Goal: Contribute content: Contribute content

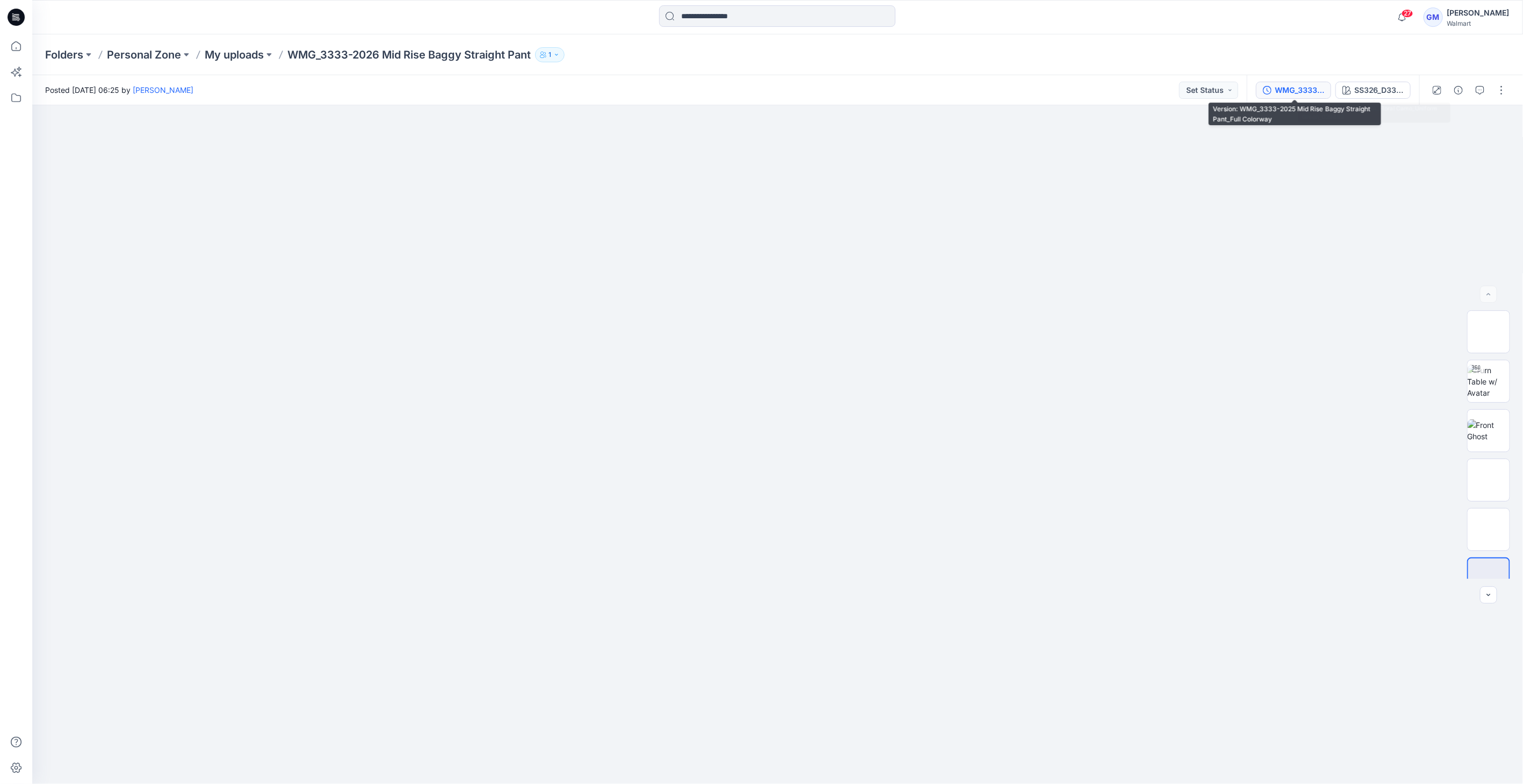
click at [1301, 85] on div "WMG_3333-2025 Mid Rise Baggy Straight Pant_Full Colorway" at bounding box center [1298, 90] width 49 height 12
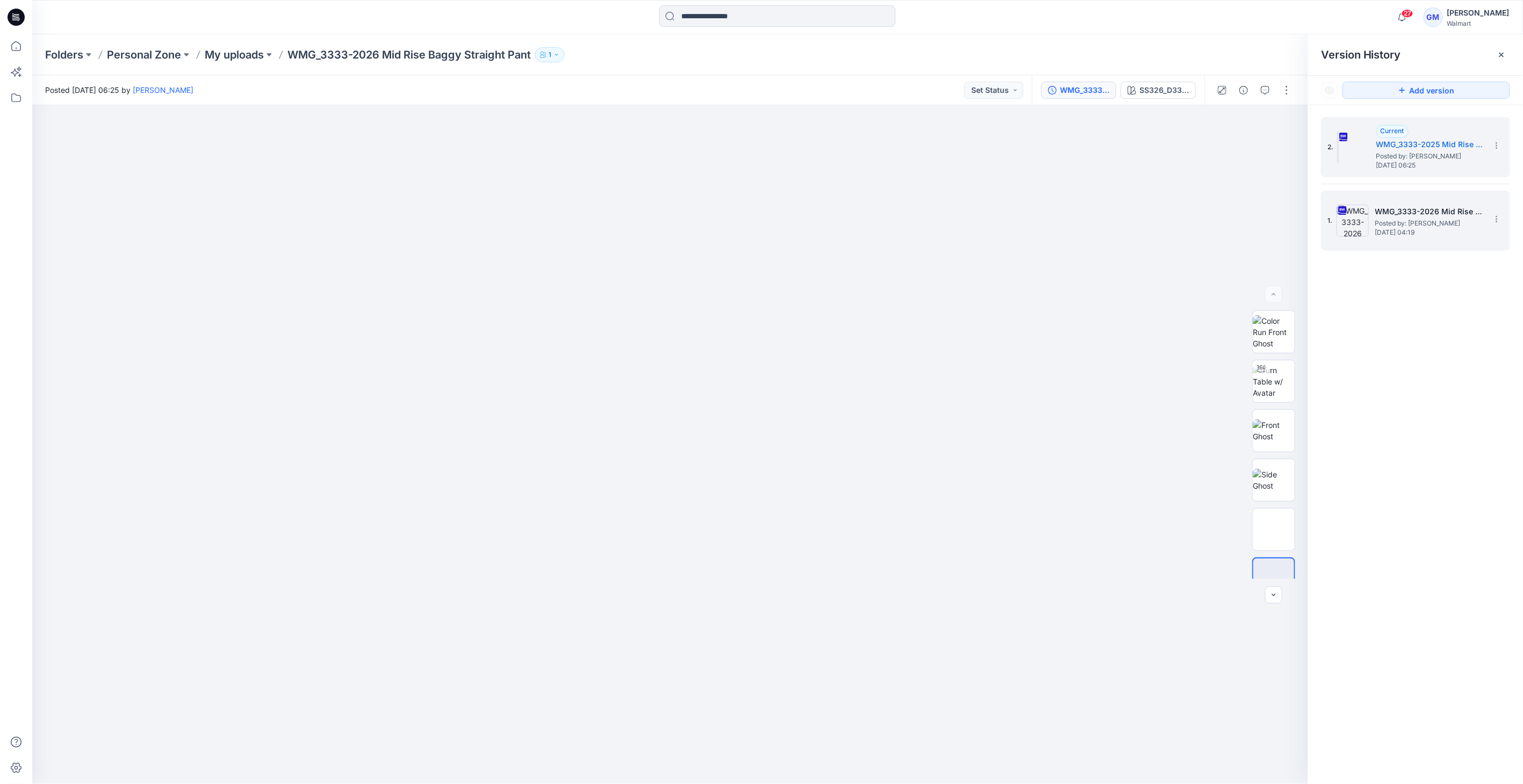
click at [1352, 210] on img at bounding box center [1352, 220] width 32 height 32
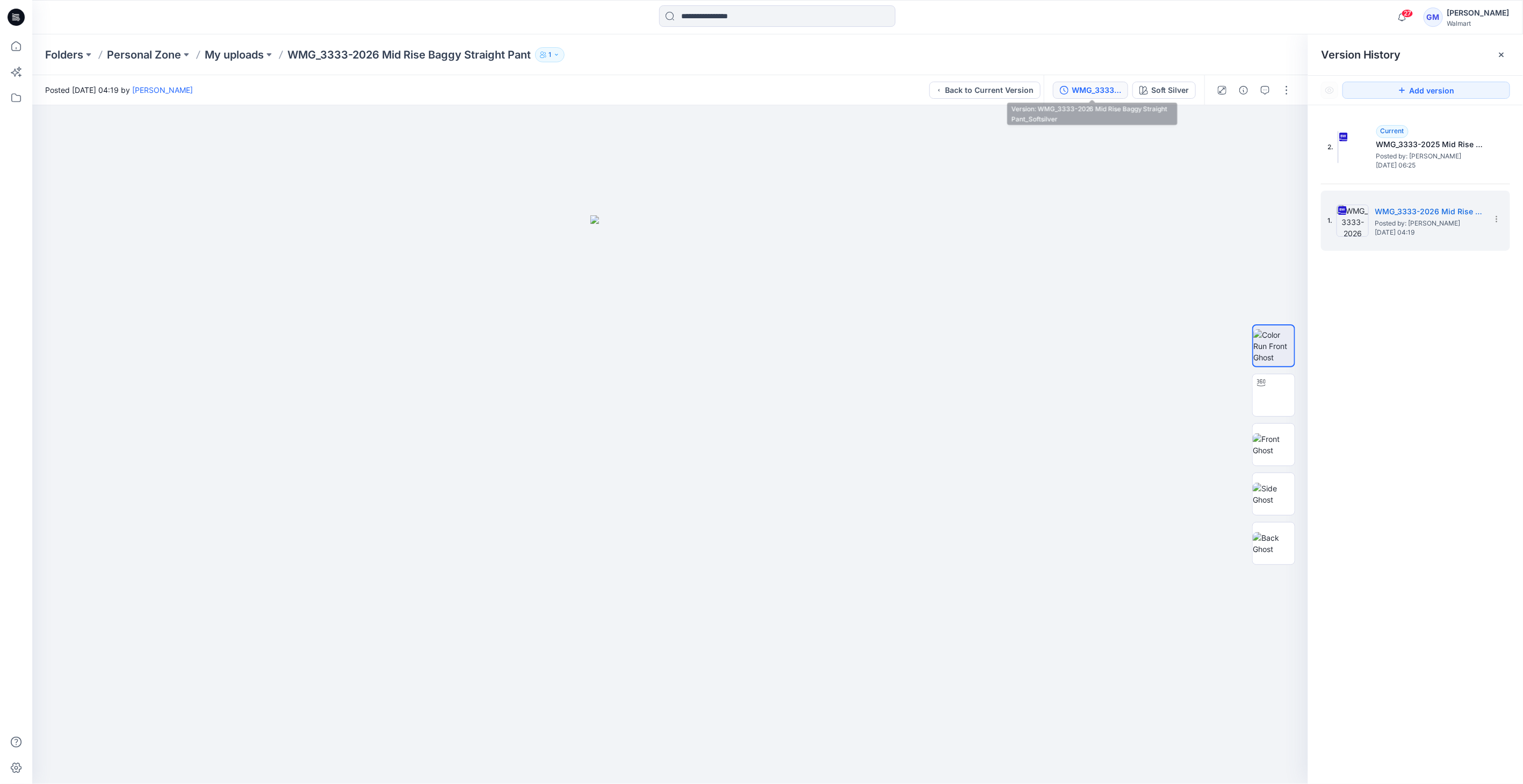
click at [1115, 89] on div "WMG_3333-2026 Mid Rise Baggy Straight Pant_Softsilver" at bounding box center [1095, 90] width 49 height 12
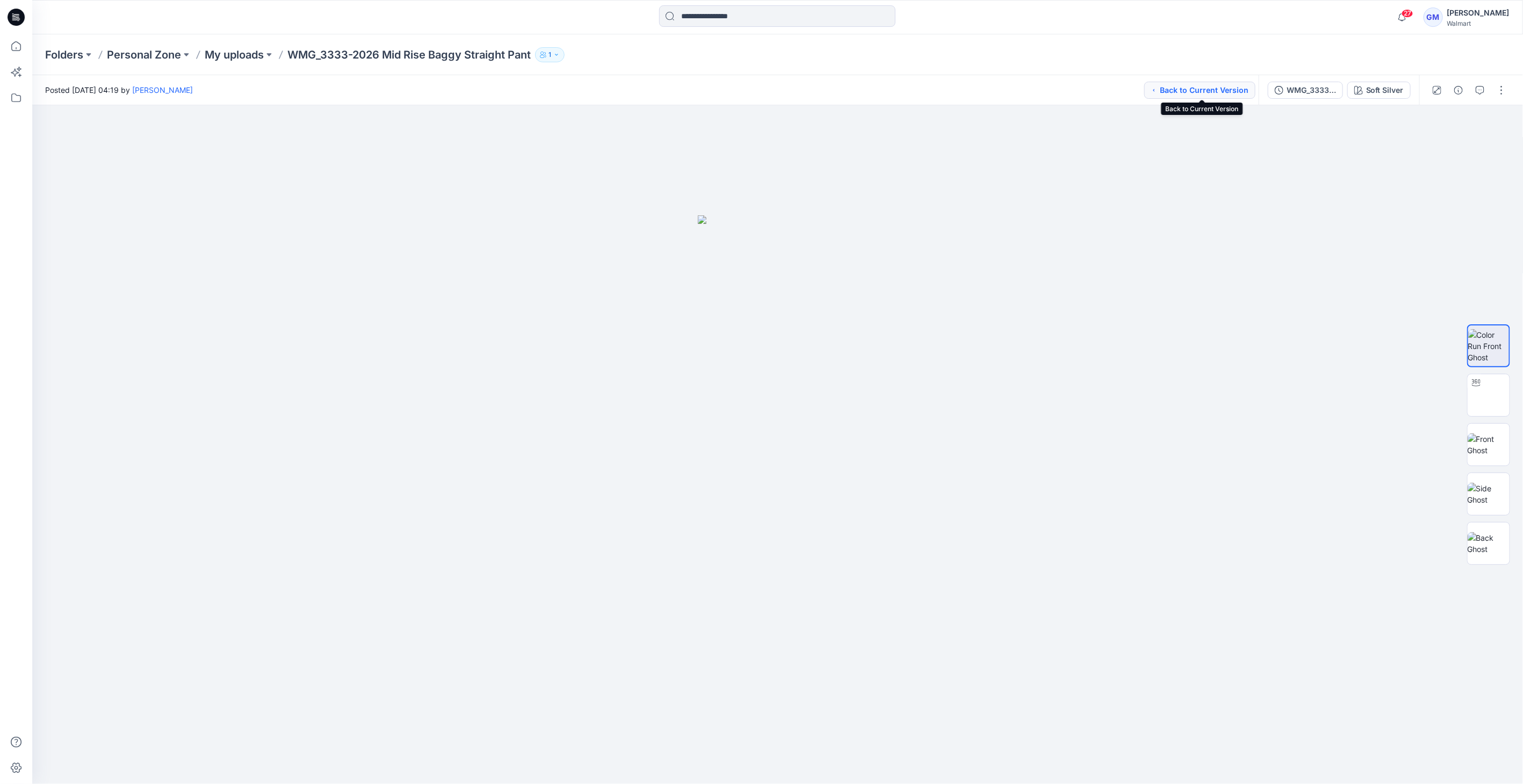
click at [1194, 86] on button "Back to Current Version" at bounding box center [1199, 90] width 111 height 17
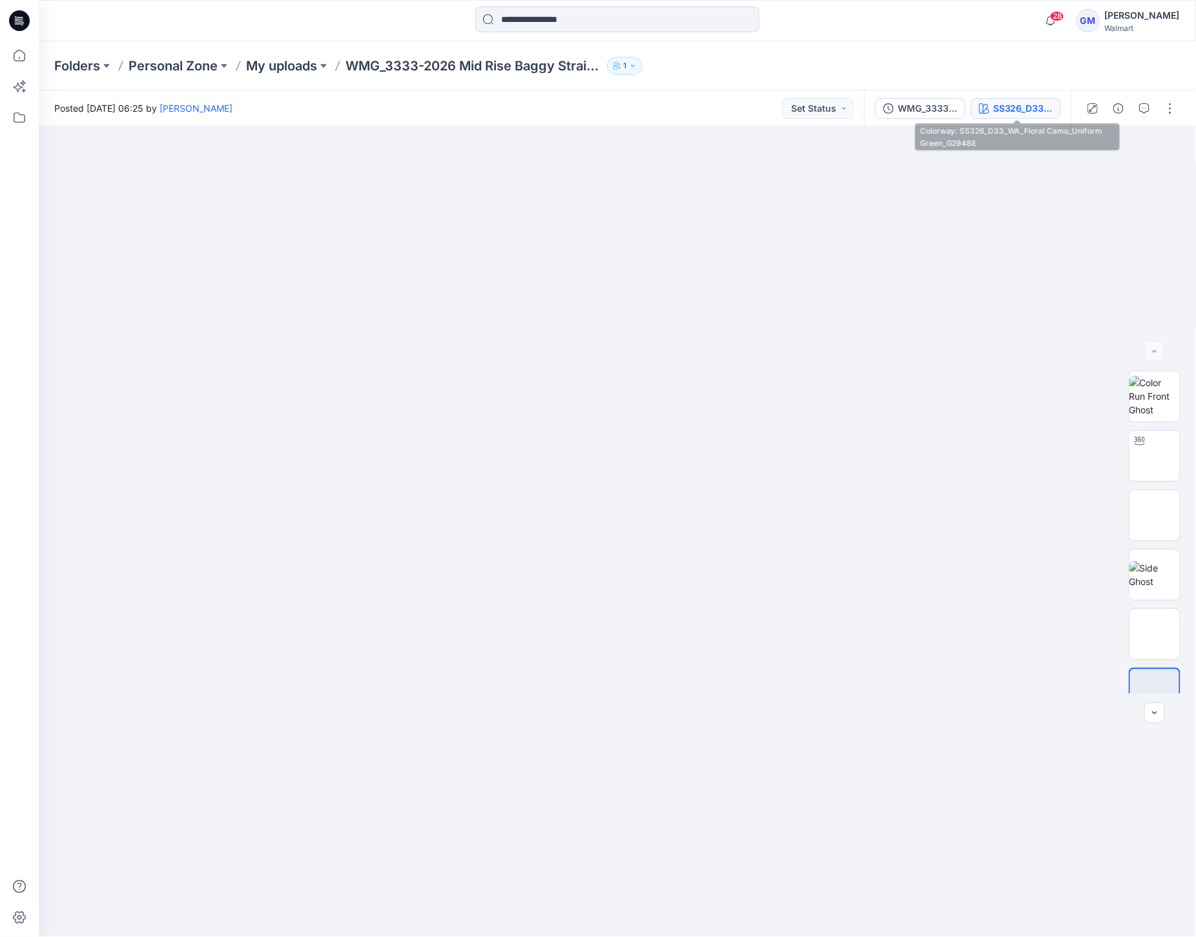
click at [1033, 116] on button "SS326_D33_WA_Floral Camo_Uniform Green_G2948E" at bounding box center [1016, 108] width 90 height 21
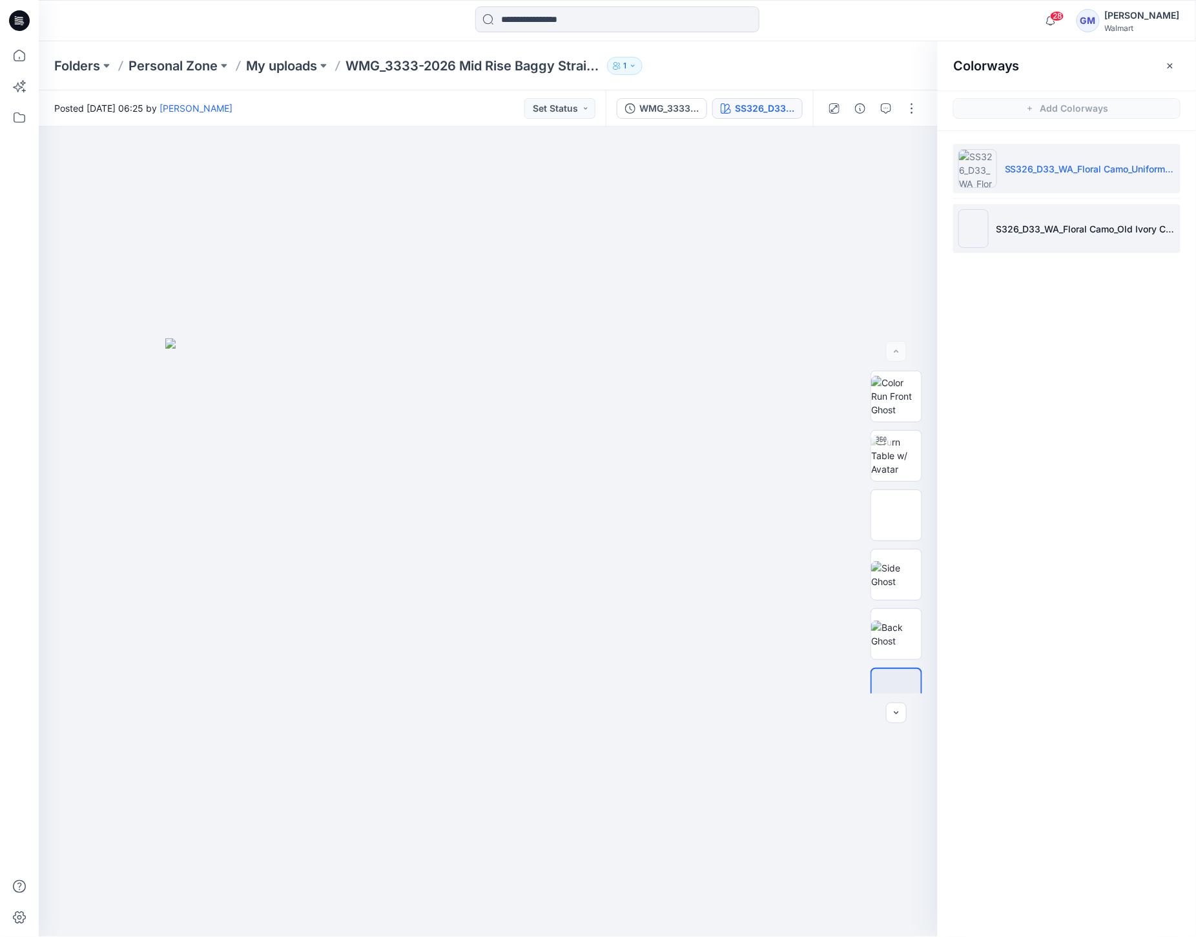
click at [987, 224] on img at bounding box center [973, 228] width 30 height 39
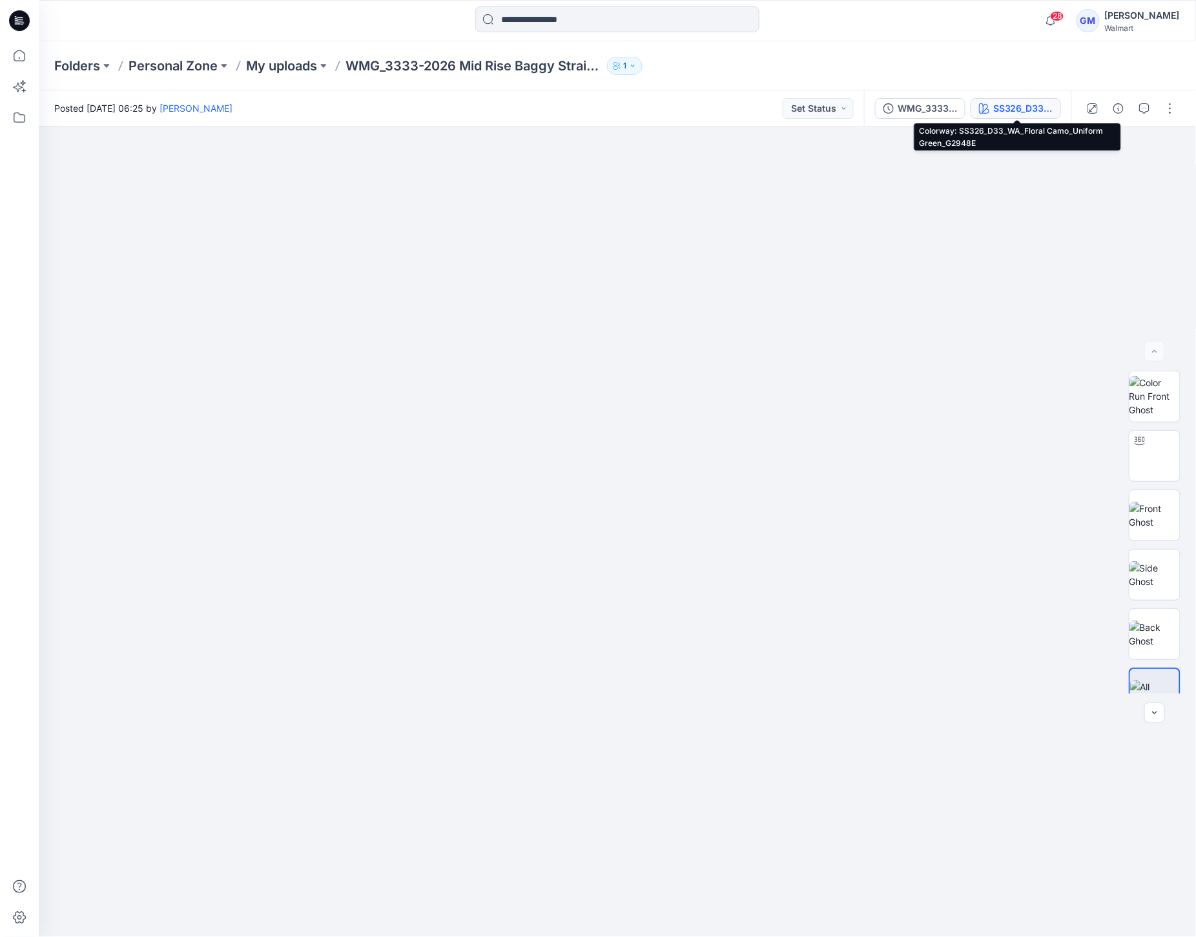
click at [995, 105] on div "SS326_D33_WA_Floral Camo_Uniform Green_G2948E" at bounding box center [1022, 108] width 59 height 14
click at [1035, 111] on div "SS326_D33_WA_Floral Camo_Uniform Green_G2948E" at bounding box center [1022, 108] width 59 height 14
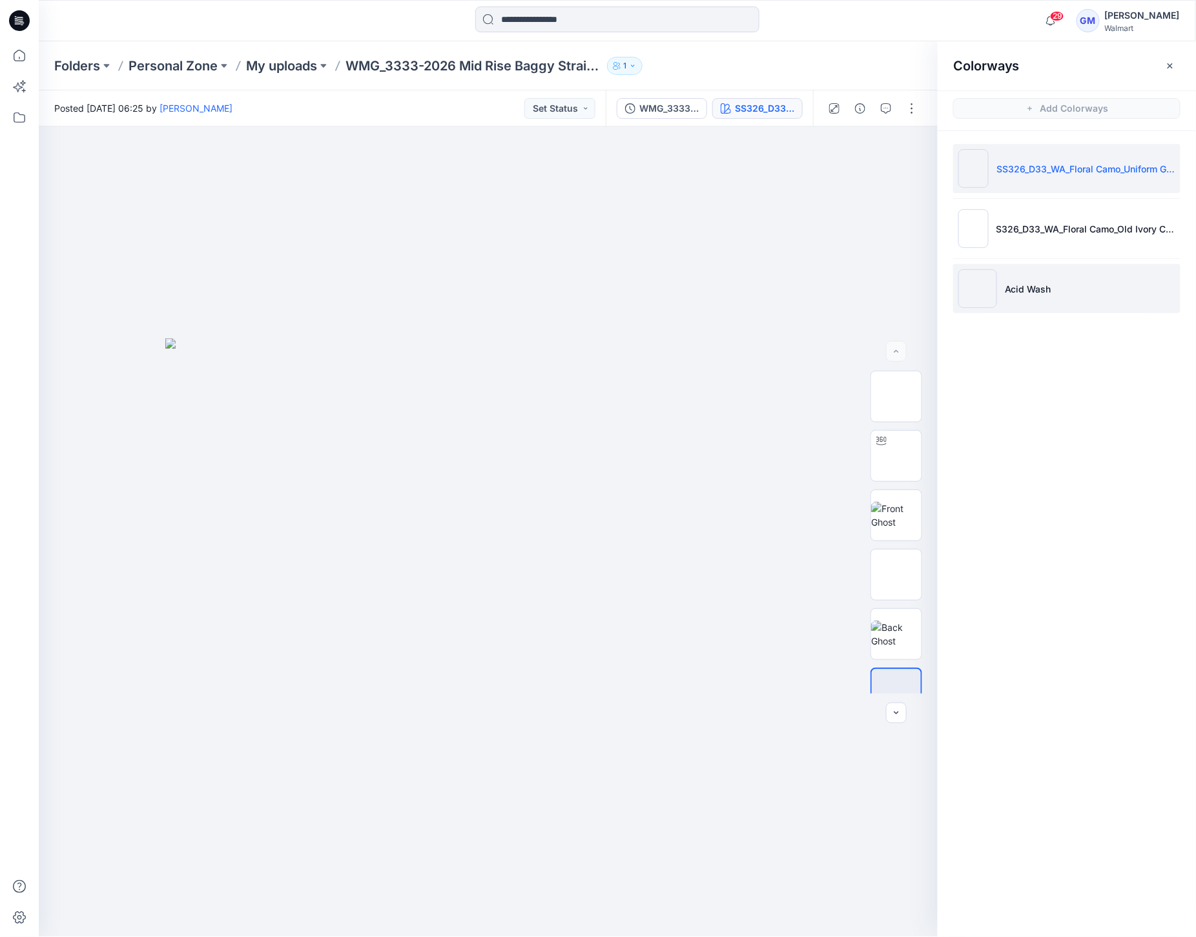
click at [996, 291] on img at bounding box center [977, 288] width 39 height 39
click at [994, 291] on img at bounding box center [977, 288] width 39 height 39
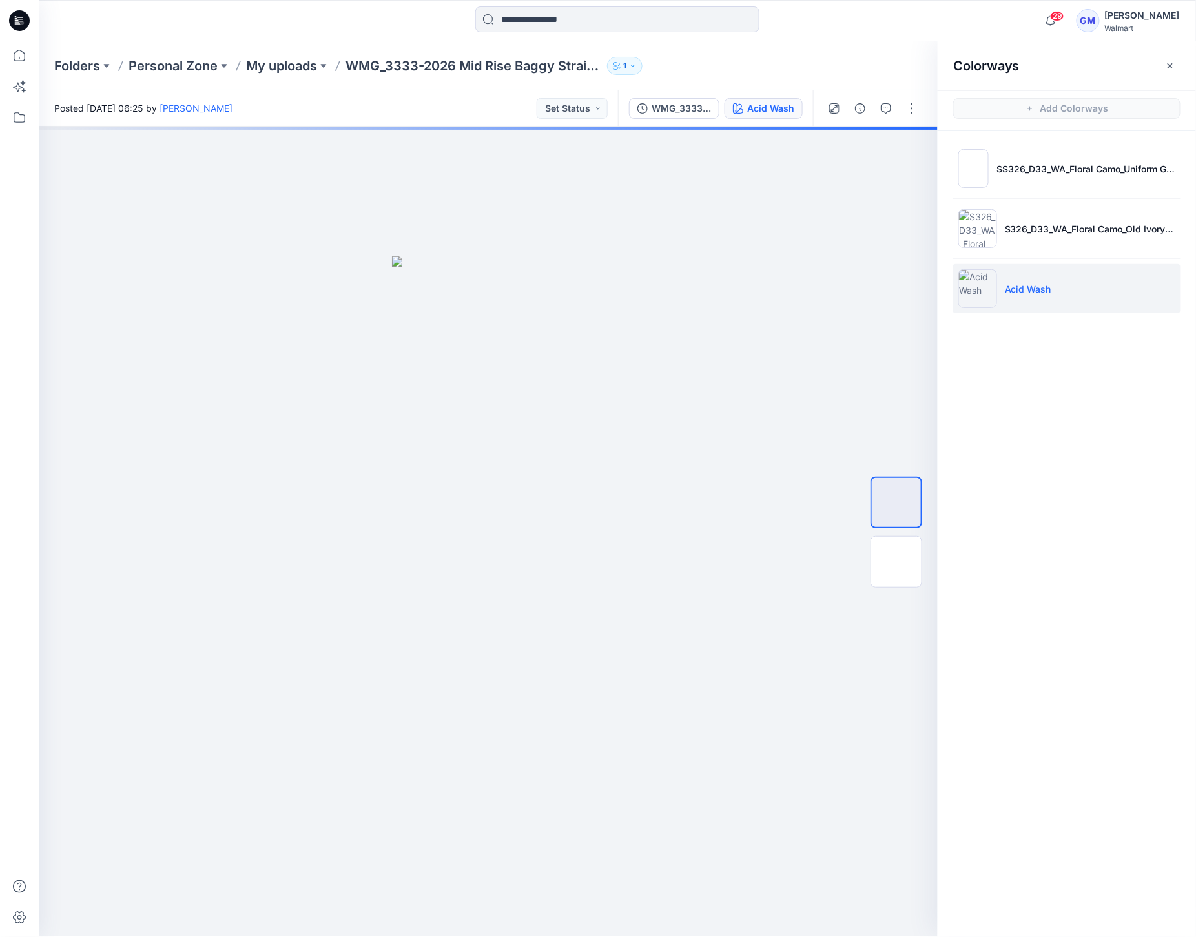
click at [980, 289] on img at bounding box center [977, 288] width 39 height 39
click at [1164, 76] on div "Colorways" at bounding box center [1067, 65] width 258 height 48
click at [1168, 58] on button "button" at bounding box center [1170, 66] width 21 height 21
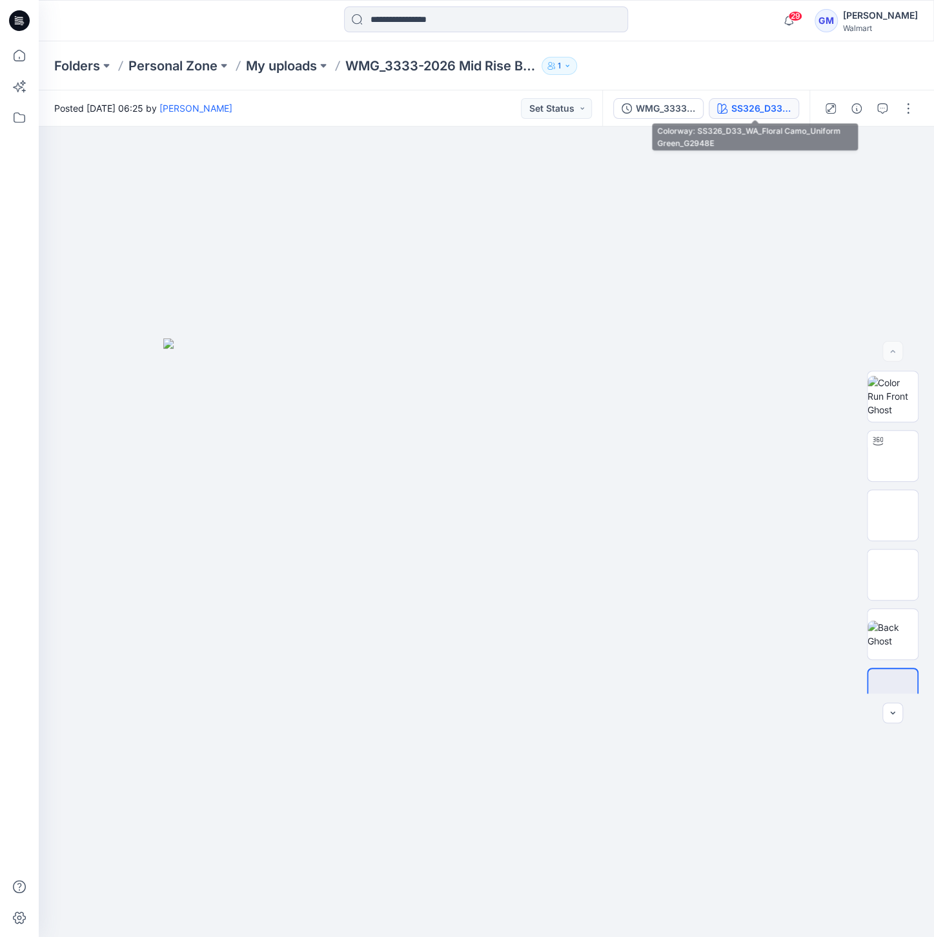
click at [454, 101] on div "SS326_D33_WA_Floral Camo_Uniform Green_G2948E" at bounding box center [761, 108] width 59 height 14
click at [734, 124] on div "WMG_3333-2025 Mid Rise Baggy Straight Pant_Full Colorway SS326_D33_WA_Floral Ca…" at bounding box center [705, 108] width 207 height 36
click at [757, 107] on div "SS326_D33_WA_Floral Camo_Uniform Green_G2948E" at bounding box center [761, 108] width 59 height 14
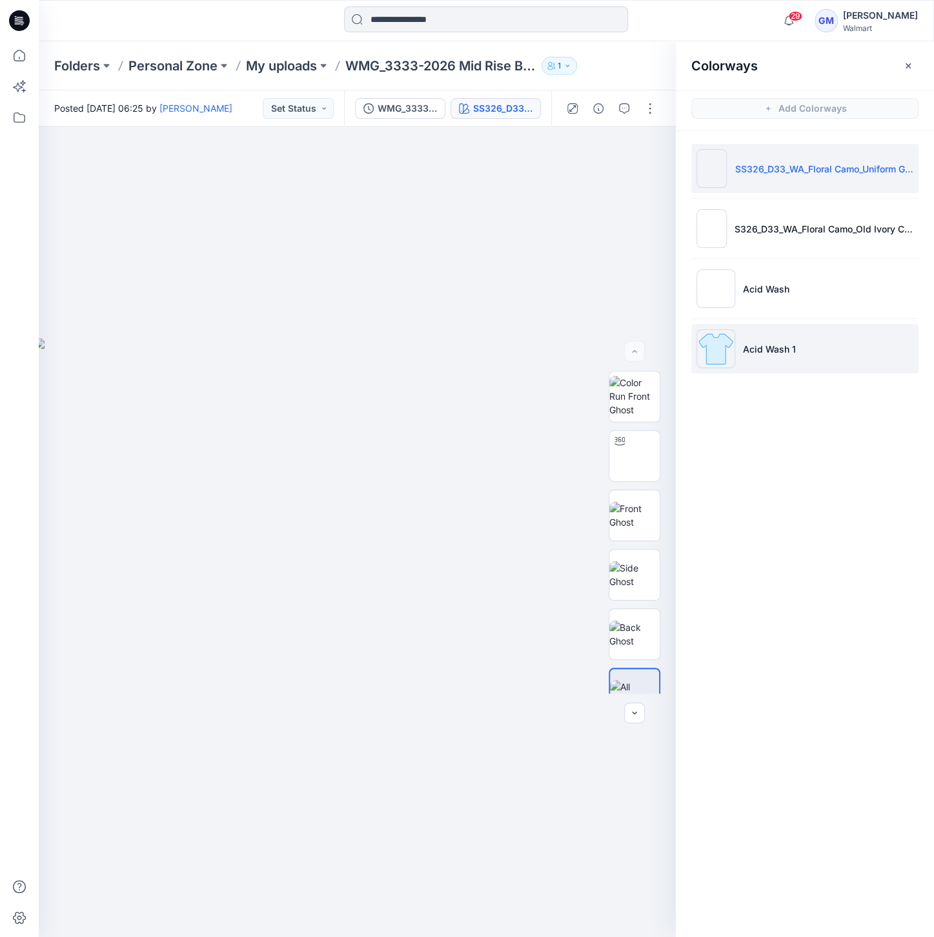
click at [721, 356] on img at bounding box center [716, 348] width 39 height 39
click at [706, 347] on img at bounding box center [716, 348] width 39 height 39
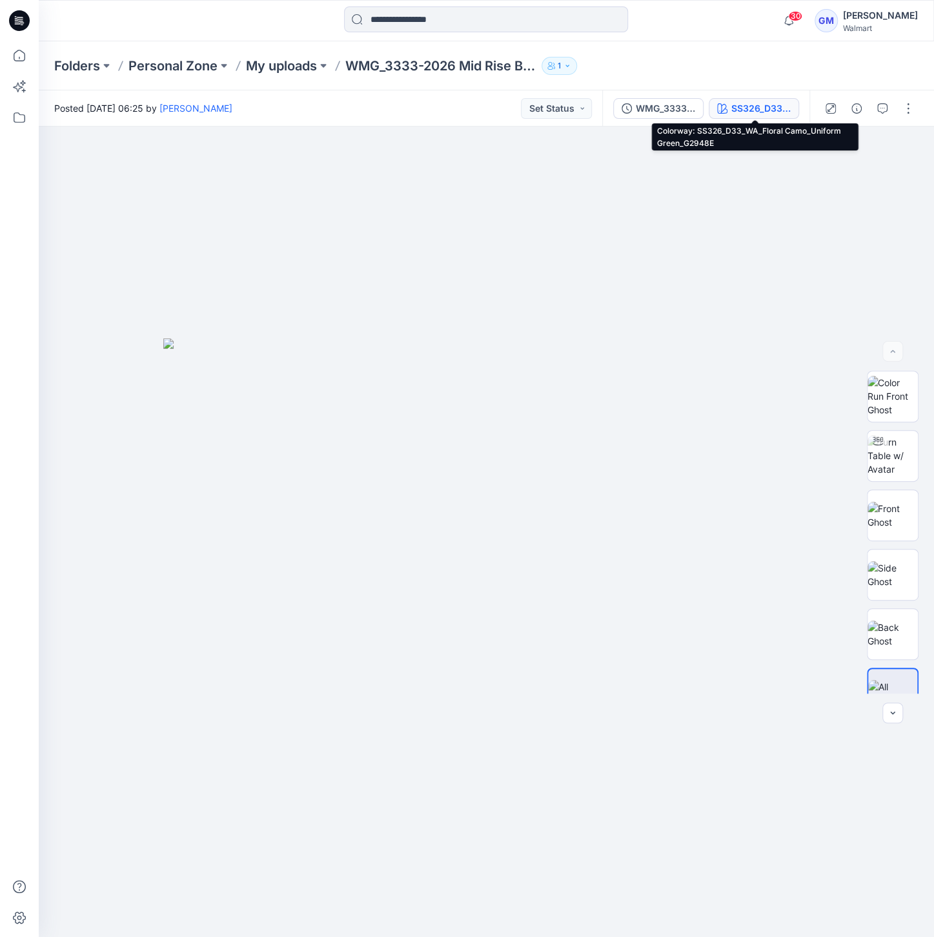
click at [758, 114] on div "SS326_D33_WA_Floral Camo_Uniform Green_G2948E" at bounding box center [761, 108] width 59 height 14
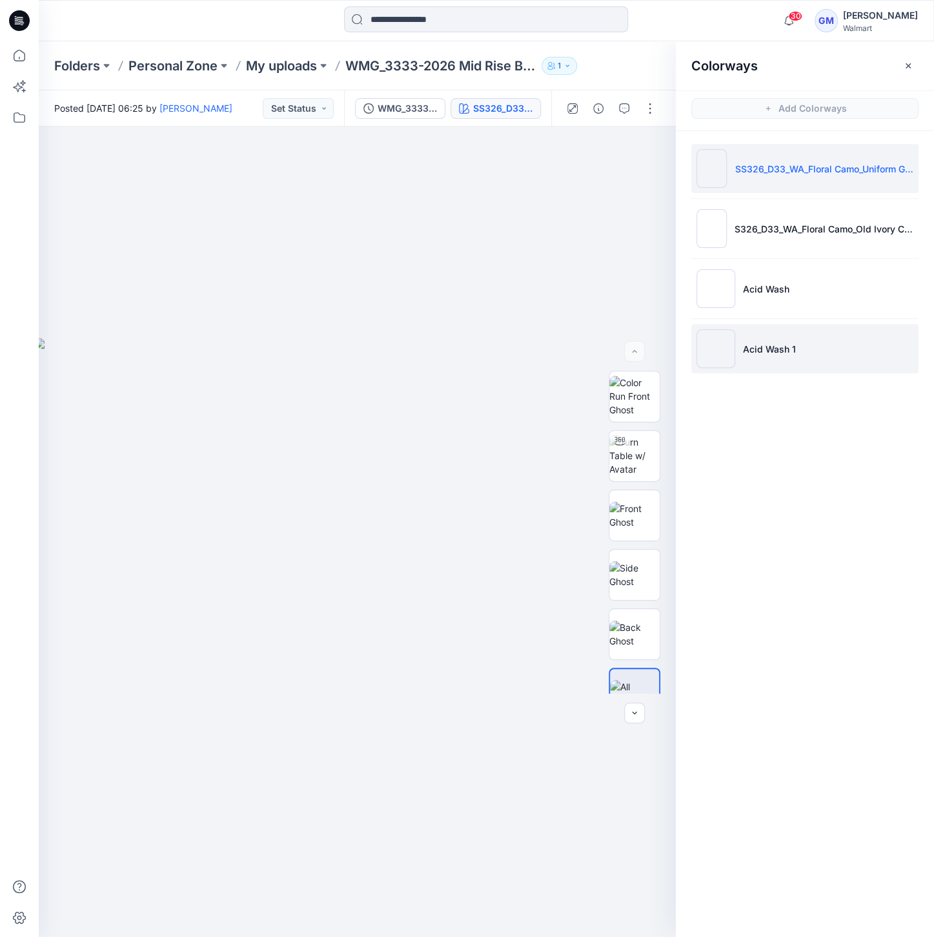
click at [712, 349] on img at bounding box center [716, 348] width 39 height 39
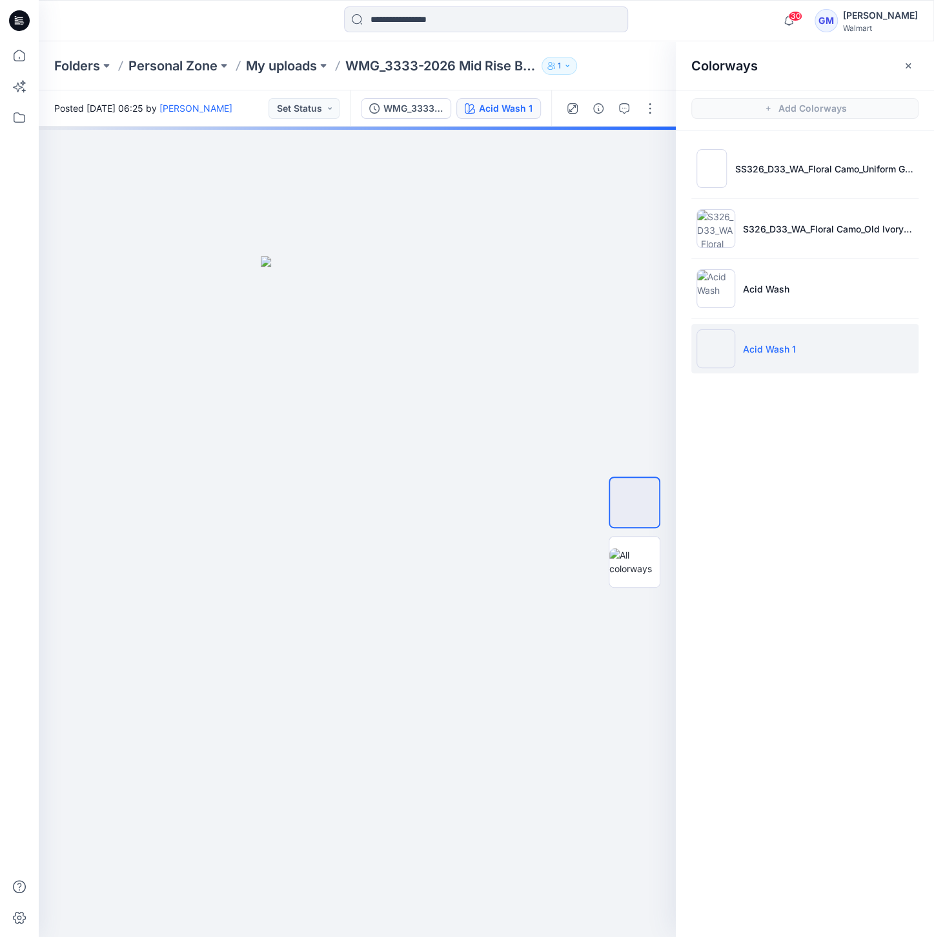
click at [713, 349] on img at bounding box center [716, 348] width 39 height 39
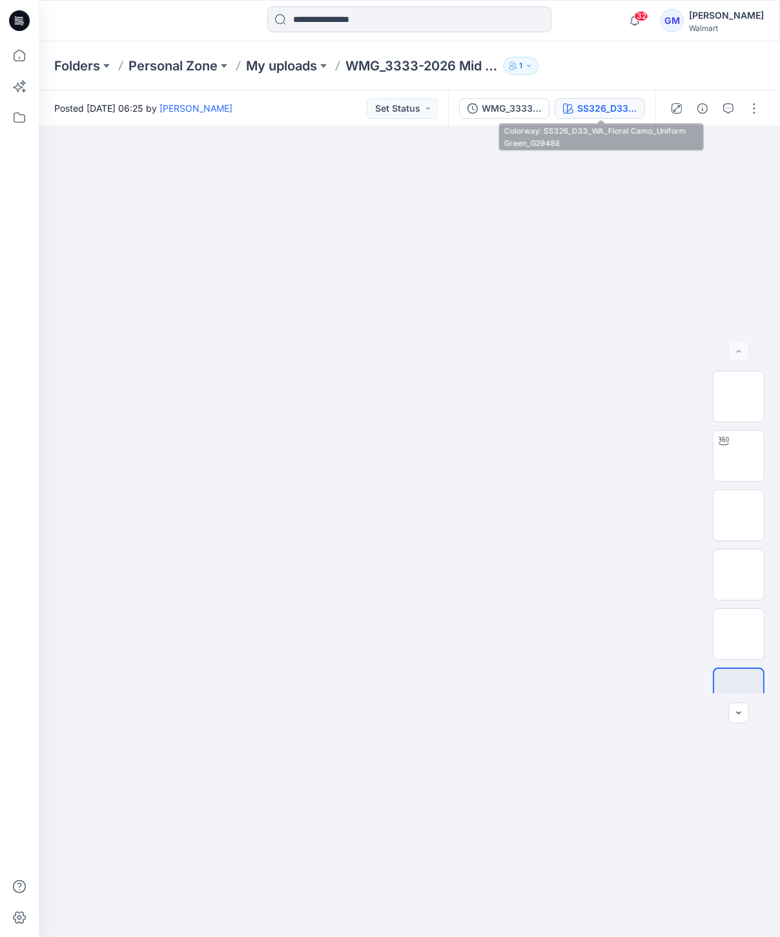
click at [618, 99] on button "SS326_D33_WA_Floral Camo_Uniform Green_G2948E" at bounding box center [600, 108] width 90 height 21
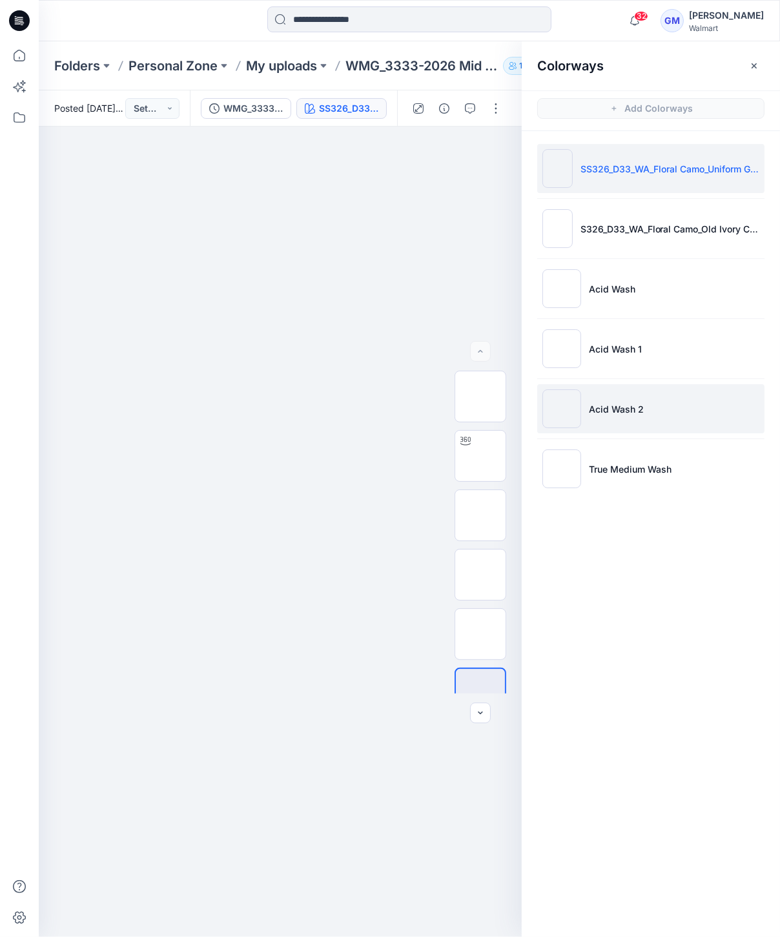
click at [565, 425] on img at bounding box center [561, 408] width 39 height 39
click at [565, 421] on img at bounding box center [561, 408] width 39 height 39
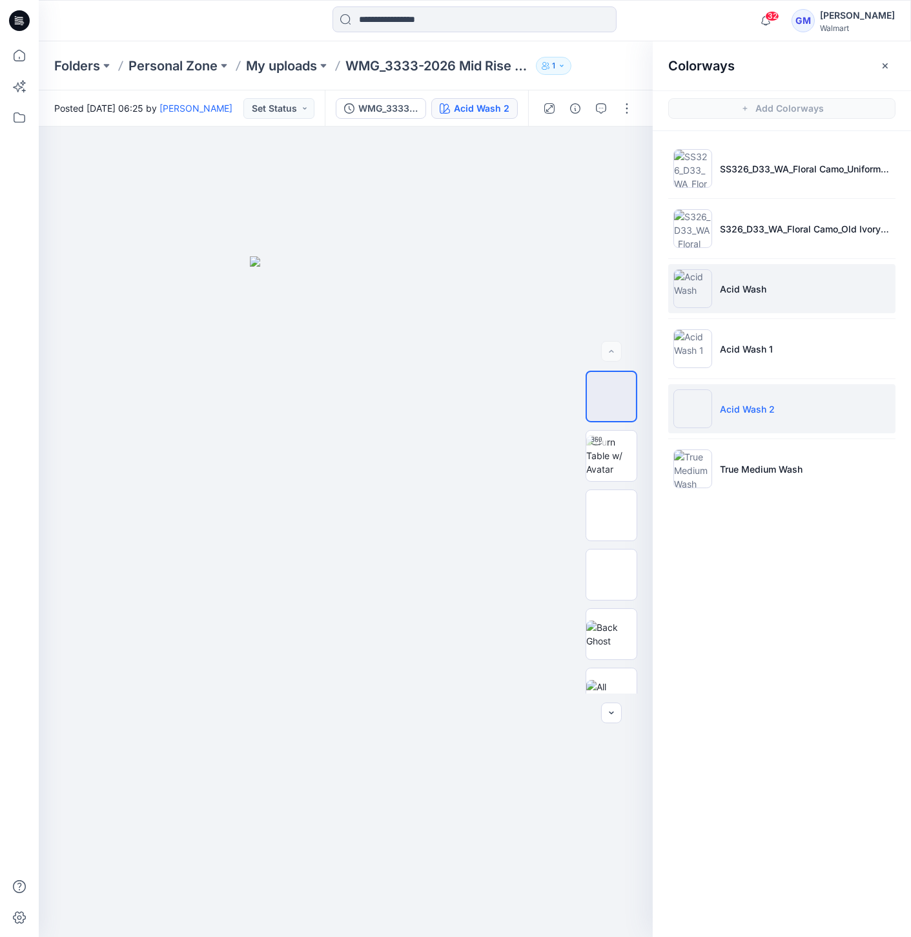
click at [695, 294] on img at bounding box center [693, 288] width 39 height 39
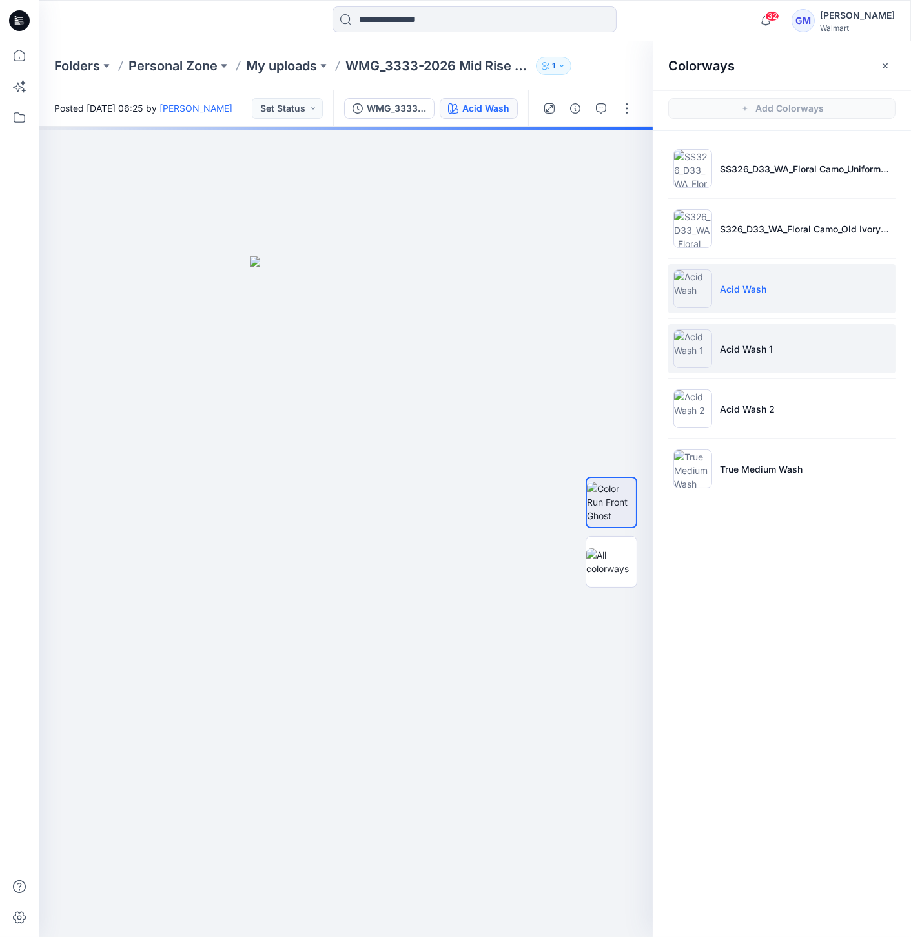
click at [695, 345] on img at bounding box center [693, 348] width 39 height 39
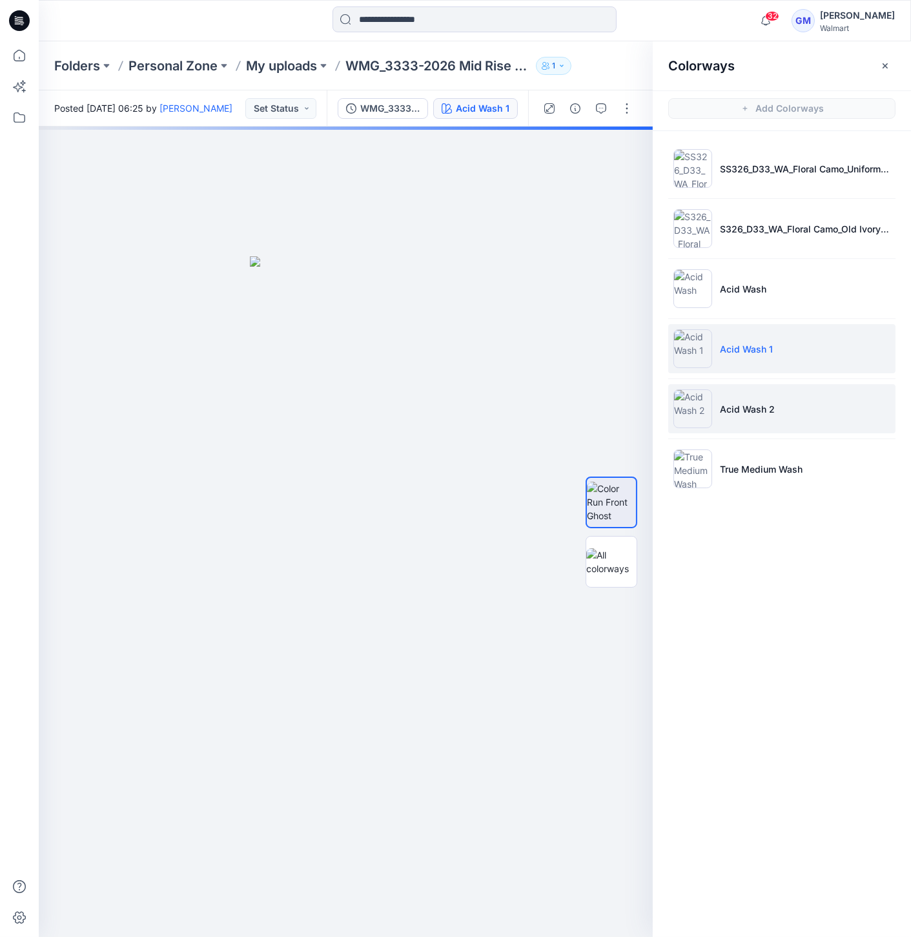
click at [697, 413] on img at bounding box center [693, 408] width 39 height 39
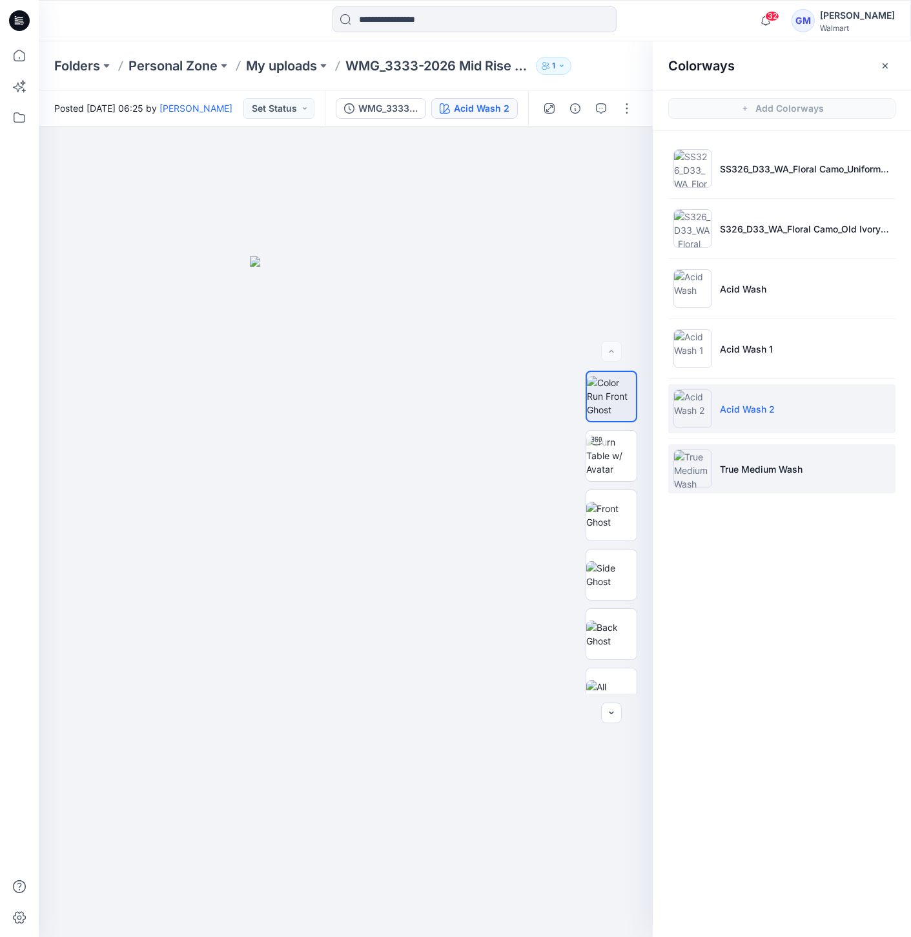
click at [683, 458] on img at bounding box center [693, 468] width 39 height 39
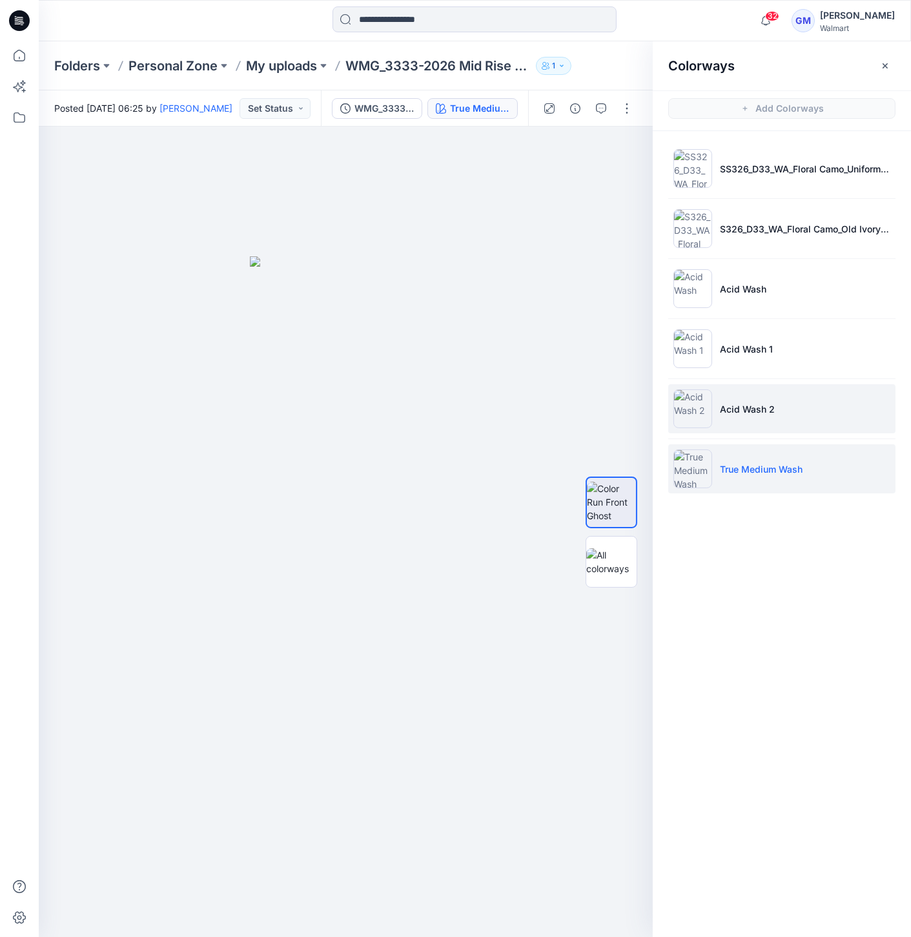
click at [688, 404] on img at bounding box center [693, 408] width 39 height 39
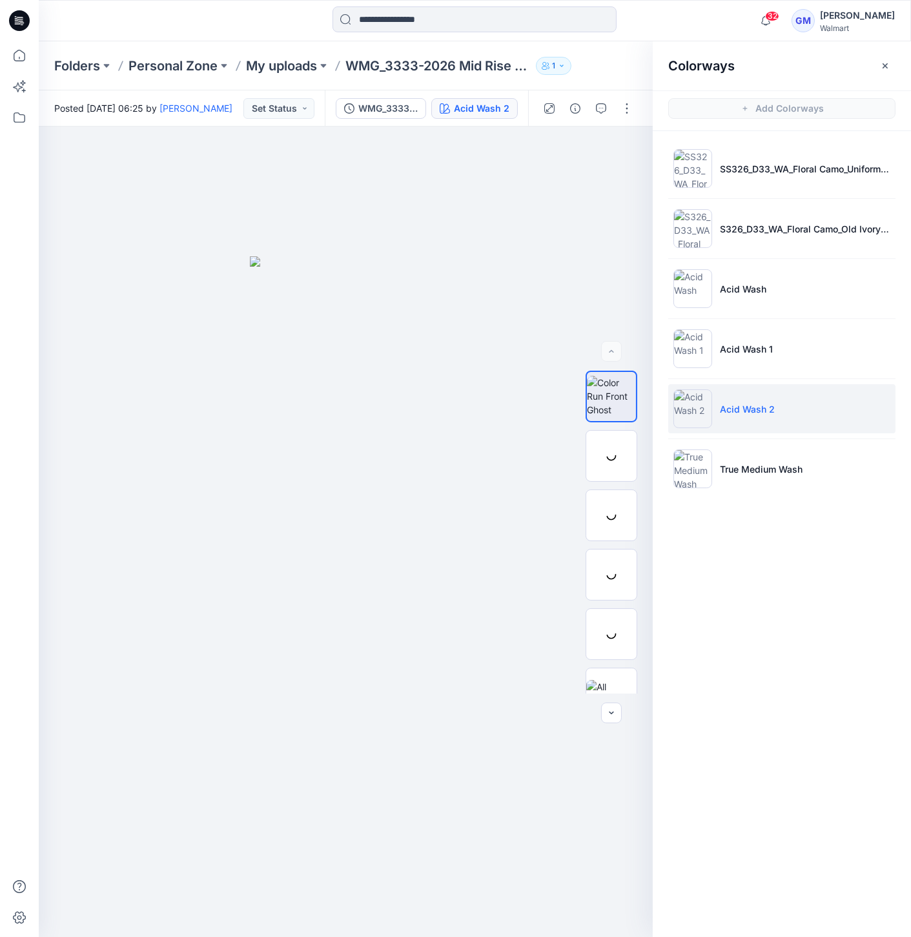
click at [697, 403] on img at bounding box center [693, 408] width 39 height 39
drag, startPoint x: 695, startPoint y: 475, endPoint x: 675, endPoint y: 441, distance: 39.1
click at [695, 473] on img at bounding box center [693, 468] width 39 height 39
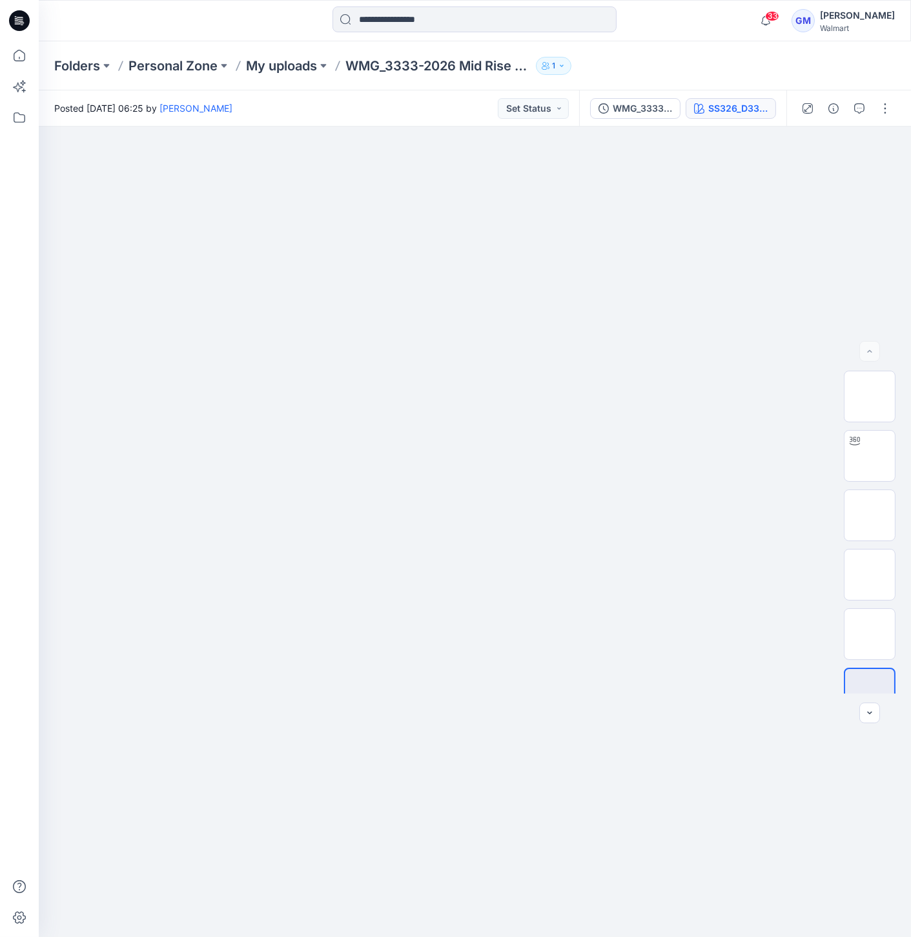
drag, startPoint x: 747, startPoint y: 97, endPoint x: 748, endPoint y: 107, distance: 9.8
click at [747, 100] on div "WMG_3333-2025 Mid Rise Baggy Straight Pant_Full Colorway SS326_D33_WA_Floral Ca…" at bounding box center [682, 108] width 207 height 36
click at [749, 112] on div "SS326_D33_WA_Floral Camo_Uniform Green_G2948E" at bounding box center [737, 108] width 59 height 14
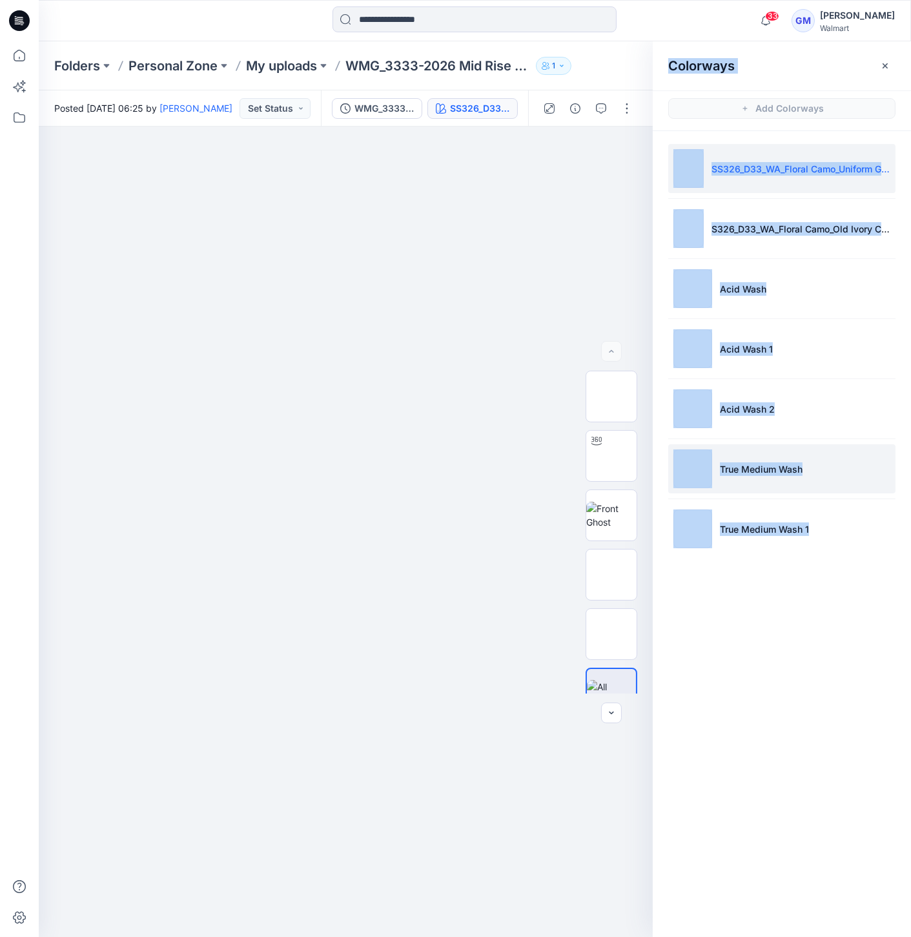
click at [691, 477] on img at bounding box center [693, 468] width 39 height 39
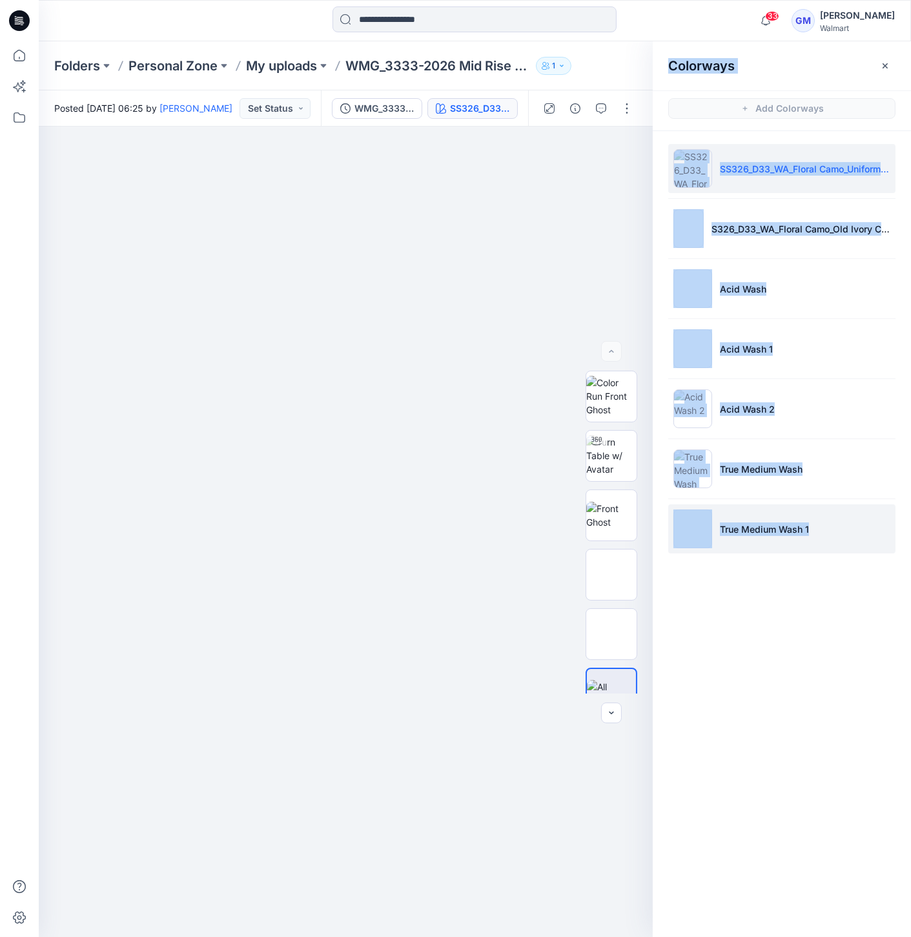
click at [708, 517] on img at bounding box center [693, 529] width 39 height 39
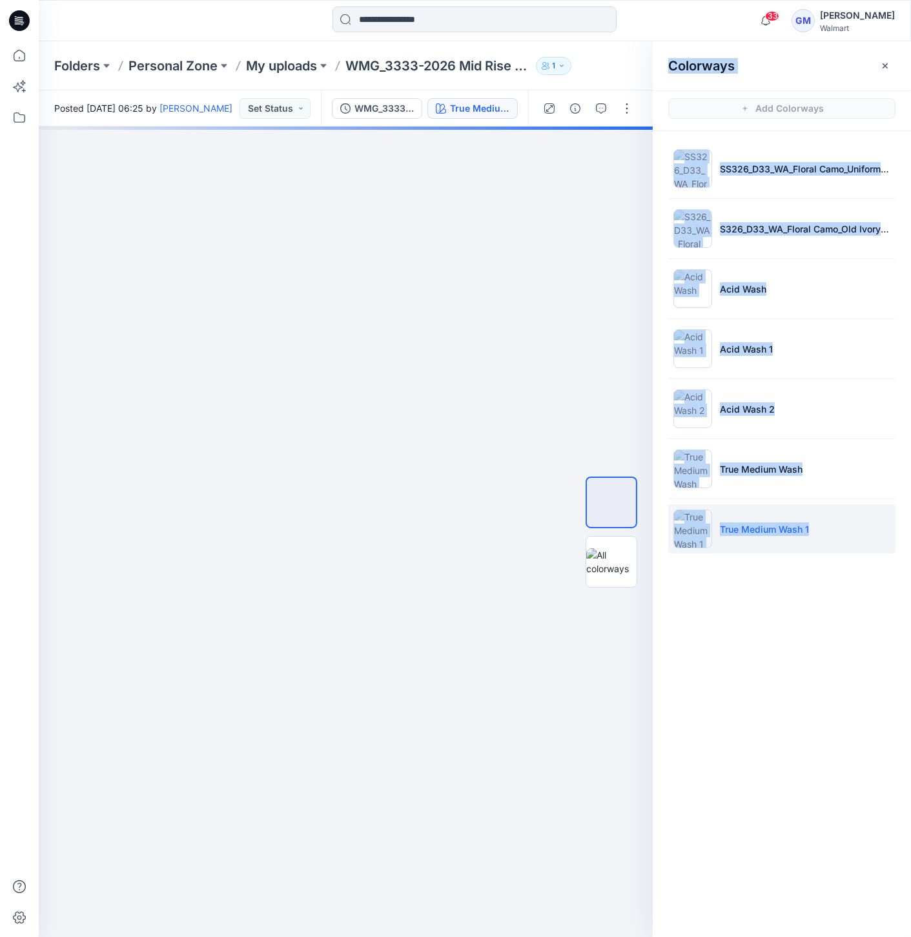
click at [688, 539] on img at bounding box center [693, 529] width 39 height 39
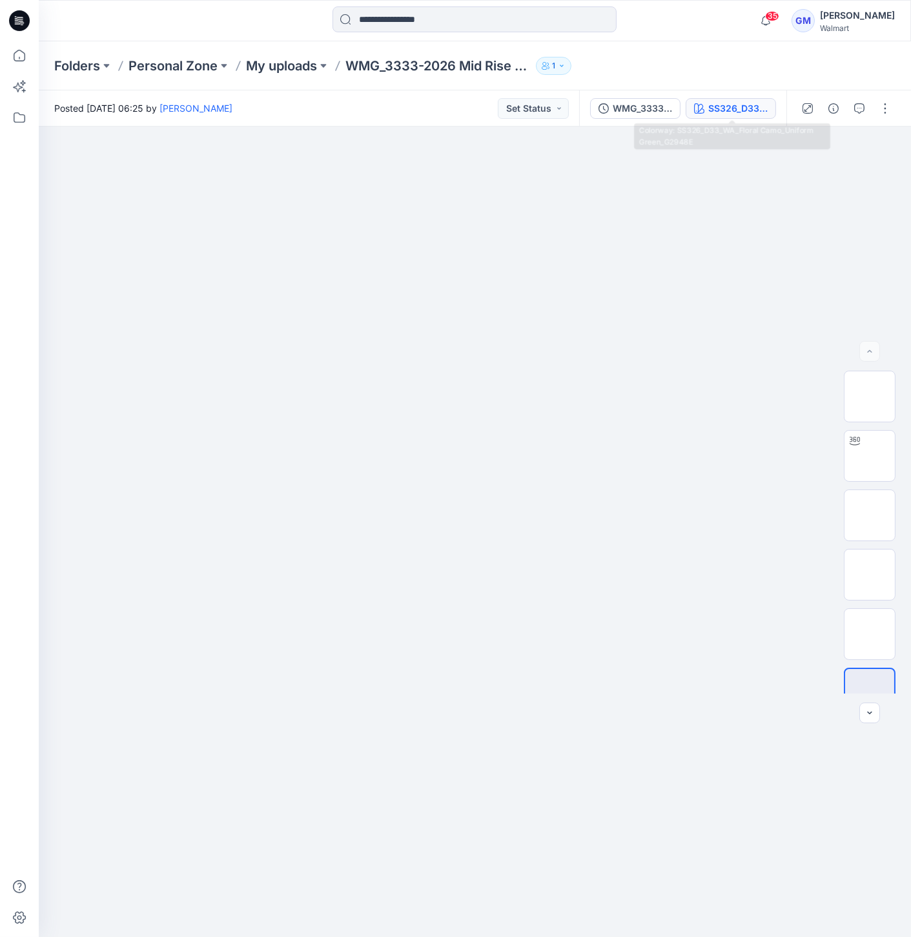
drag, startPoint x: 727, startPoint y: 92, endPoint x: 727, endPoint y: 114, distance: 22.0
click at [727, 96] on div "WMG_3333-2025 Mid Rise Baggy Straight Pant_Full Colorway SS326_D33_WA_Floral Ca…" at bounding box center [682, 108] width 207 height 36
click at [727, 114] on div "SS326_D33_WA_Floral Camo_Uniform Green_G2948E" at bounding box center [737, 108] width 59 height 14
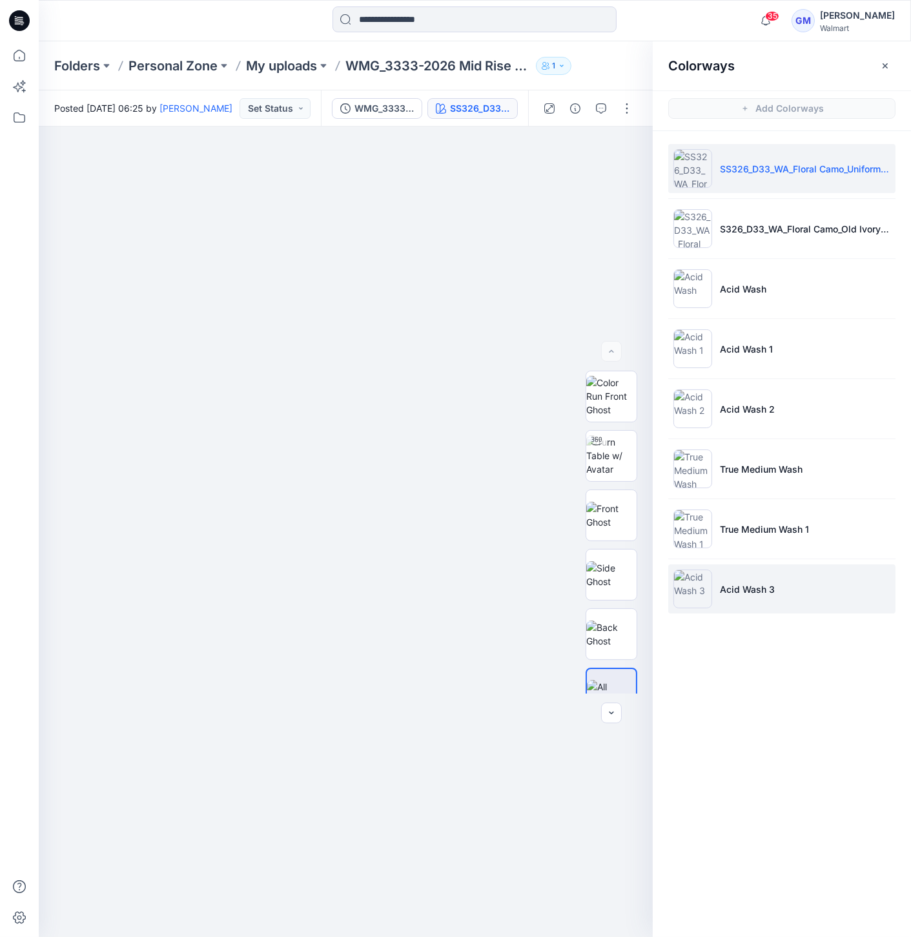
click at [682, 586] on img at bounding box center [693, 589] width 39 height 39
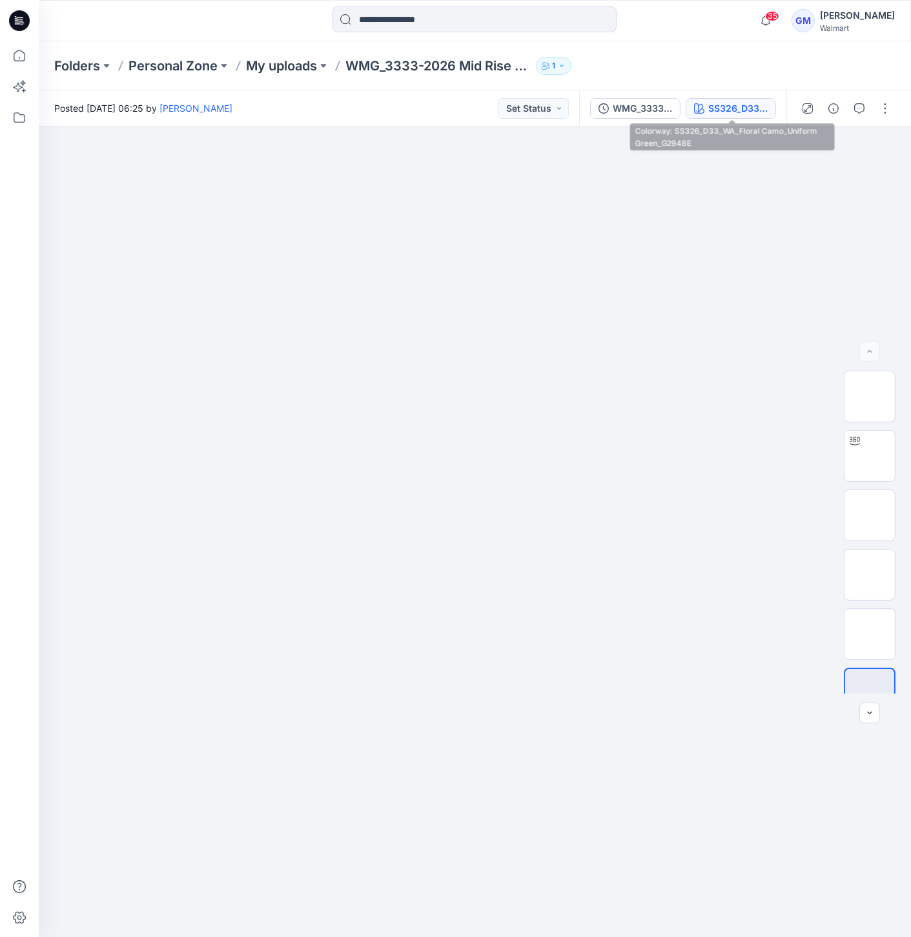
click at [751, 114] on div "SS326_D33_WA_Floral Camo_Uniform Green_G2948E" at bounding box center [737, 108] width 59 height 14
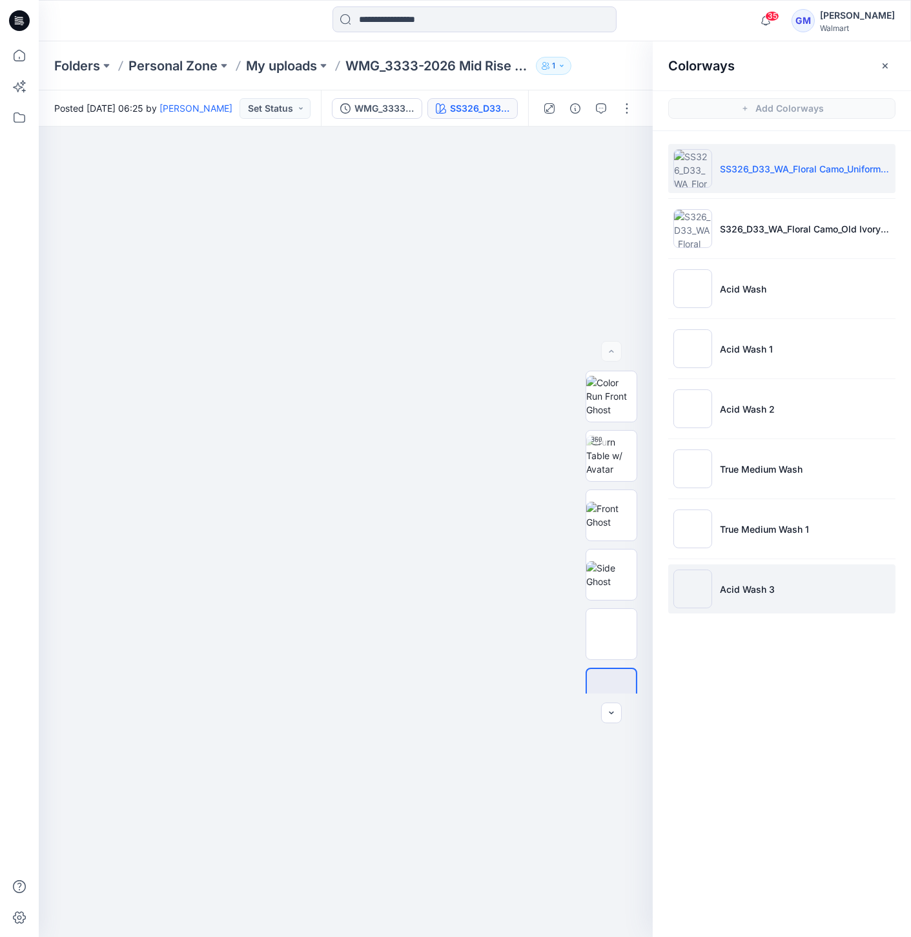
click at [703, 590] on img at bounding box center [693, 589] width 39 height 39
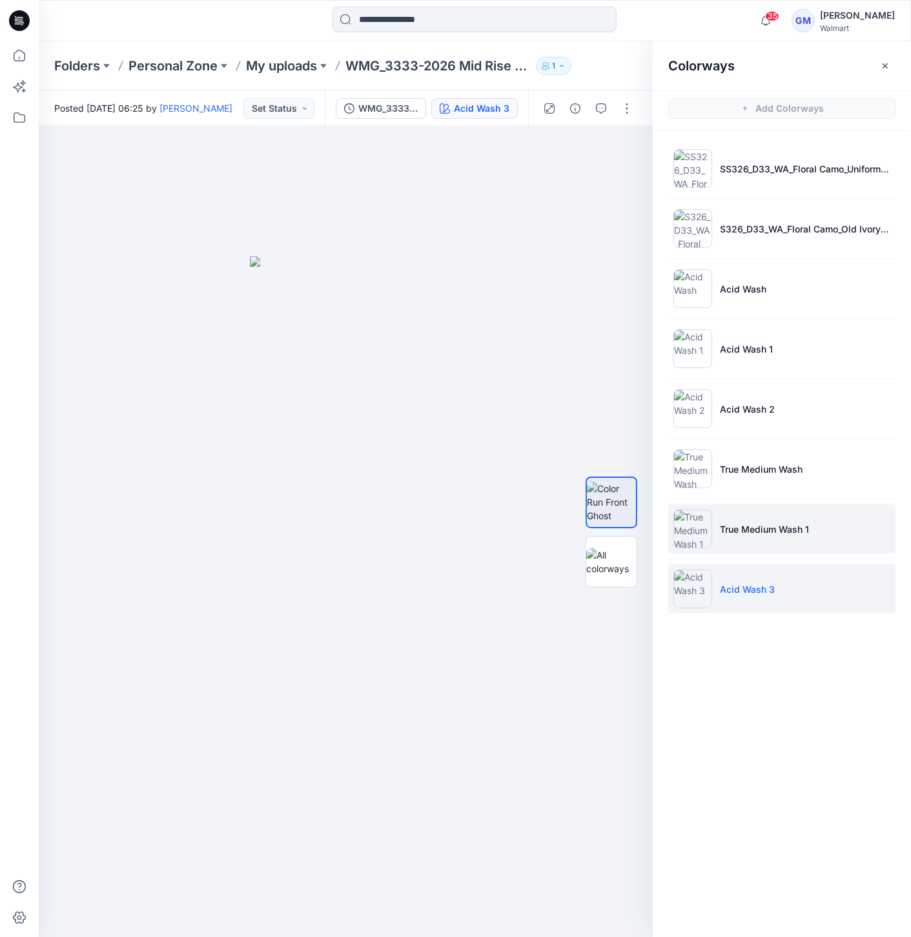
click at [686, 525] on img at bounding box center [693, 529] width 39 height 39
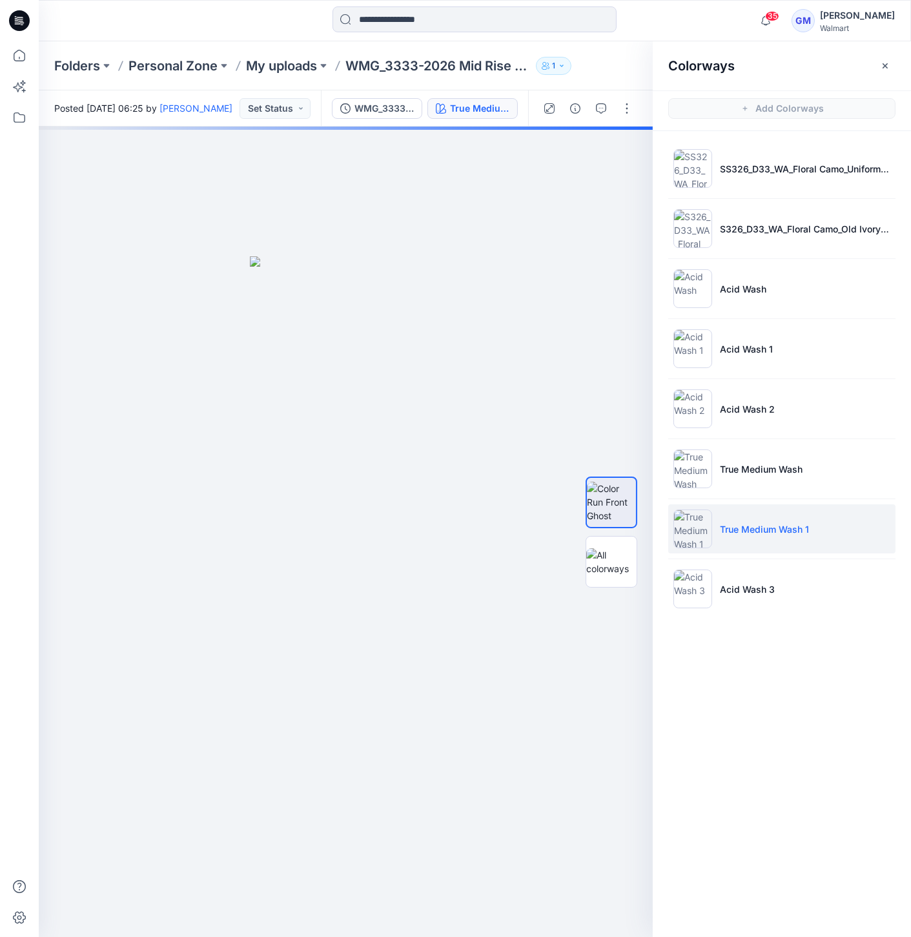
click at [695, 526] on img at bounding box center [693, 529] width 39 height 39
click at [685, 438] on hr at bounding box center [781, 438] width 227 height 1
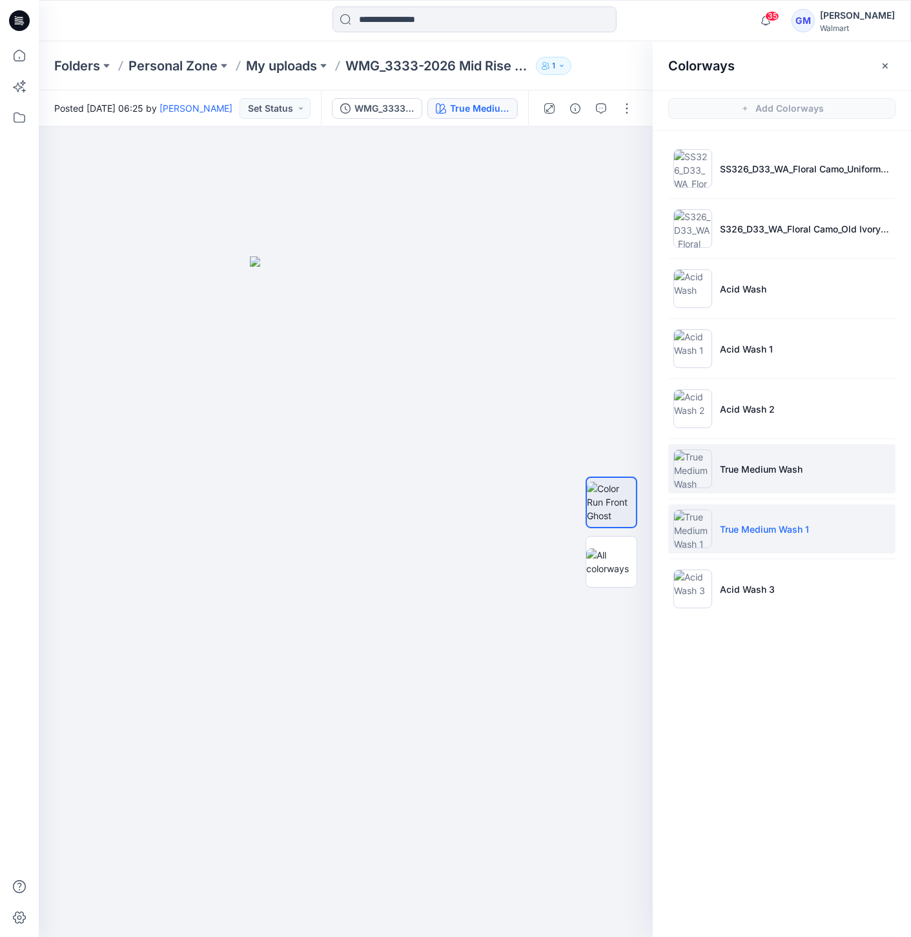
click at [695, 460] on img at bounding box center [693, 468] width 39 height 39
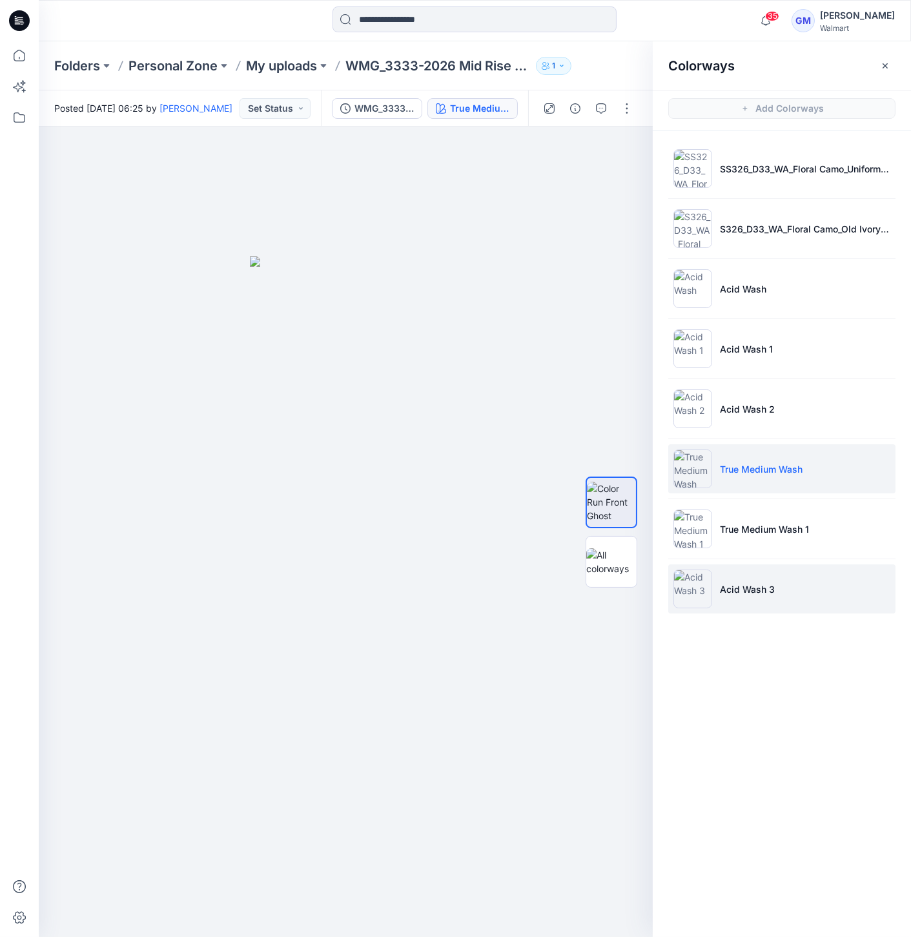
click at [685, 581] on img at bounding box center [693, 589] width 39 height 39
click at [685, 586] on img at bounding box center [693, 589] width 39 height 39
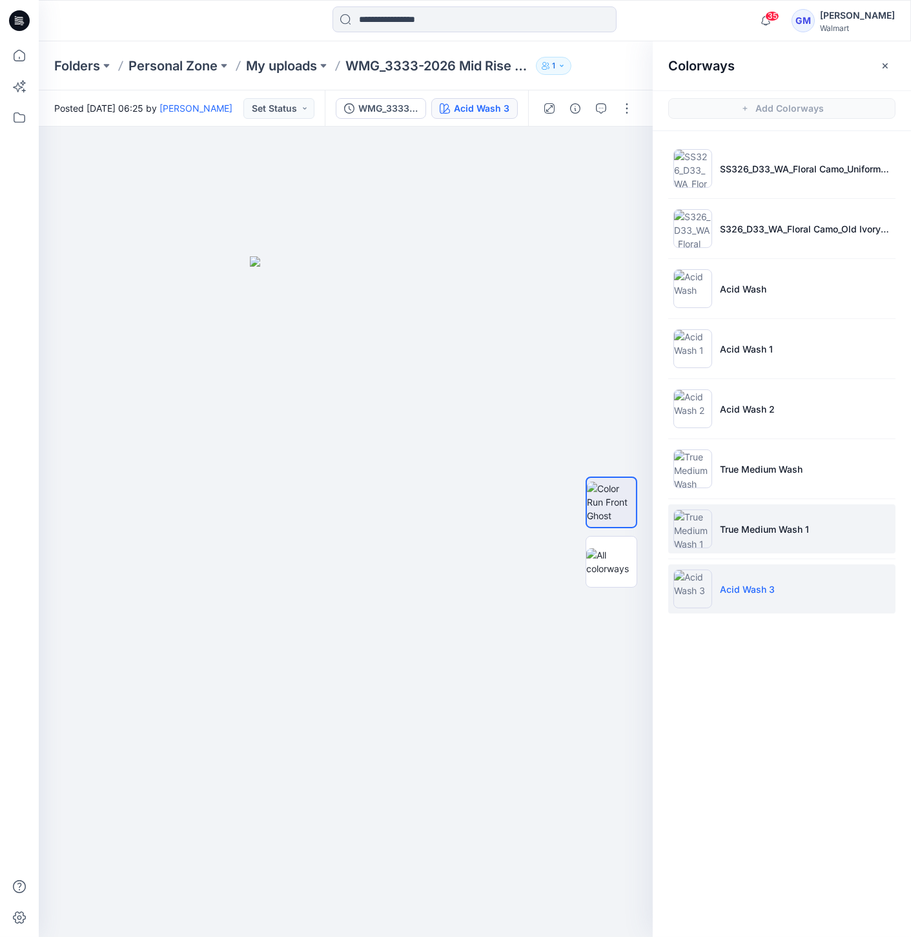
click at [688, 537] on img at bounding box center [693, 529] width 39 height 39
drag, startPoint x: 625, startPoint y: 108, endPoint x: 623, endPoint y: 115, distance: 7.4
click at [625, 108] on button "button" at bounding box center [627, 108] width 21 height 21
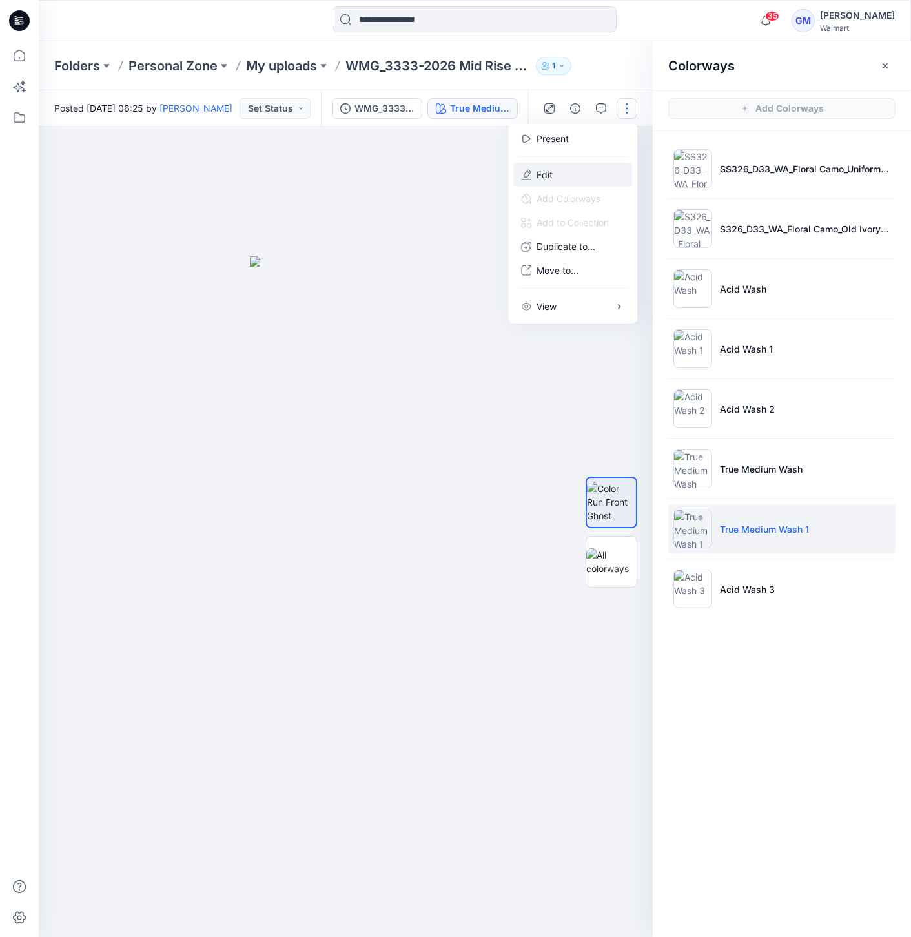
click at [571, 175] on button "Edit" at bounding box center [572, 175] width 119 height 24
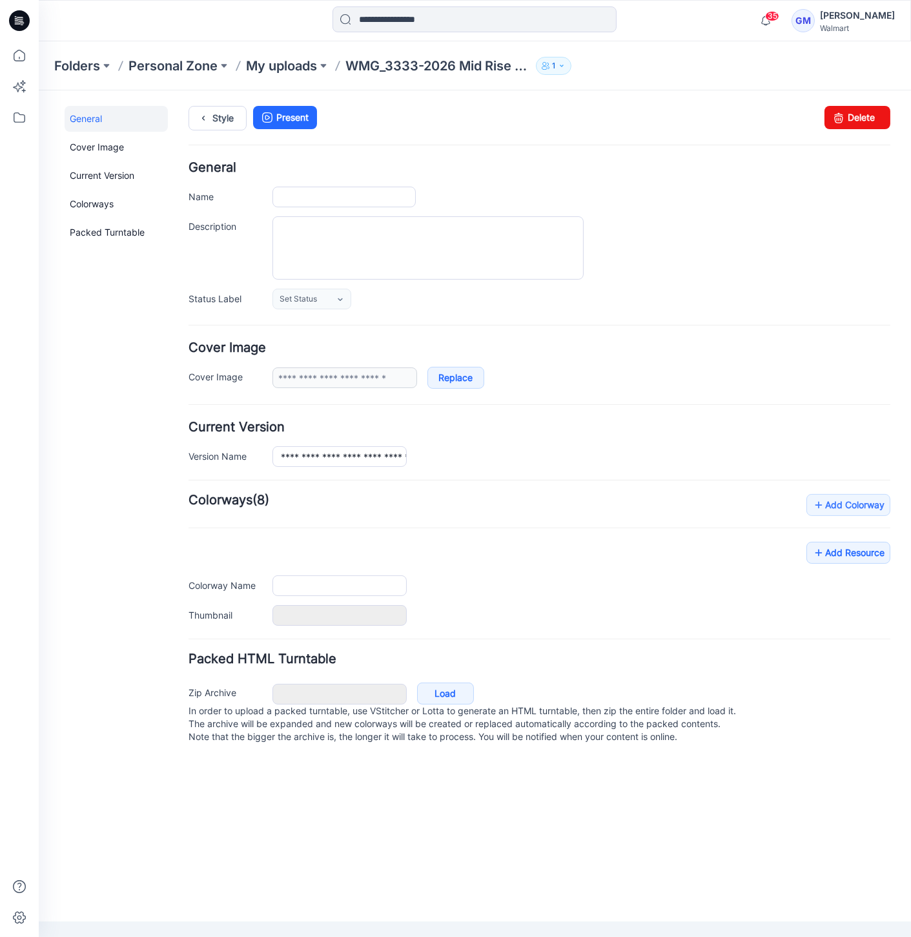
type input "**********"
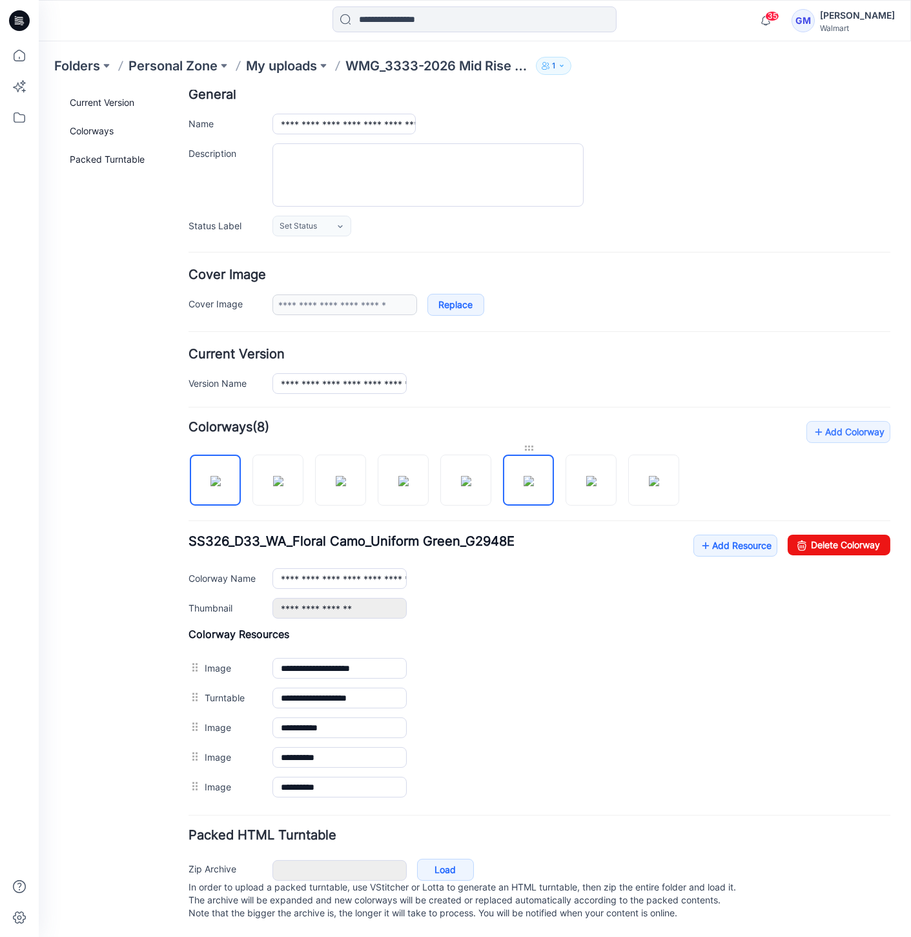
scroll to position [81, 0]
click at [346, 475] on img at bounding box center [341, 480] width 10 height 10
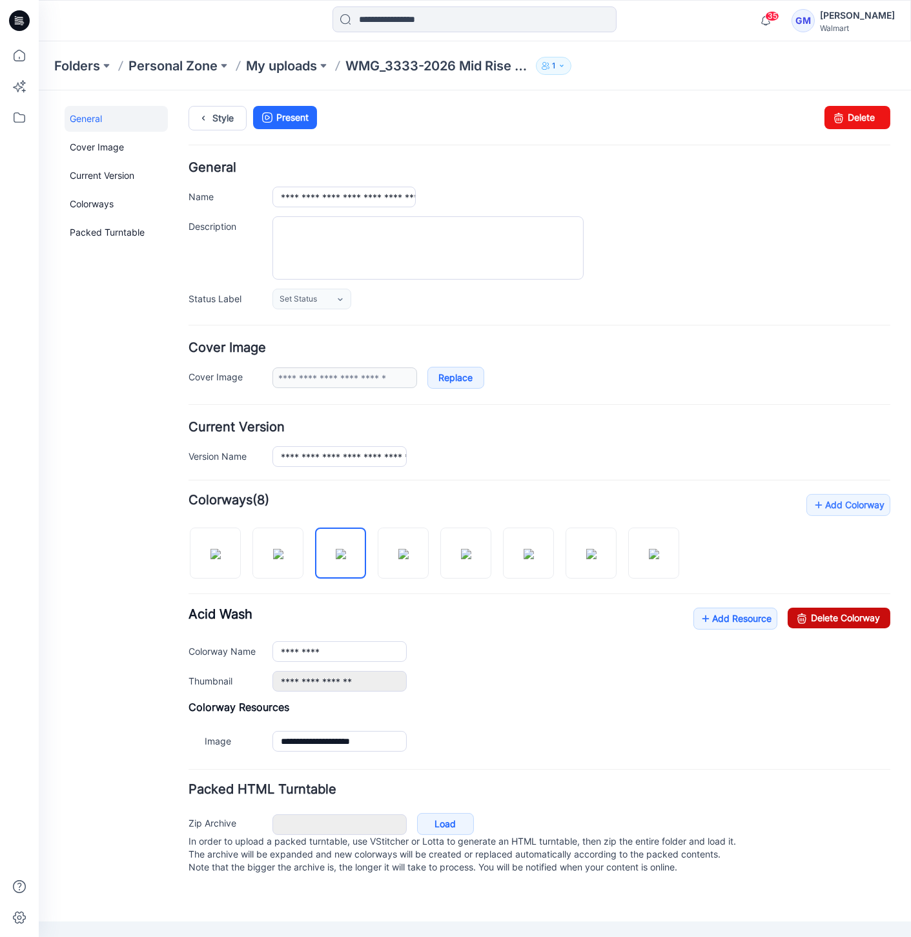
click at [827, 618] on link "Delete Colorway" at bounding box center [839, 617] width 103 height 21
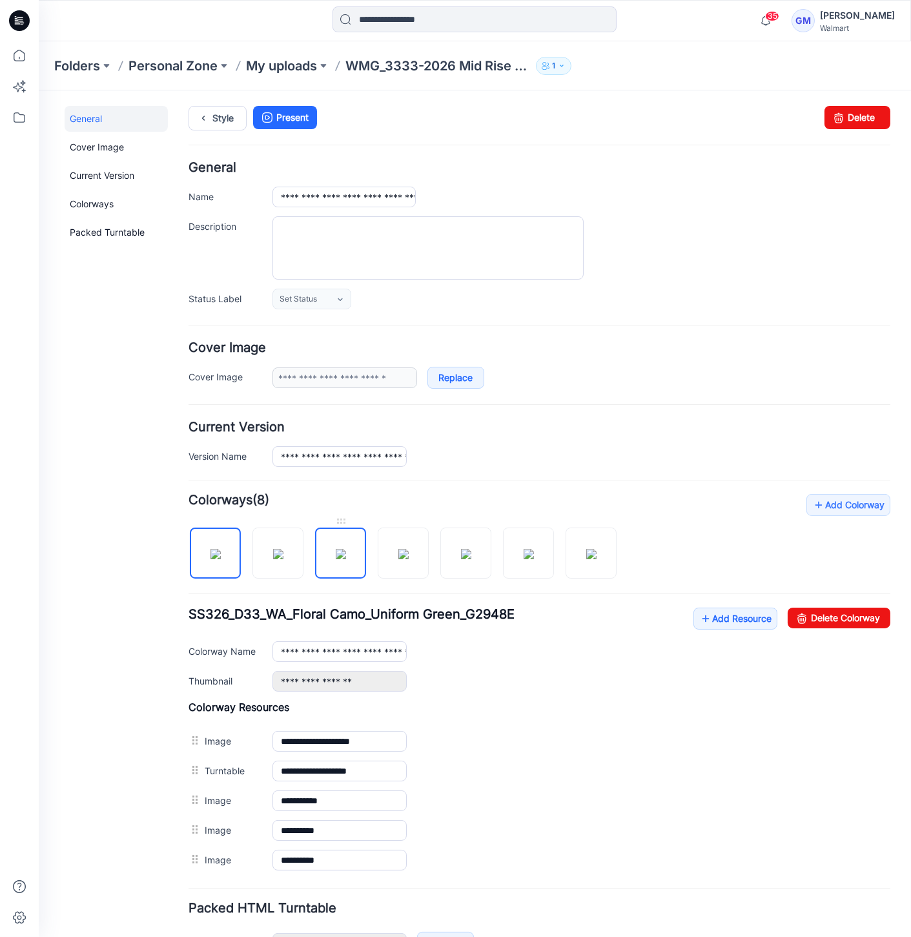
click at [343, 553] on img at bounding box center [341, 553] width 10 height 10
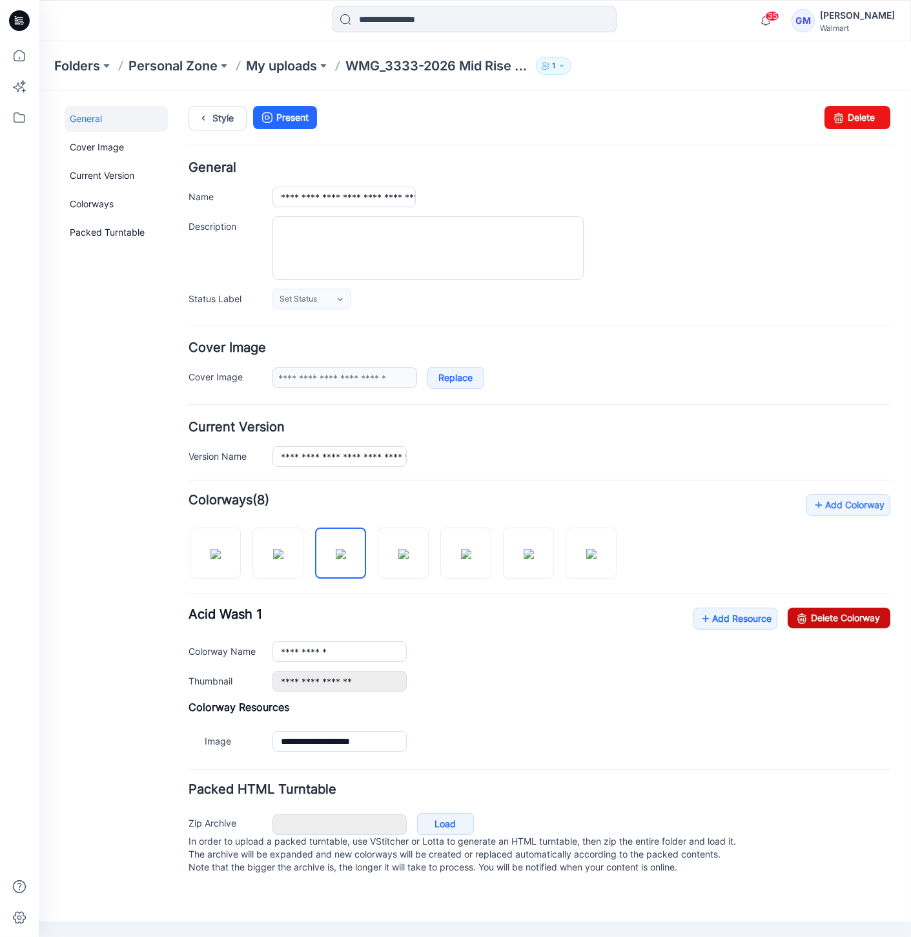
drag, startPoint x: 829, startPoint y: 618, endPoint x: 568, endPoint y: 156, distance: 530.3
click at [829, 618] on link "Delete Colorway" at bounding box center [839, 617] width 103 height 21
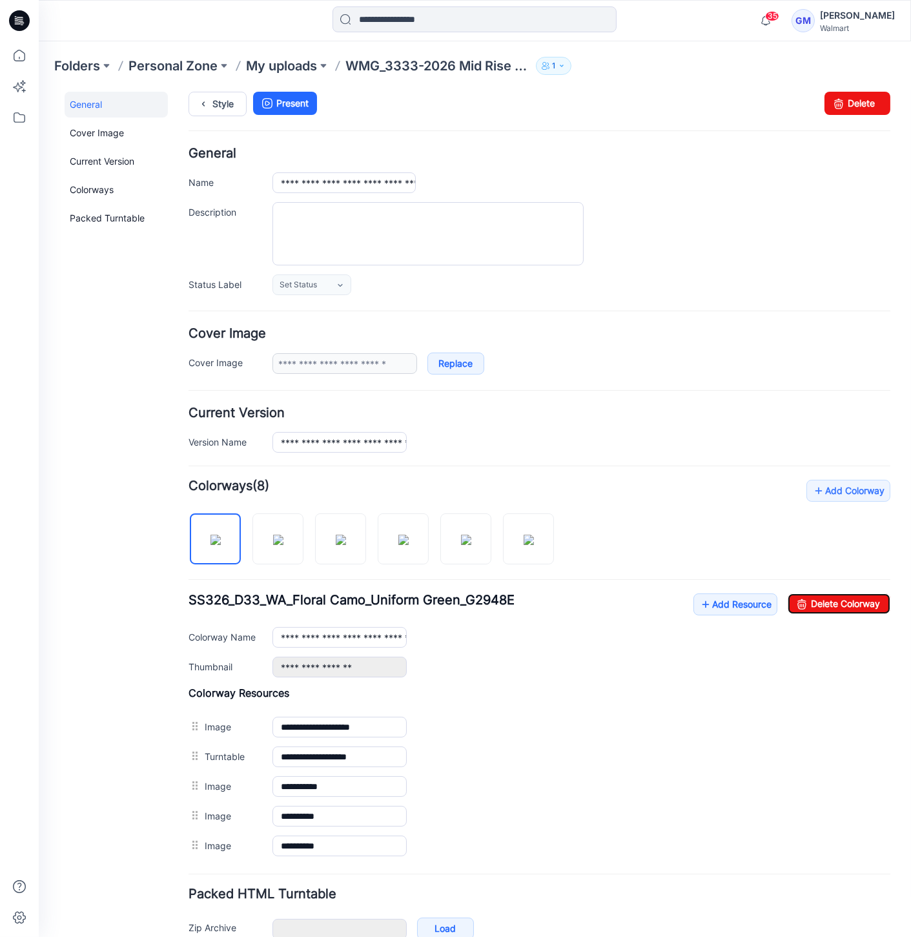
scroll to position [9, 0]
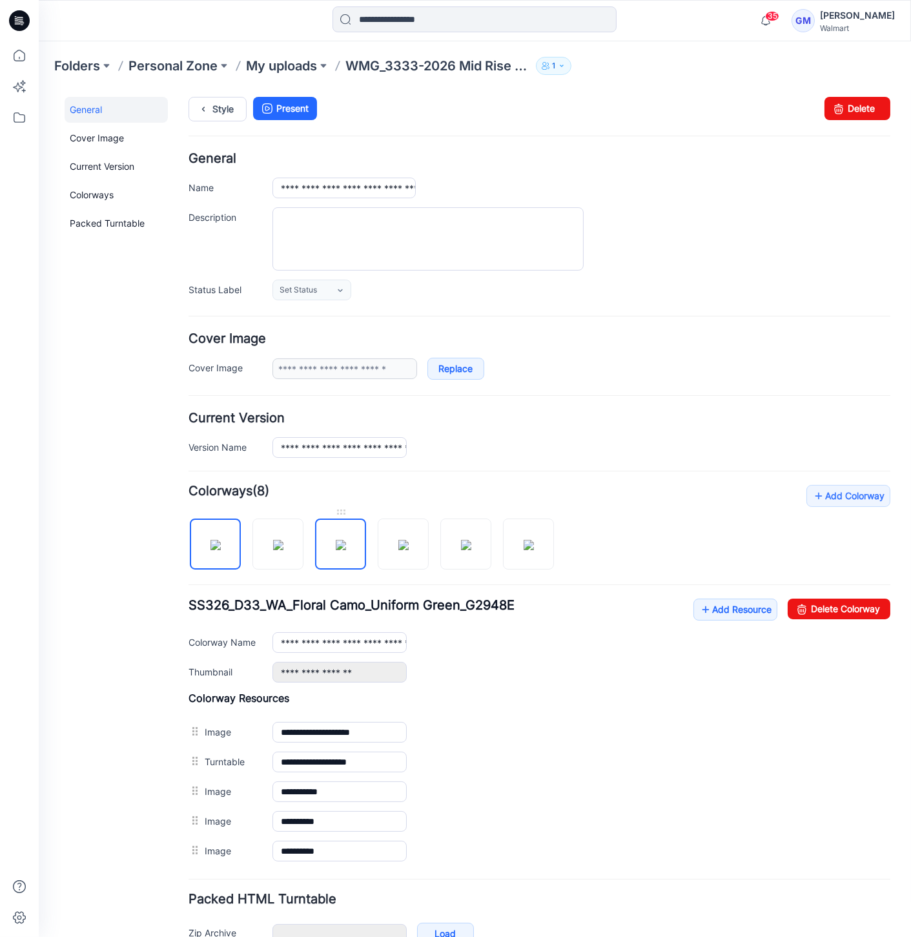
click at [343, 550] on img at bounding box center [341, 544] width 10 height 10
click at [804, 613] on link "Delete Colorway" at bounding box center [839, 608] width 103 height 21
click at [367, 546] on div at bounding box center [345, 537] width 313 height 67
click at [346, 550] on img at bounding box center [341, 544] width 10 height 10
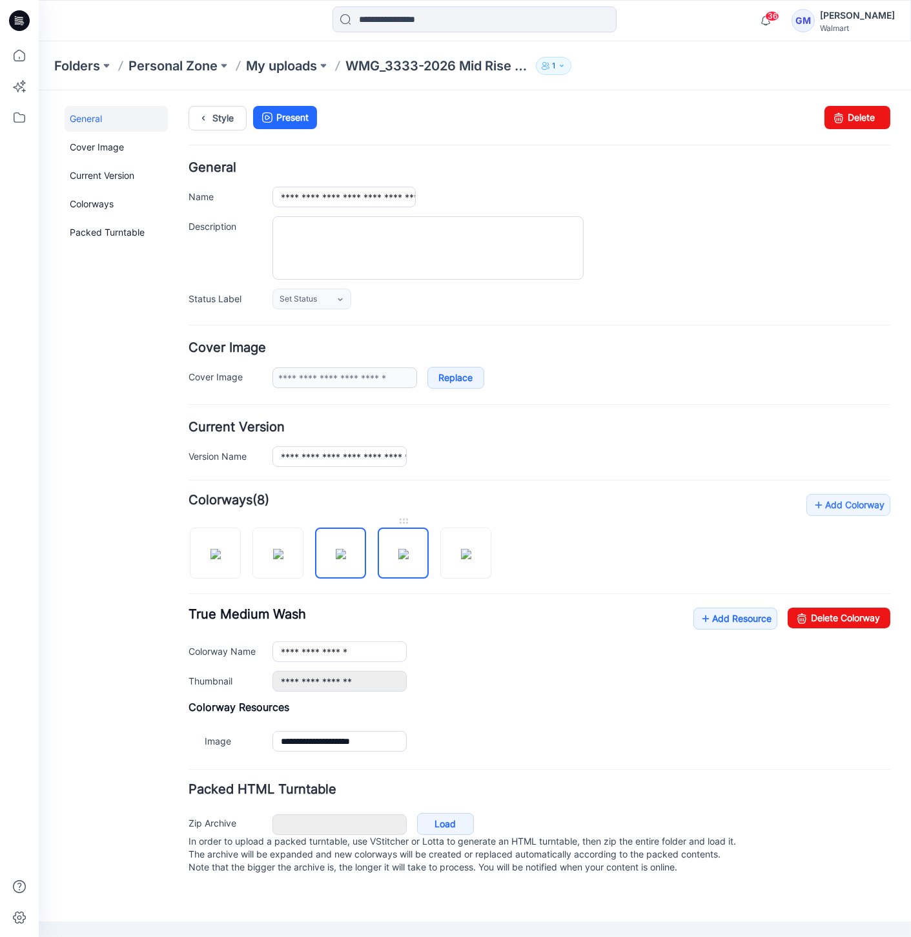
click at [404, 559] on img at bounding box center [403, 553] width 10 height 10
click at [341, 555] on img at bounding box center [341, 553] width 10 height 10
click at [815, 614] on link "Delete Colorway" at bounding box center [839, 617] width 103 height 21
click at [461, 548] on img at bounding box center [466, 553] width 10 height 10
type input "**********"
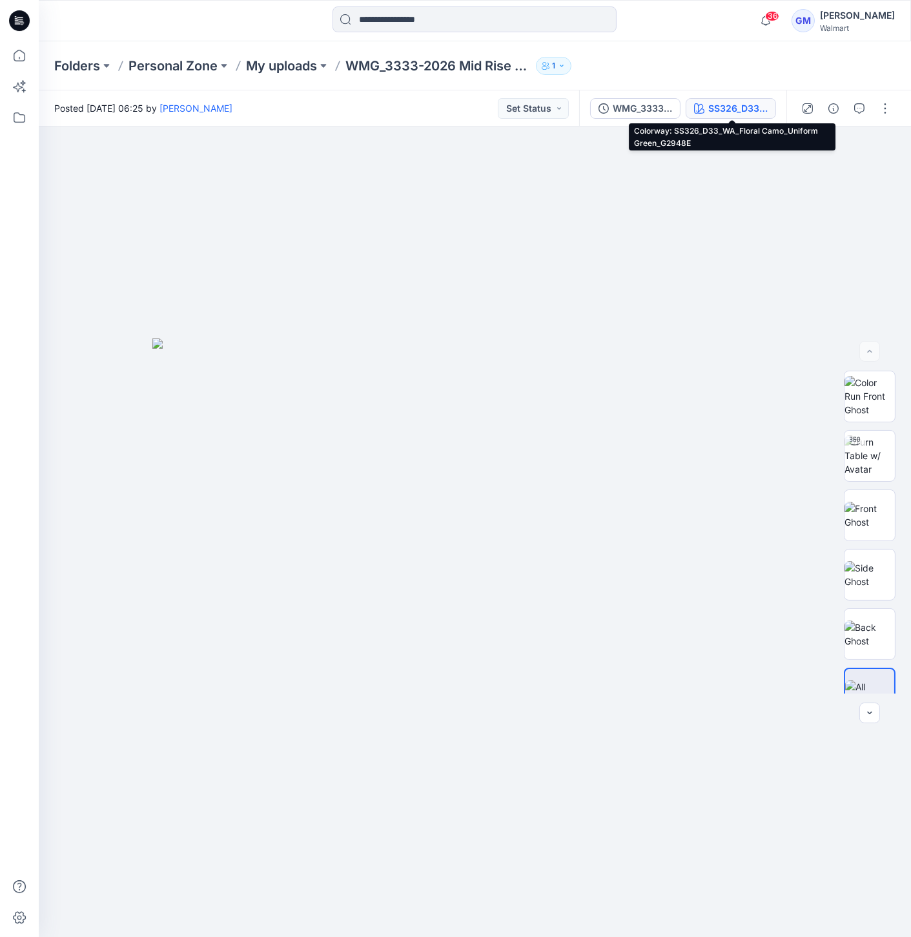
click at [731, 106] on div "SS326_D33_WA_Floral Camo_Uniform Green_G2948E" at bounding box center [737, 108] width 59 height 14
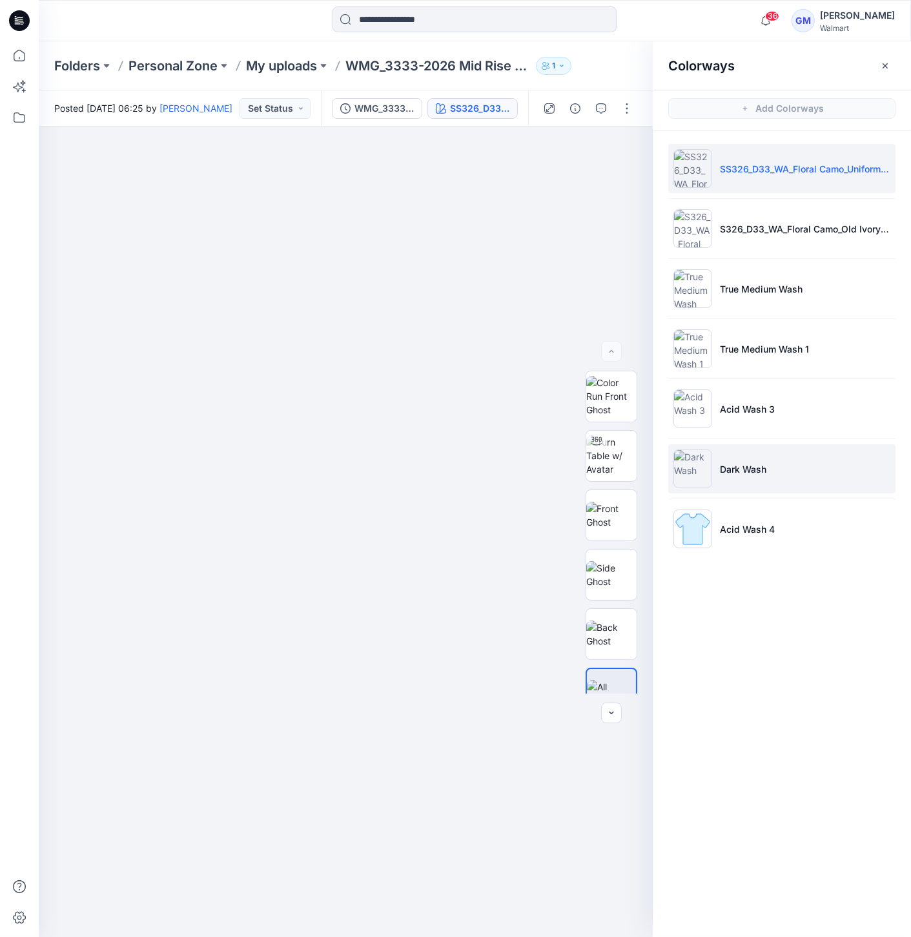
click at [693, 471] on img at bounding box center [693, 468] width 39 height 39
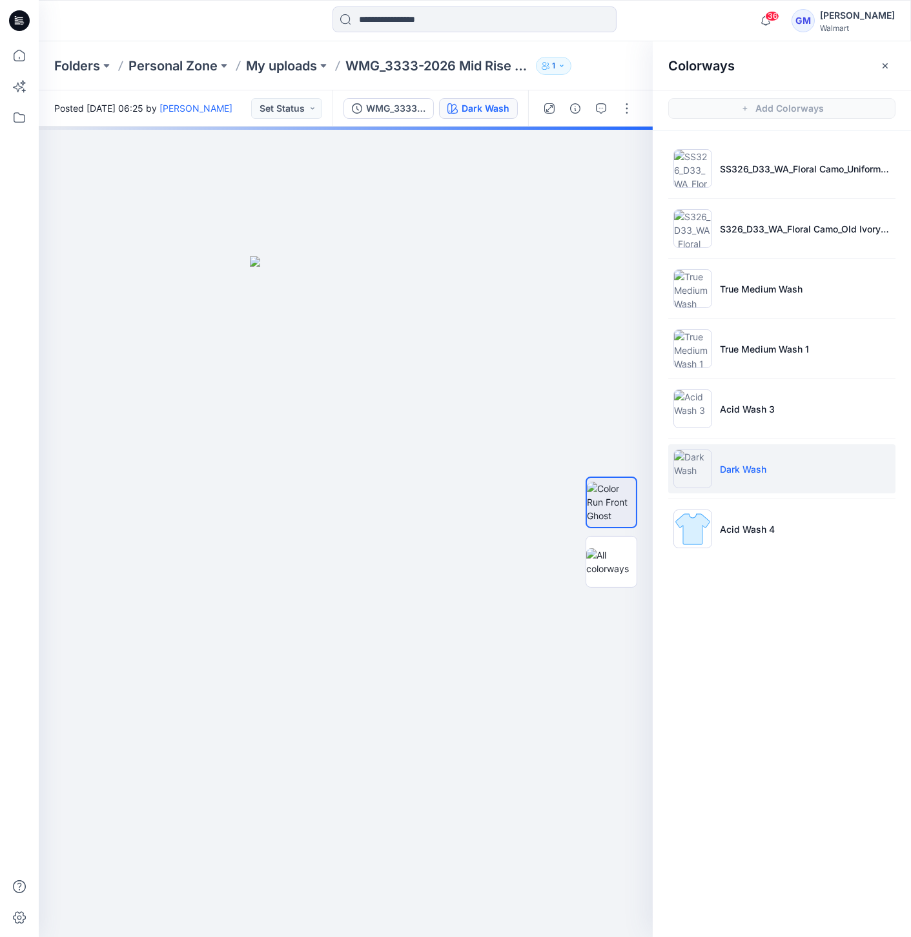
click at [693, 471] on img at bounding box center [693, 468] width 39 height 39
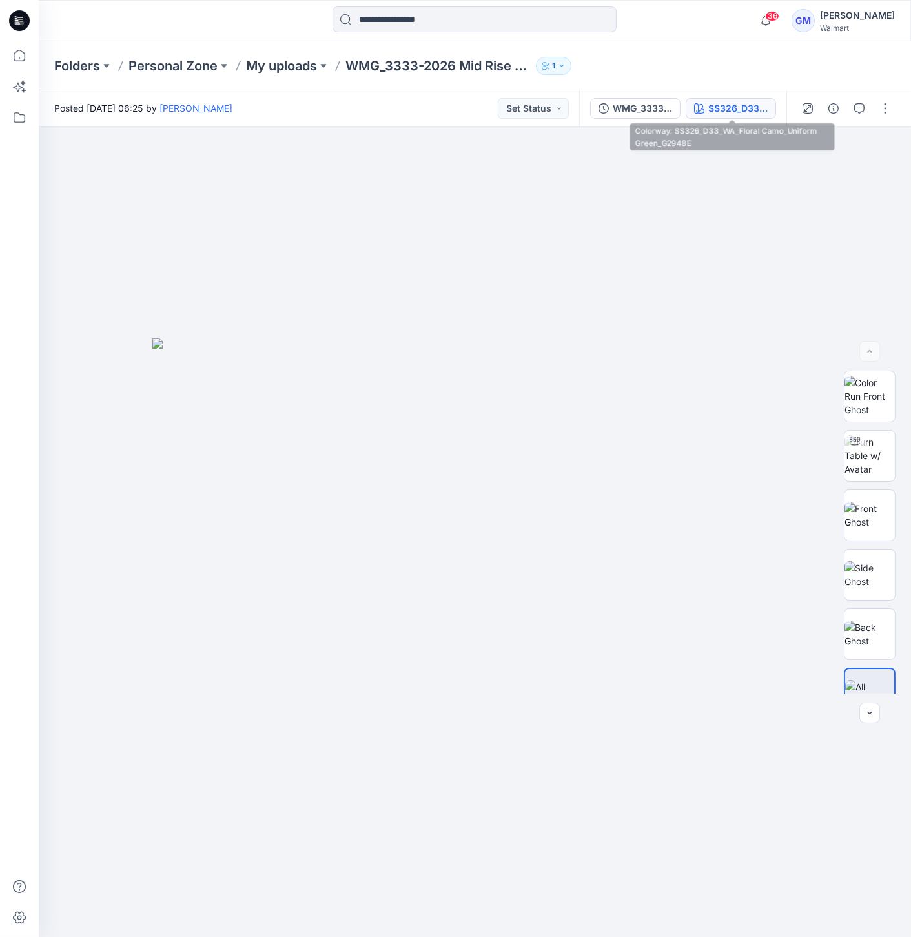
click at [701, 103] on icon "button" at bounding box center [699, 108] width 10 height 10
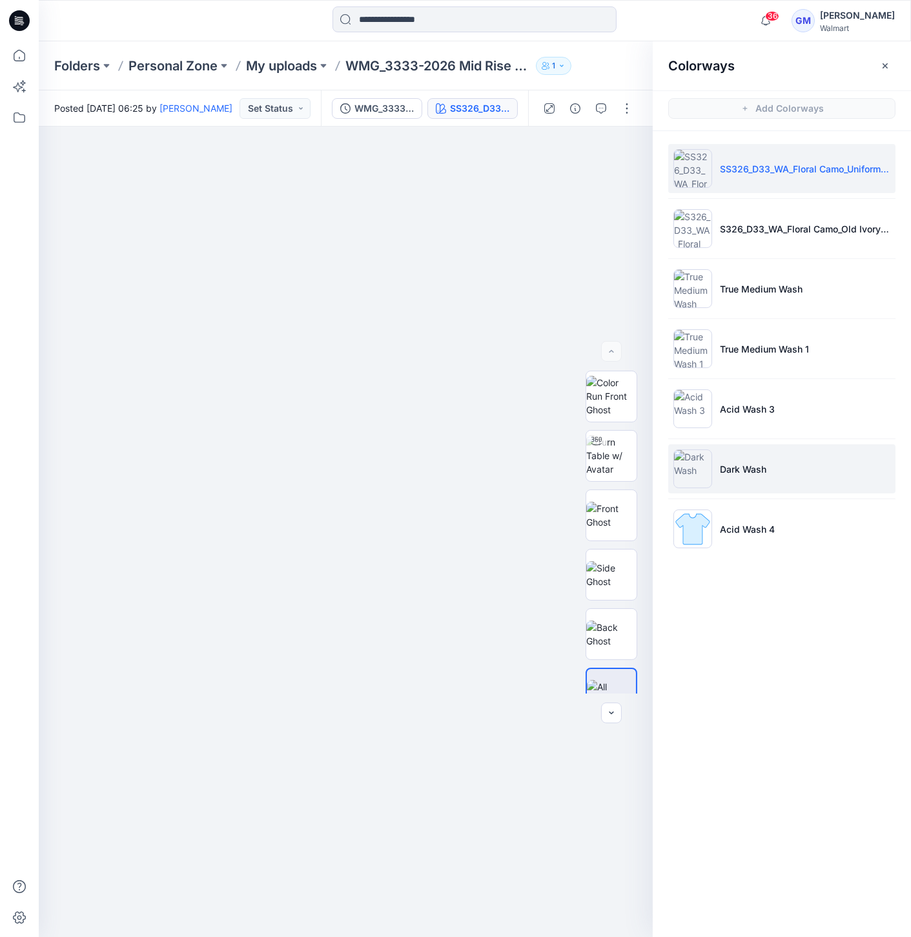
click at [694, 481] on img at bounding box center [693, 468] width 39 height 39
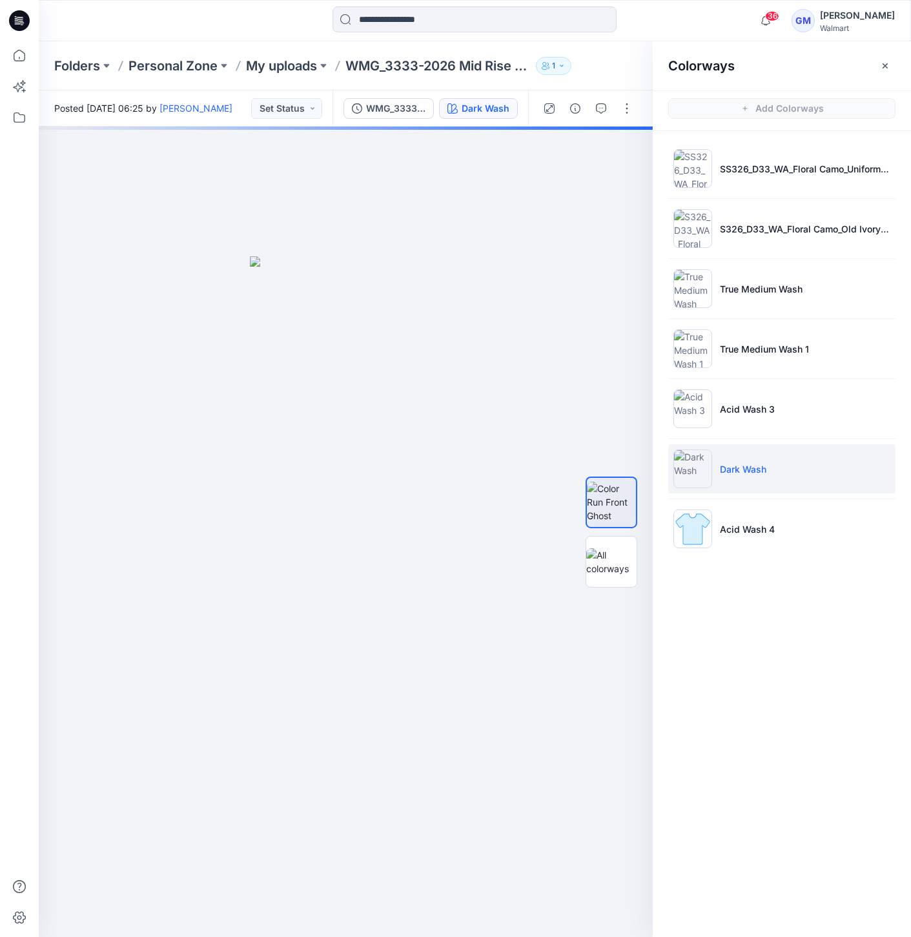
click at [693, 477] on img at bounding box center [693, 468] width 39 height 39
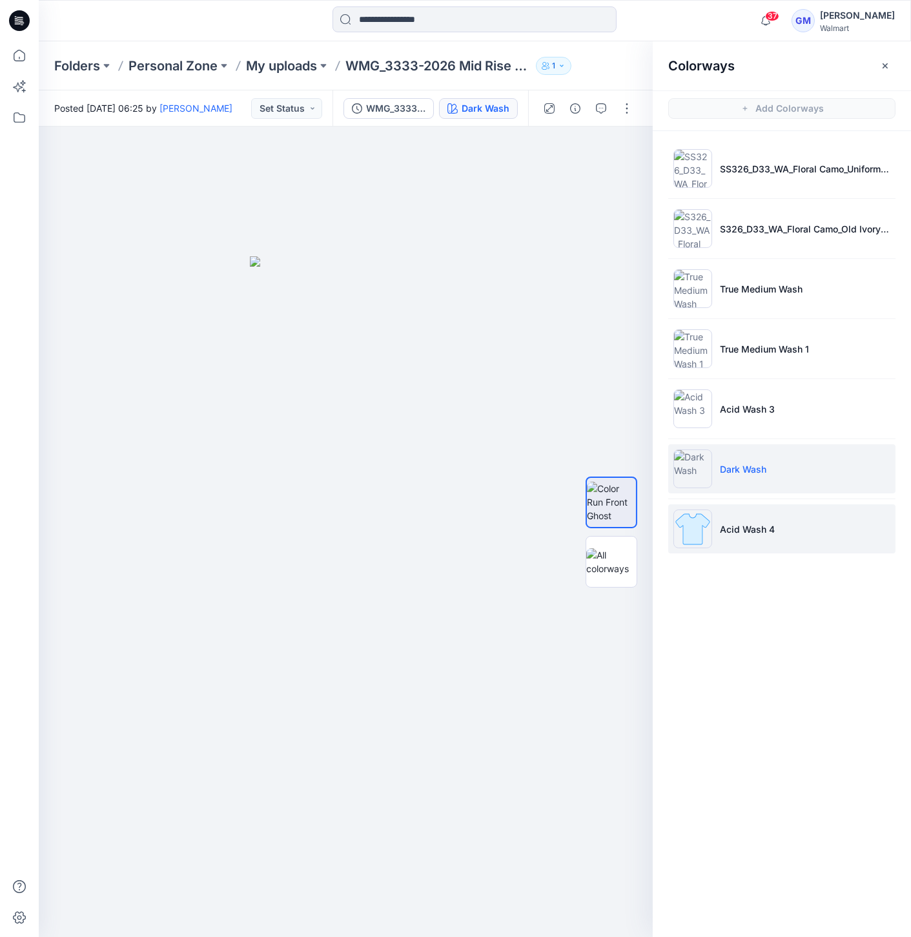
click at [697, 532] on img at bounding box center [693, 529] width 39 height 39
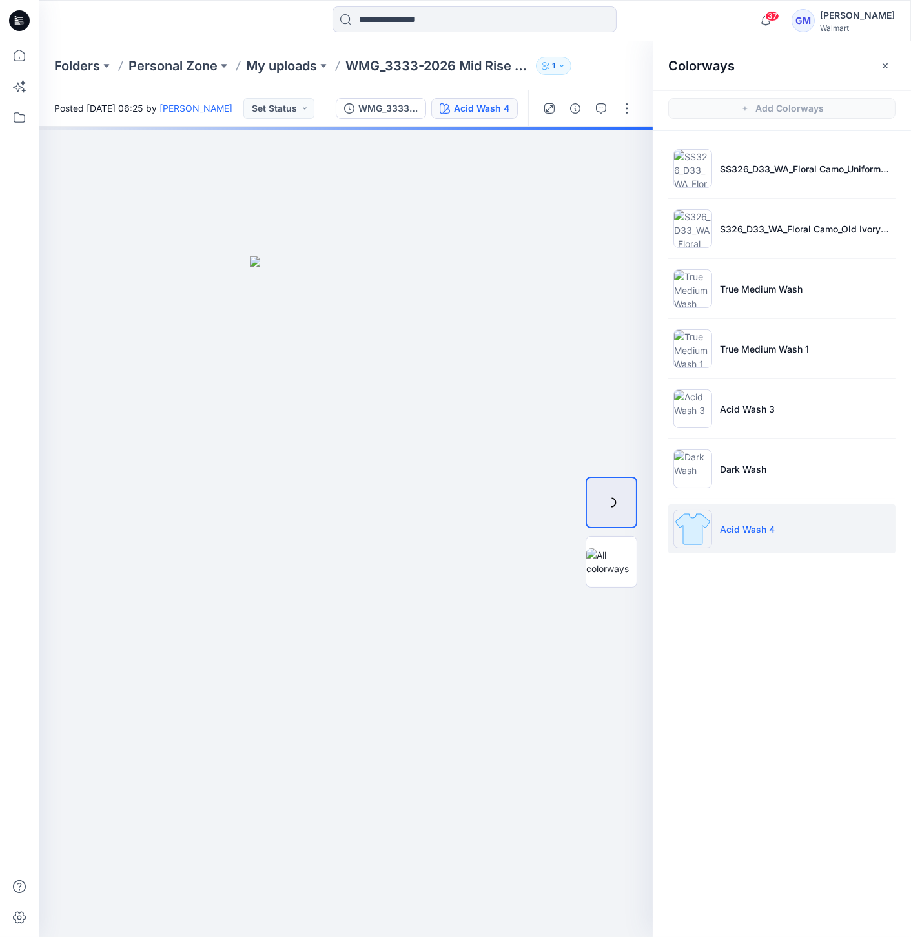
click at [692, 532] on img at bounding box center [693, 529] width 39 height 39
click at [693, 526] on img at bounding box center [693, 529] width 39 height 39
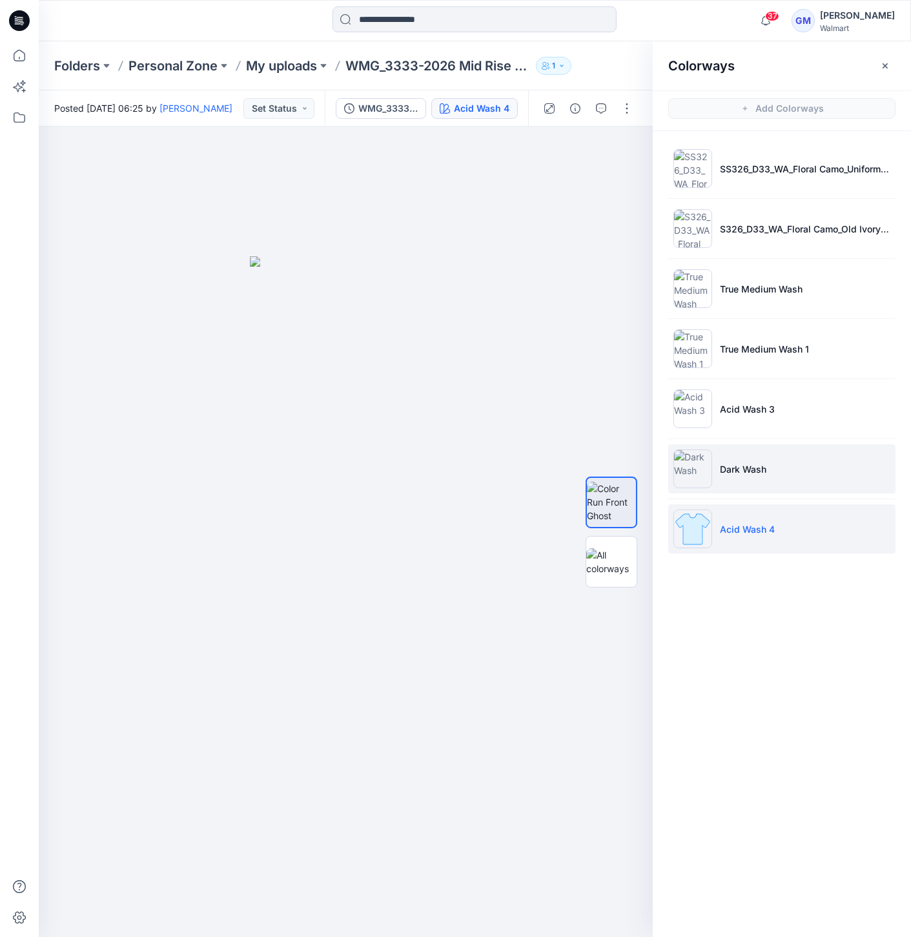
click at [686, 468] on img at bounding box center [693, 468] width 39 height 39
click at [688, 476] on img at bounding box center [693, 468] width 39 height 39
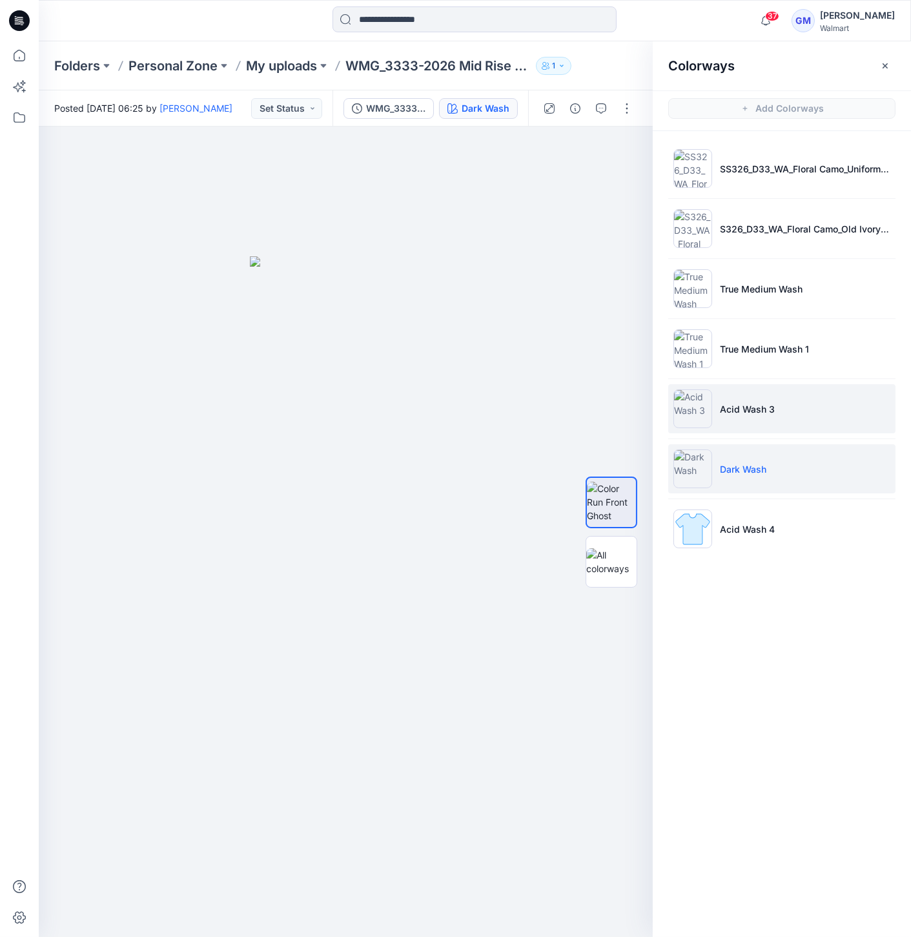
click at [707, 422] on img at bounding box center [693, 408] width 39 height 39
click at [686, 413] on img at bounding box center [693, 408] width 39 height 39
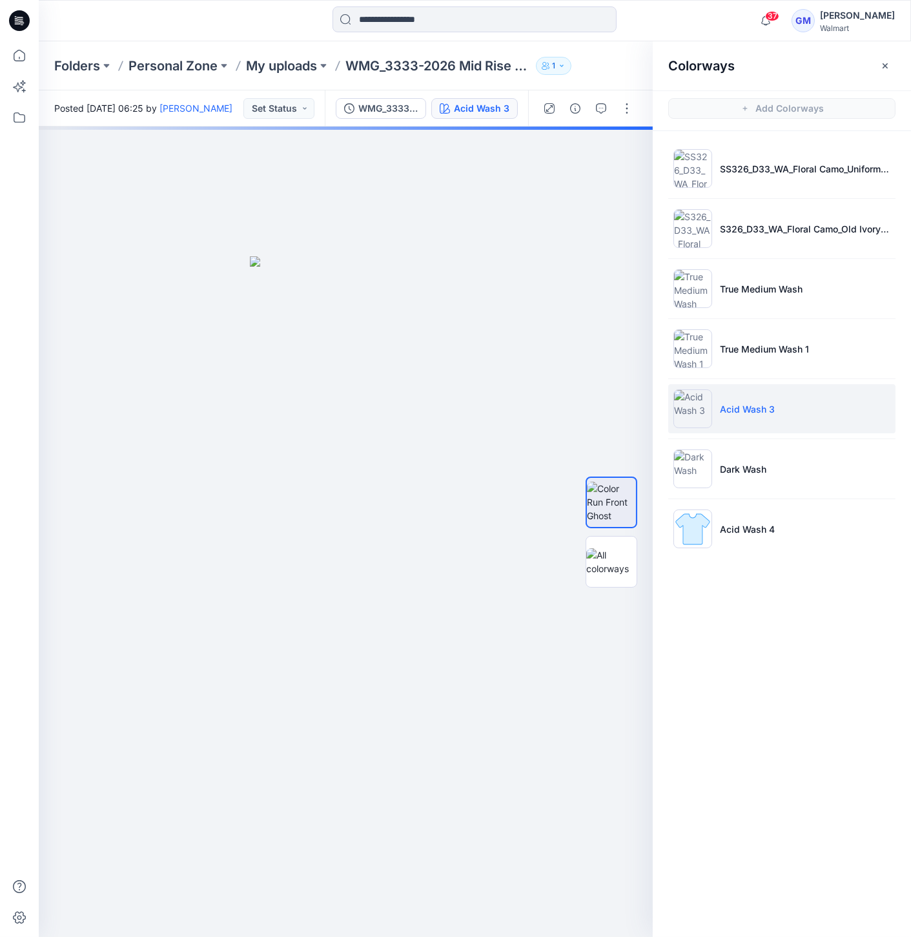
click at [690, 406] on img at bounding box center [693, 408] width 39 height 39
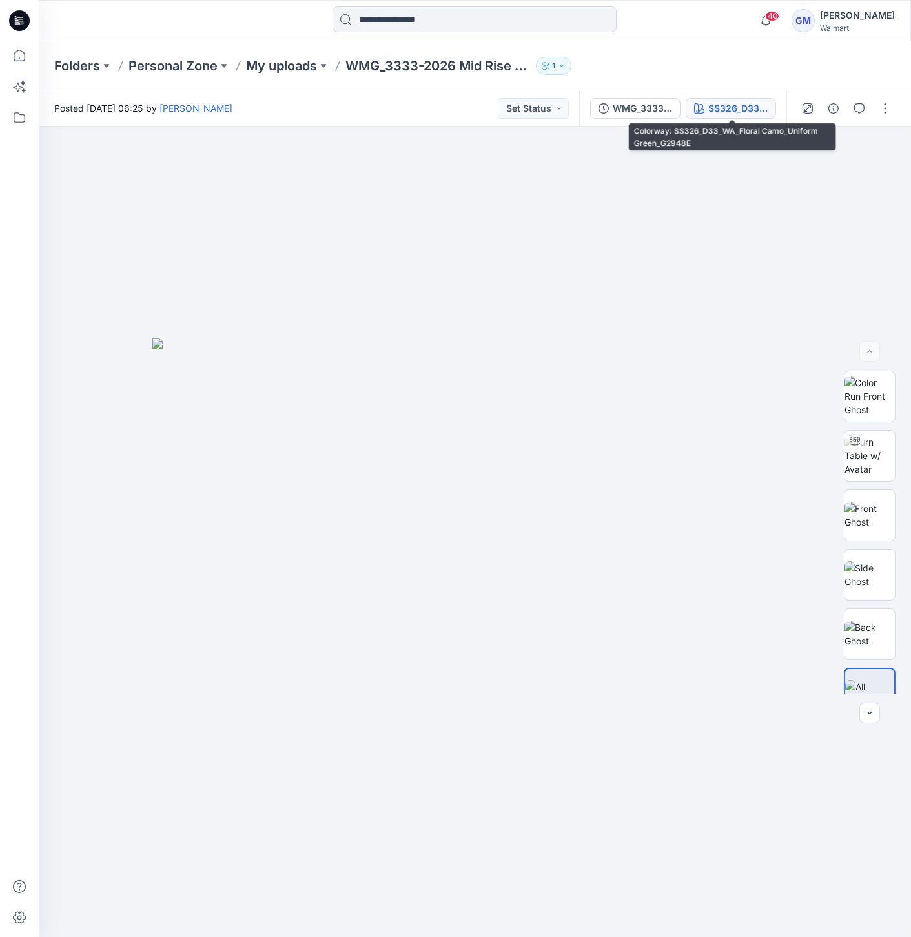
click at [759, 100] on button "SS326_D33_WA_Floral Camo_Uniform Green_G2948E" at bounding box center [731, 108] width 90 height 21
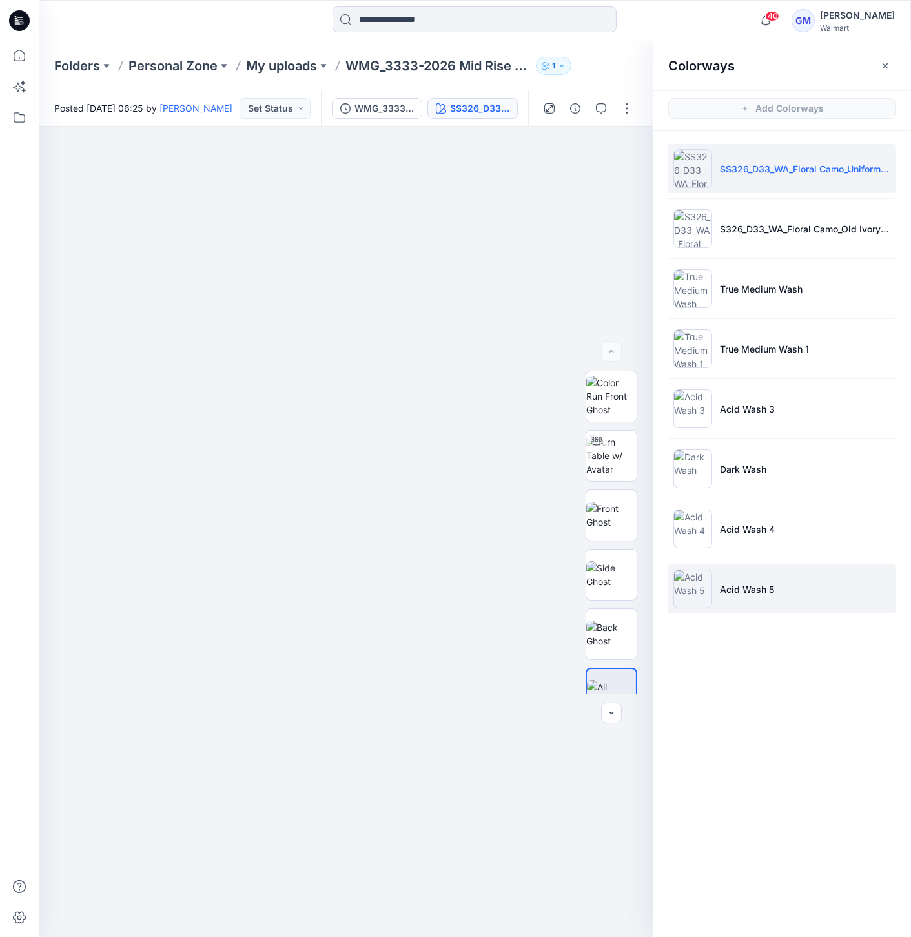
click at [703, 573] on img at bounding box center [693, 589] width 39 height 39
click at [698, 590] on img at bounding box center [693, 589] width 39 height 39
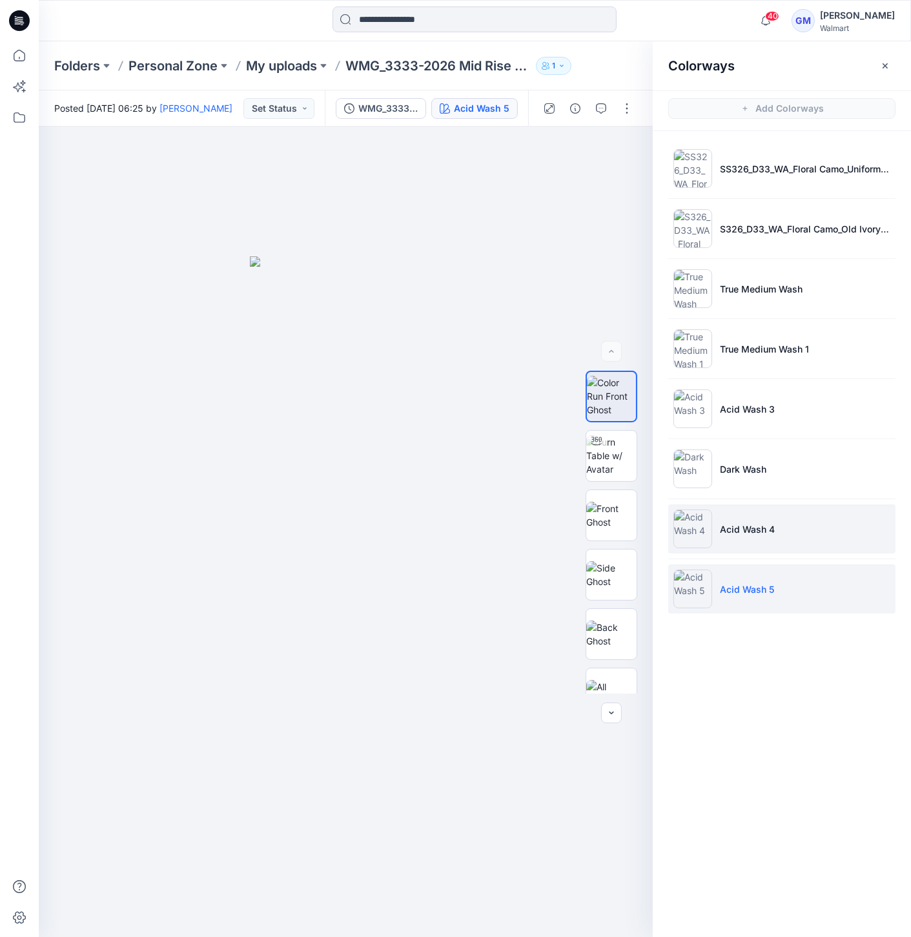
click at [691, 519] on img at bounding box center [693, 529] width 39 height 39
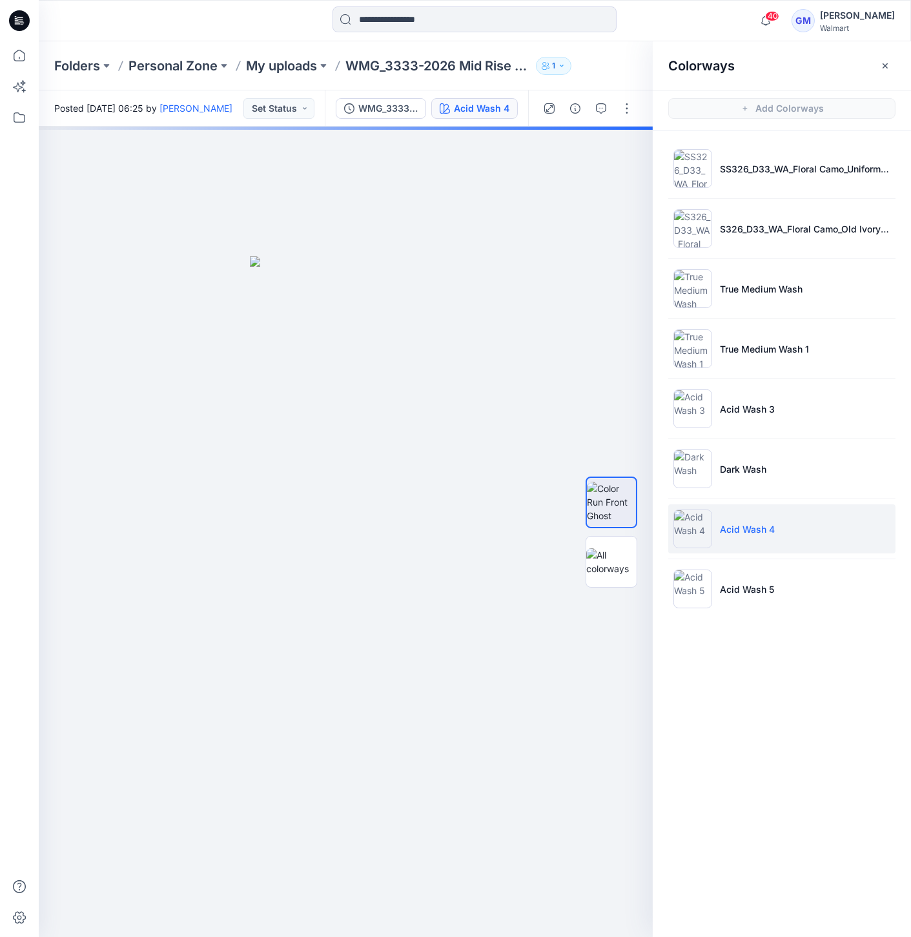
click at [691, 528] on img at bounding box center [693, 529] width 39 height 39
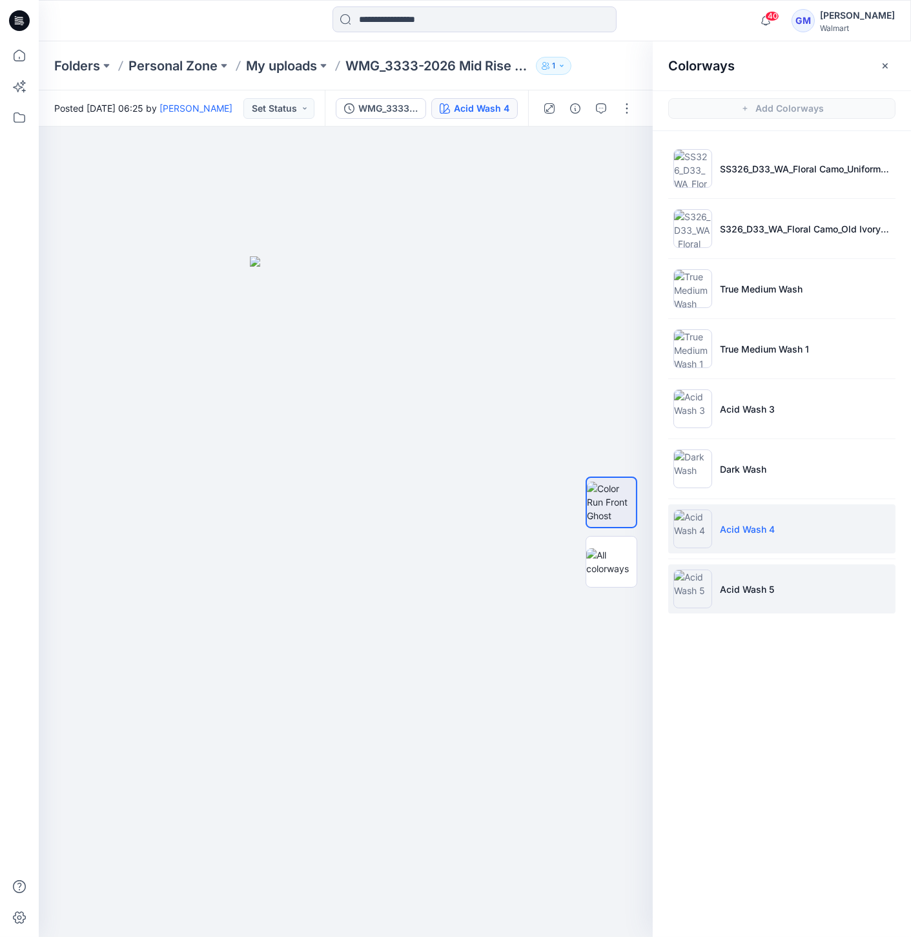
click at [696, 577] on img at bounding box center [693, 589] width 39 height 39
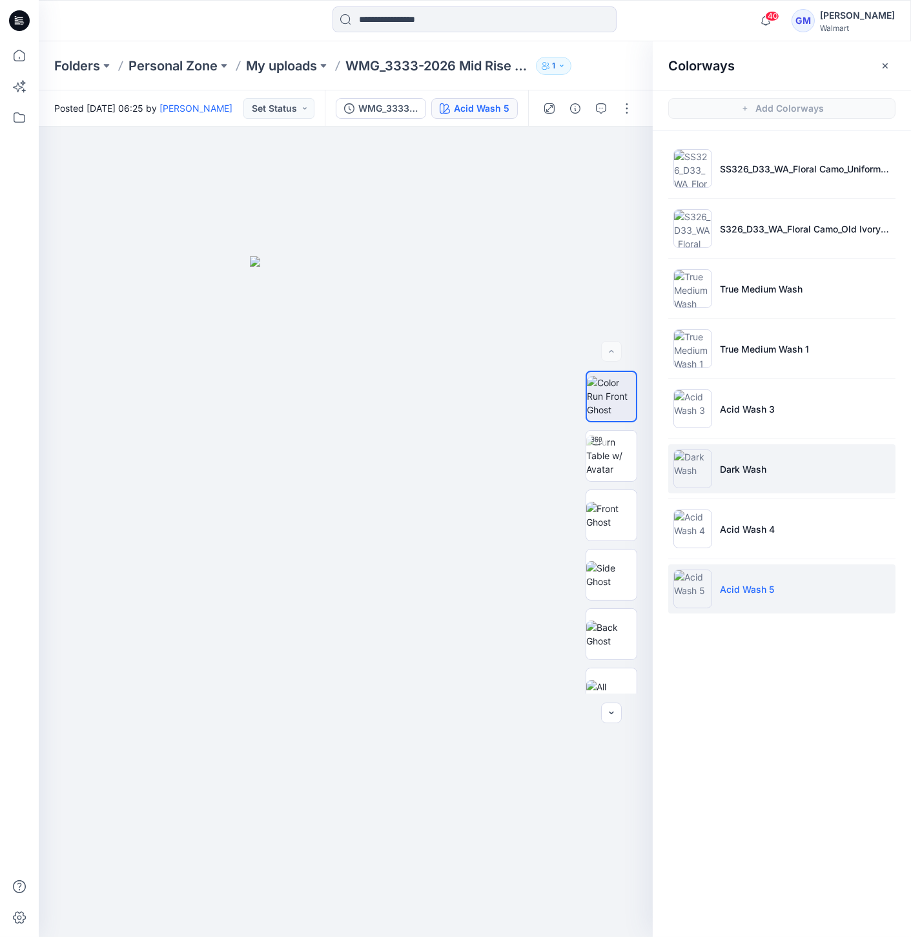
click at [699, 465] on img at bounding box center [693, 468] width 39 height 39
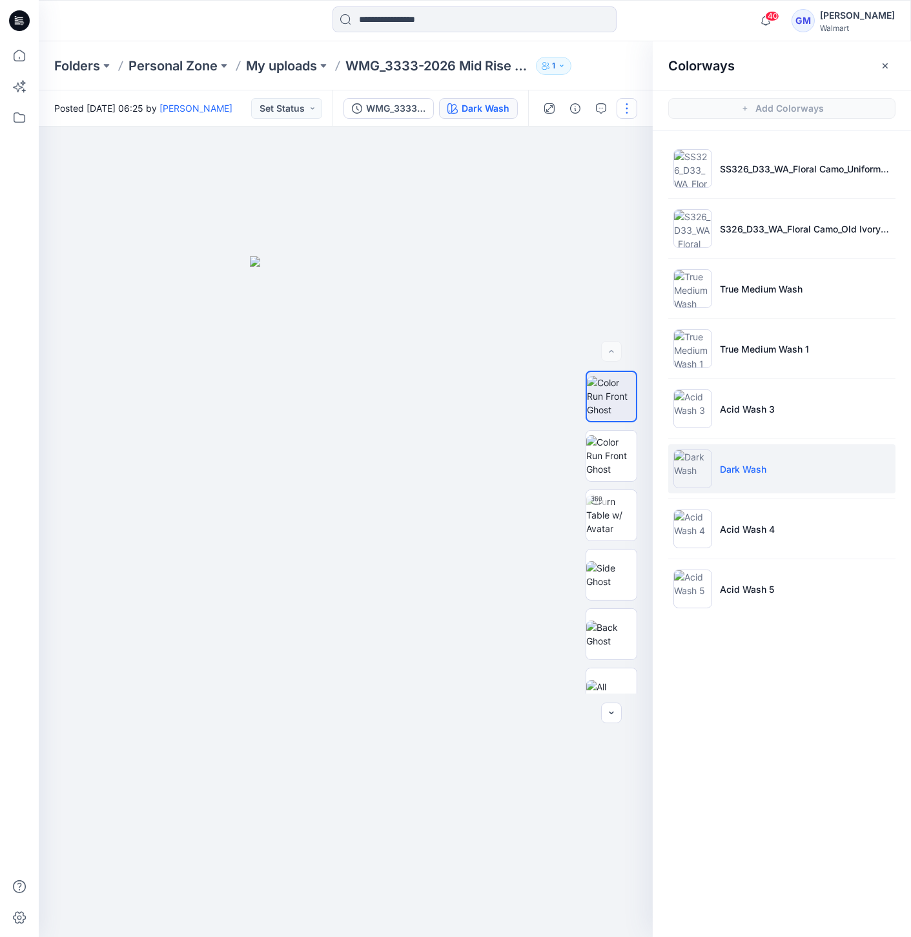
click at [621, 108] on button "button" at bounding box center [627, 108] width 21 height 21
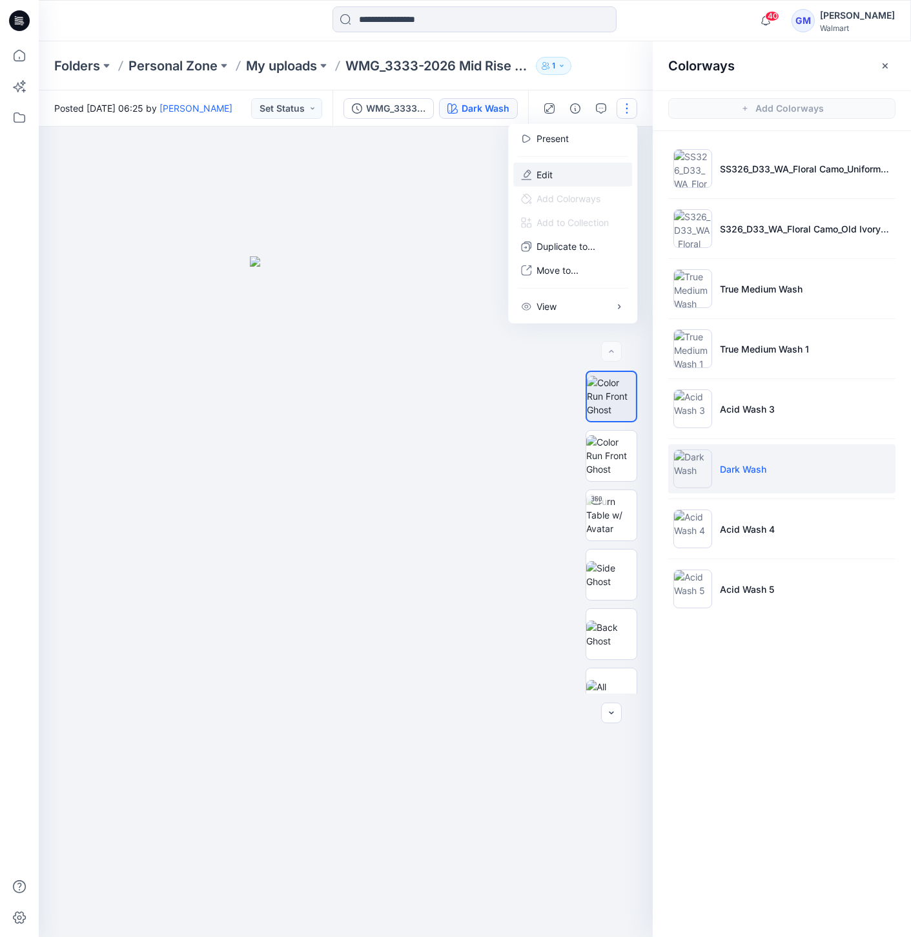
click at [570, 165] on button "Edit" at bounding box center [572, 175] width 119 height 24
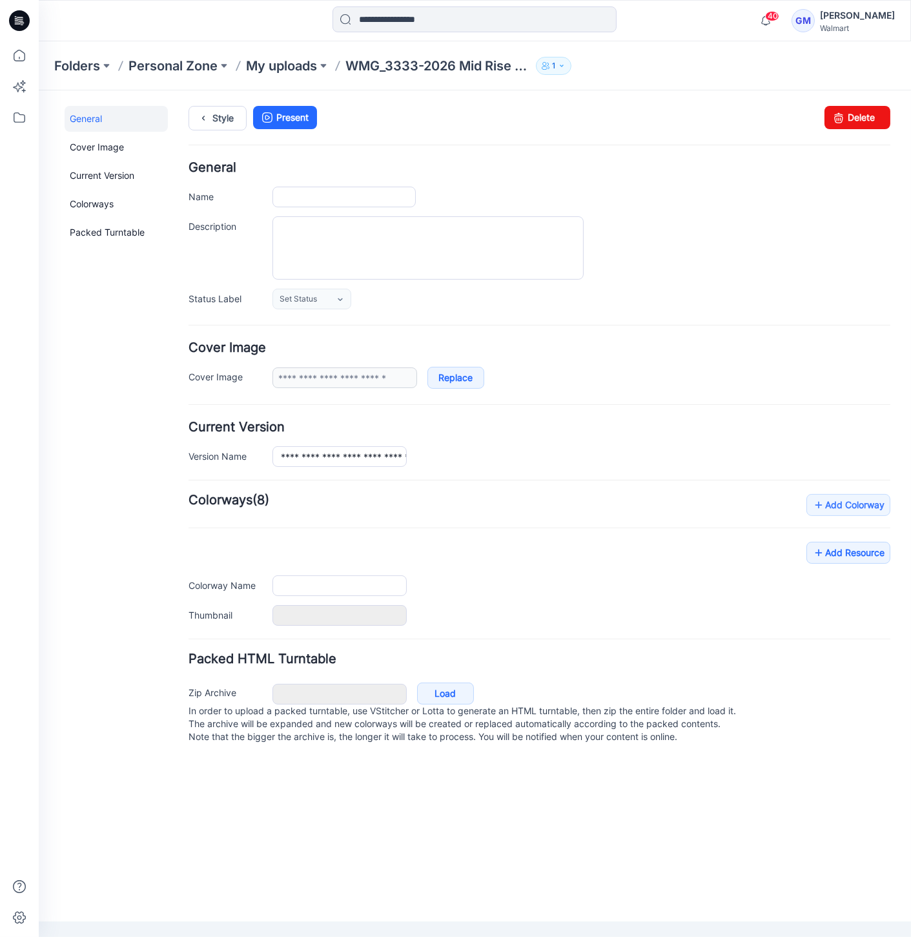
type input "**********"
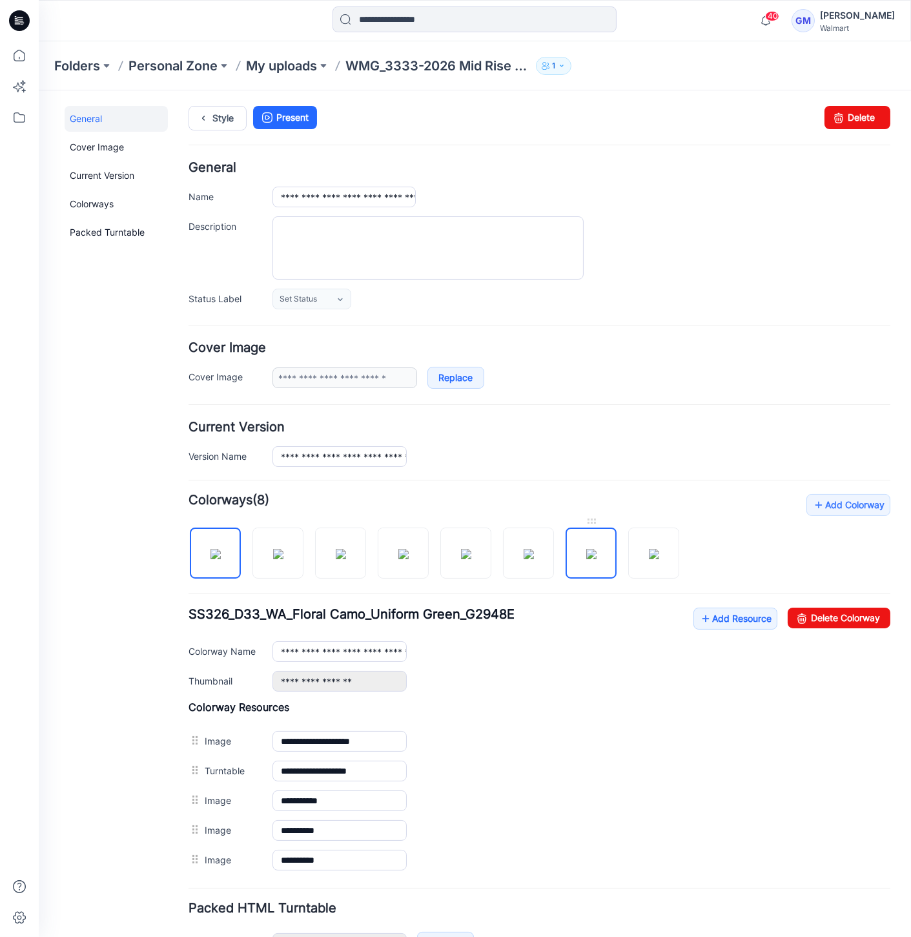
click at [586, 548] on img at bounding box center [591, 553] width 10 height 10
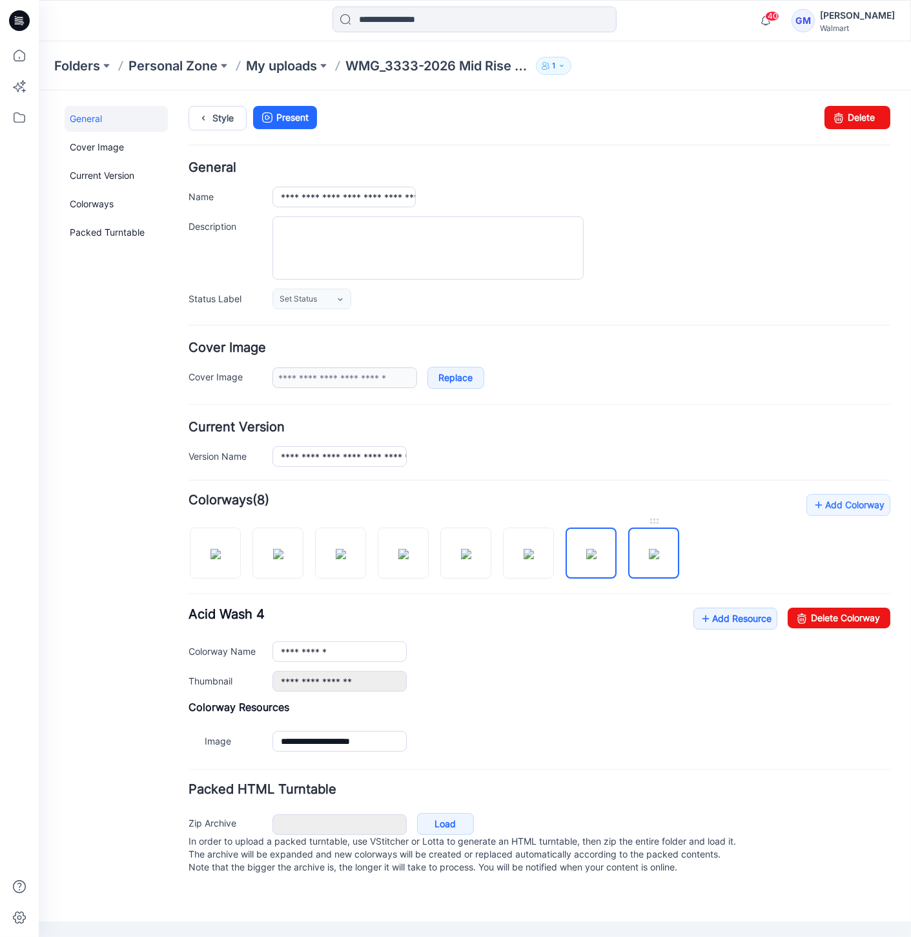
click at [655, 559] on img at bounding box center [654, 553] width 10 height 10
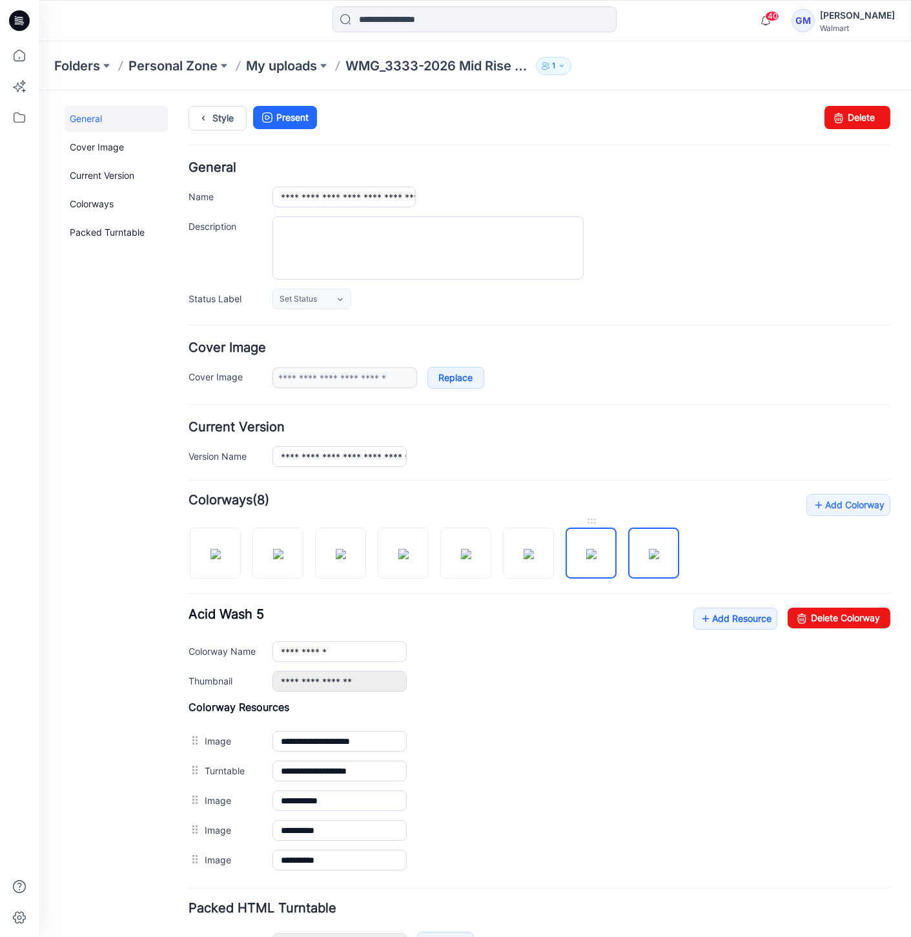
click at [597, 559] on img at bounding box center [591, 553] width 10 height 10
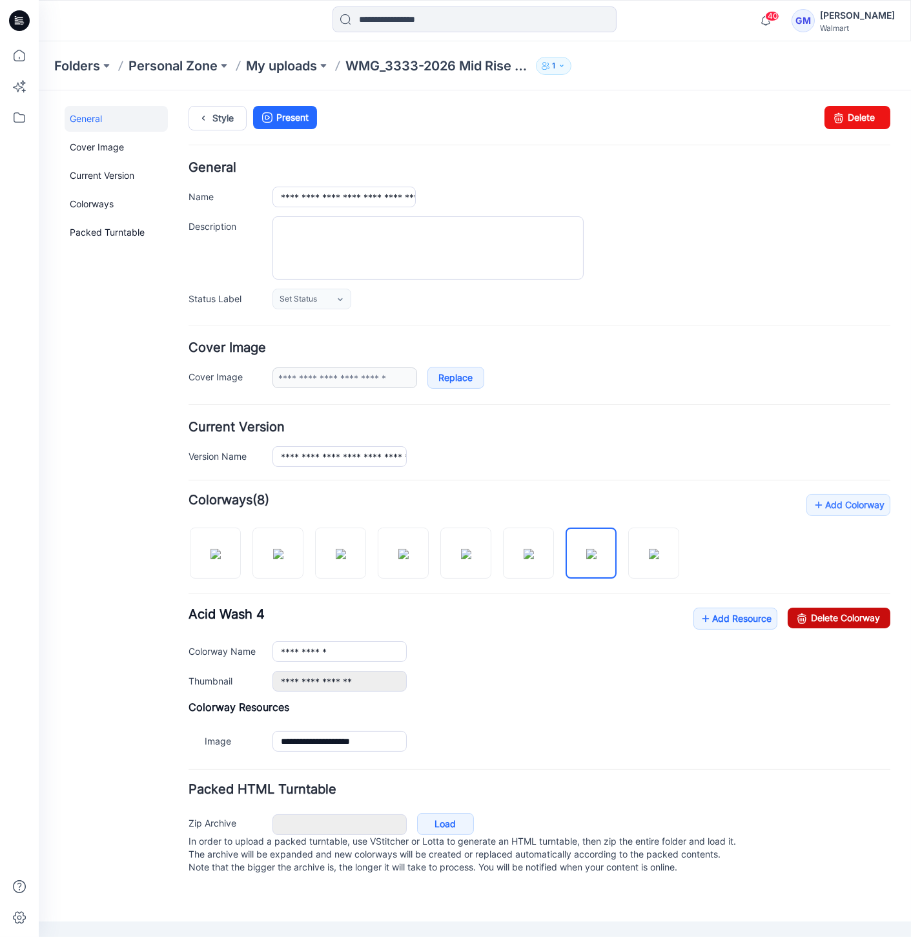
drag, startPoint x: 568, startPoint y: 158, endPoint x: 838, endPoint y: 616, distance: 531.2
click at [838, 616] on link "Delete Colorway" at bounding box center [839, 617] width 103 height 21
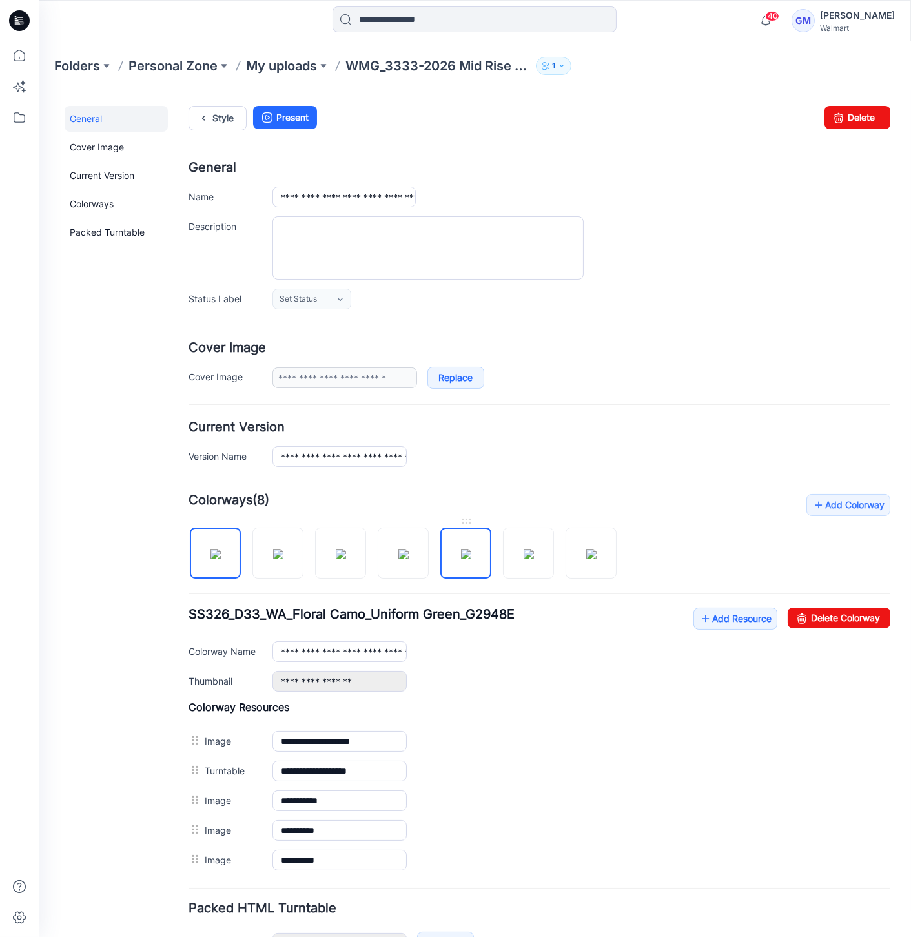
click at [471, 559] on img at bounding box center [466, 553] width 10 height 10
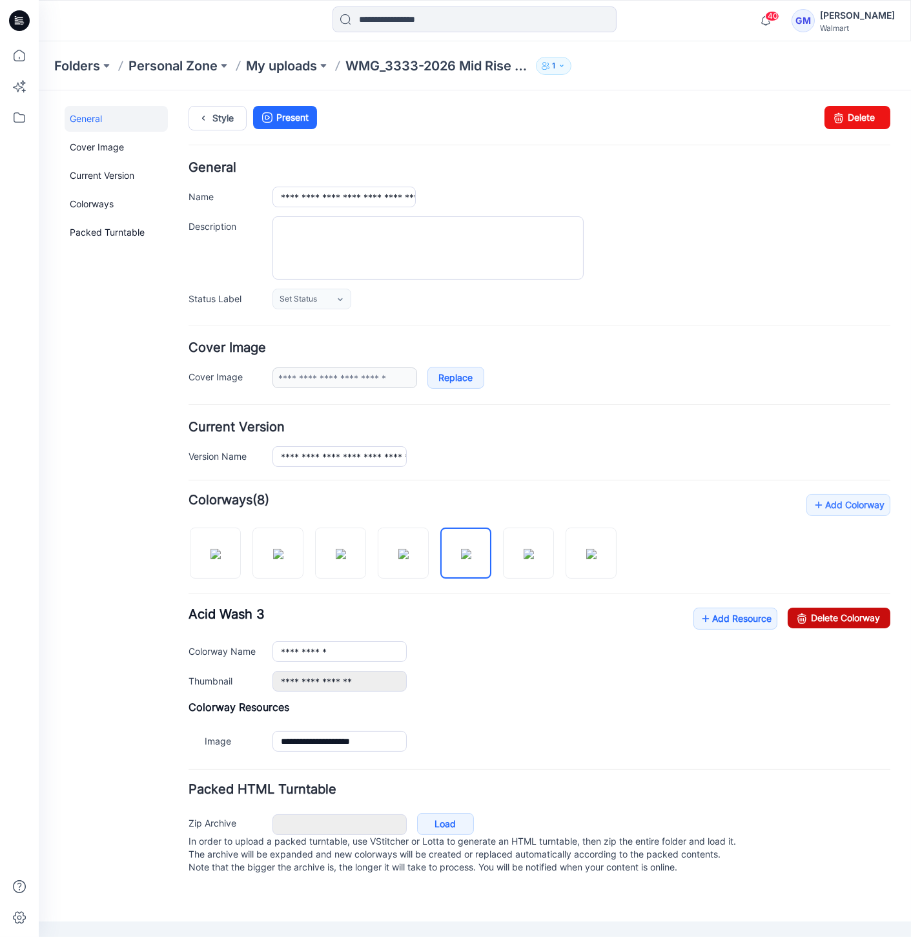
drag, startPoint x: 820, startPoint y: 619, endPoint x: 566, endPoint y: 153, distance: 531.1
click at [820, 619] on link "Delete Colorway" at bounding box center [839, 617] width 103 height 21
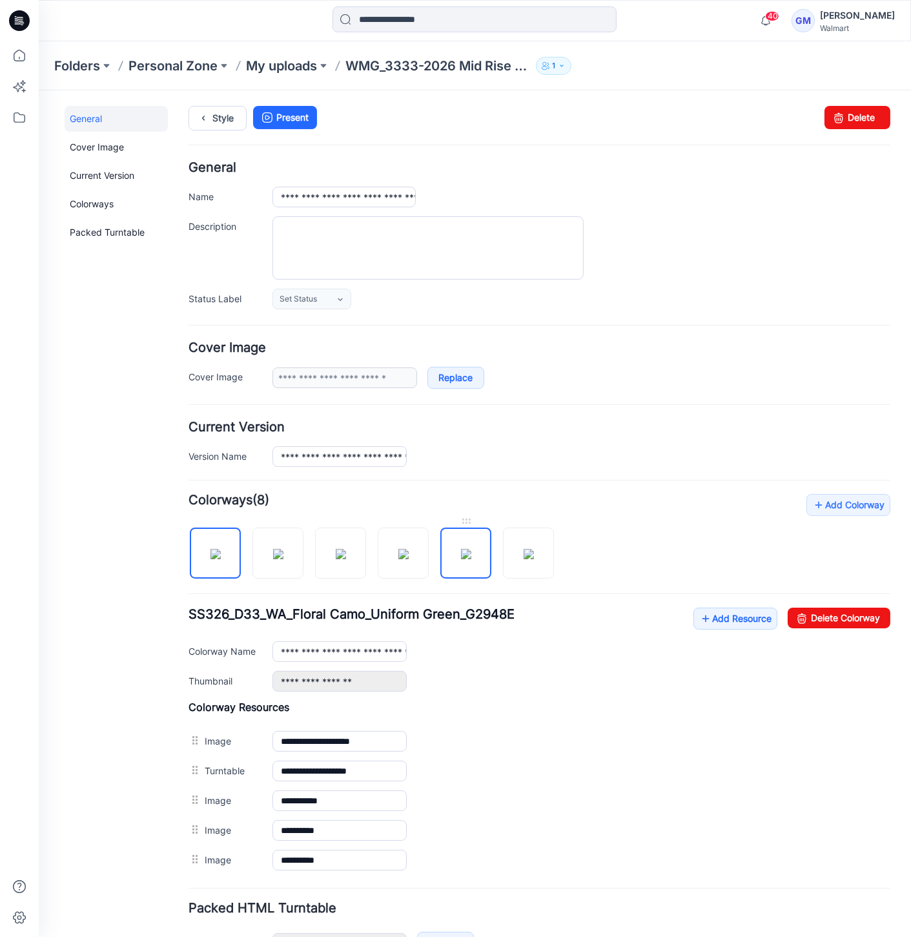
click at [471, 558] on img at bounding box center [466, 553] width 10 height 10
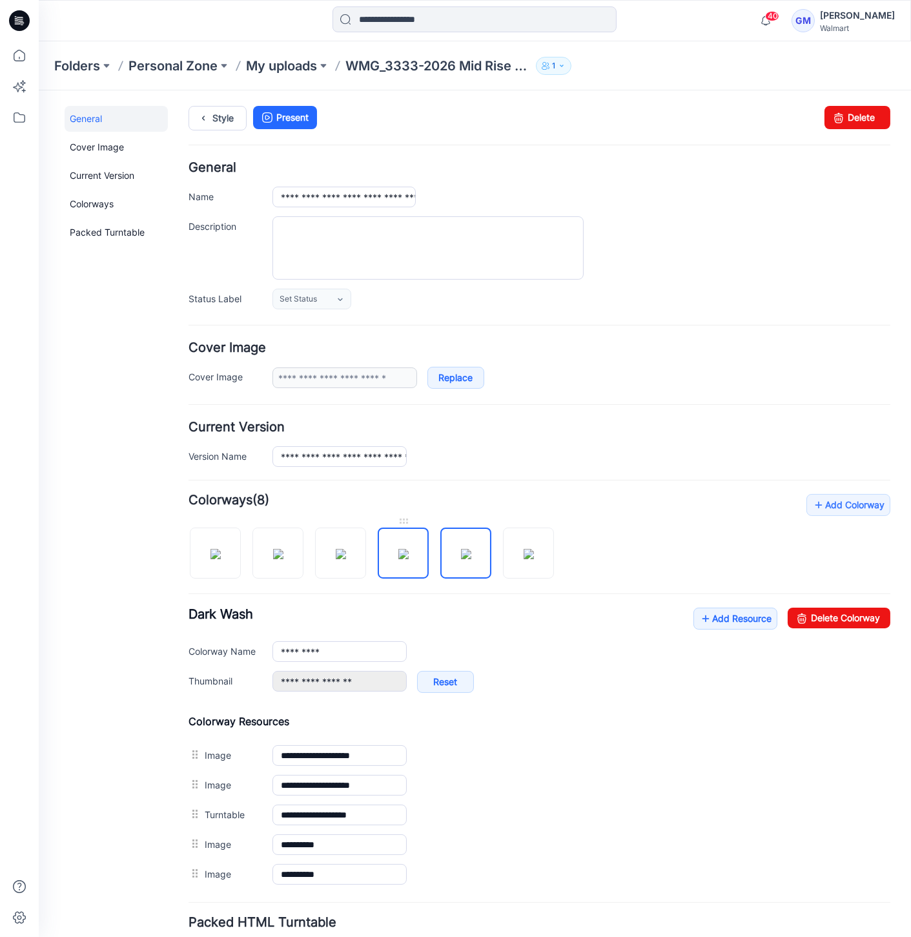
click at [409, 559] on img at bounding box center [403, 553] width 10 height 10
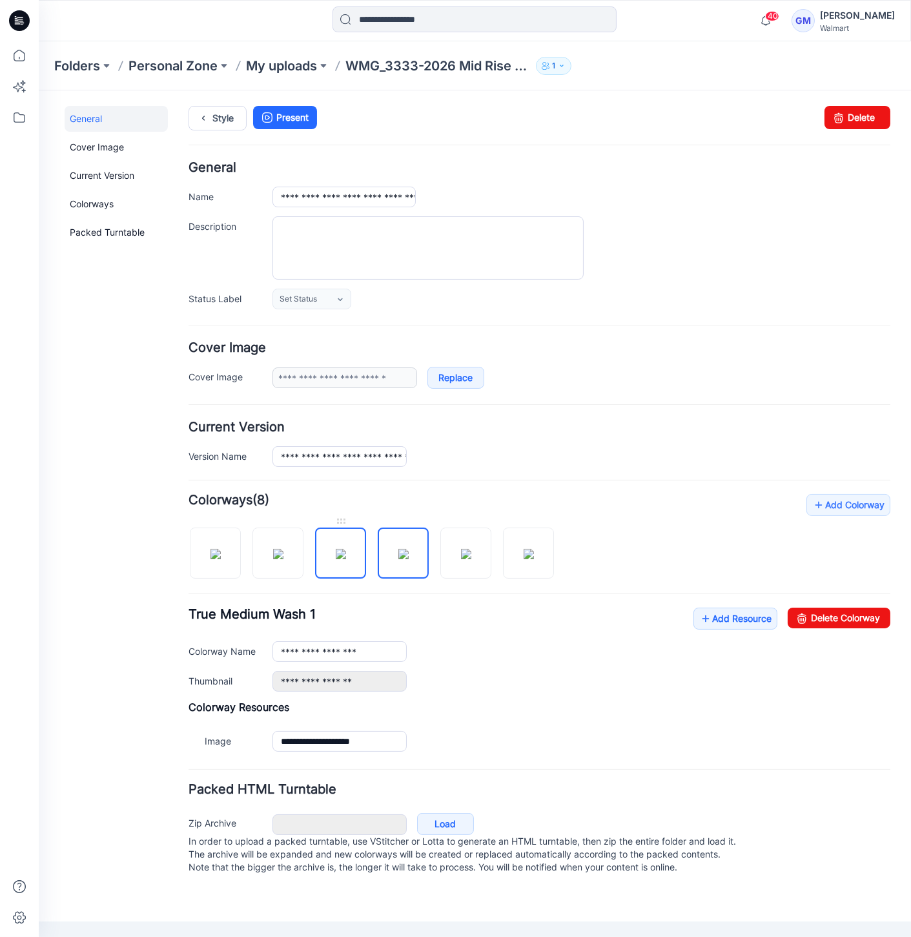
click at [346, 559] on img at bounding box center [341, 553] width 10 height 10
drag, startPoint x: 396, startPoint y: 555, endPoint x: 429, endPoint y: 555, distance: 32.3
click at [398, 555] on img at bounding box center [403, 553] width 10 height 10
click at [461, 555] on img at bounding box center [466, 553] width 10 height 10
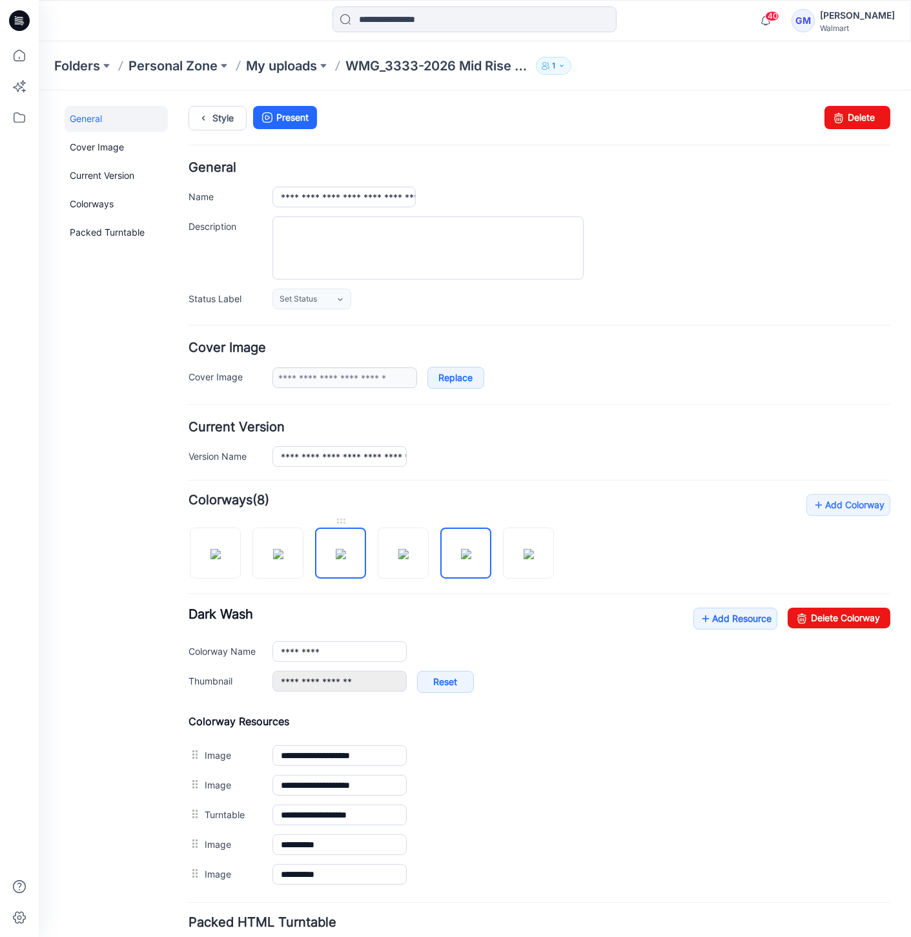
drag, startPoint x: 327, startPoint y: 554, endPoint x: 426, endPoint y: 570, distance: 99.5
click at [336, 554] on img at bounding box center [341, 553] width 10 height 10
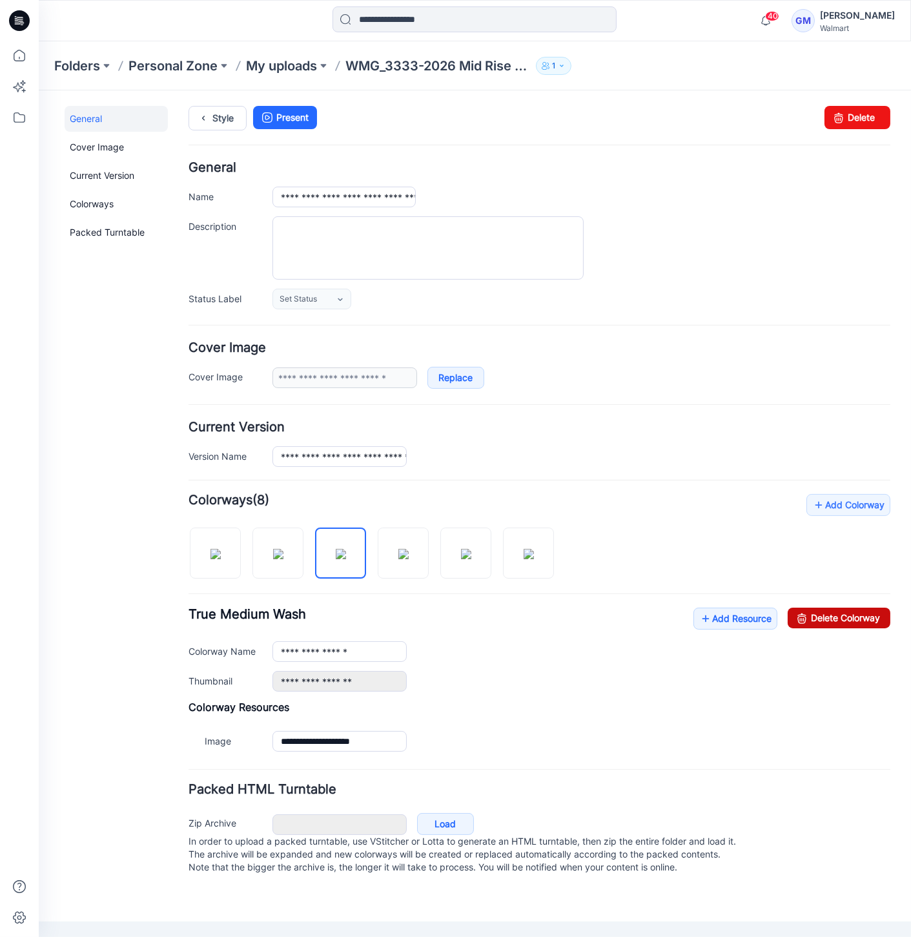
click at [822, 618] on link "Delete Colorway" at bounding box center [839, 617] width 103 height 21
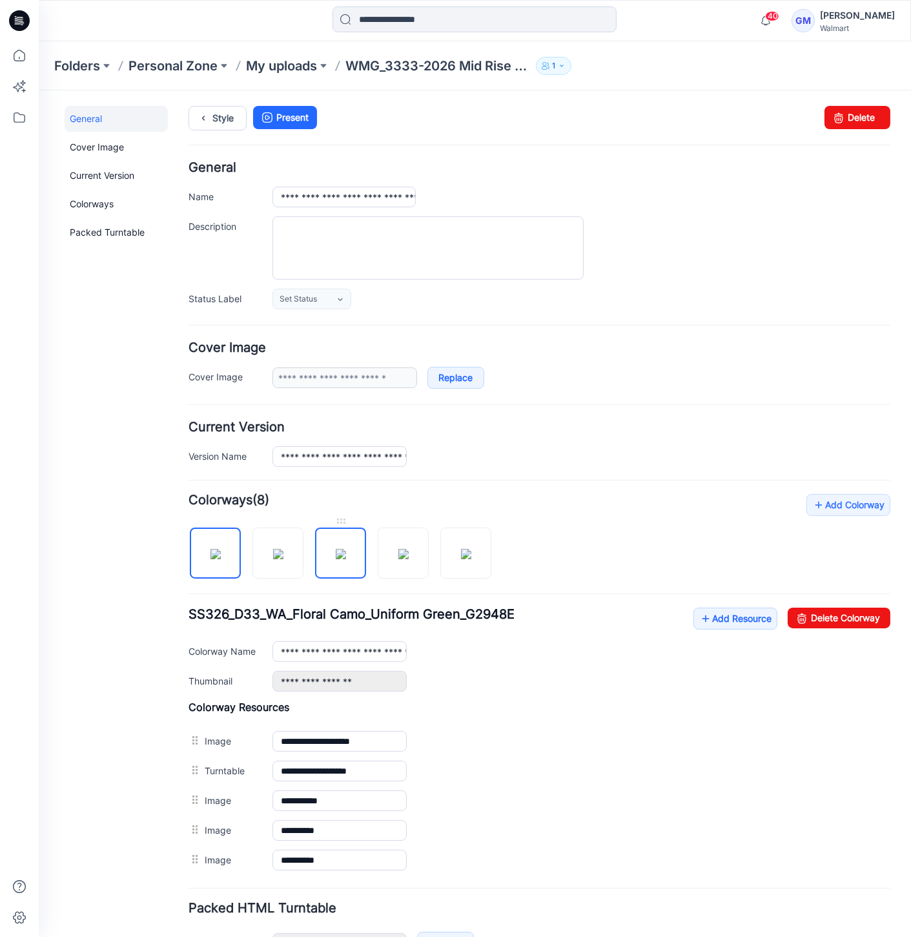
click at [338, 559] on img at bounding box center [341, 553] width 10 height 10
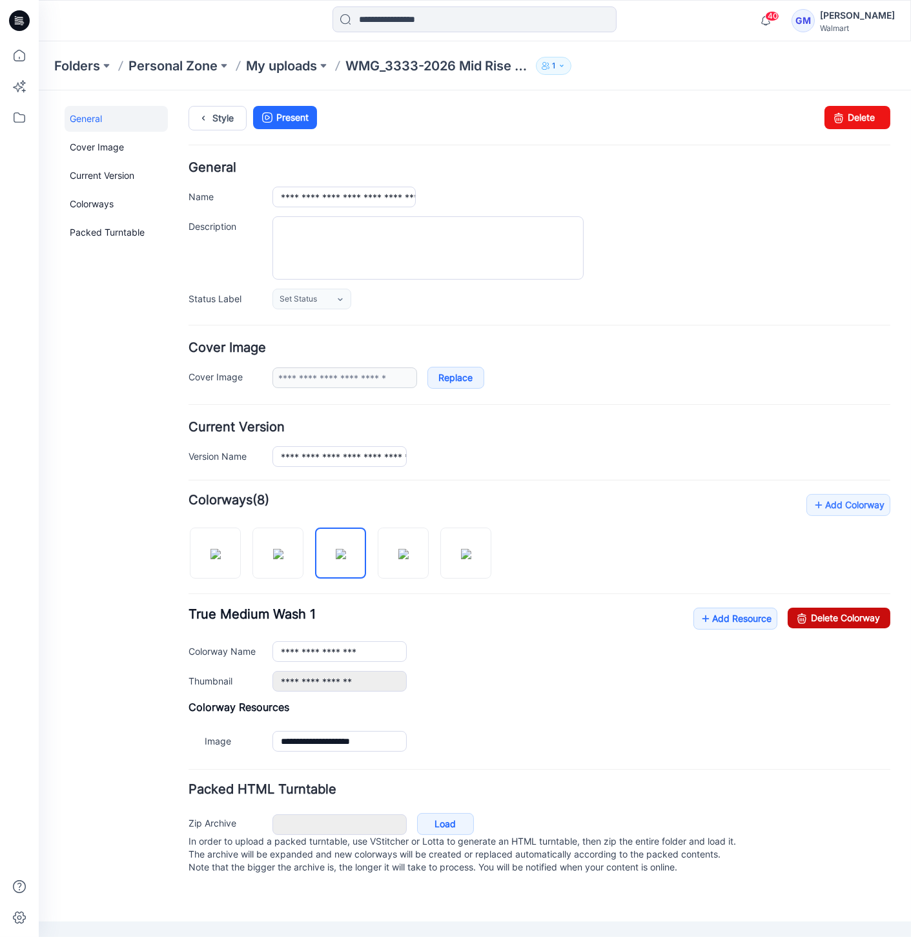
drag, startPoint x: 821, startPoint y: 619, endPoint x: 550, endPoint y: 155, distance: 537.7
click at [821, 619] on link "Delete Colorway" at bounding box center [839, 617] width 103 height 21
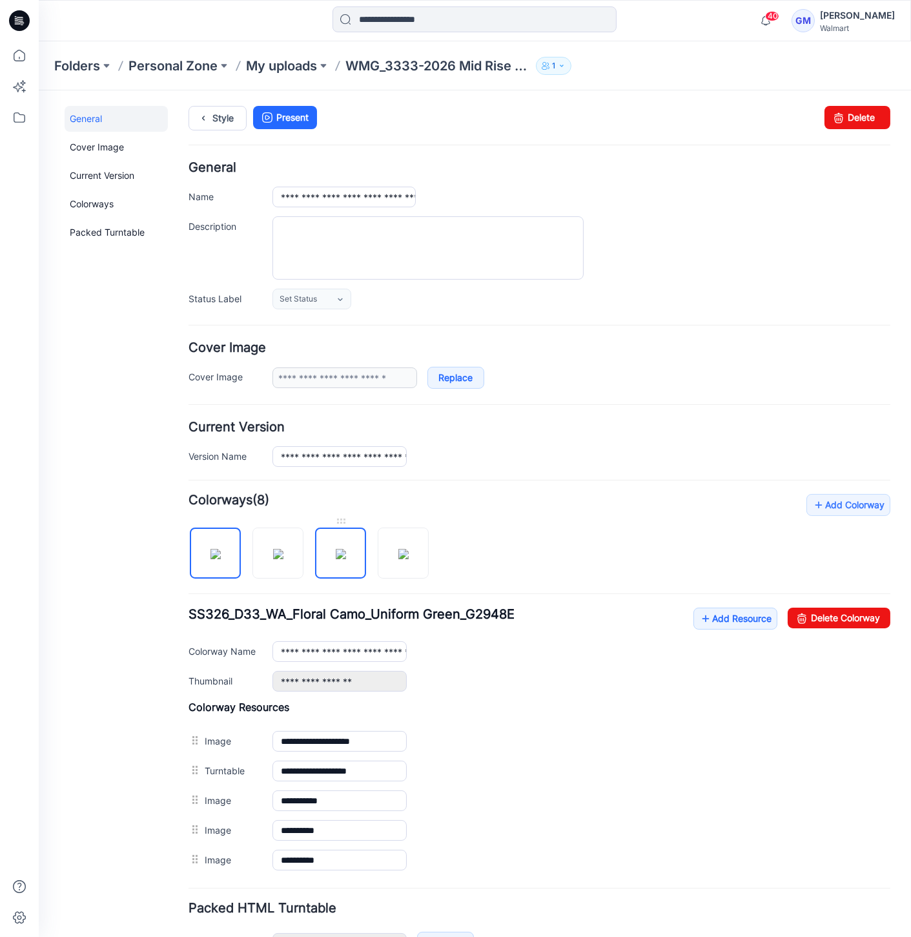
click at [346, 557] on img at bounding box center [341, 553] width 10 height 10
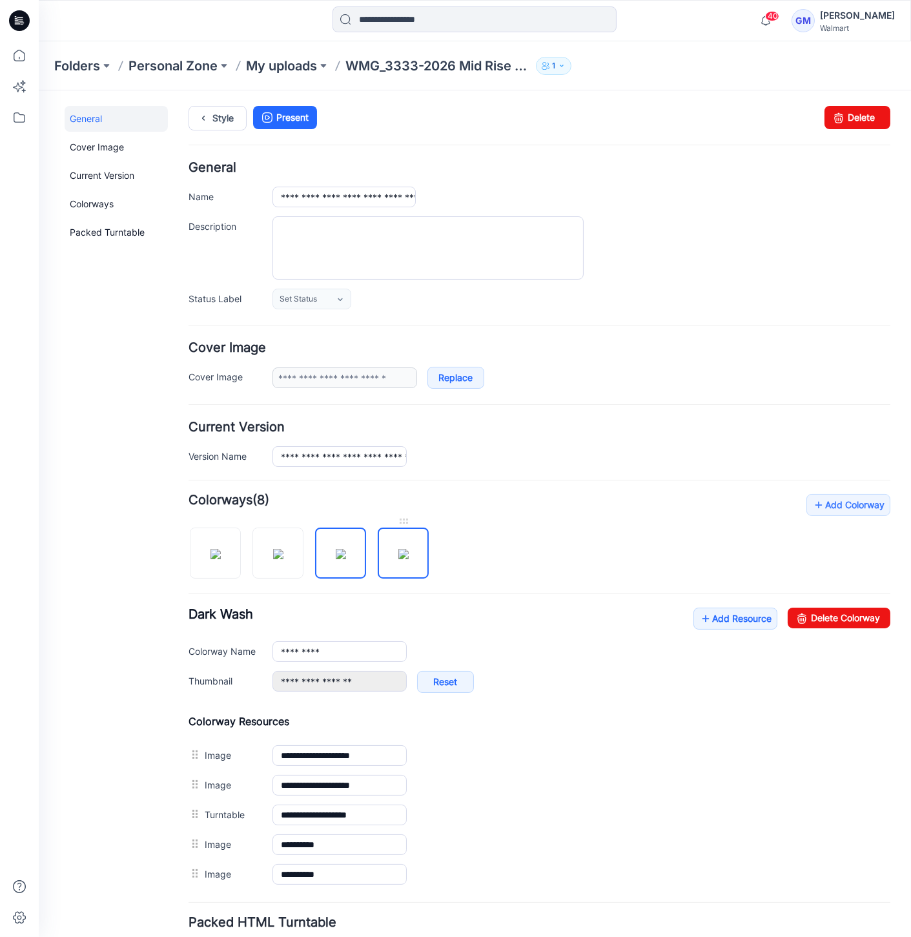
click at [409, 559] on img at bounding box center [403, 553] width 10 height 10
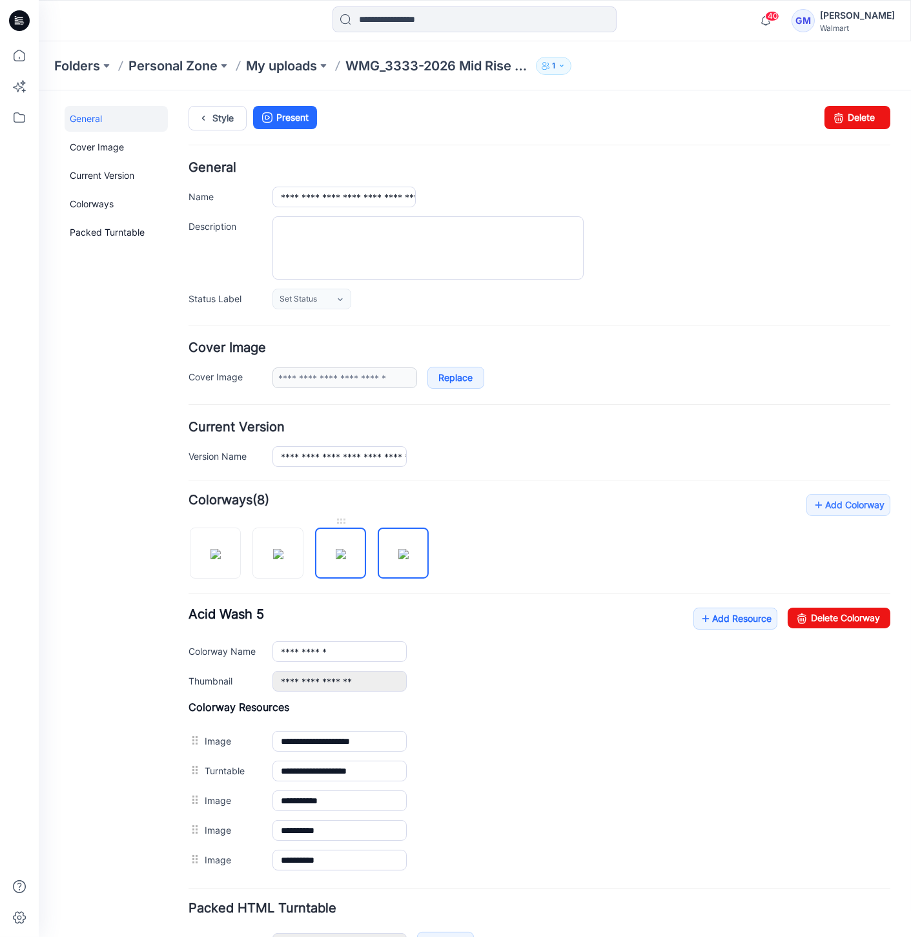
click at [346, 551] on img at bounding box center [341, 553] width 10 height 10
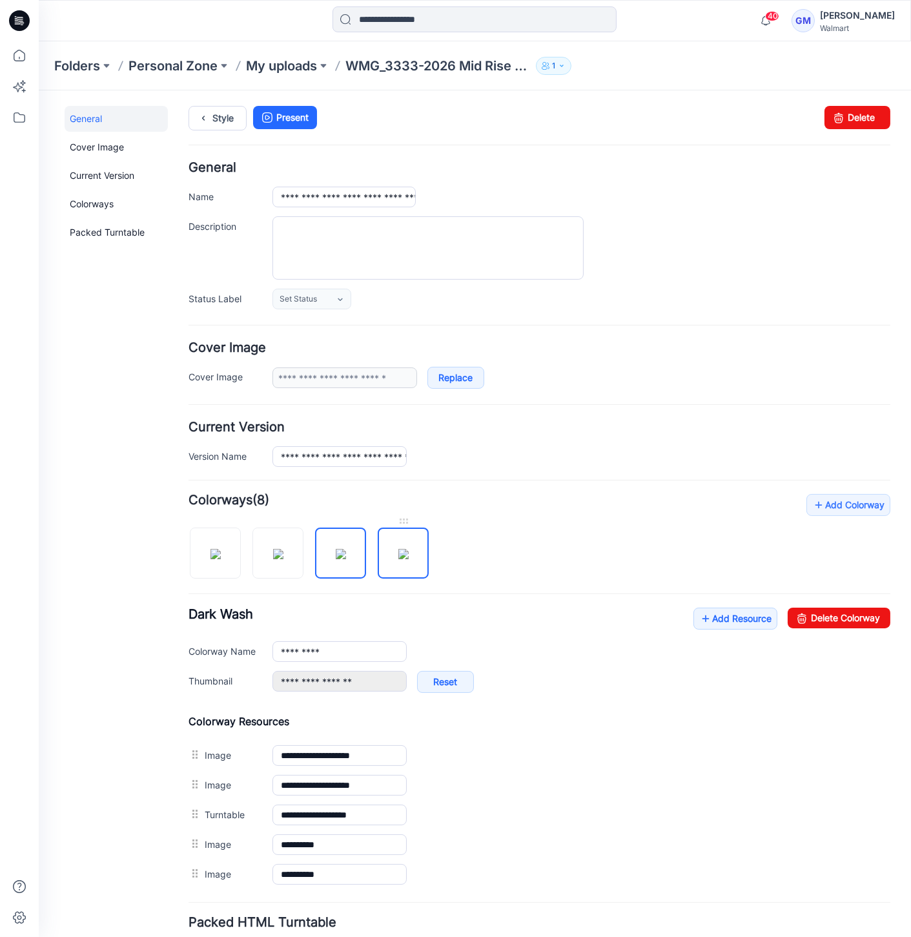
click at [398, 548] on img at bounding box center [403, 553] width 10 height 10
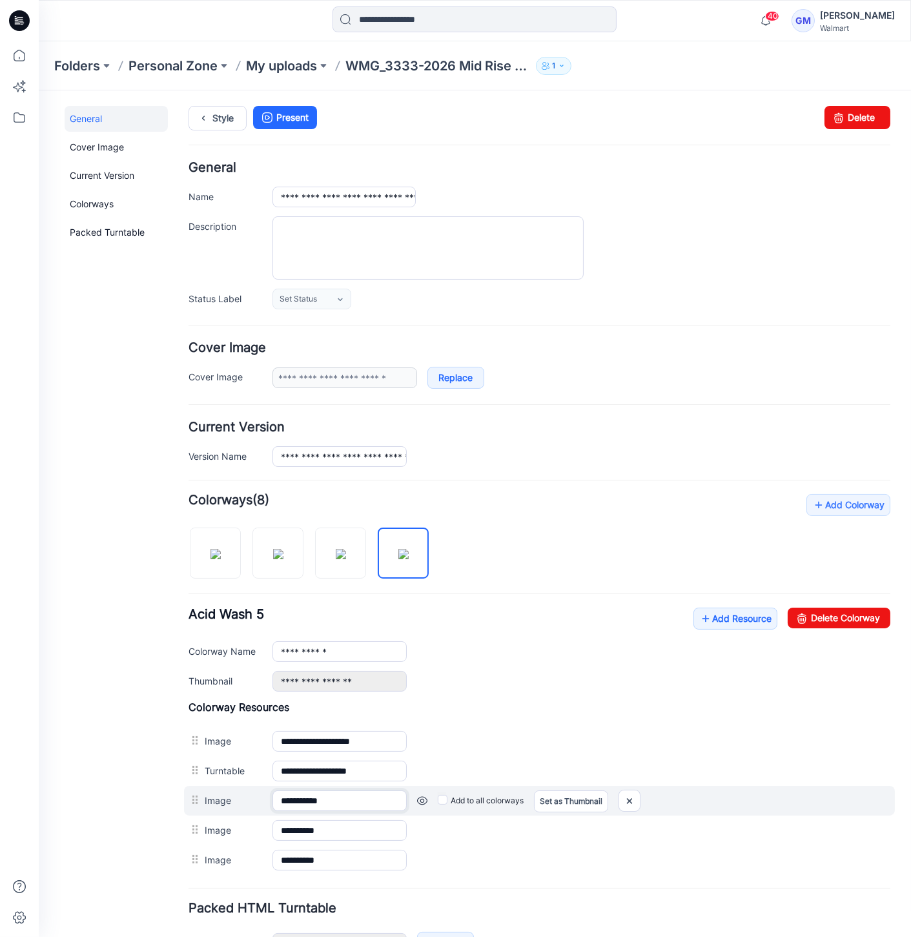
click at [315, 805] on input "**********" at bounding box center [340, 800] width 134 height 21
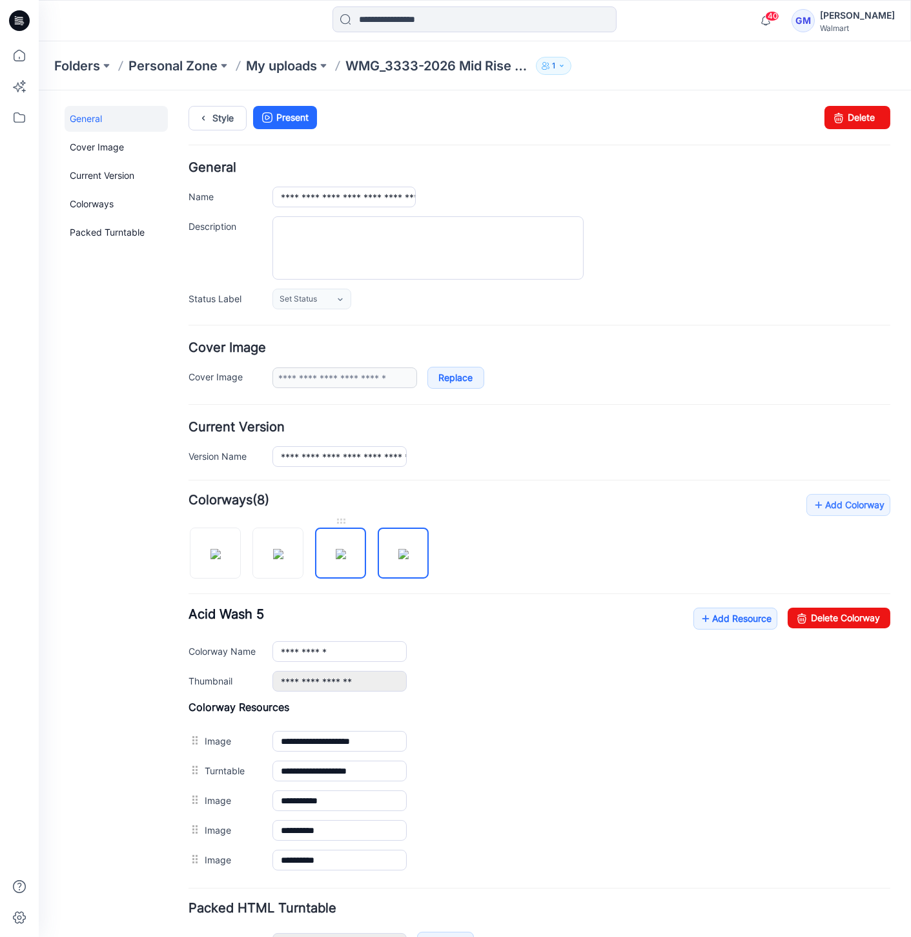
click at [346, 549] on img at bounding box center [341, 553] width 10 height 10
type input "*********"
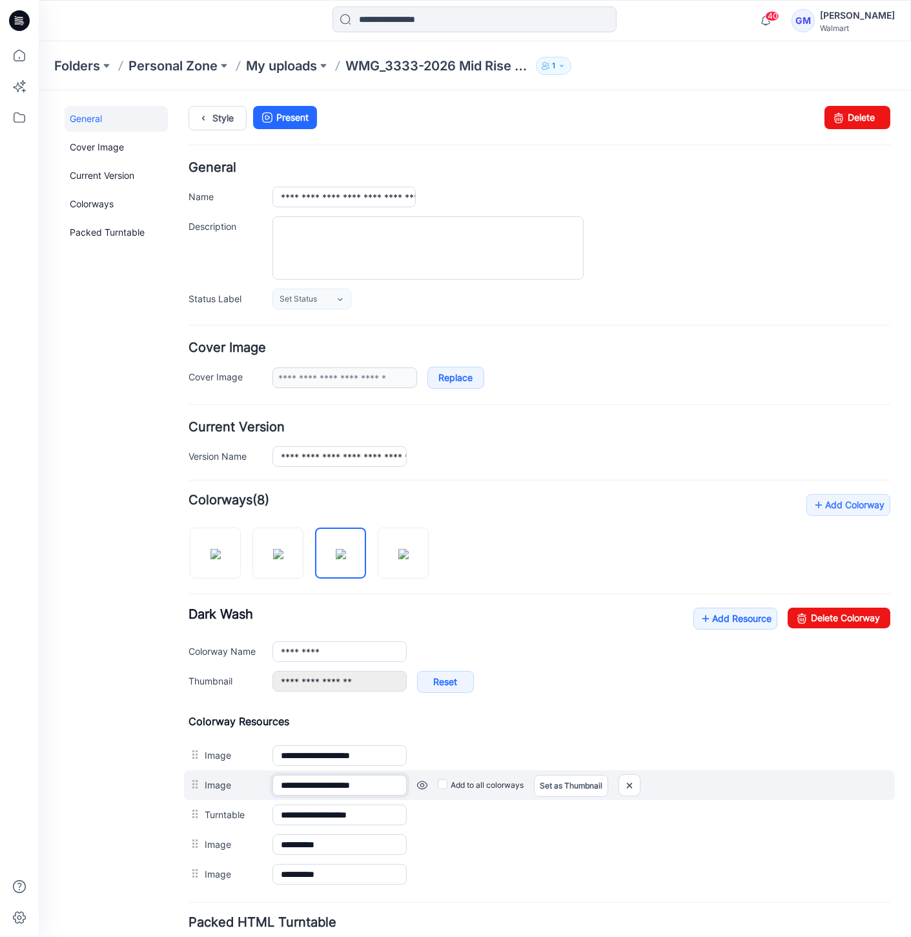
click at [336, 782] on input "**********" at bounding box center [340, 784] width 134 height 21
paste input "text"
type input "**********"
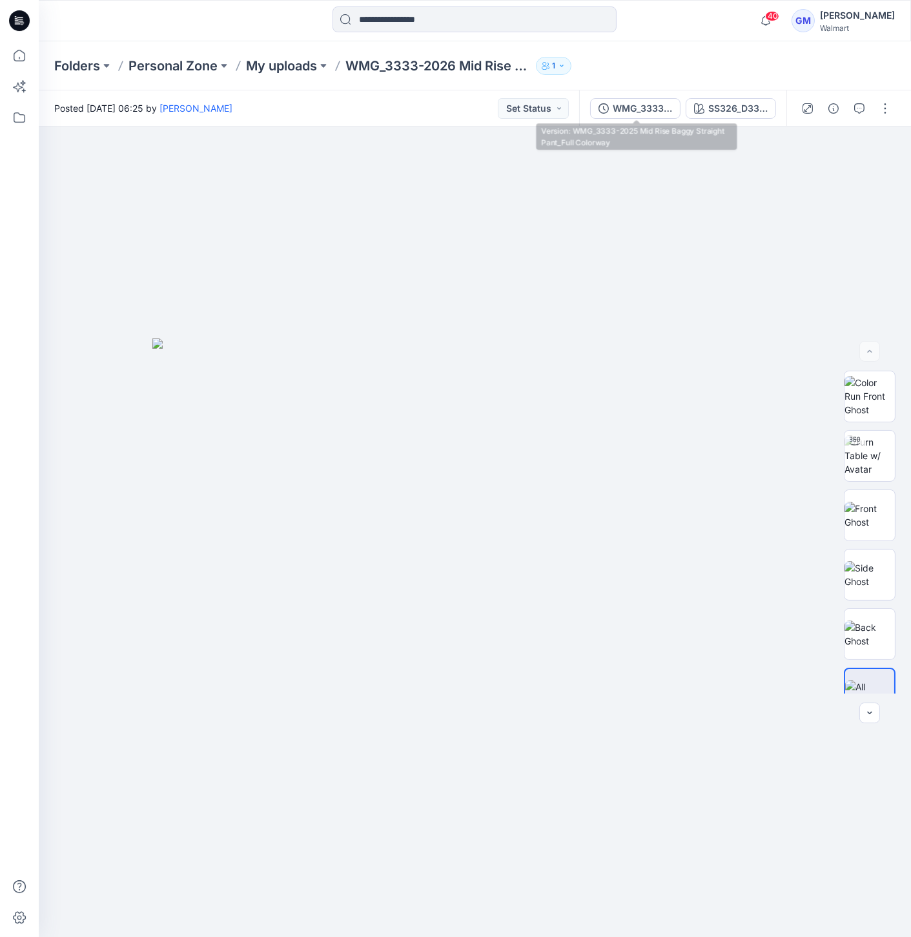
click at [686, 104] on div "WMG_3333-2025 Mid Rise Baggy Straight Pant_Full Colorway SS326_D33_WA_Floral Ca…" at bounding box center [682, 108] width 207 height 36
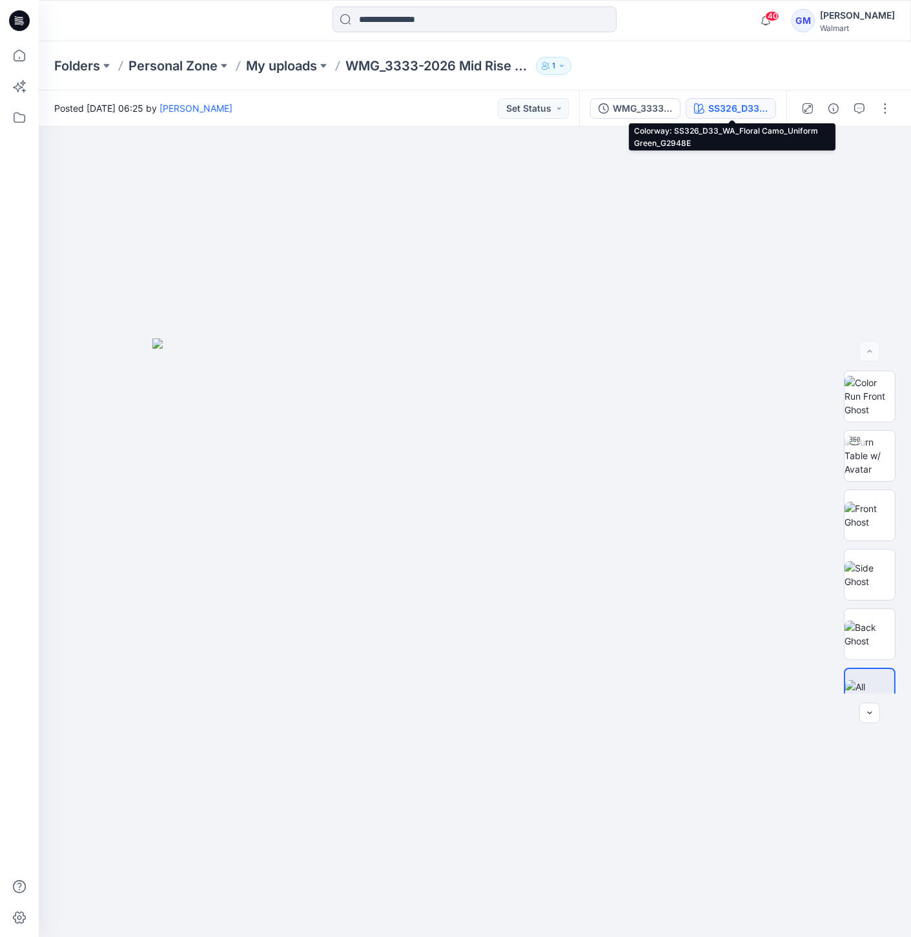
click at [717, 107] on div "SS326_D33_WA_Floral Camo_Uniform Green_G2948E" at bounding box center [737, 108] width 59 height 14
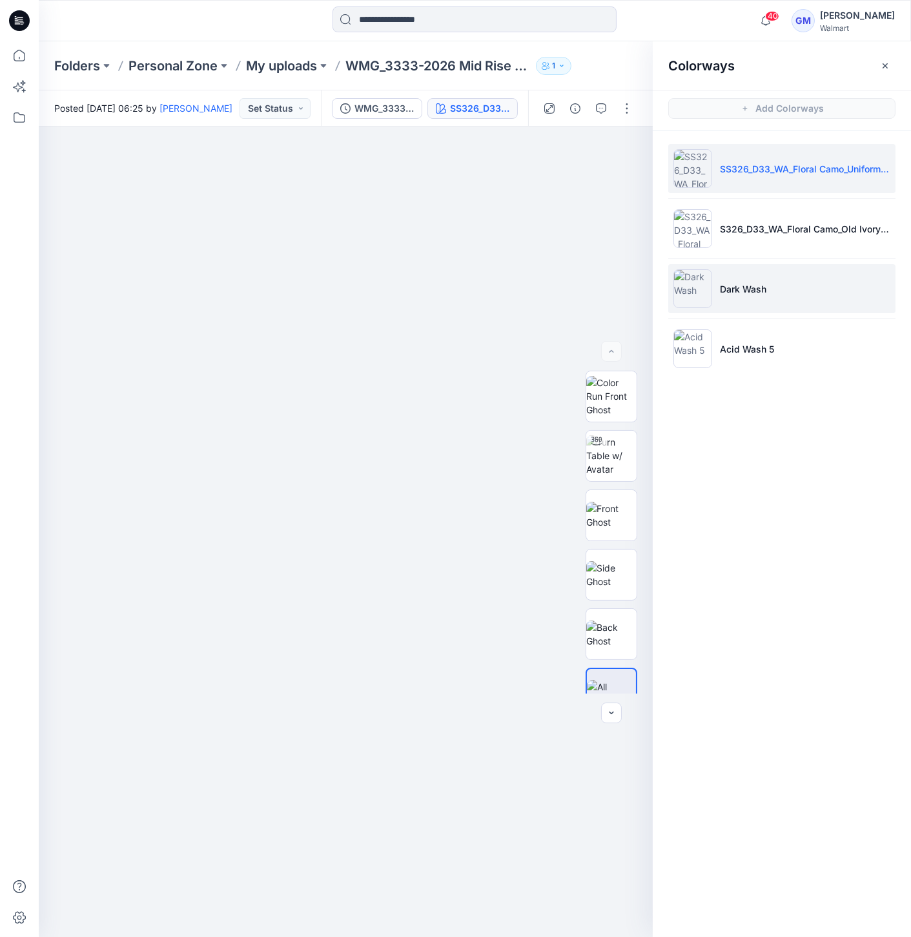
click at [690, 294] on img at bounding box center [693, 288] width 39 height 39
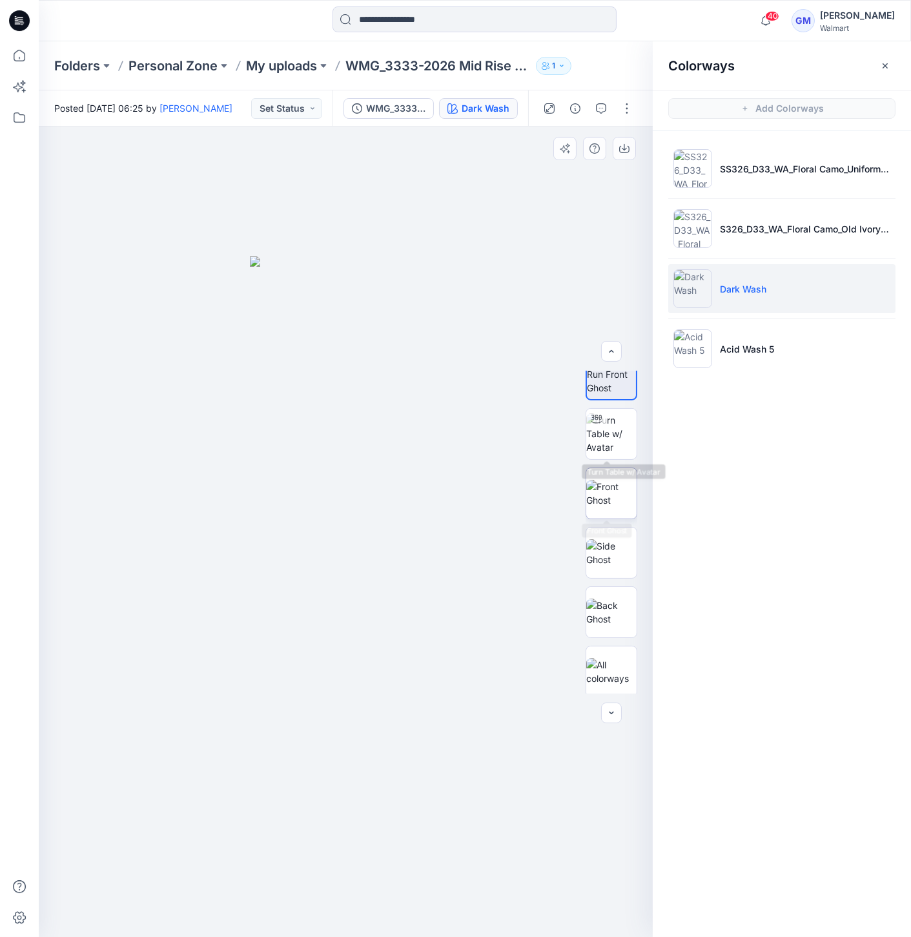
scroll to position [26, 0]
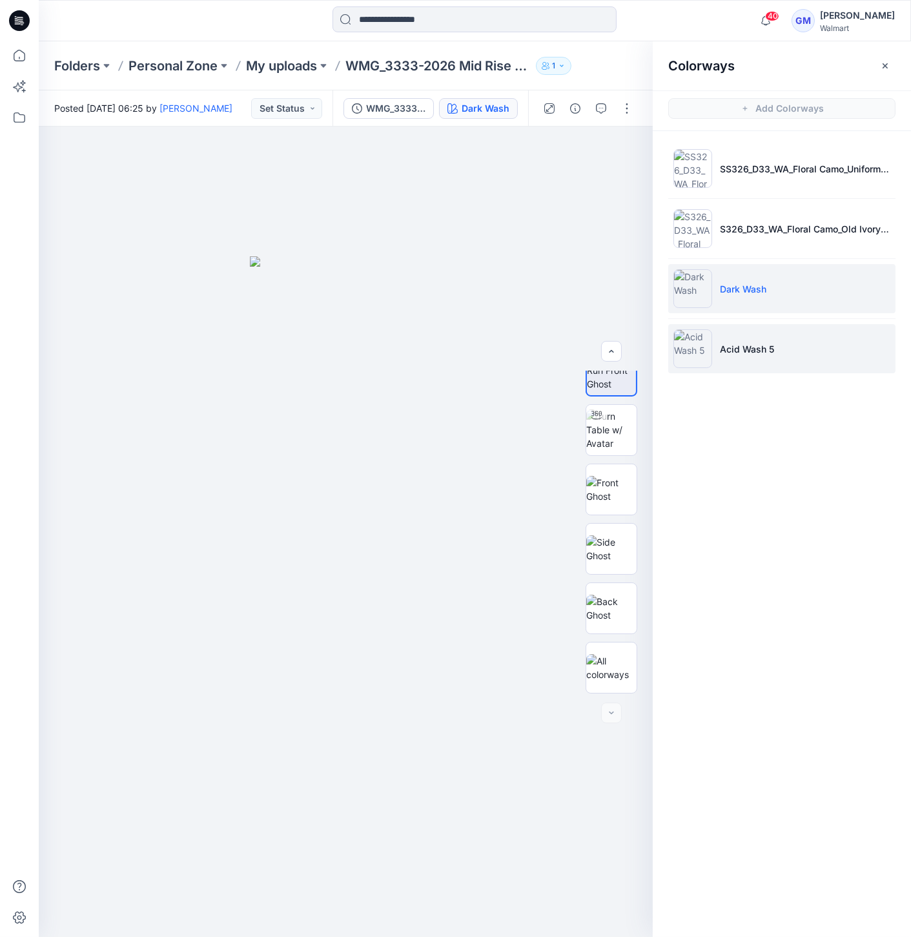
click at [685, 336] on img at bounding box center [693, 348] width 39 height 39
click at [688, 353] on img at bounding box center [693, 348] width 39 height 39
click at [694, 291] on img at bounding box center [693, 288] width 39 height 39
click at [710, 338] on img at bounding box center [693, 348] width 39 height 39
click at [701, 304] on img at bounding box center [693, 288] width 39 height 39
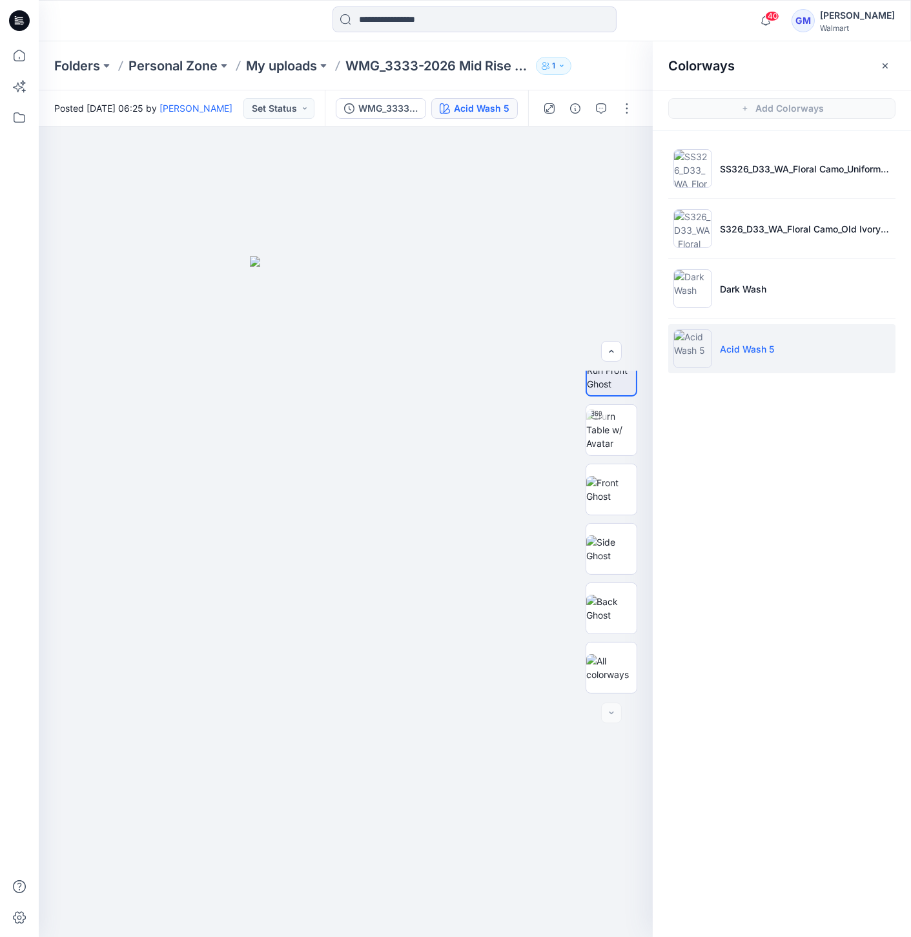
click at [691, 339] on img at bounding box center [693, 348] width 39 height 39
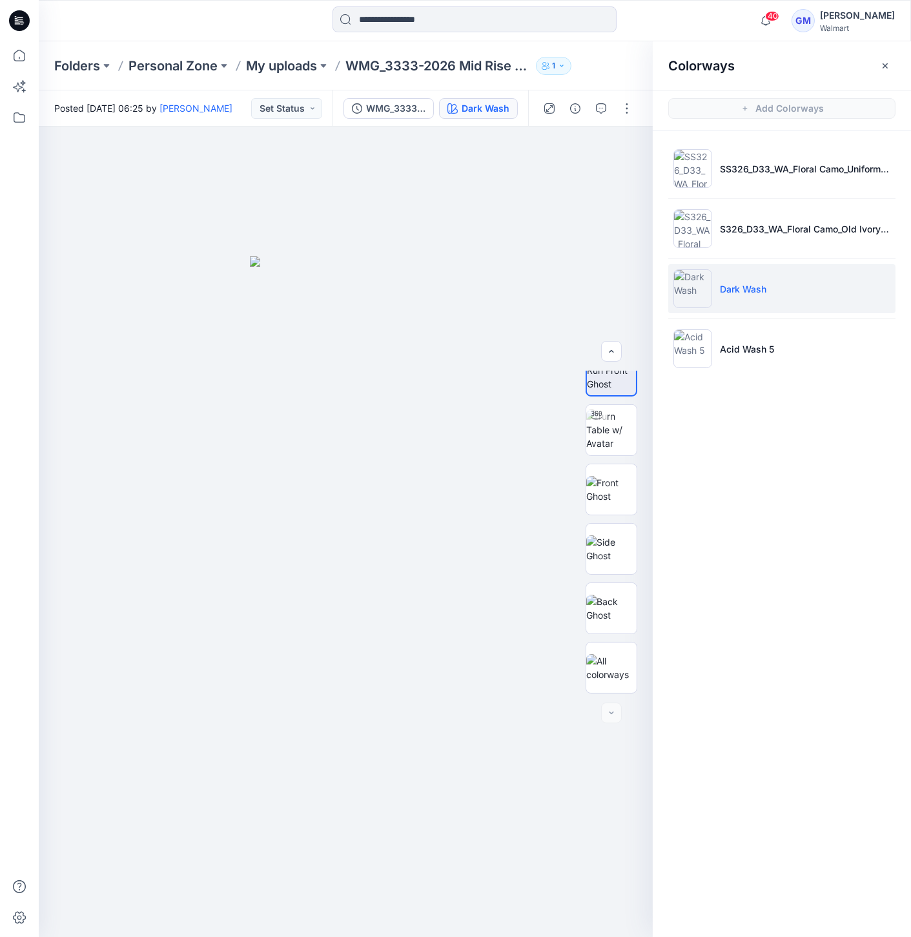
click at [697, 291] on img at bounding box center [693, 288] width 39 height 39
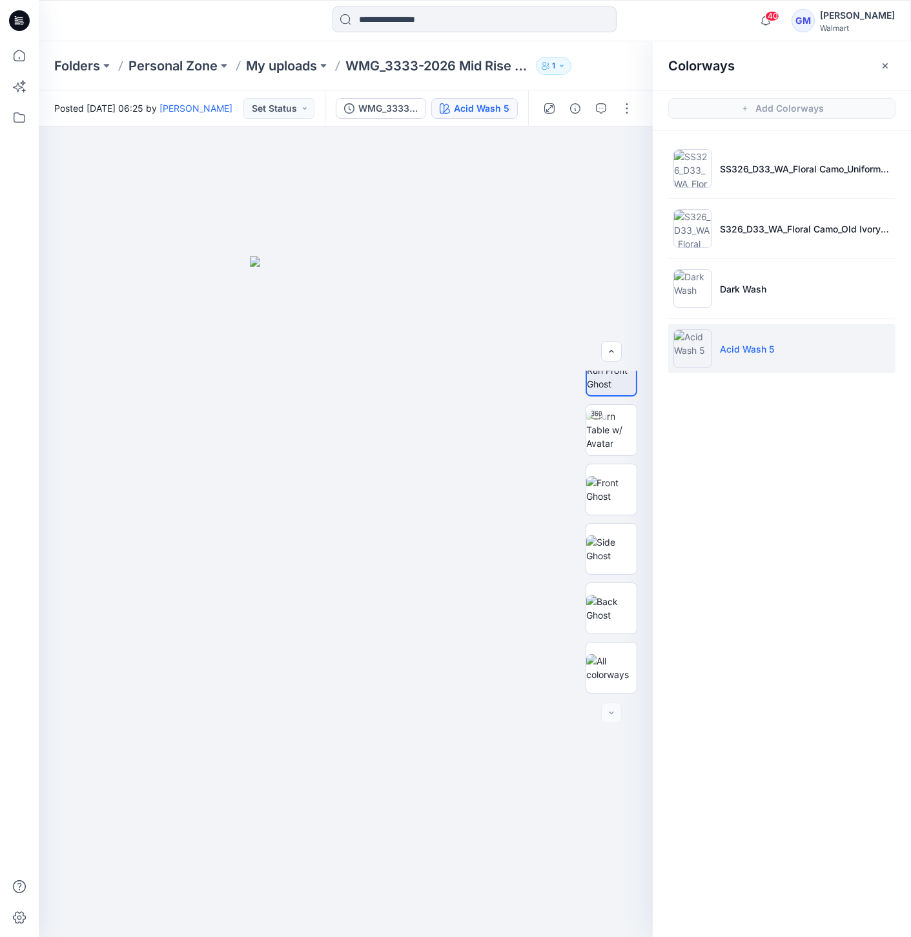
click at [684, 355] on img at bounding box center [693, 348] width 39 height 39
click at [688, 353] on img at bounding box center [693, 348] width 39 height 39
click at [696, 281] on img at bounding box center [693, 288] width 39 height 39
click at [692, 360] on img at bounding box center [693, 348] width 39 height 39
click at [675, 356] on img at bounding box center [693, 348] width 39 height 39
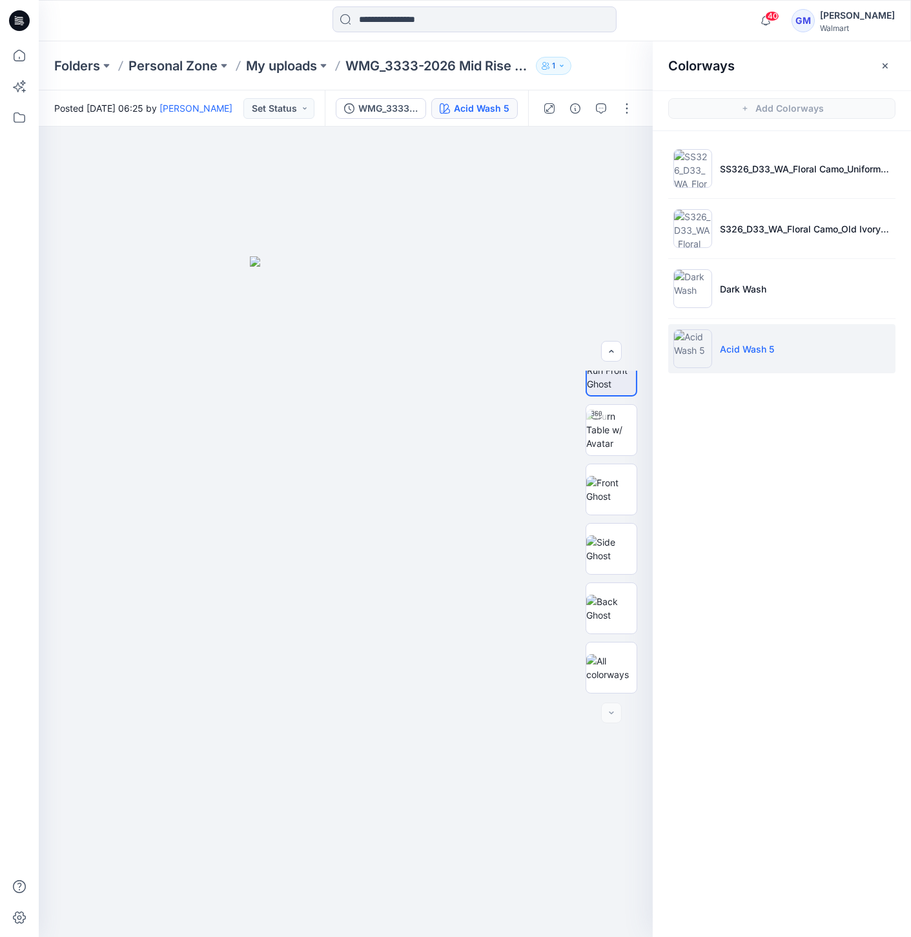
click at [685, 353] on img at bounding box center [693, 348] width 39 height 39
click at [705, 275] on img at bounding box center [693, 288] width 39 height 39
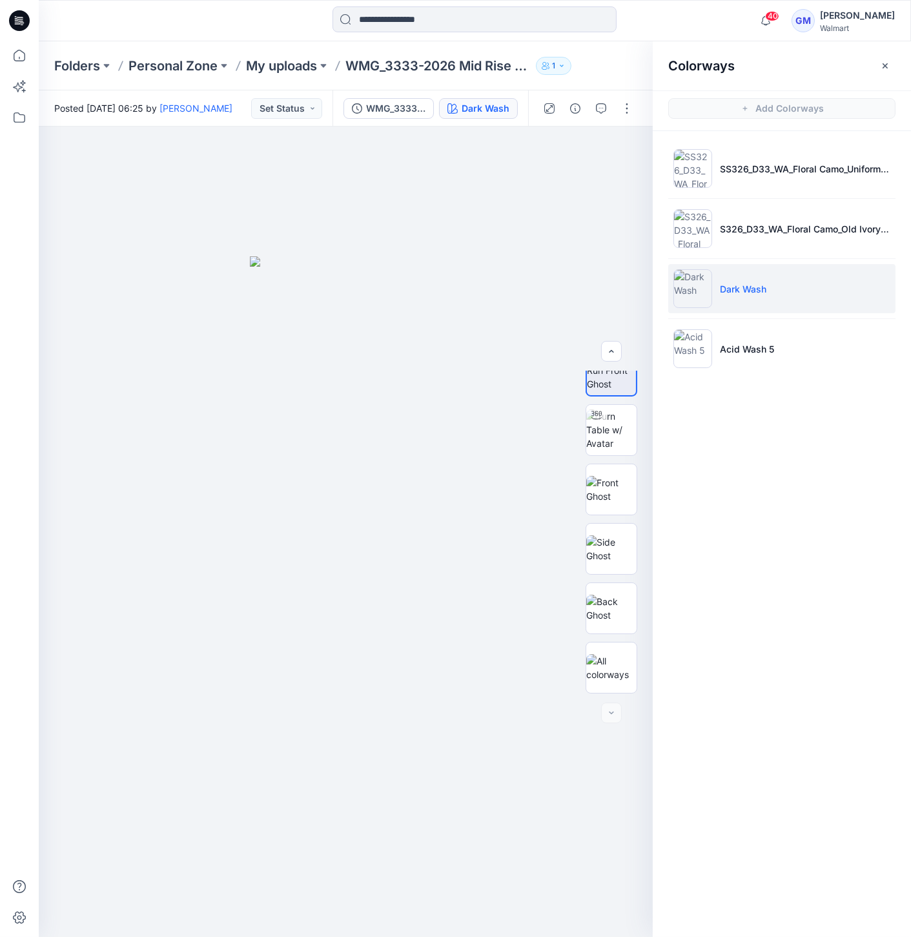
click at [689, 298] on img at bounding box center [693, 288] width 39 height 39
click at [698, 350] on img at bounding box center [693, 348] width 39 height 39
click at [692, 297] on img at bounding box center [693, 288] width 39 height 39
click at [699, 309] on li "Dark Wash" at bounding box center [781, 288] width 227 height 49
click at [704, 342] on img at bounding box center [693, 348] width 39 height 39
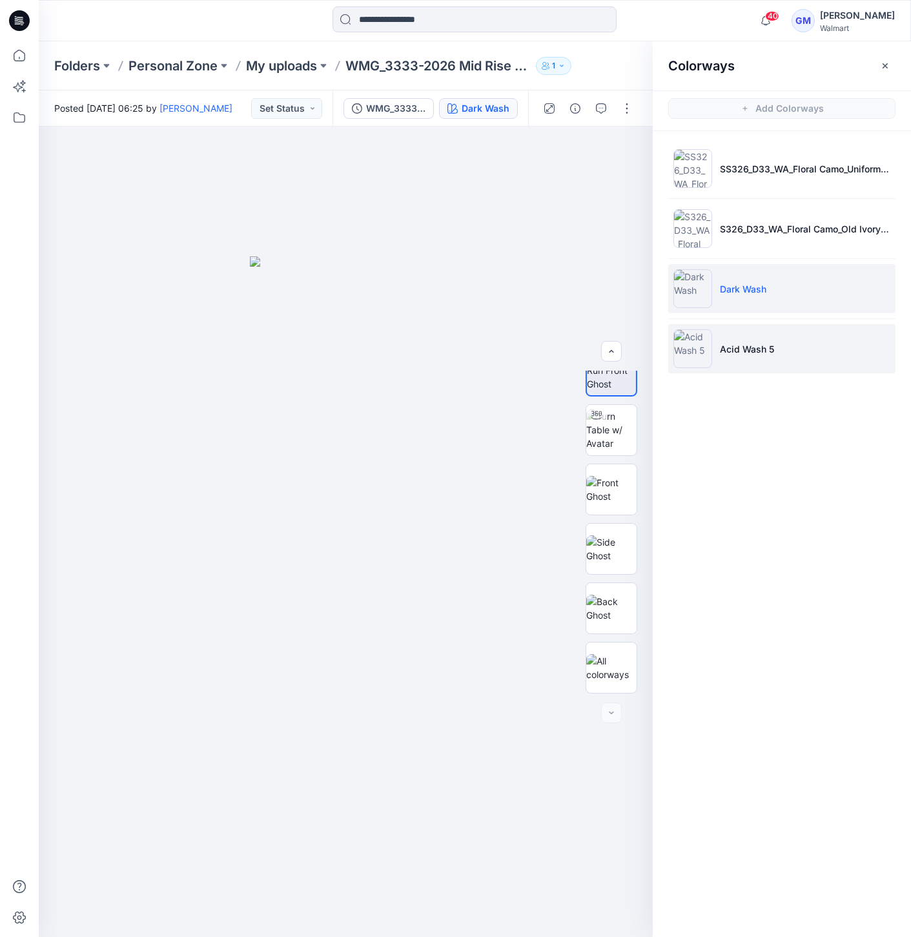
drag, startPoint x: 726, startPoint y: 338, endPoint x: 712, endPoint y: 338, distance: 14.2
click at [717, 338] on li "Acid Wash 5" at bounding box center [781, 348] width 227 height 49
click at [690, 297] on img at bounding box center [693, 288] width 39 height 39
click at [610, 476] on img at bounding box center [611, 489] width 50 height 27
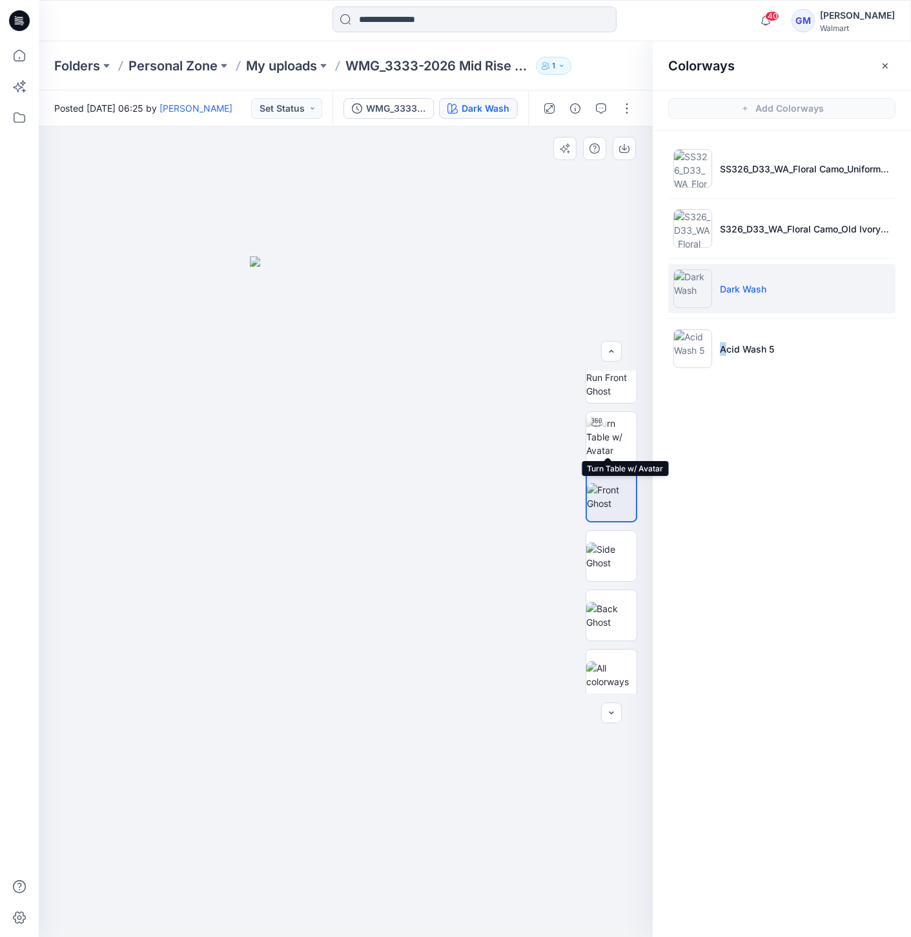
scroll to position [0, 0]
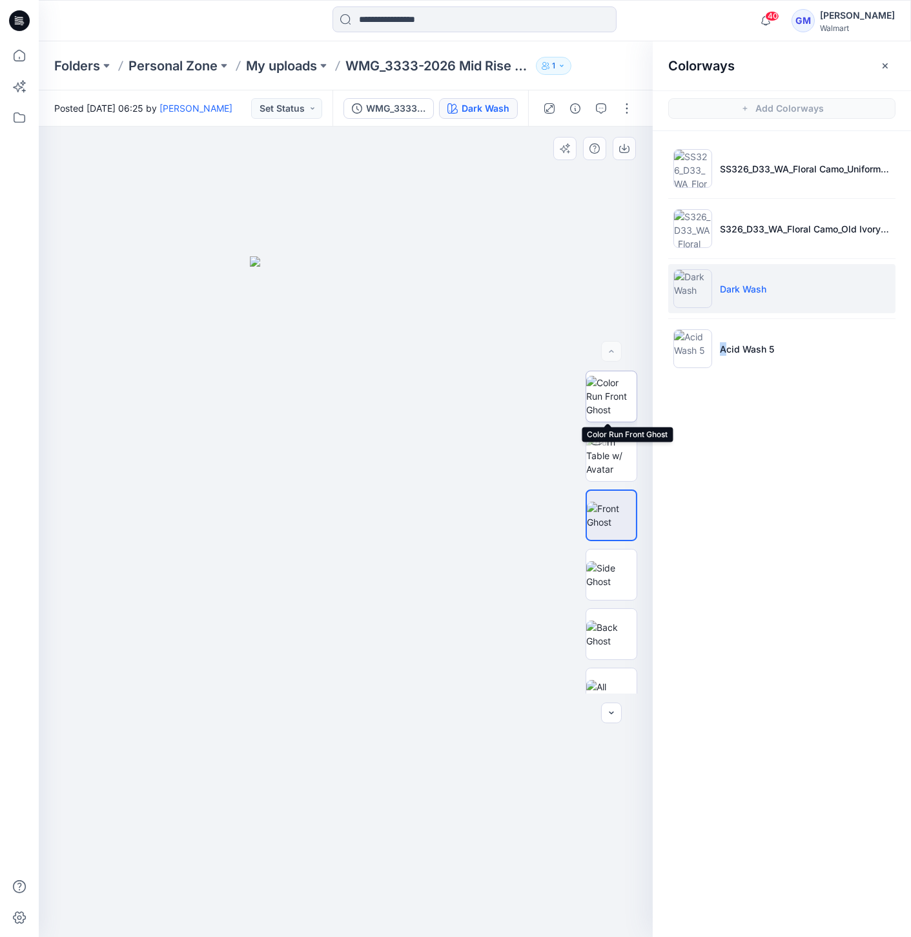
click at [608, 408] on img at bounding box center [611, 396] width 50 height 41
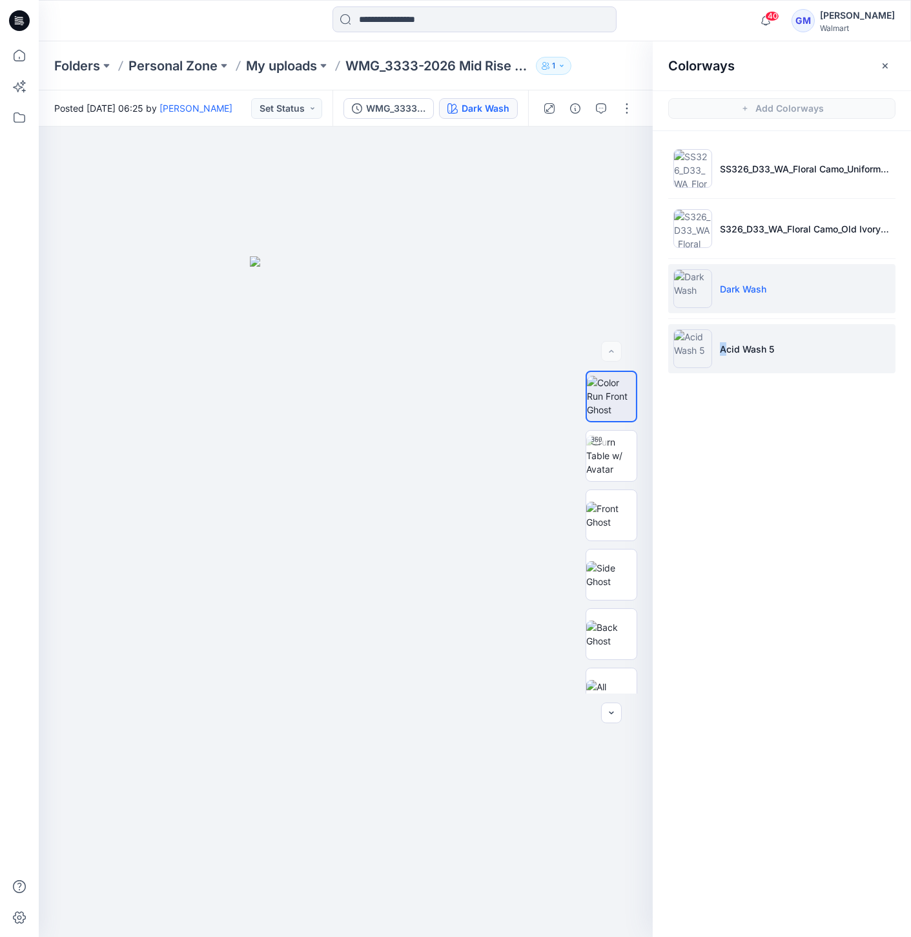
click at [699, 342] on img at bounding box center [693, 348] width 39 height 39
click at [701, 300] on img at bounding box center [693, 288] width 39 height 39
click at [688, 358] on img at bounding box center [693, 348] width 39 height 39
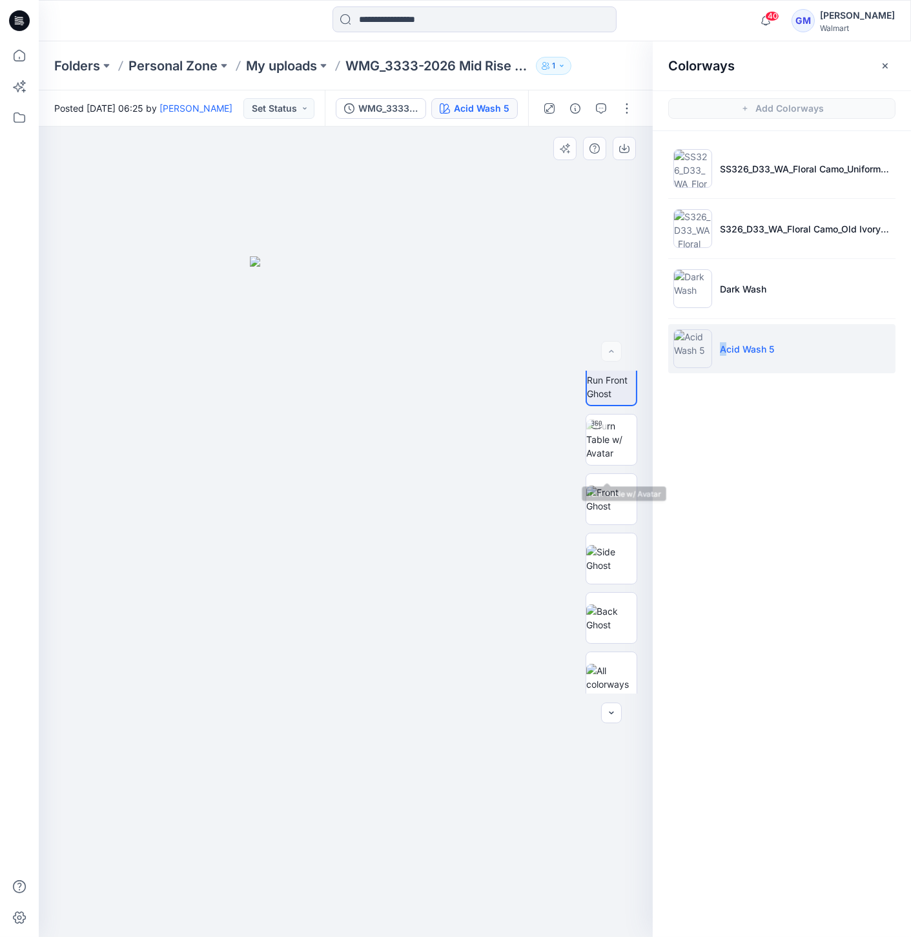
scroll to position [26, 0]
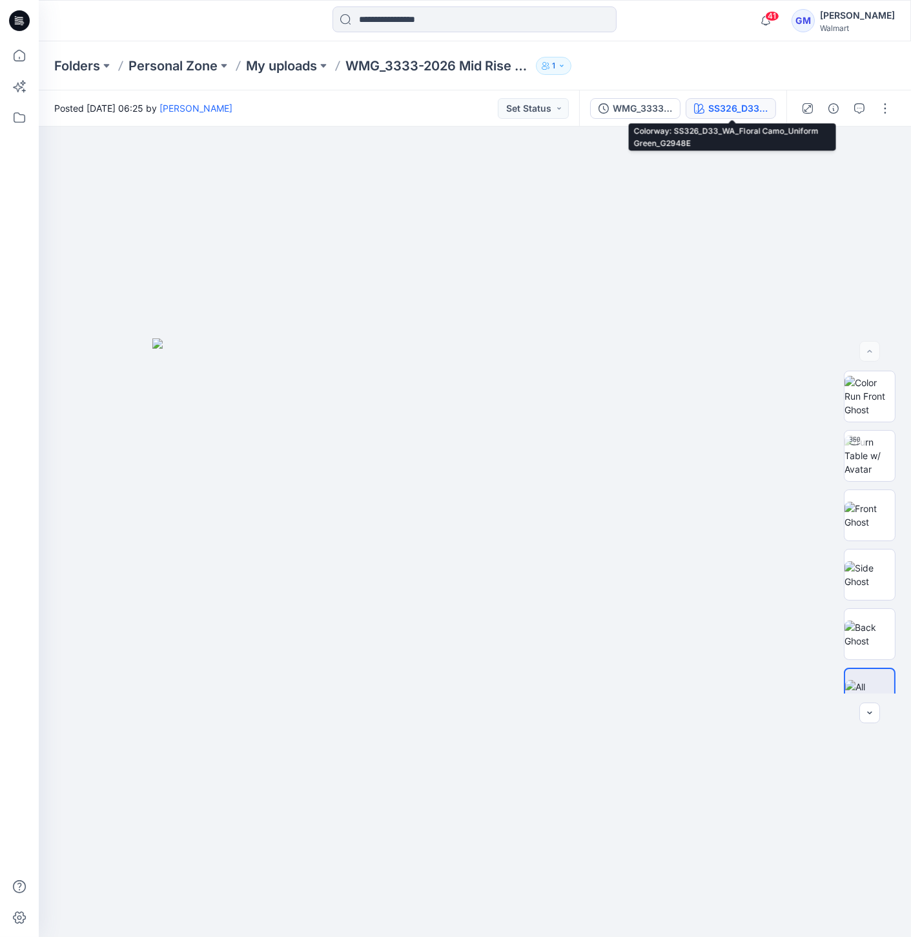
click at [728, 117] on button "SS326_D33_WA_Floral Camo_Uniform Green_G2948E" at bounding box center [731, 108] width 90 height 21
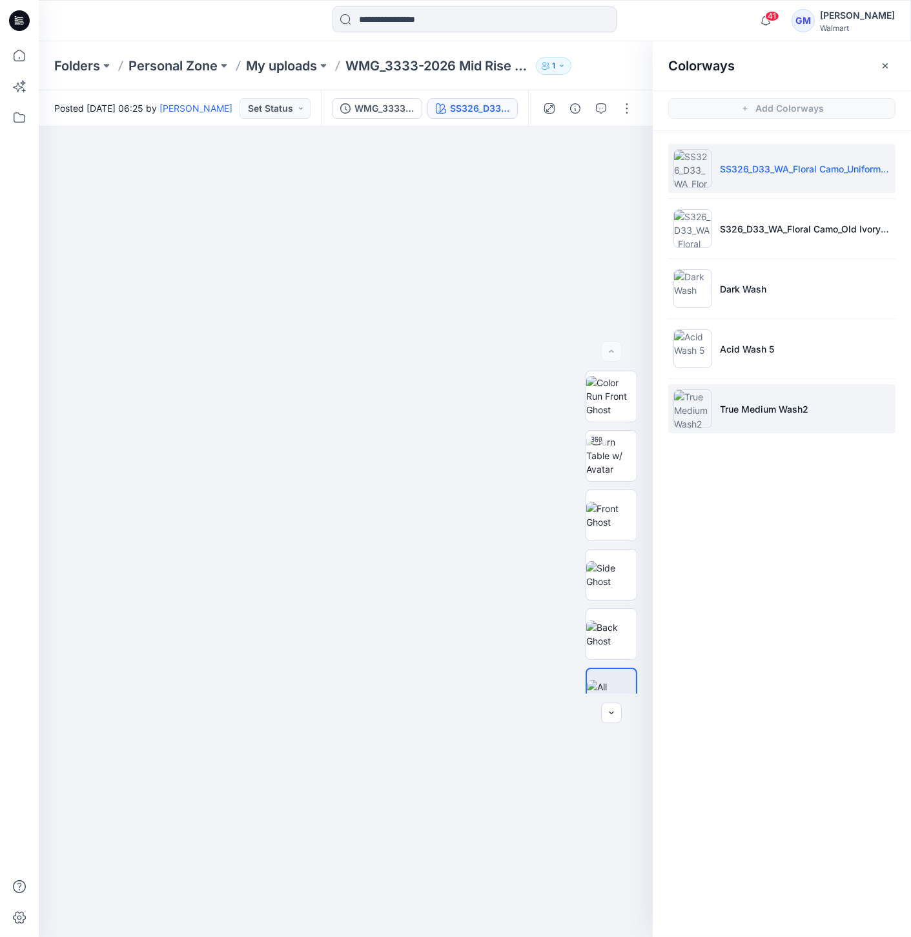
click at [699, 414] on img at bounding box center [693, 408] width 39 height 39
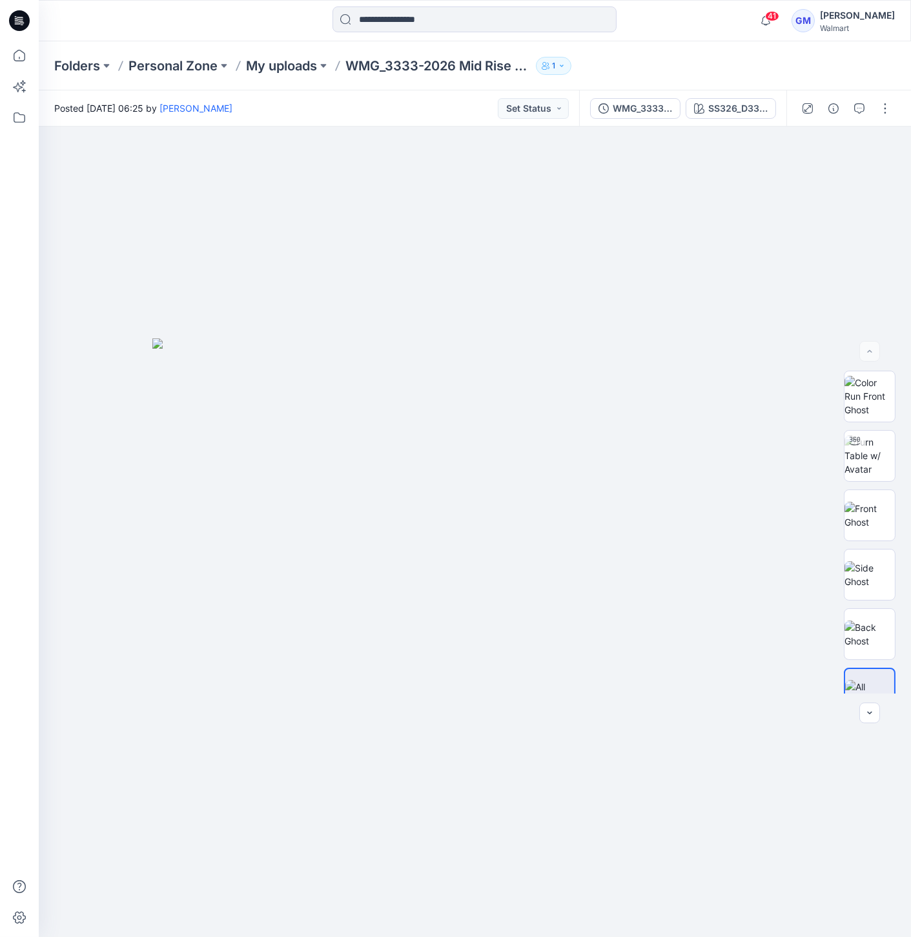
click at [741, 102] on div "SS326_D33_WA_Floral Camo_Uniform Green_G2948E" at bounding box center [737, 108] width 59 height 14
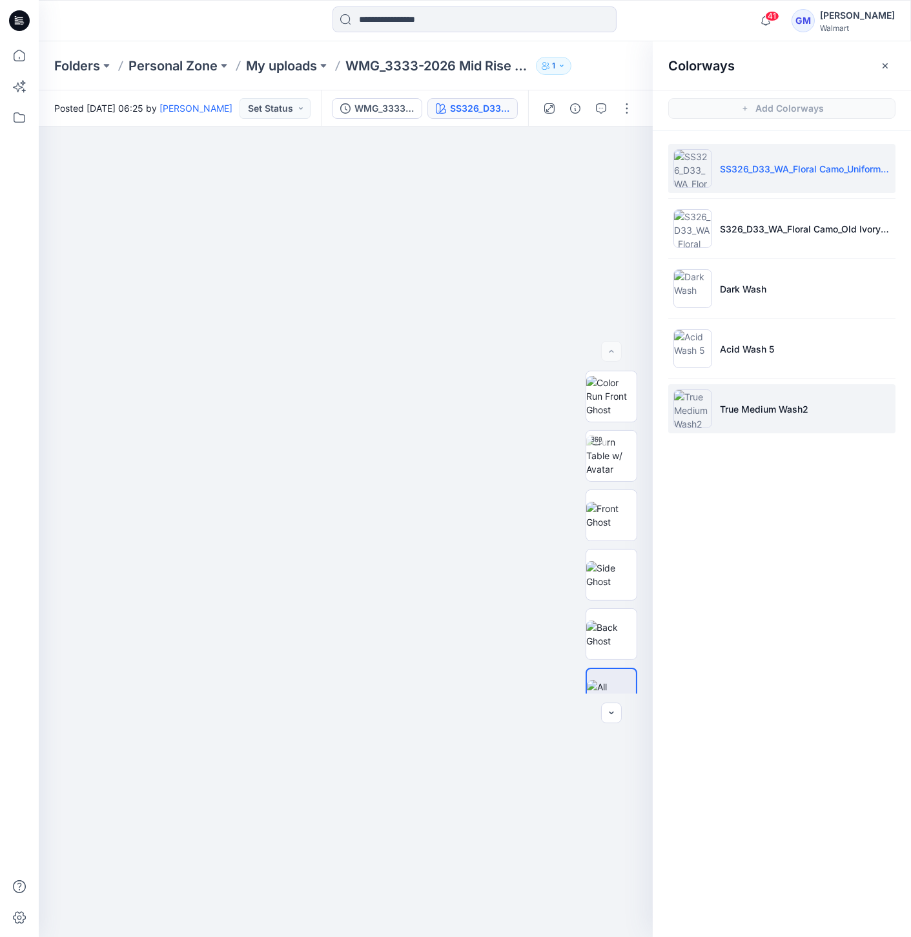
click at [689, 399] on img at bounding box center [693, 408] width 39 height 39
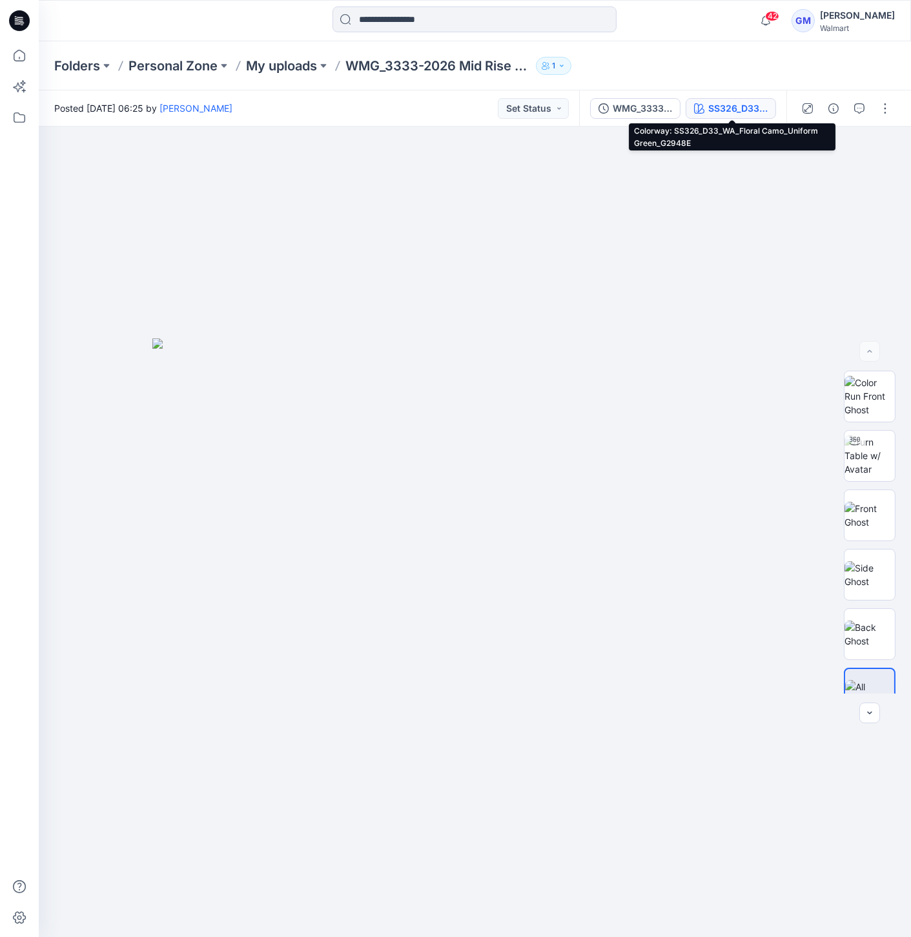
click at [743, 100] on button "SS326_D33_WA_Floral Camo_Uniform Green_G2948E" at bounding box center [731, 108] width 90 height 21
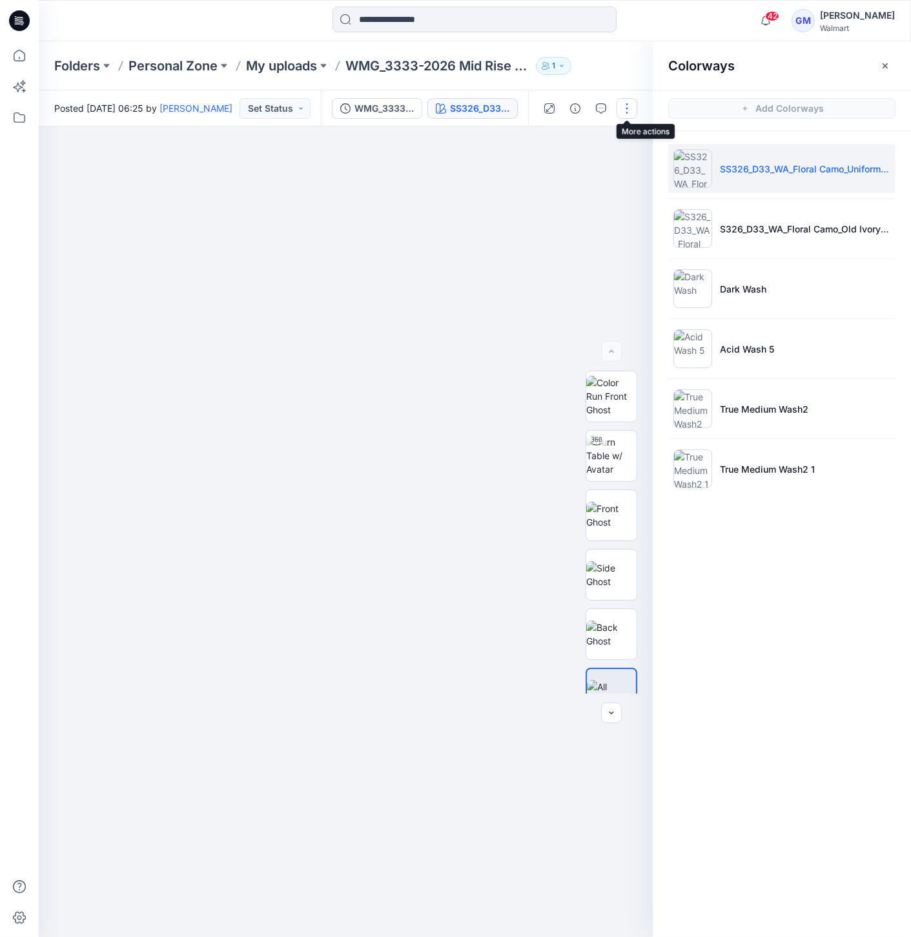
click at [628, 110] on button "button" at bounding box center [627, 108] width 21 height 21
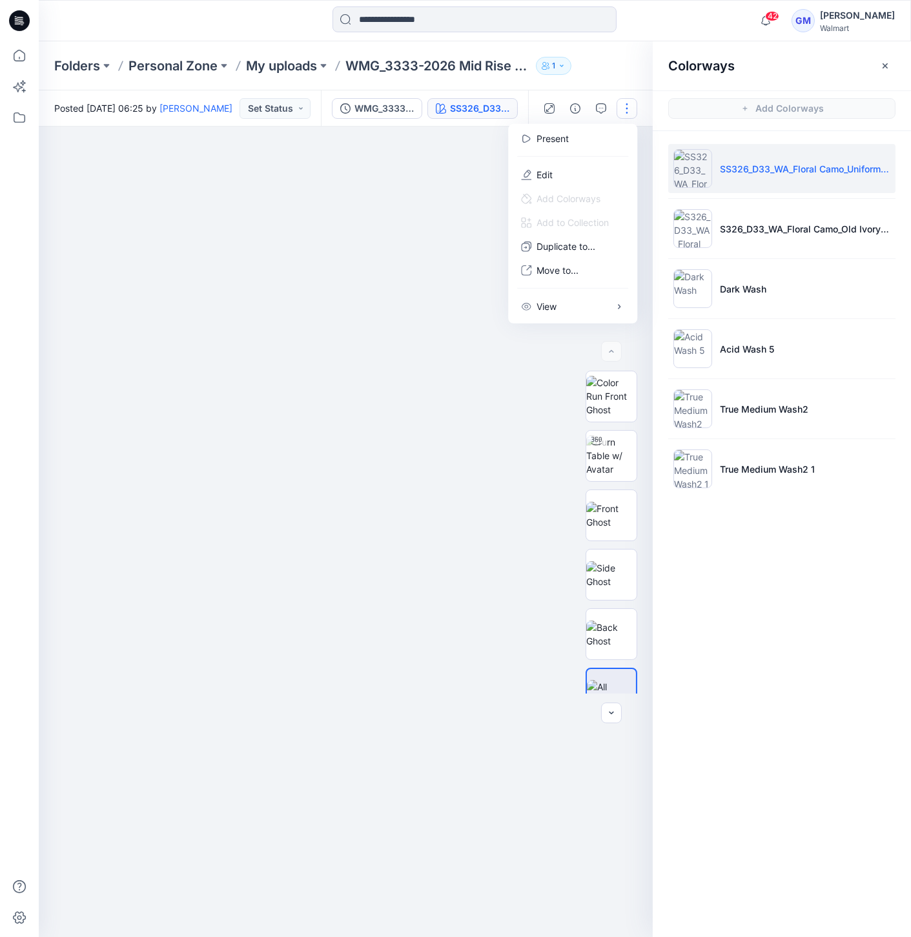
click at [371, 263] on div at bounding box center [346, 532] width 614 height 810
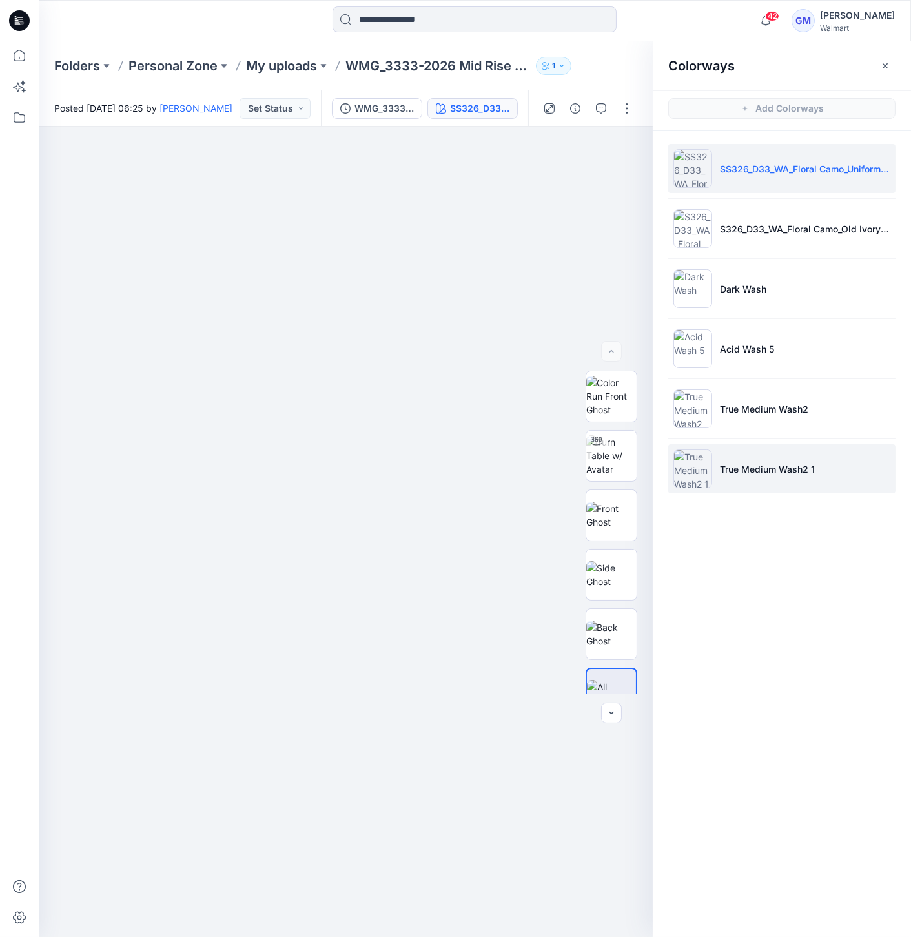
drag, startPoint x: 708, startPoint y: 449, endPoint x: 704, endPoint y: 464, distance: 14.9
click at [708, 451] on img at bounding box center [693, 468] width 39 height 39
click at [698, 481] on img at bounding box center [693, 468] width 39 height 39
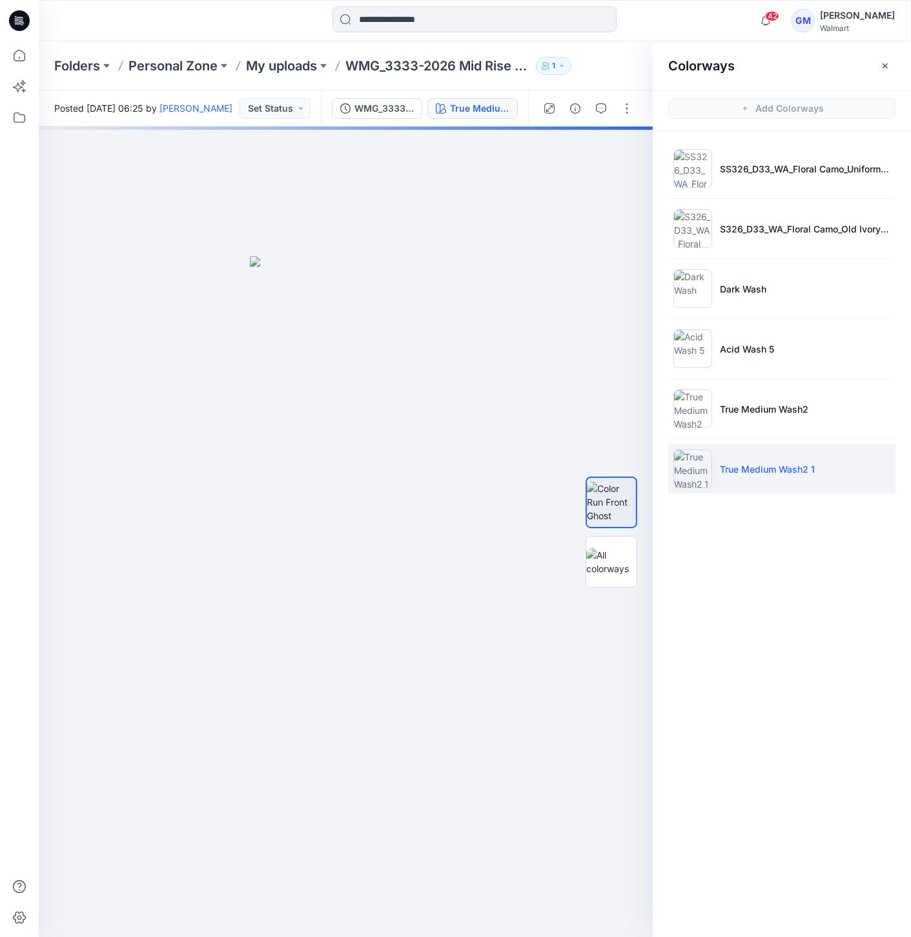
click at [693, 469] on img at bounding box center [693, 468] width 39 height 39
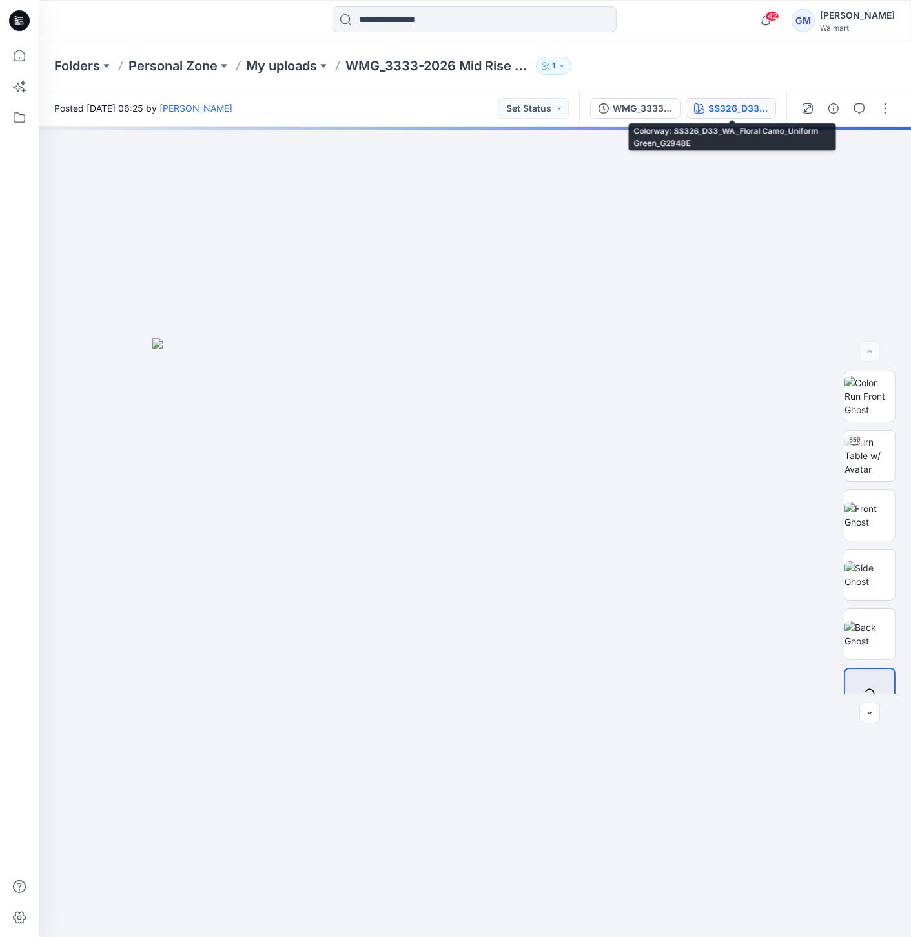
click at [738, 118] on button "SS326_D33_WA_Floral Camo_Uniform Green_G2948E" at bounding box center [731, 108] width 90 height 21
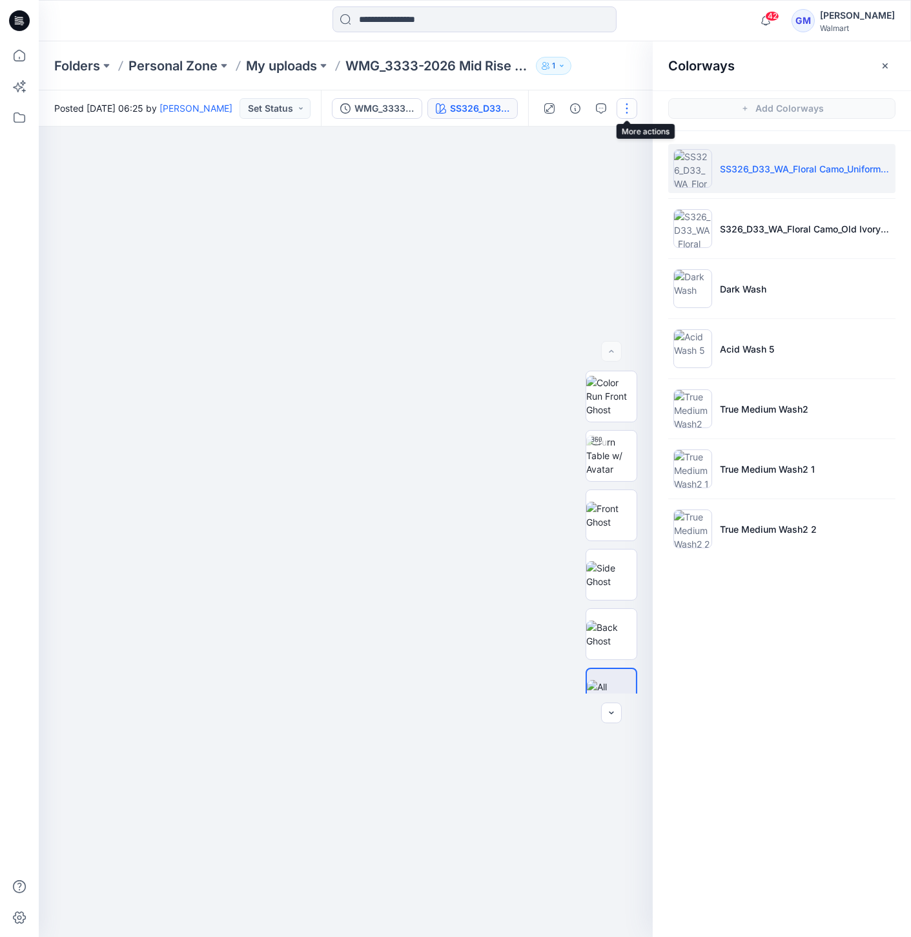
click at [623, 108] on button "button" at bounding box center [627, 108] width 21 height 21
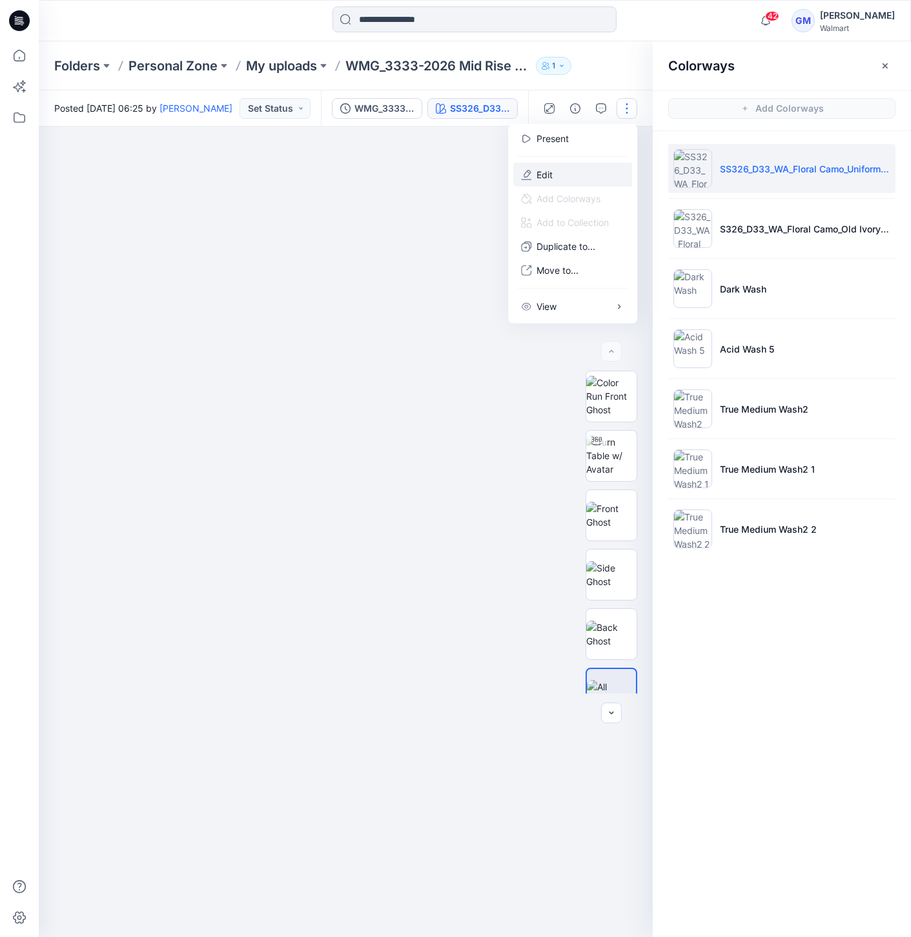
click at [592, 178] on button "Edit" at bounding box center [572, 175] width 119 height 24
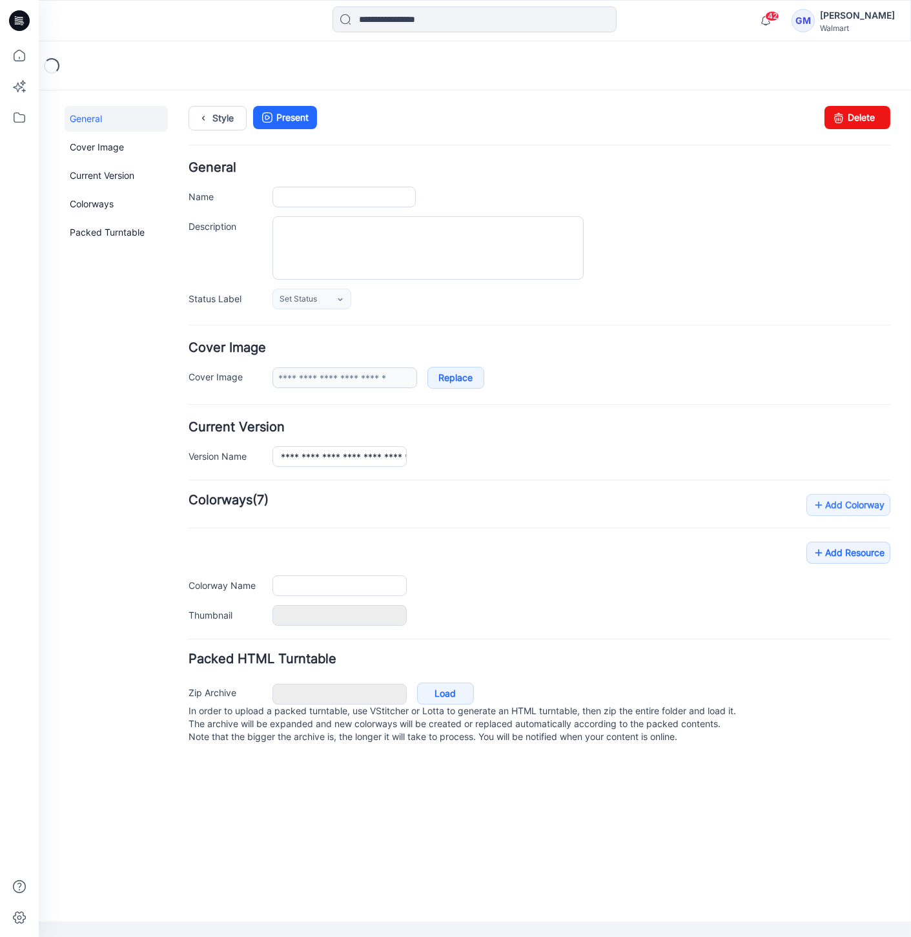
type input "**********"
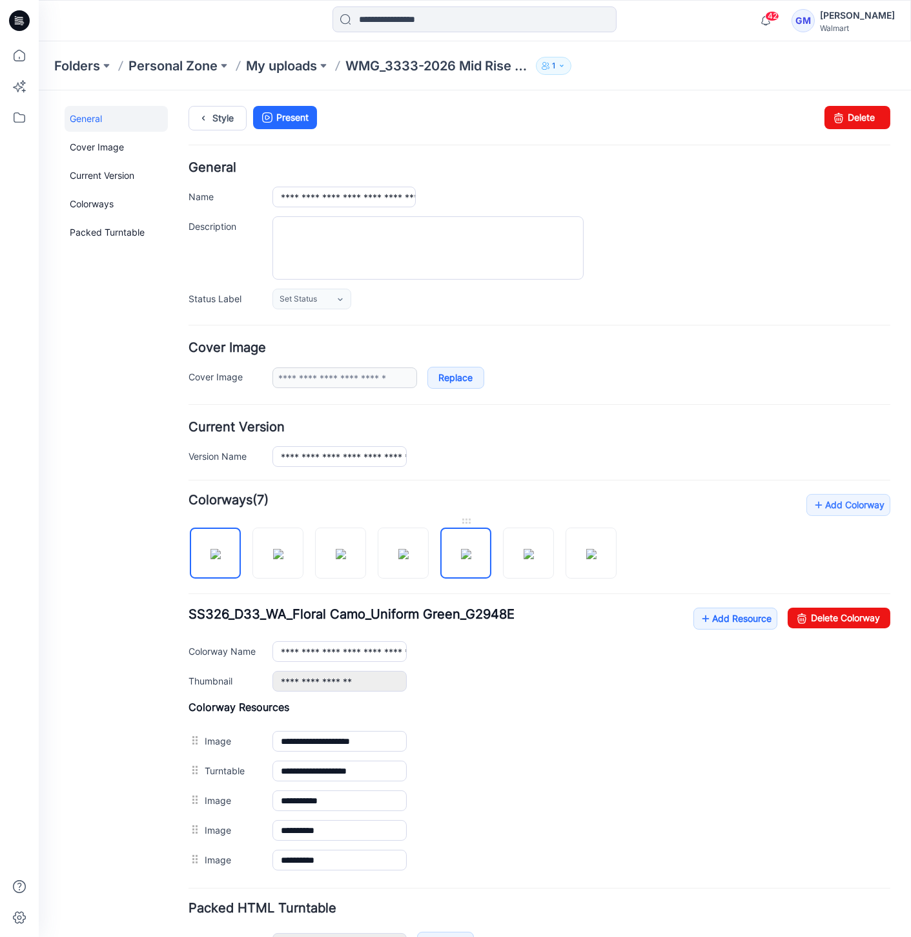
click at [461, 556] on img at bounding box center [466, 553] width 10 height 10
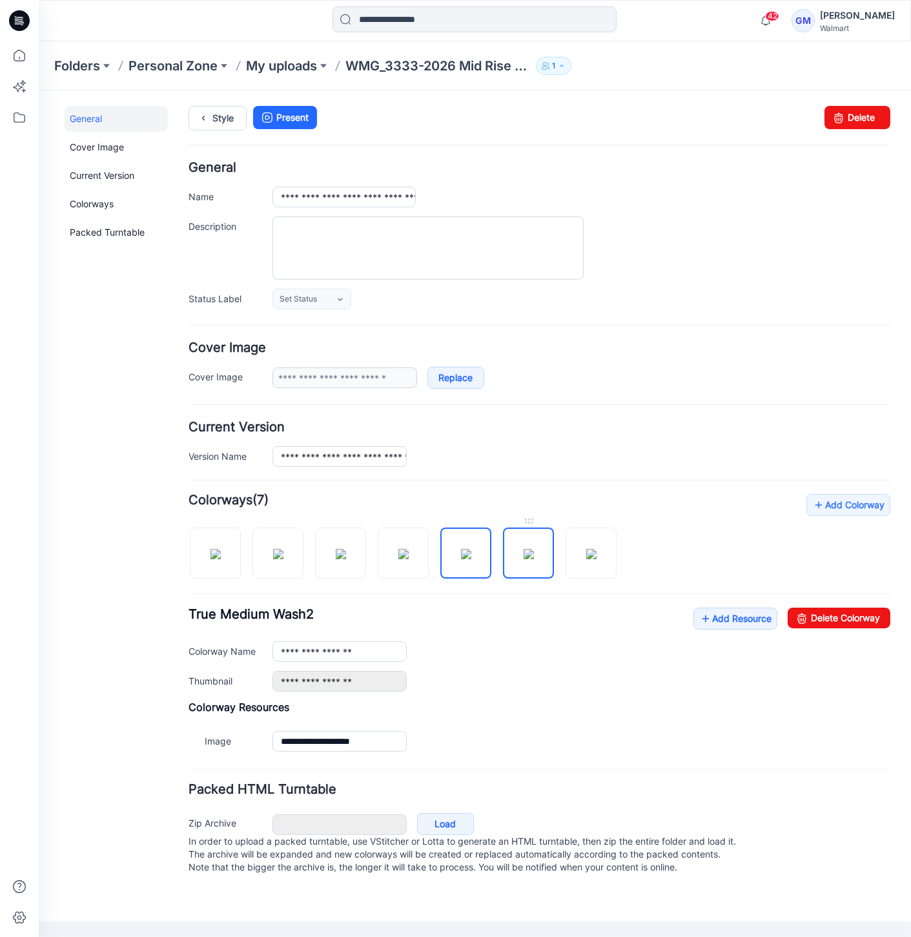
click at [524, 556] on img at bounding box center [529, 553] width 10 height 10
click at [586, 557] on img at bounding box center [591, 553] width 10 height 10
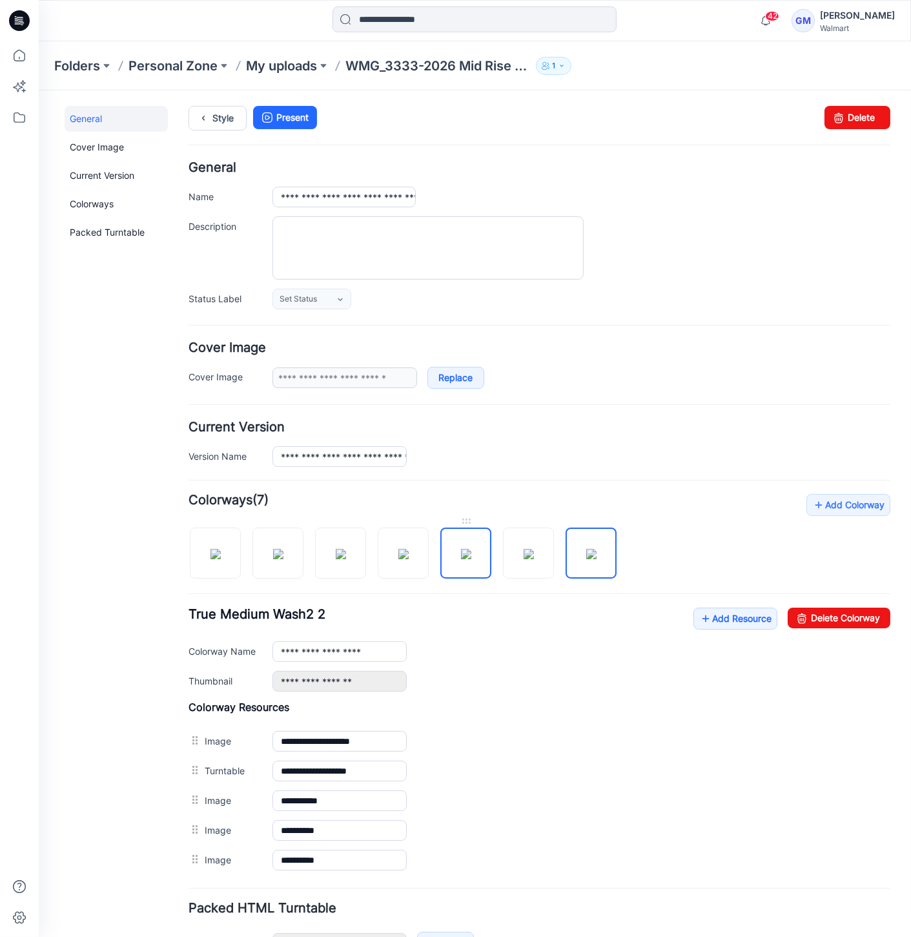
click at [471, 559] on img at bounding box center [466, 553] width 10 height 10
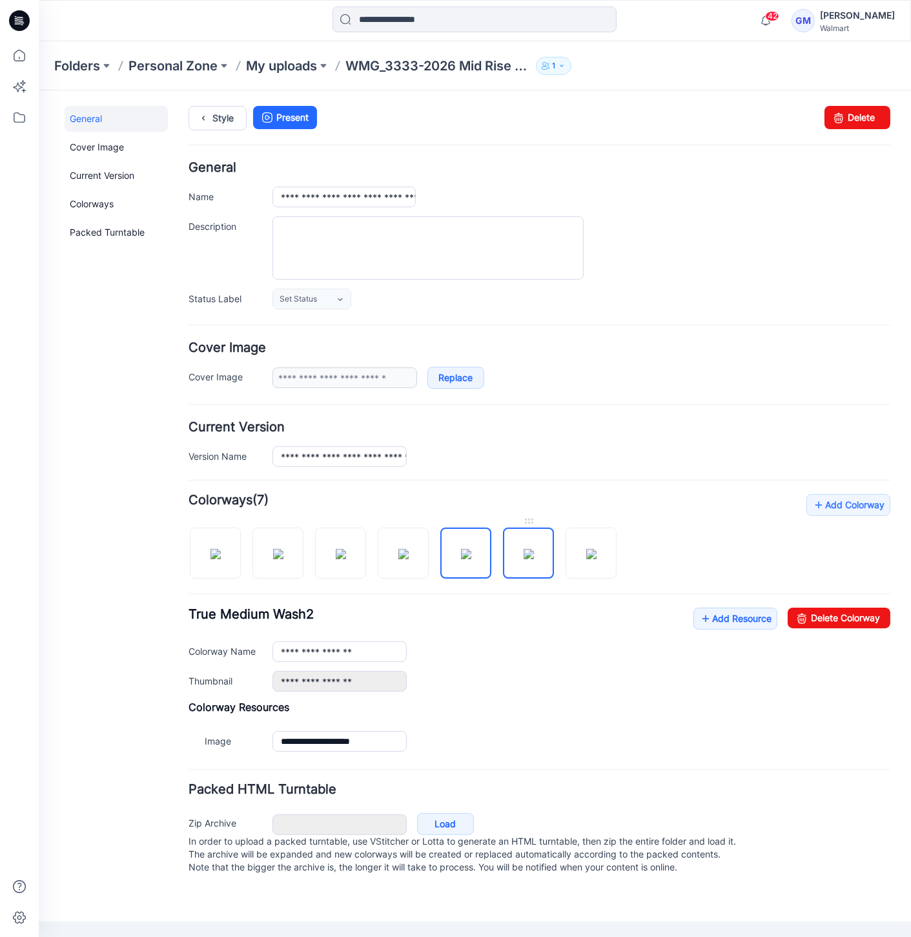
click at [526, 558] on img at bounding box center [529, 553] width 10 height 10
click at [839, 621] on link "Delete Colorway" at bounding box center [839, 617] width 103 height 21
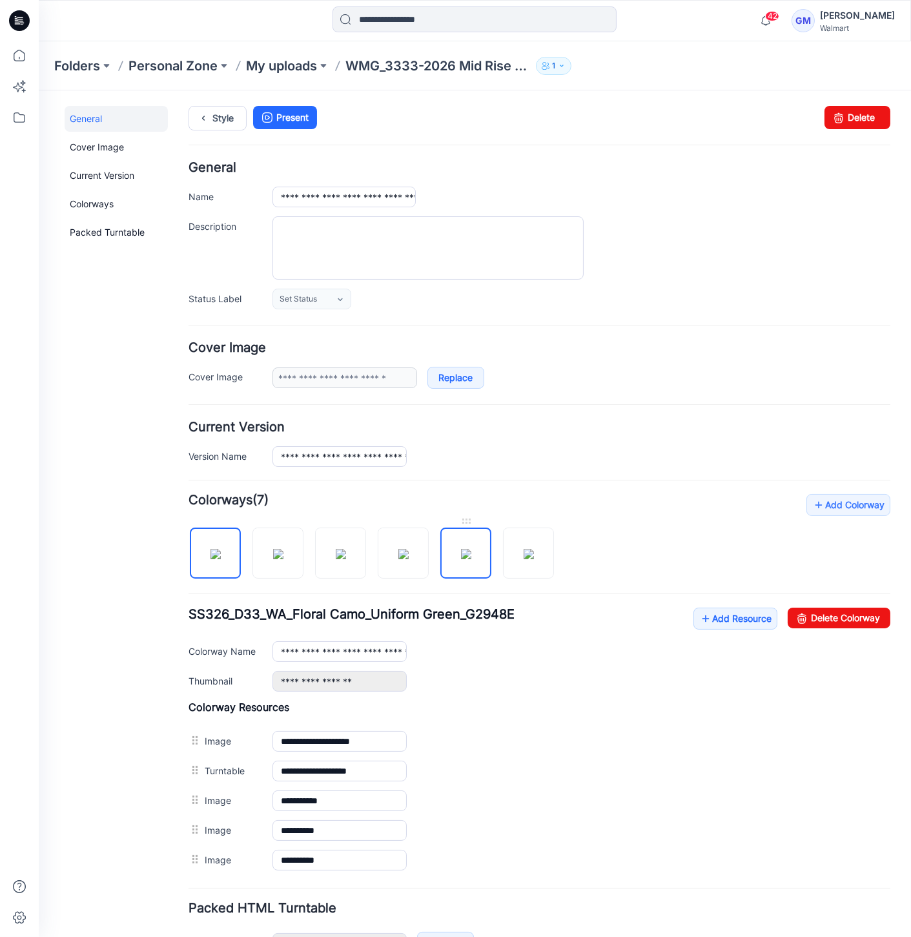
click at [471, 555] on img at bounding box center [466, 553] width 10 height 10
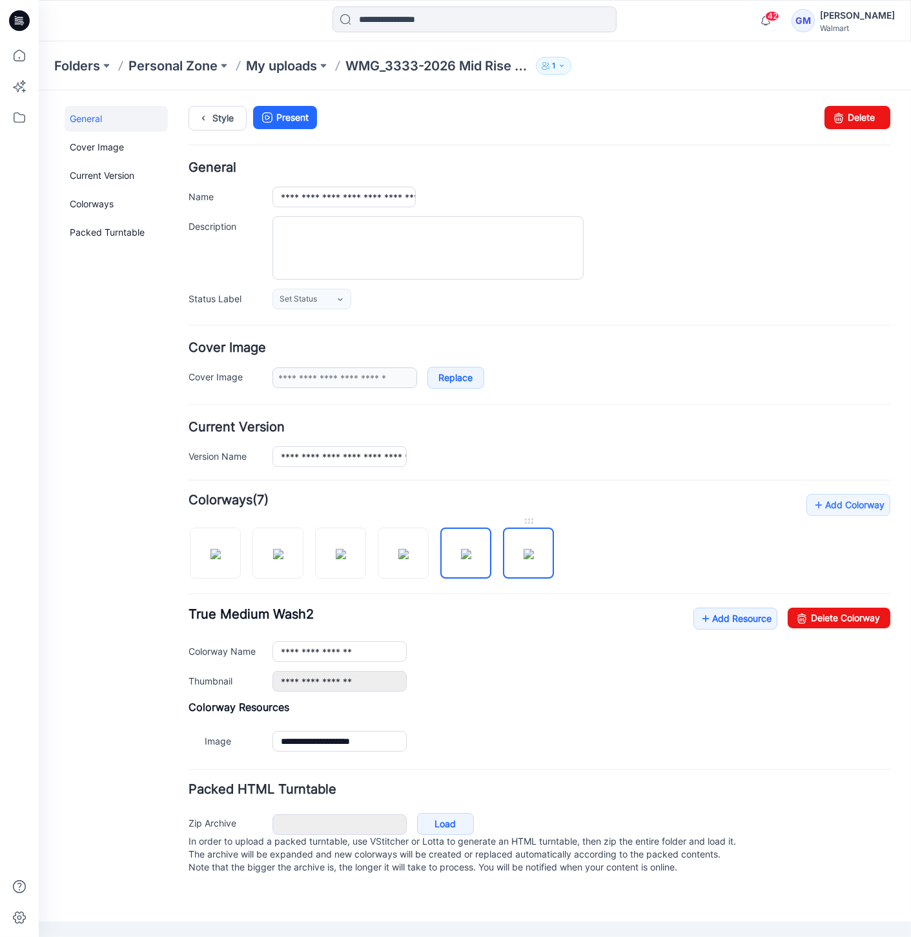
click at [524, 558] on img at bounding box center [529, 553] width 10 height 10
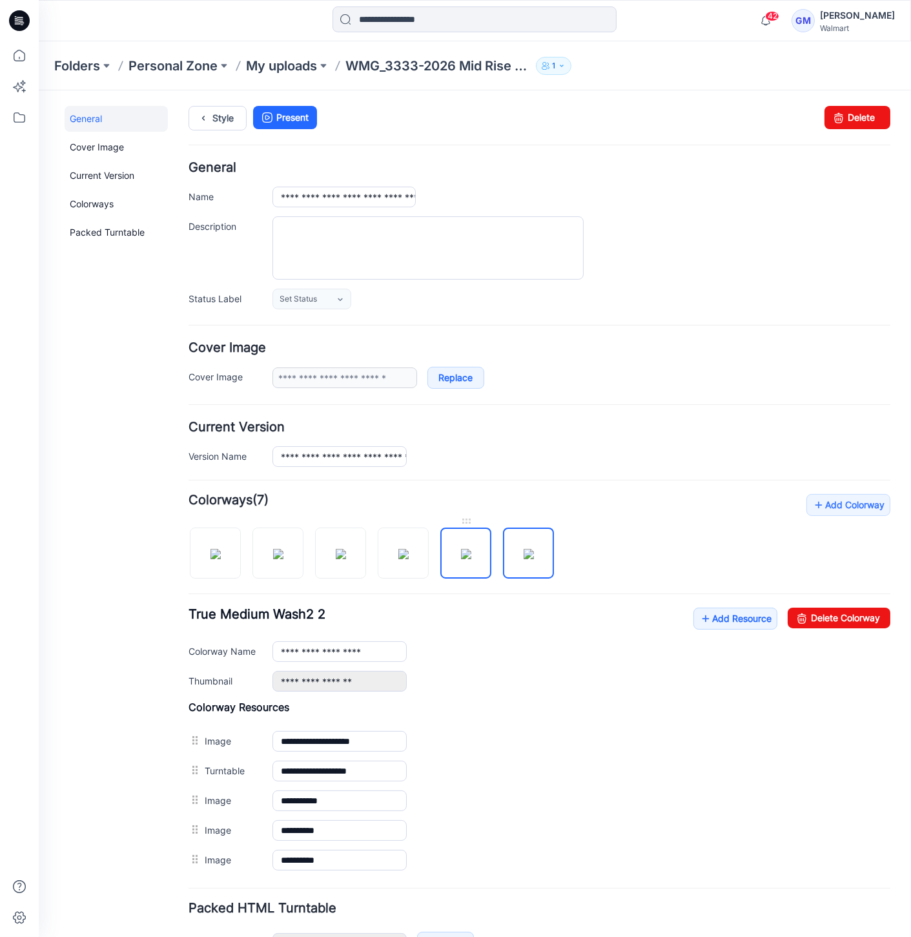
click at [471, 553] on img at bounding box center [466, 553] width 10 height 10
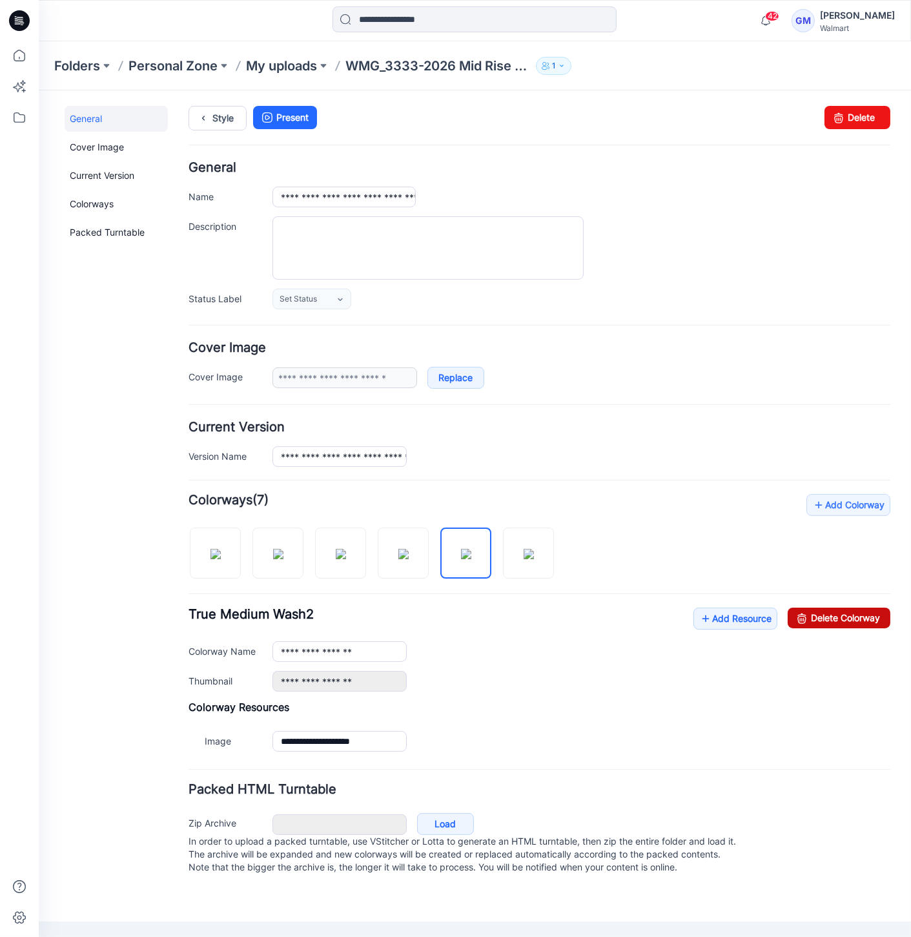
click at [819, 614] on link "Delete Colorway" at bounding box center [839, 617] width 103 height 21
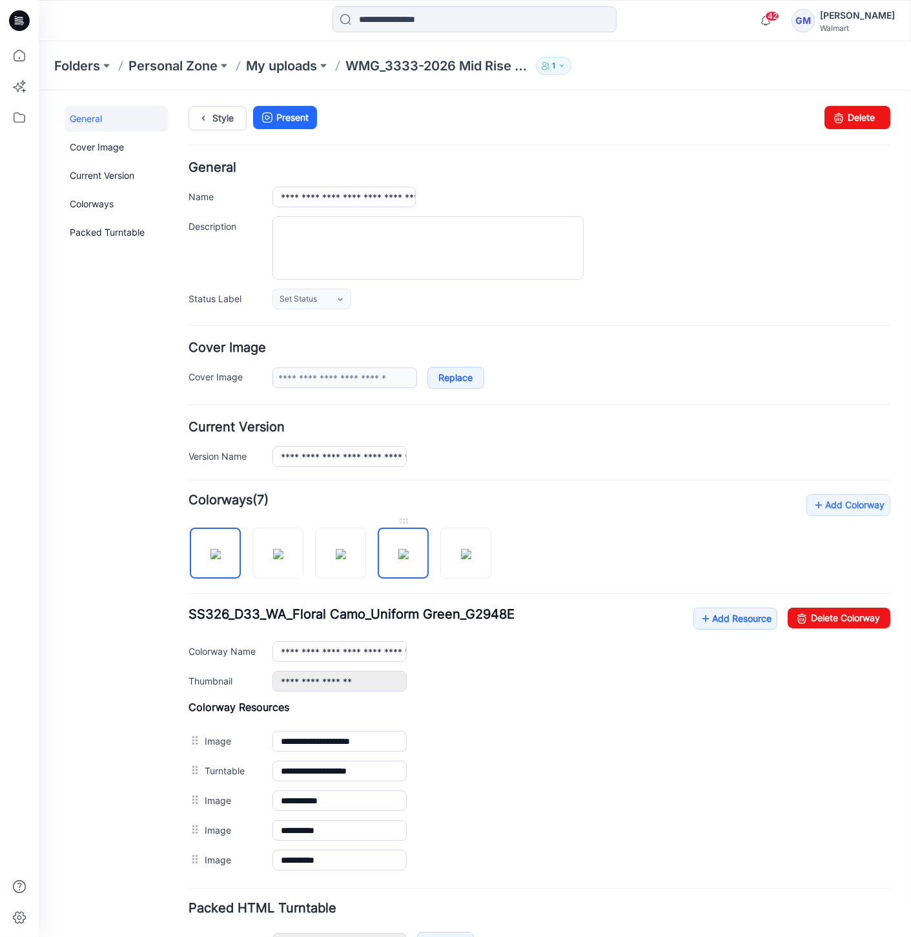
click at [398, 559] on img at bounding box center [403, 553] width 10 height 10
click at [462, 559] on img at bounding box center [466, 553] width 10 height 10
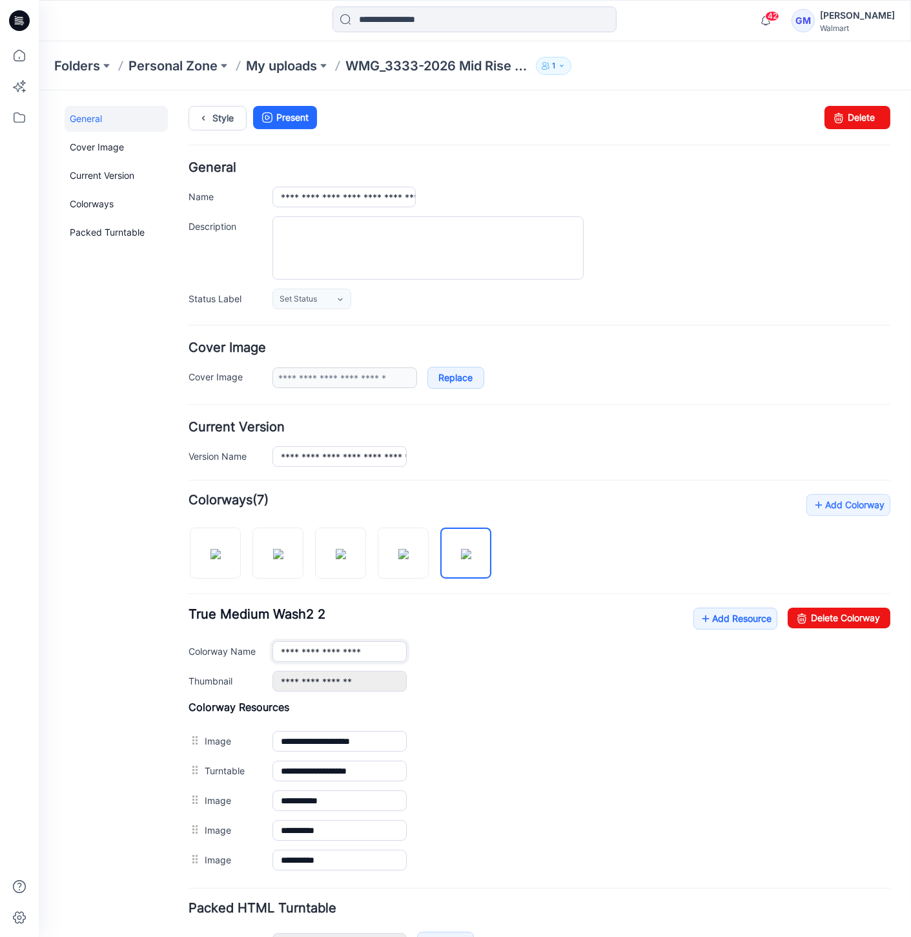
click at [386, 648] on input "**********" at bounding box center [340, 651] width 134 height 21
drag, startPoint x: 360, startPoint y: 647, endPoint x: 411, endPoint y: 650, distance: 51.1
click at [411, 650] on div "**********" at bounding box center [582, 651] width 618 height 21
click at [398, 553] on img at bounding box center [403, 553] width 10 height 10
drag, startPoint x: 359, startPoint y: 650, endPoint x: 326, endPoint y: 652, distance: 33.0
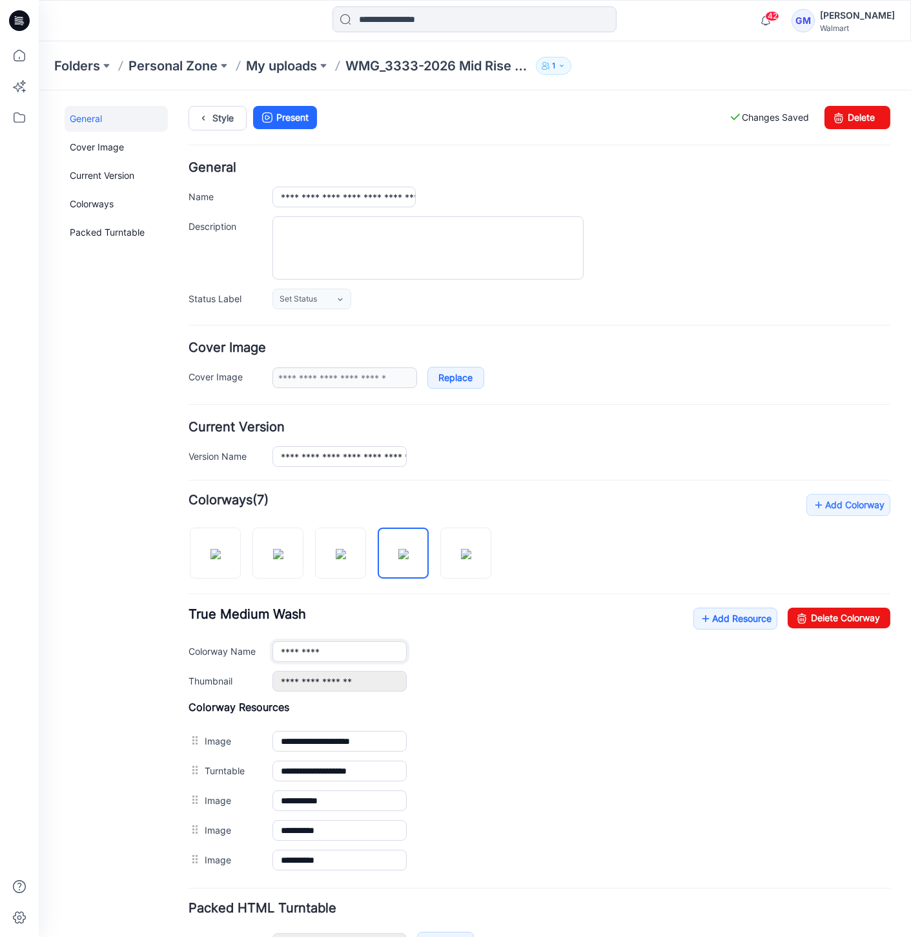
click at [326, 652] on input "*********" at bounding box center [340, 651] width 134 height 21
click at [346, 559] on img at bounding box center [341, 553] width 10 height 10
type input "*********"
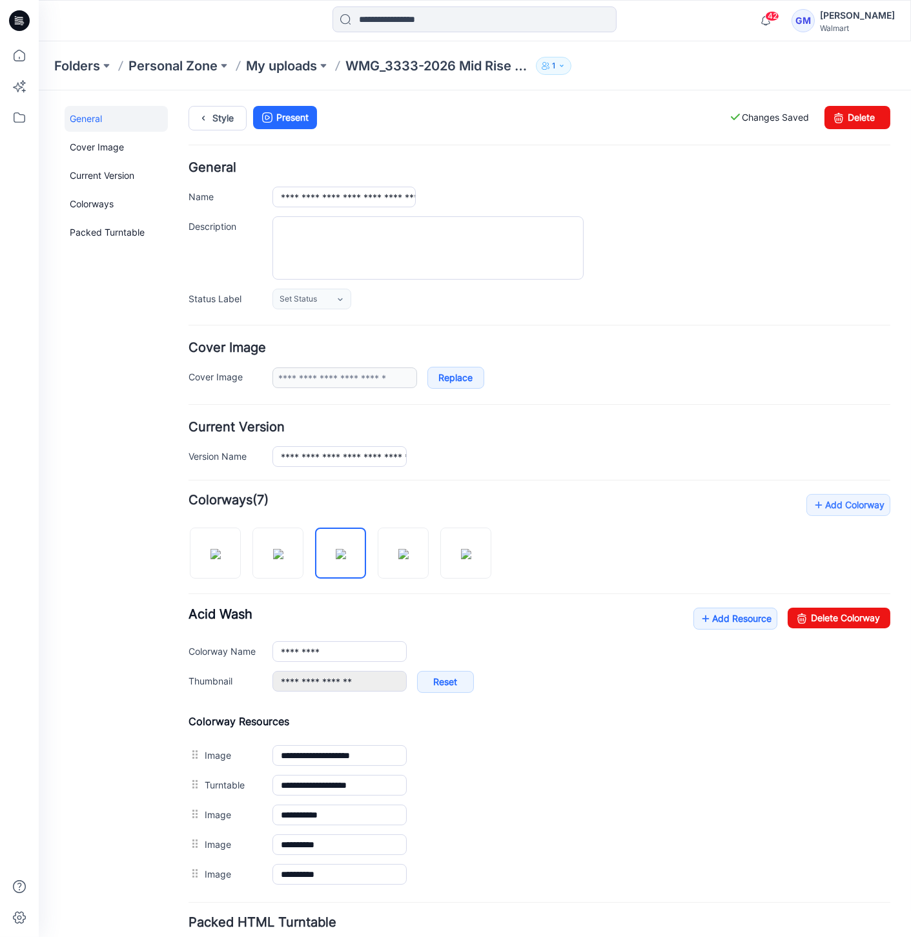
click at [223, 129] on div "Style Present Changes Saved Delete" at bounding box center [540, 133] width 702 height 56
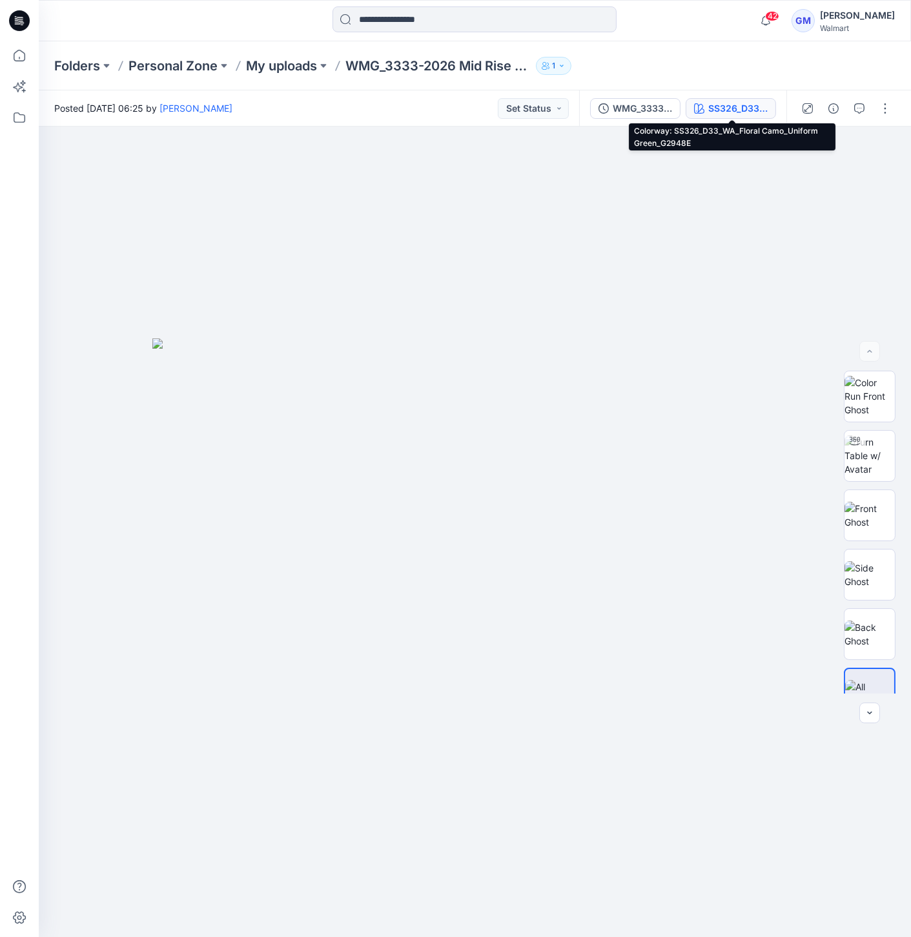
click at [725, 109] on div "SS326_D33_WA_Floral Camo_Uniform Green_G2948E" at bounding box center [737, 108] width 59 height 14
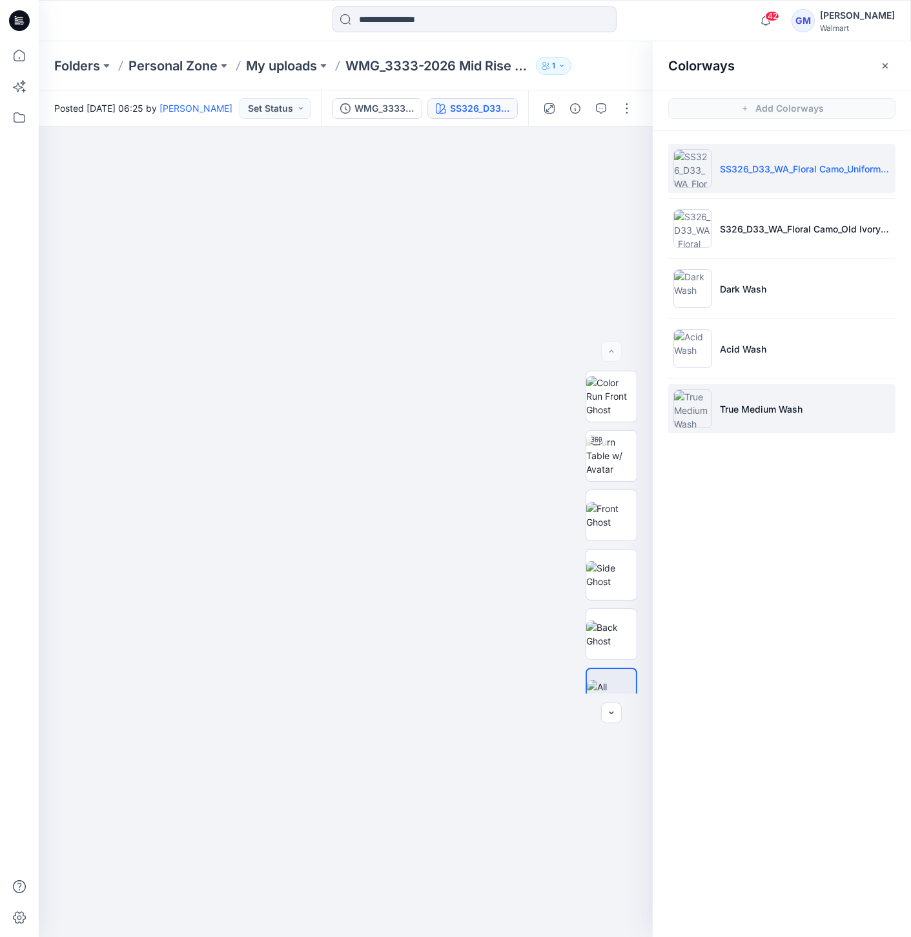
click at [743, 412] on p "True Medium Wash" at bounding box center [761, 409] width 83 height 14
click at [685, 414] on img at bounding box center [693, 408] width 39 height 39
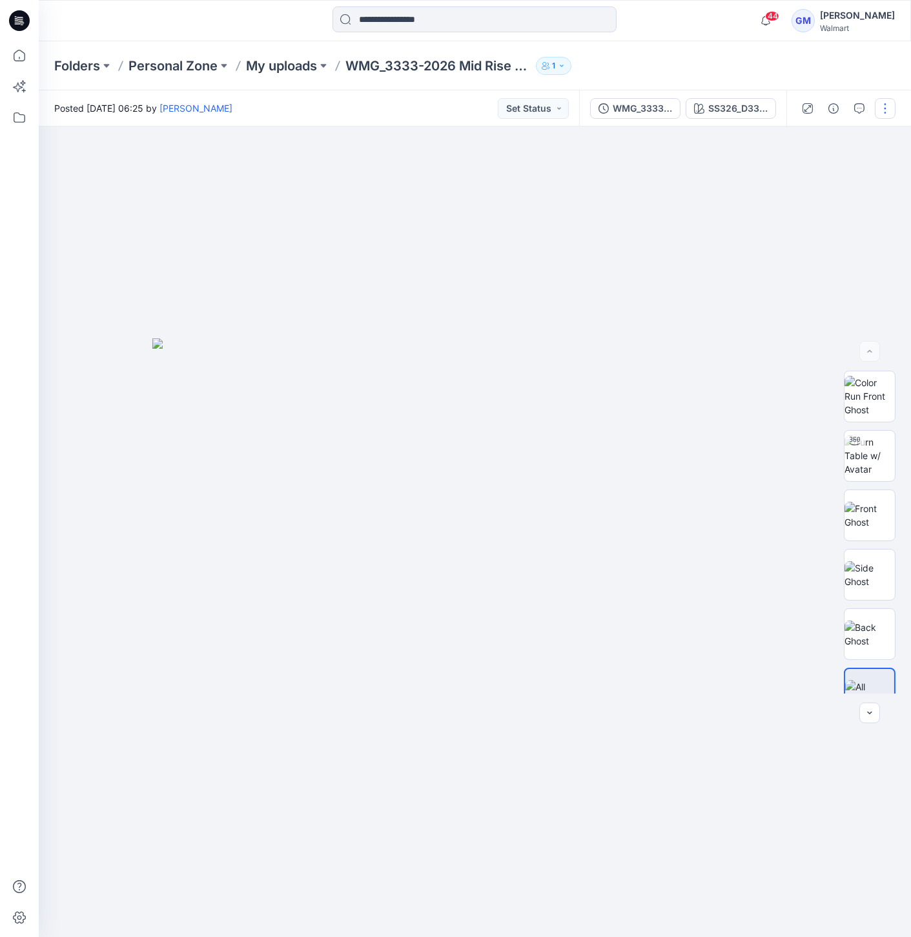
click at [885, 107] on button "button" at bounding box center [885, 108] width 21 height 21
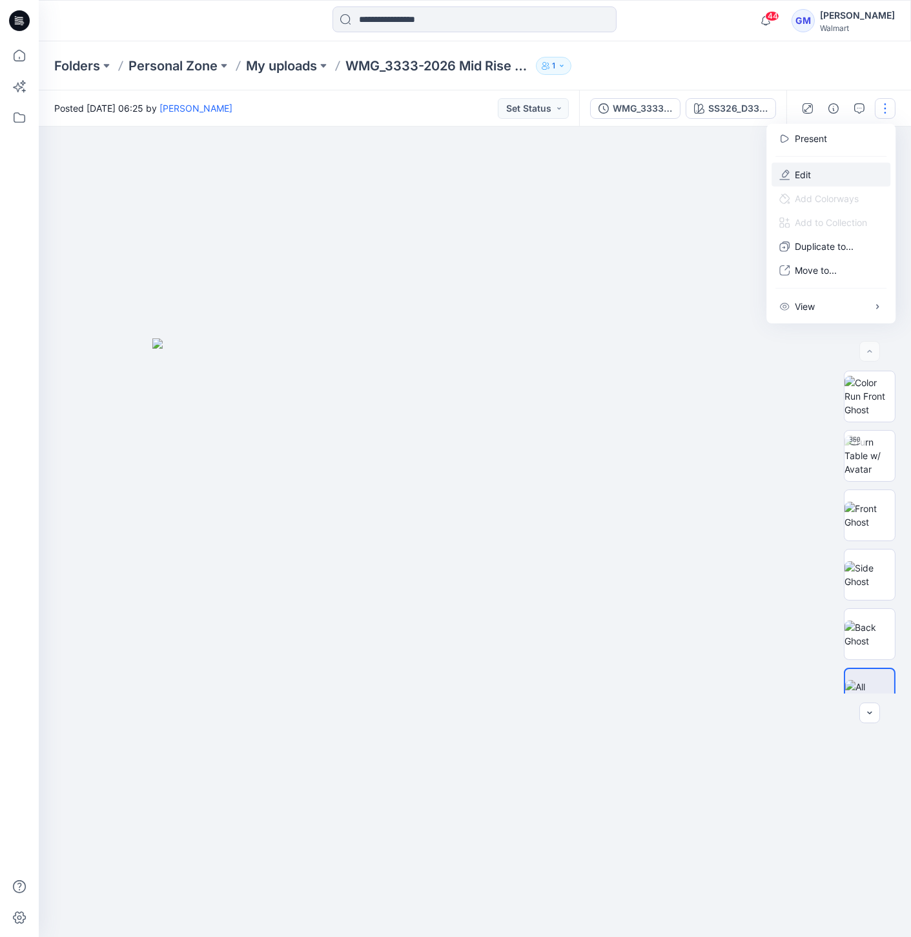
click at [804, 170] on p "Edit" at bounding box center [803, 175] width 16 height 14
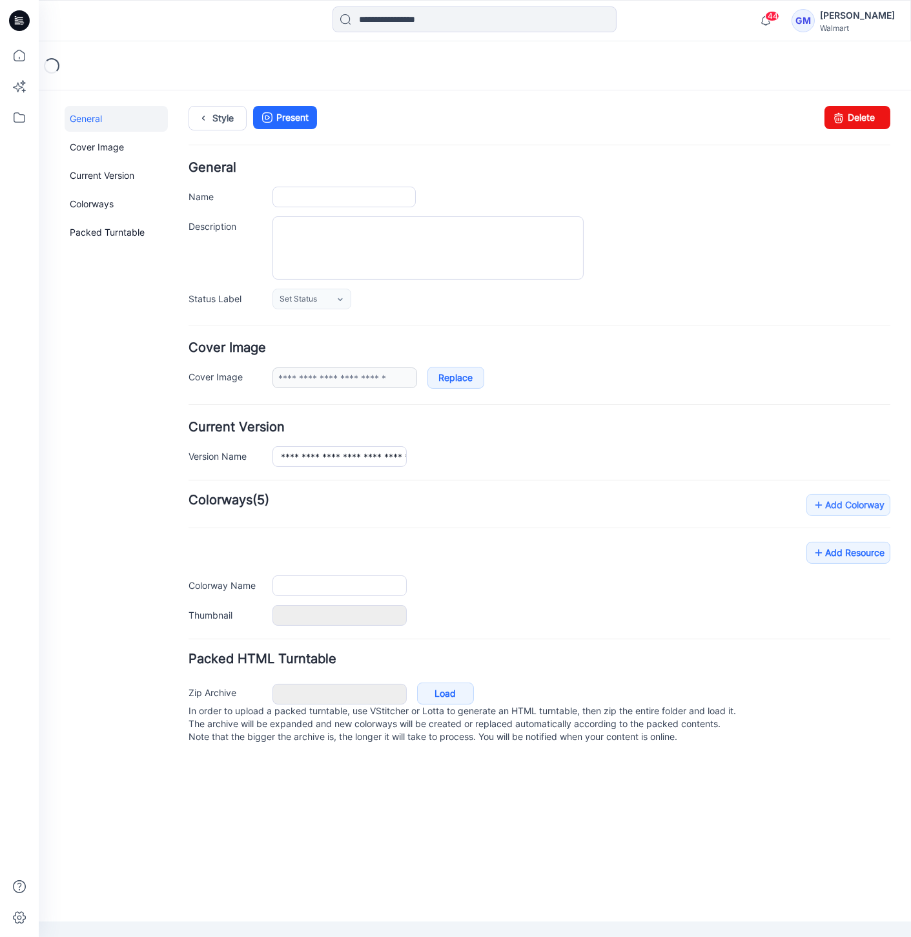
type input "**********"
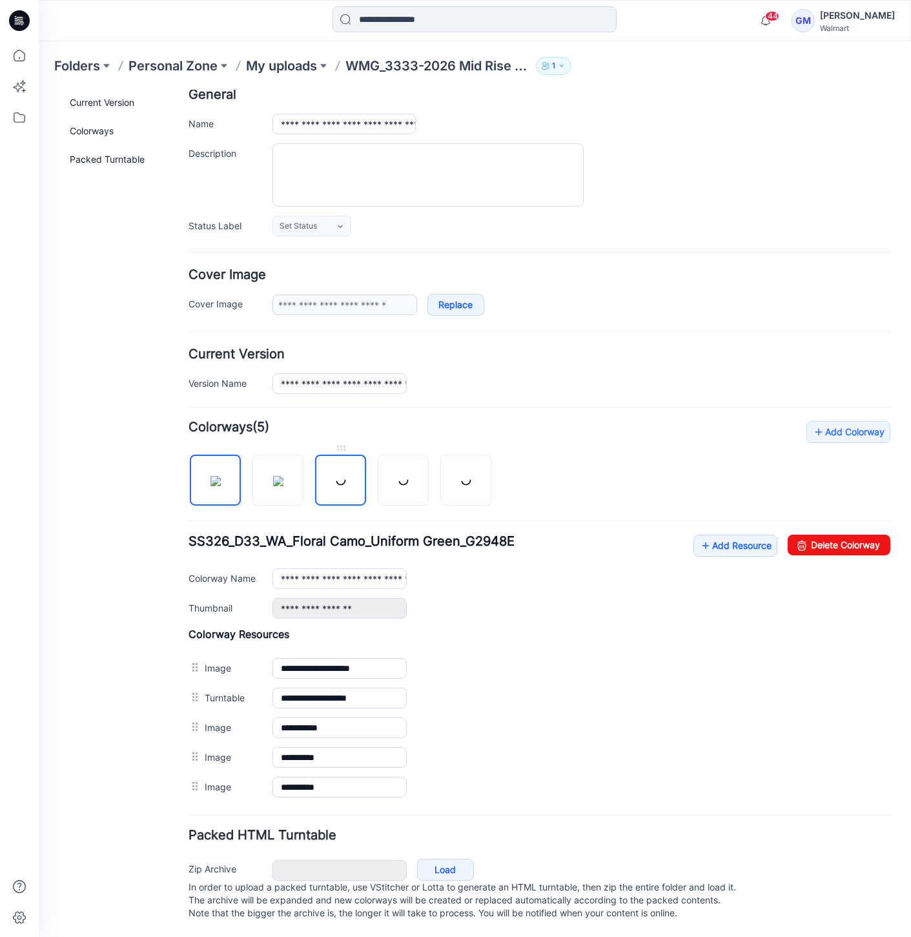
scroll to position [81, 0]
click at [283, 475] on img at bounding box center [278, 480] width 10 height 10
click at [336, 477] on img at bounding box center [341, 480] width 10 height 10
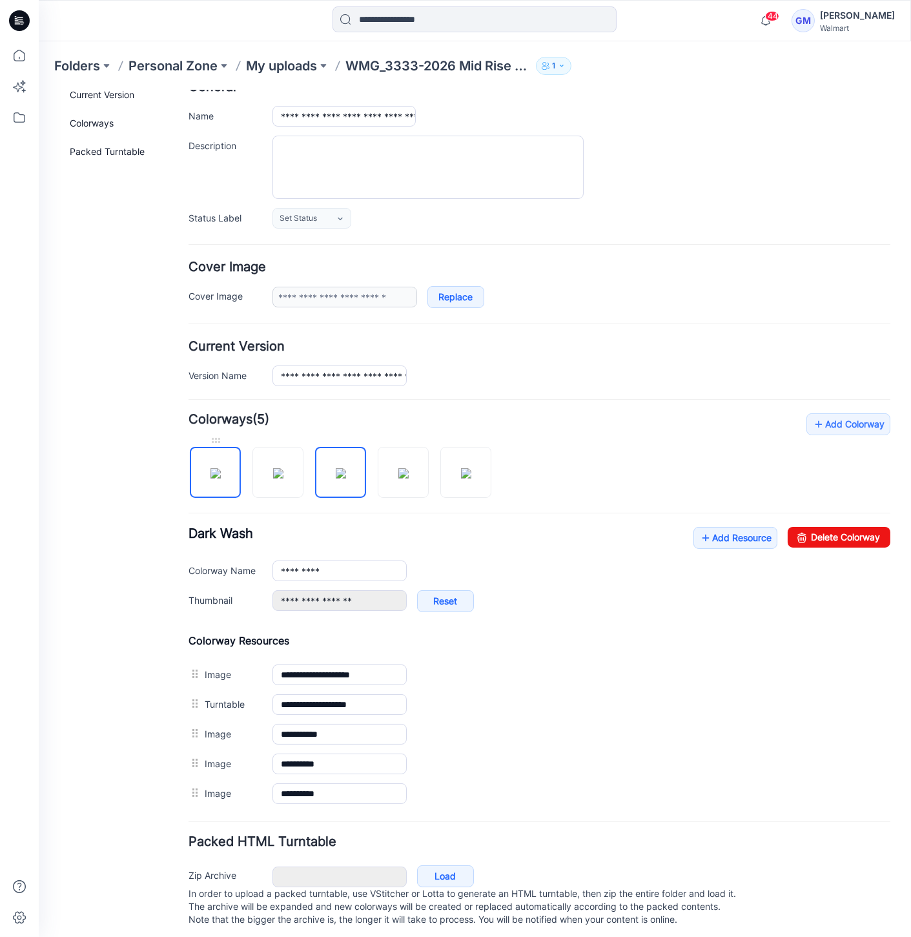
click at [220, 478] on img at bounding box center [216, 473] width 10 height 10
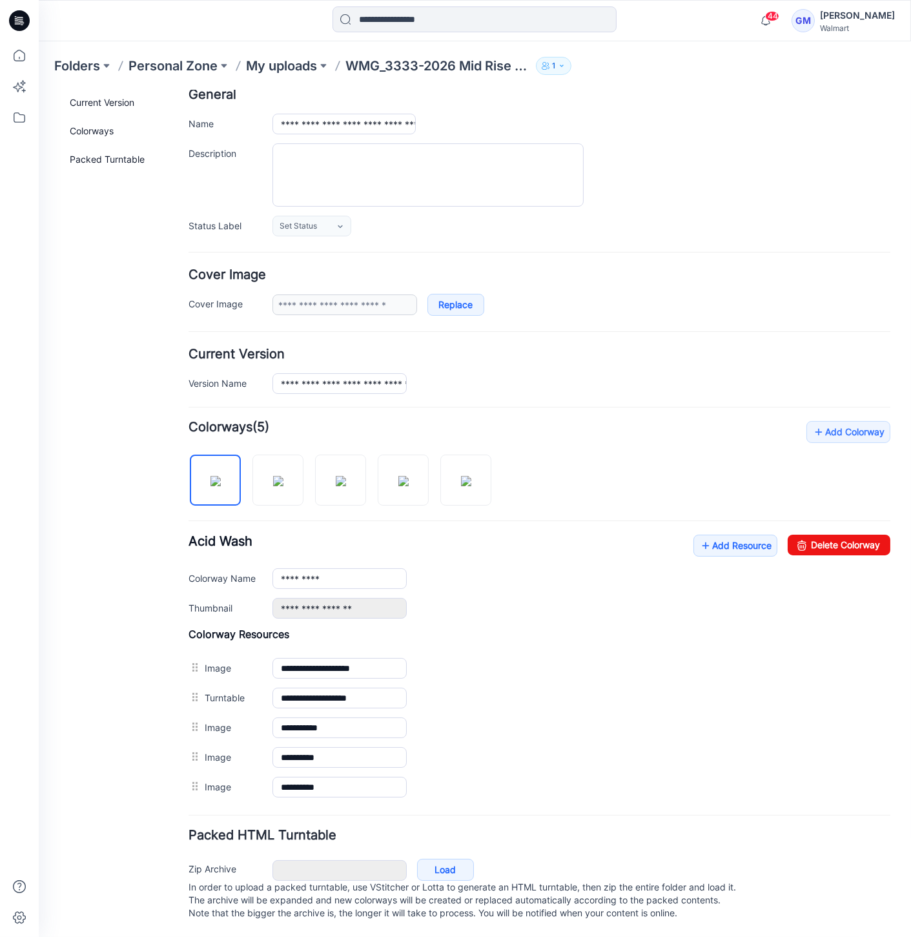
click at [295, 497] on div "Add Colorway Colorways (5) Acid Wash Add Resource Delete Colorway Colorway Name…" at bounding box center [540, 610] width 702 height 381
click at [275, 497] on div at bounding box center [345, 473] width 313 height 67
drag, startPoint x: 280, startPoint y: 484, endPoint x: 327, endPoint y: 480, distance: 46.7
click at [280, 484] on img at bounding box center [278, 480] width 10 height 10
drag, startPoint x: 328, startPoint y: 480, endPoint x: 356, endPoint y: 477, distance: 28.0
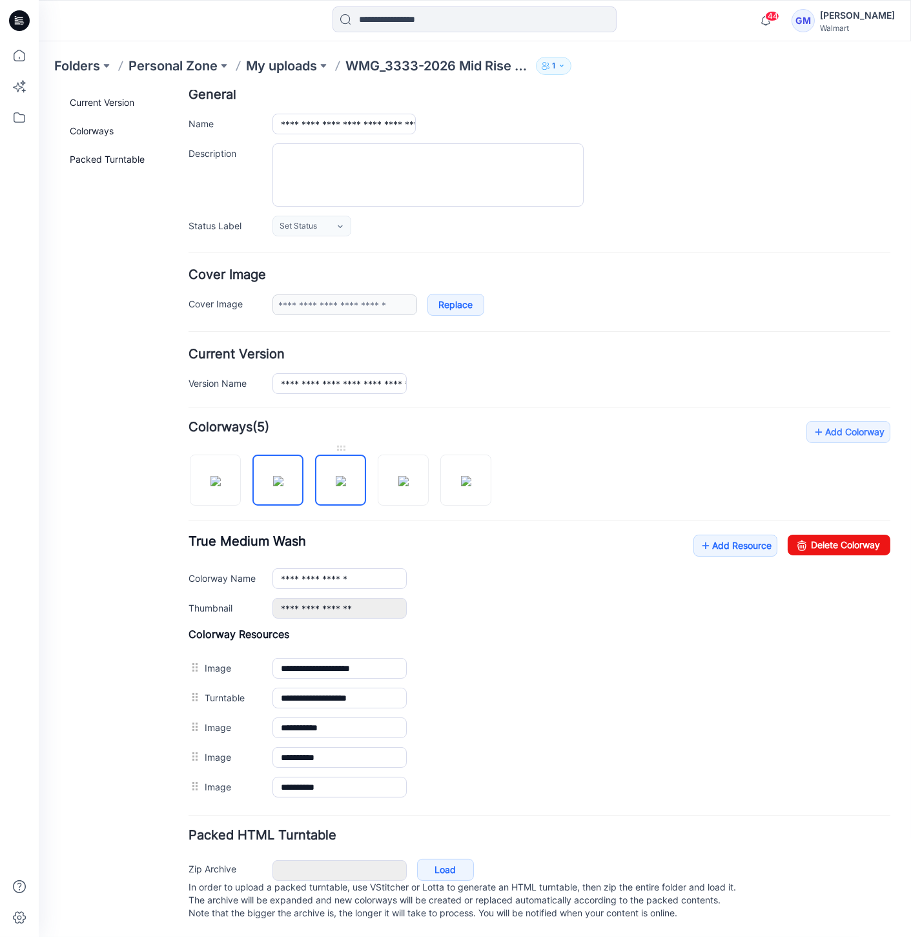
click at [336, 479] on img at bounding box center [341, 480] width 10 height 10
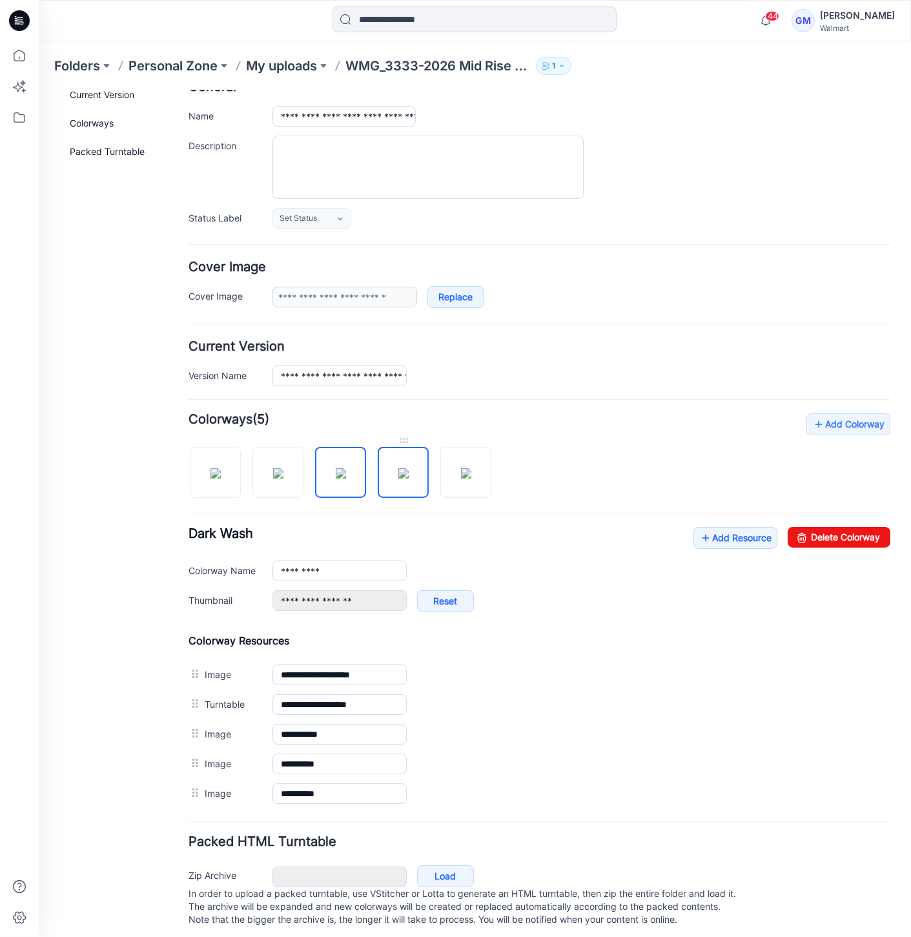
click at [398, 477] on img at bounding box center [403, 473] width 10 height 10
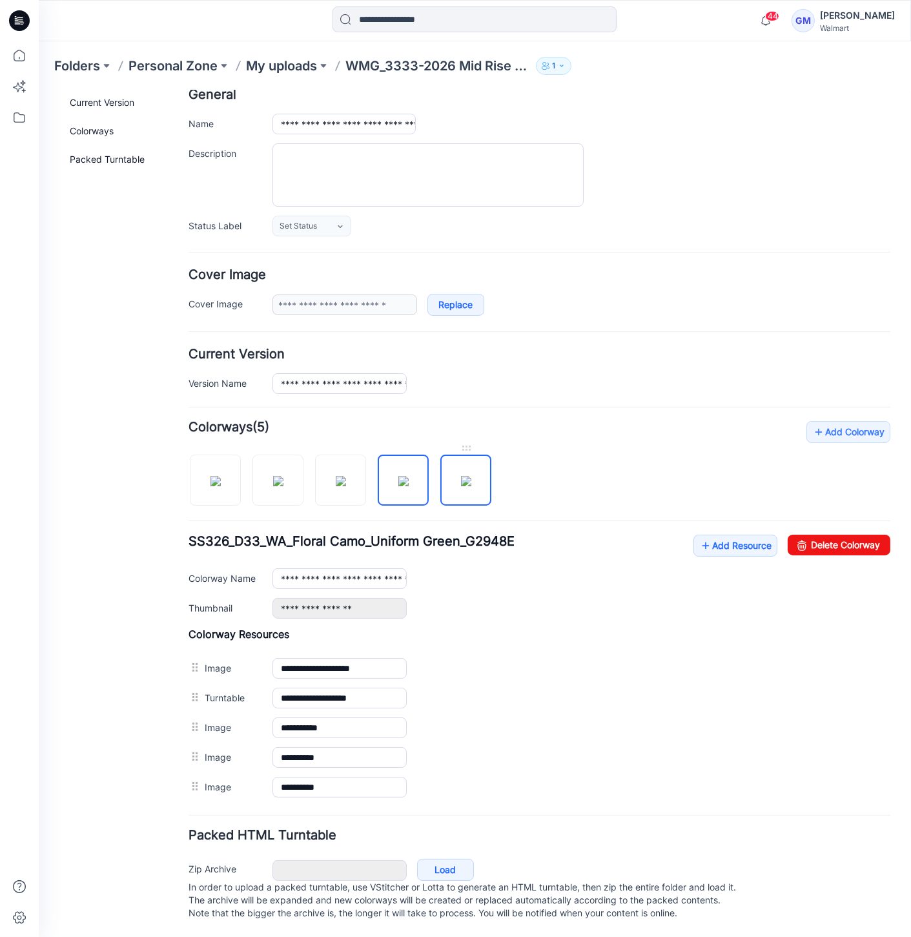
click at [464, 480] on img at bounding box center [466, 480] width 10 height 10
click at [221, 477] on img at bounding box center [216, 480] width 10 height 10
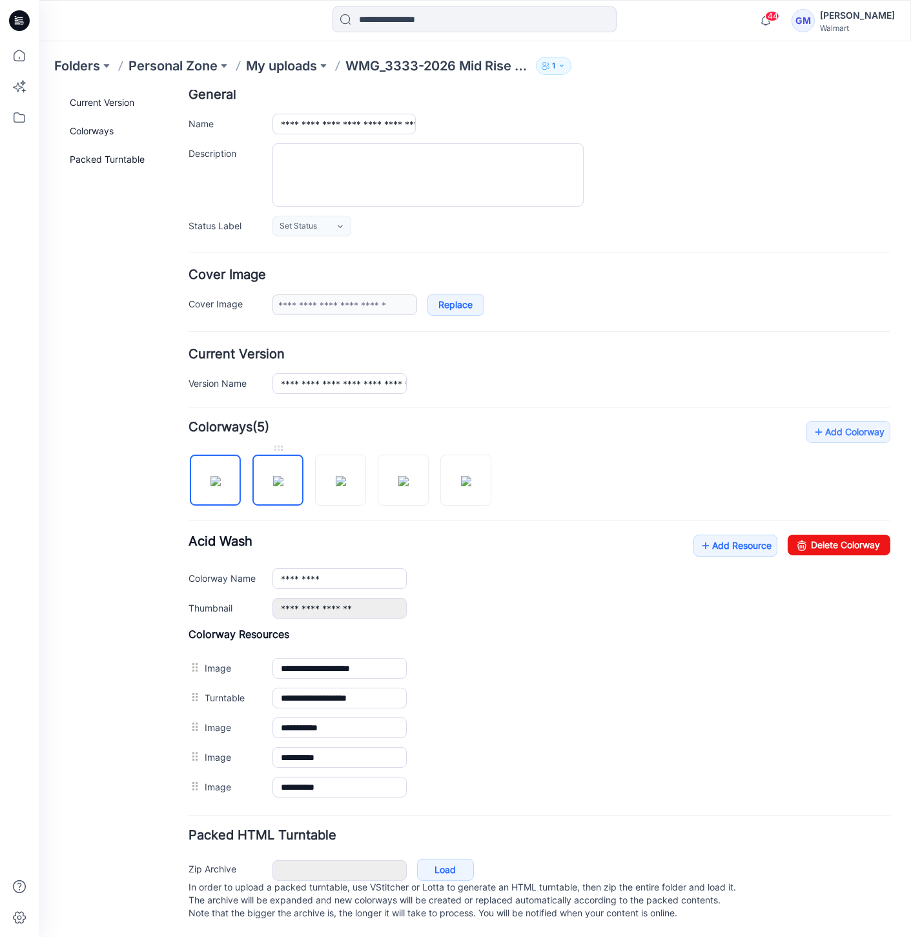
click at [273, 479] on img at bounding box center [278, 480] width 10 height 10
click at [338, 479] on img at bounding box center [341, 480] width 10 height 10
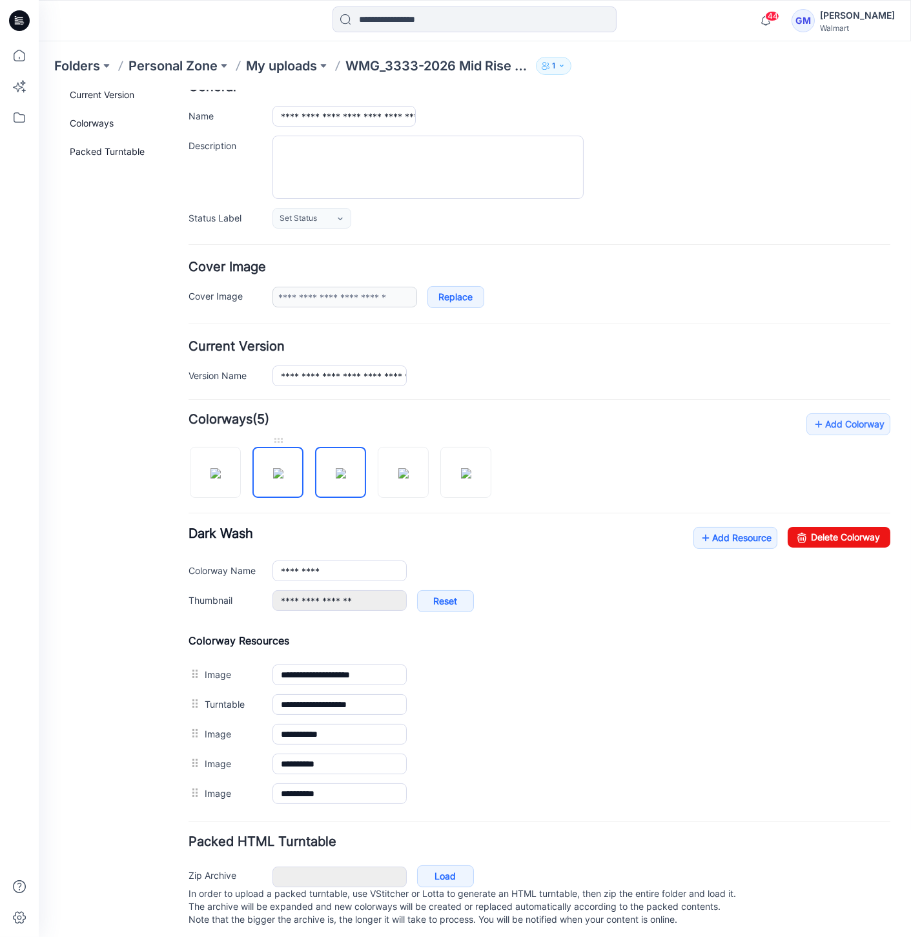
click at [283, 472] on img at bounding box center [278, 473] width 10 height 10
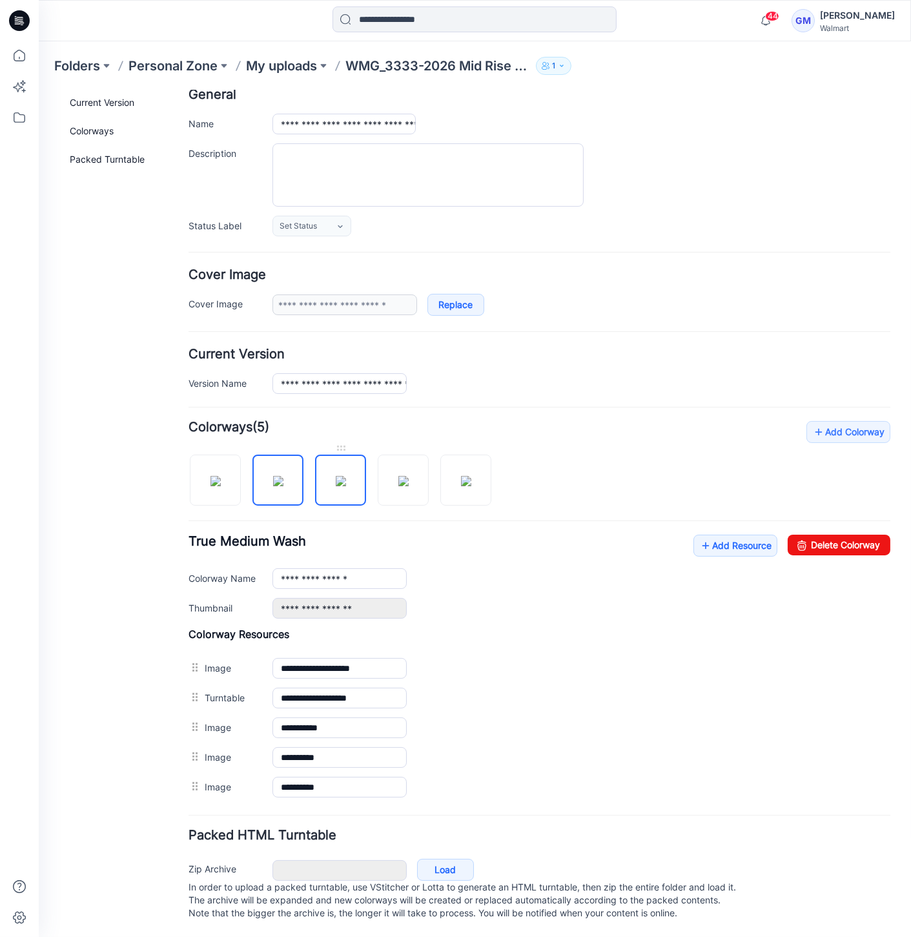
click at [336, 475] on img at bounding box center [341, 480] width 10 height 10
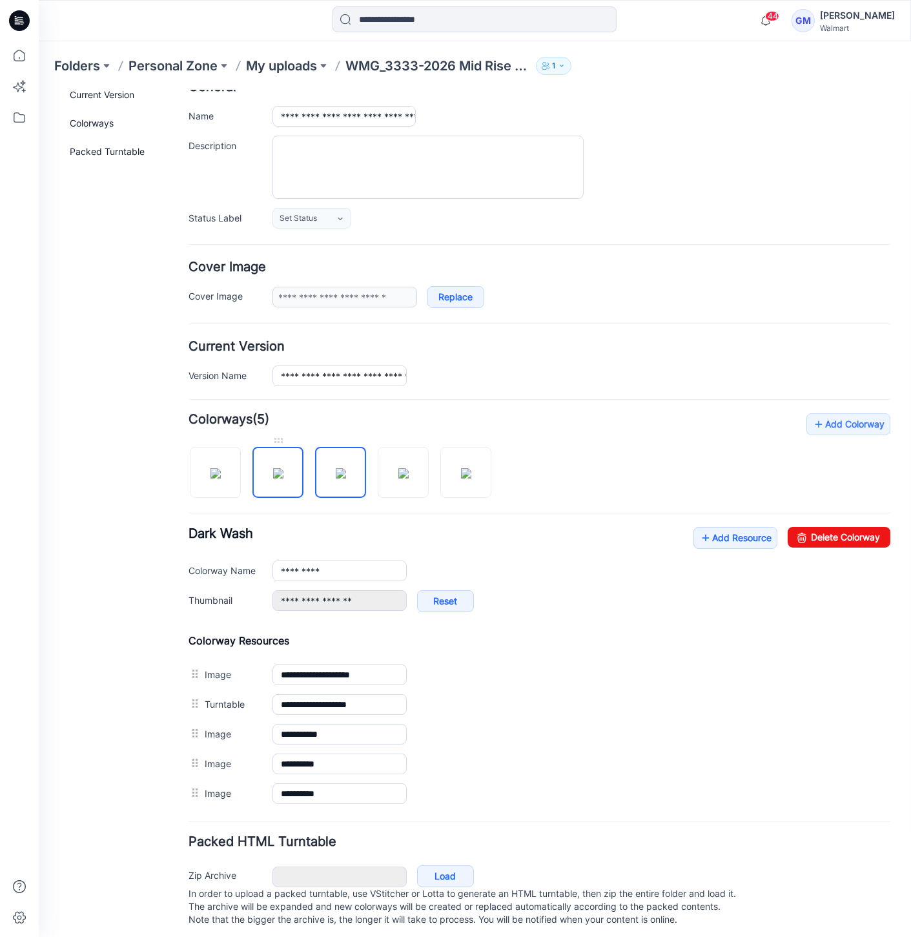
click at [273, 473] on img at bounding box center [278, 473] width 10 height 10
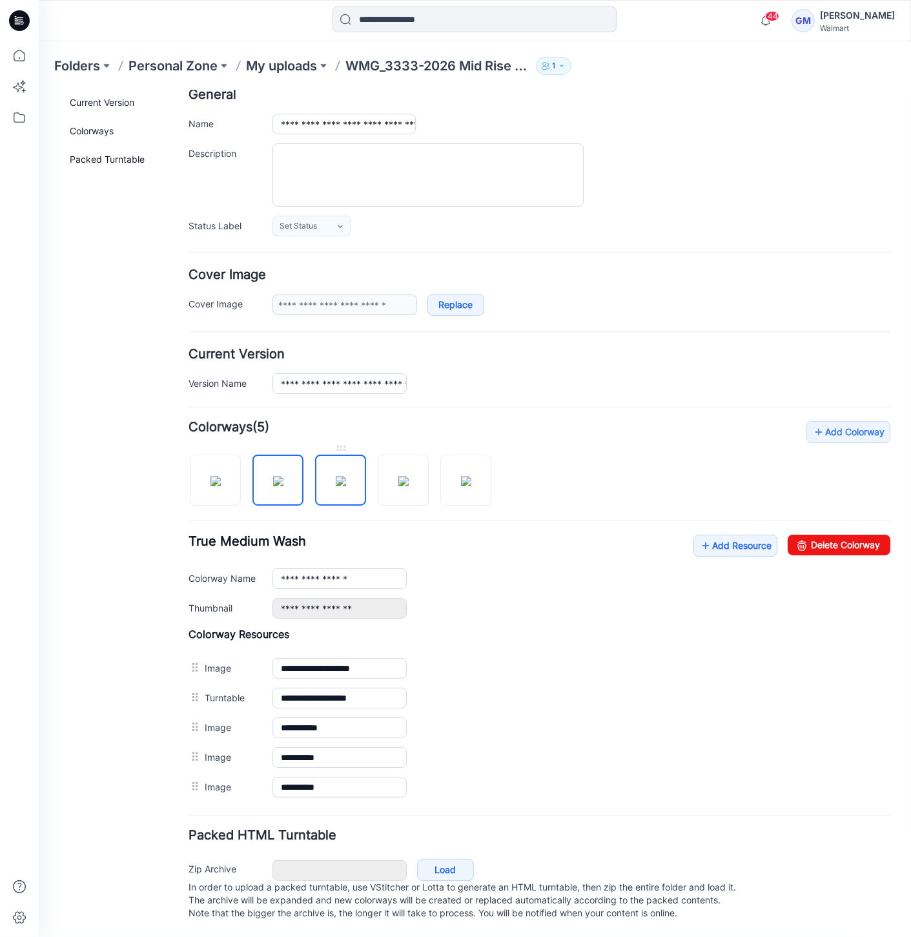
click at [336, 475] on img at bounding box center [341, 480] width 10 height 10
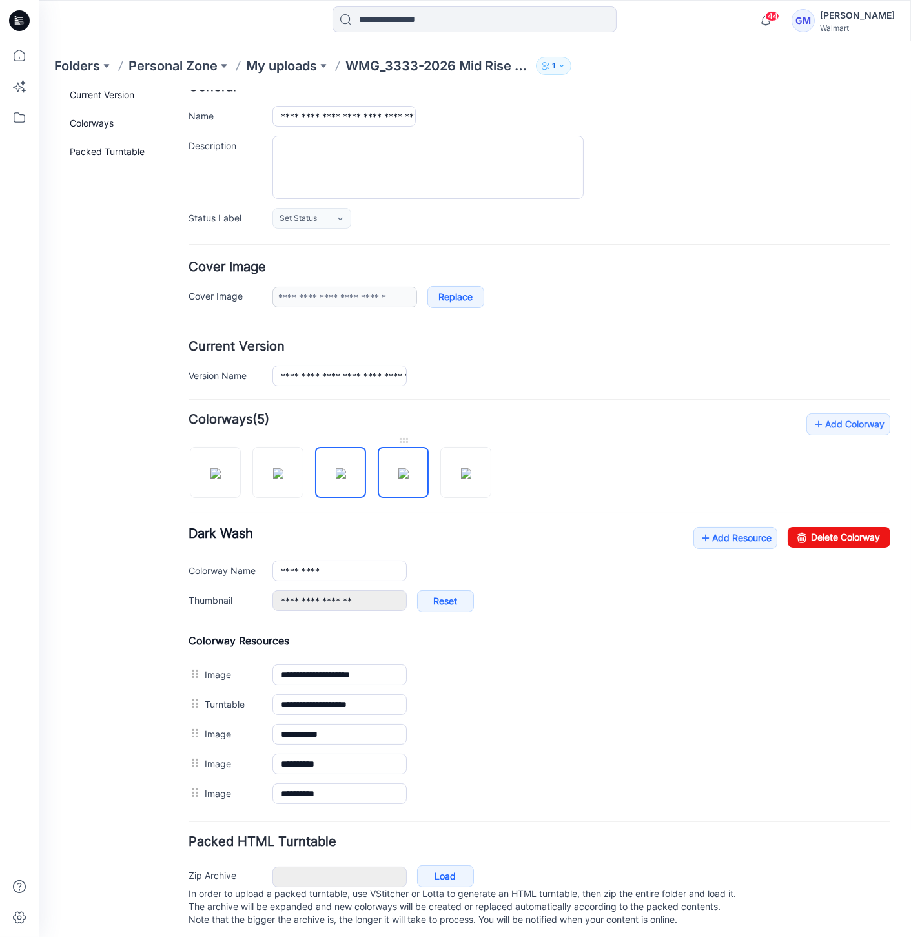
click at [398, 473] on img at bounding box center [403, 473] width 10 height 10
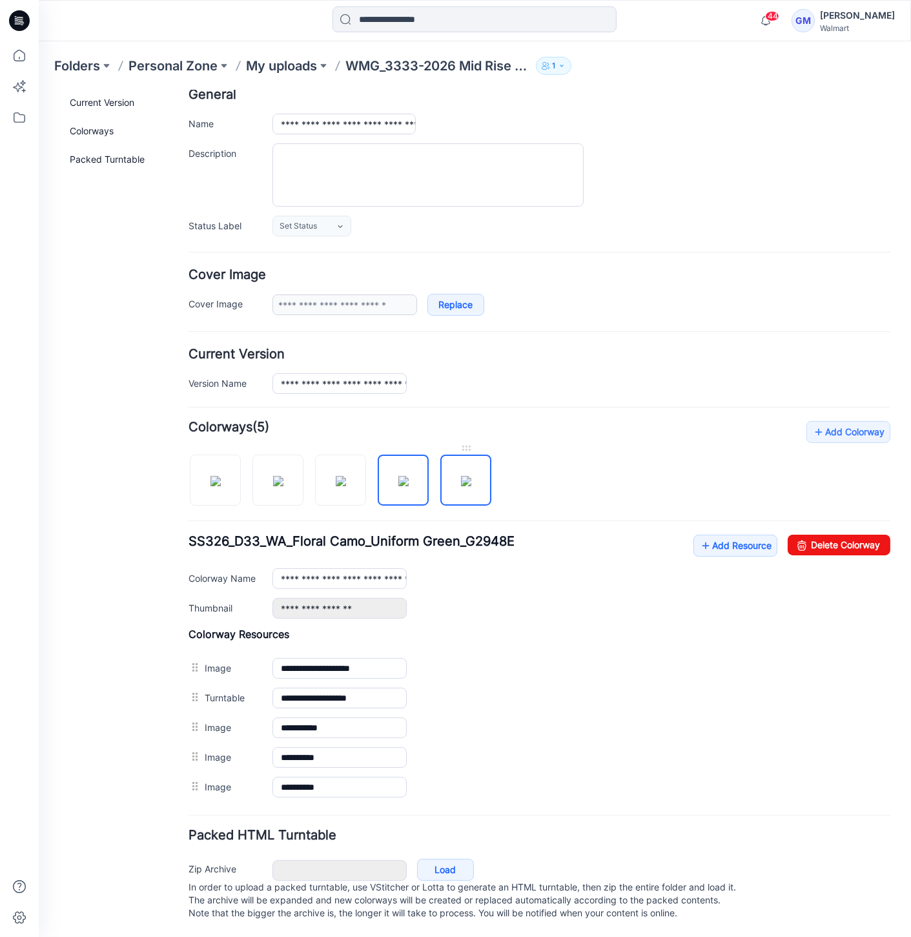
click at [465, 475] on img at bounding box center [466, 480] width 10 height 10
click at [346, 475] on img at bounding box center [341, 480] width 10 height 10
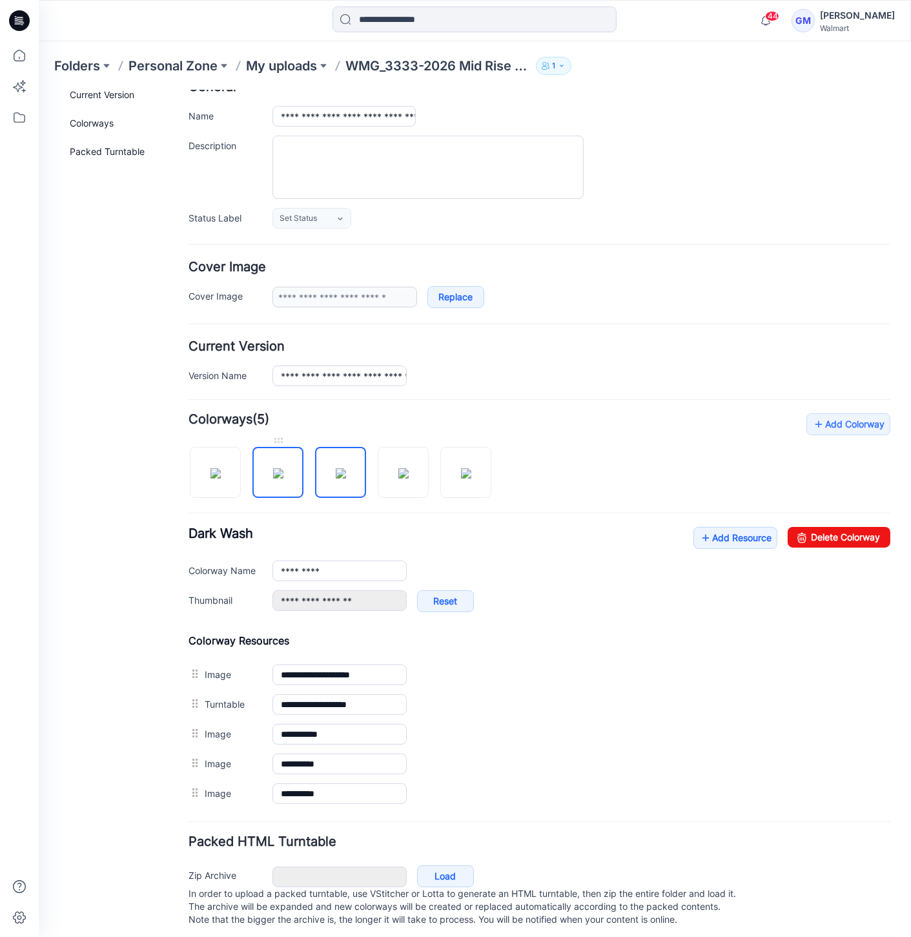
click at [273, 478] on img at bounding box center [278, 473] width 10 height 10
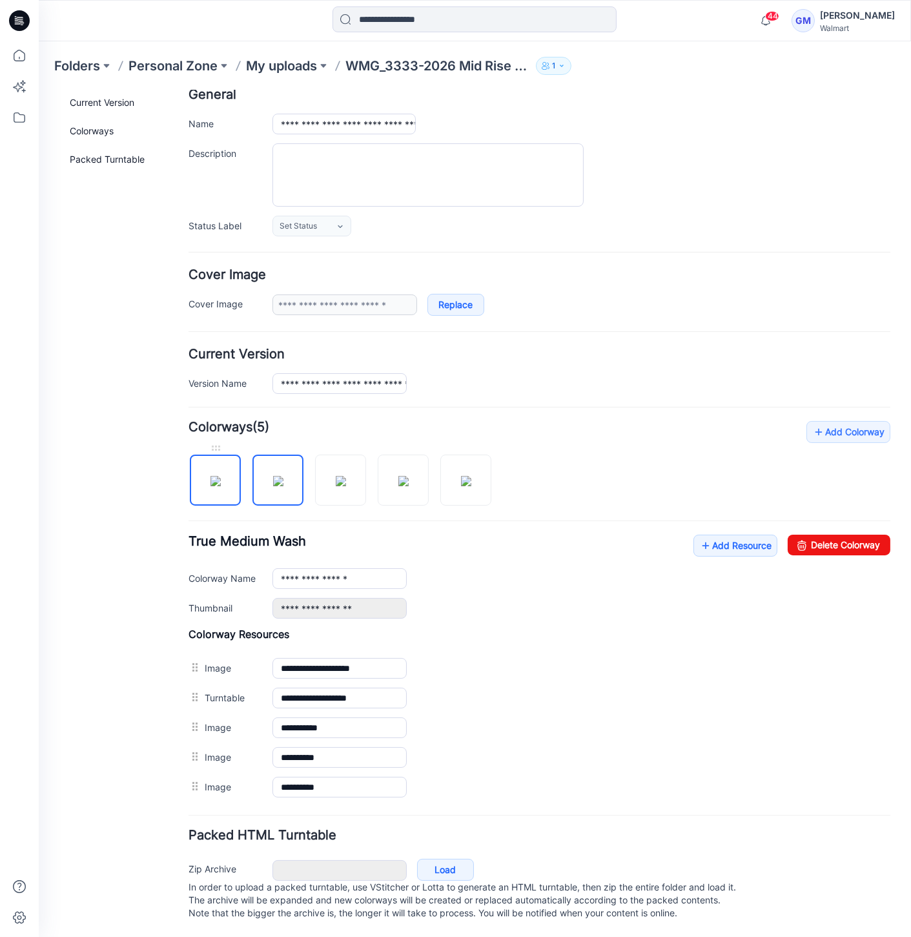
click at [219, 477] on img at bounding box center [216, 480] width 10 height 10
click at [346, 475] on img at bounding box center [341, 480] width 10 height 10
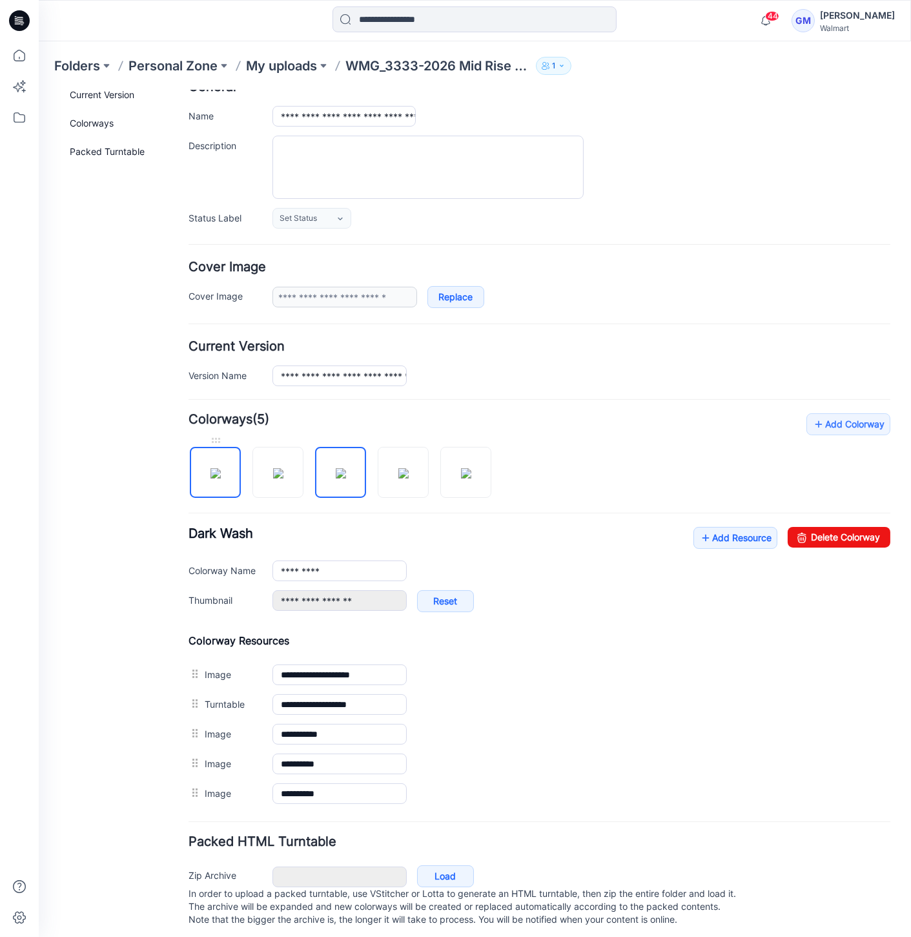
click at [240, 480] on div at bounding box center [215, 465] width 51 height 64
click at [221, 468] on img at bounding box center [216, 473] width 10 height 10
type input "*********"
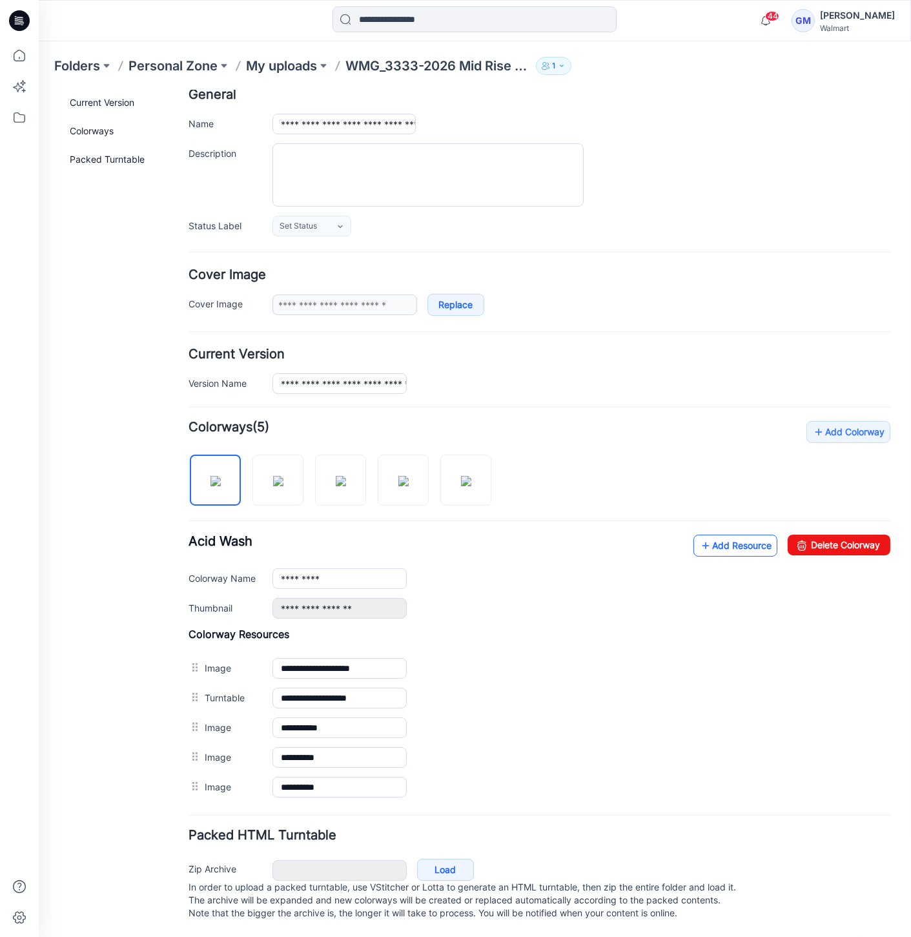
click at [706, 537] on link "Add Resource" at bounding box center [736, 545] width 84 height 22
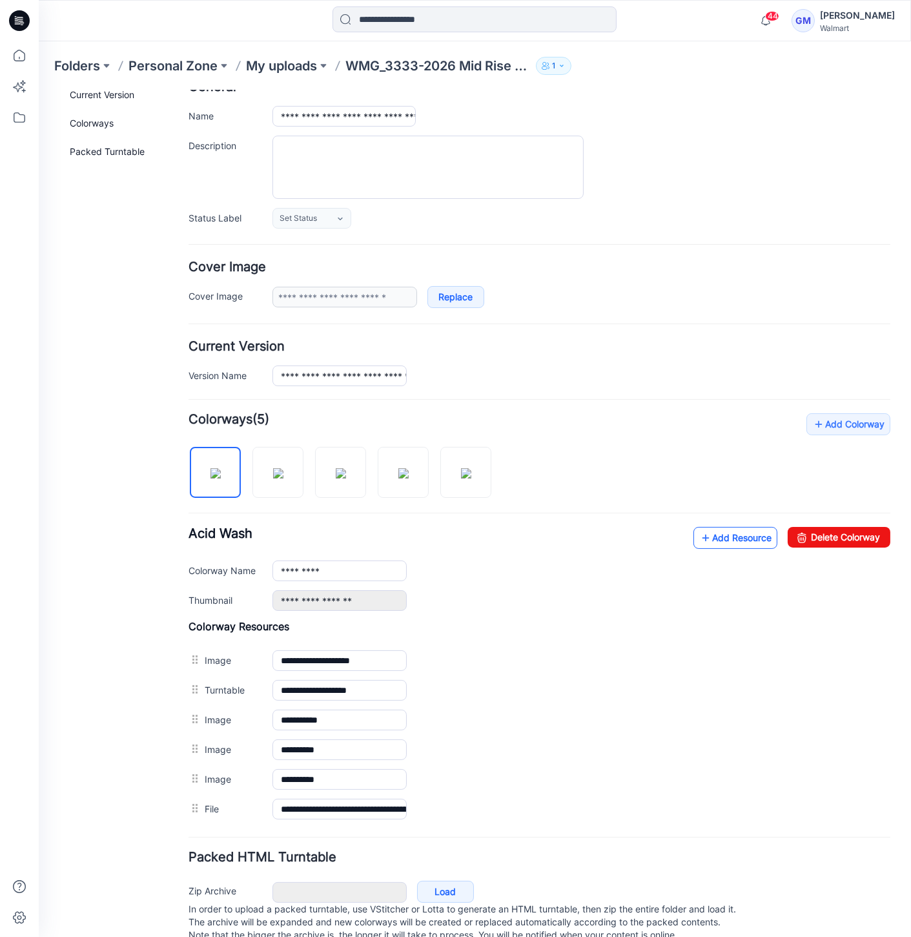
click at [710, 533] on link "Add Resource" at bounding box center [736, 537] width 84 height 22
click at [39, 90] on img at bounding box center [39, 90] width 0 height 0
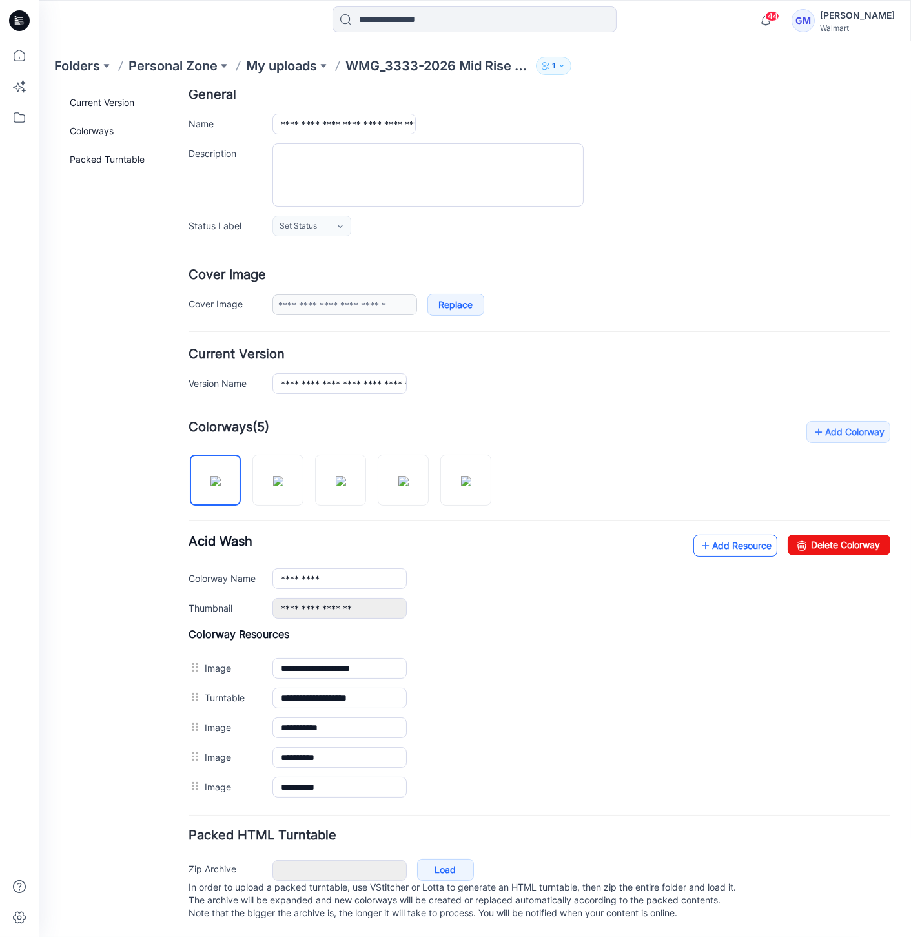
click at [738, 535] on link "Add Resource" at bounding box center [736, 545] width 84 height 22
click at [730, 534] on link "Add Resource" at bounding box center [736, 545] width 84 height 22
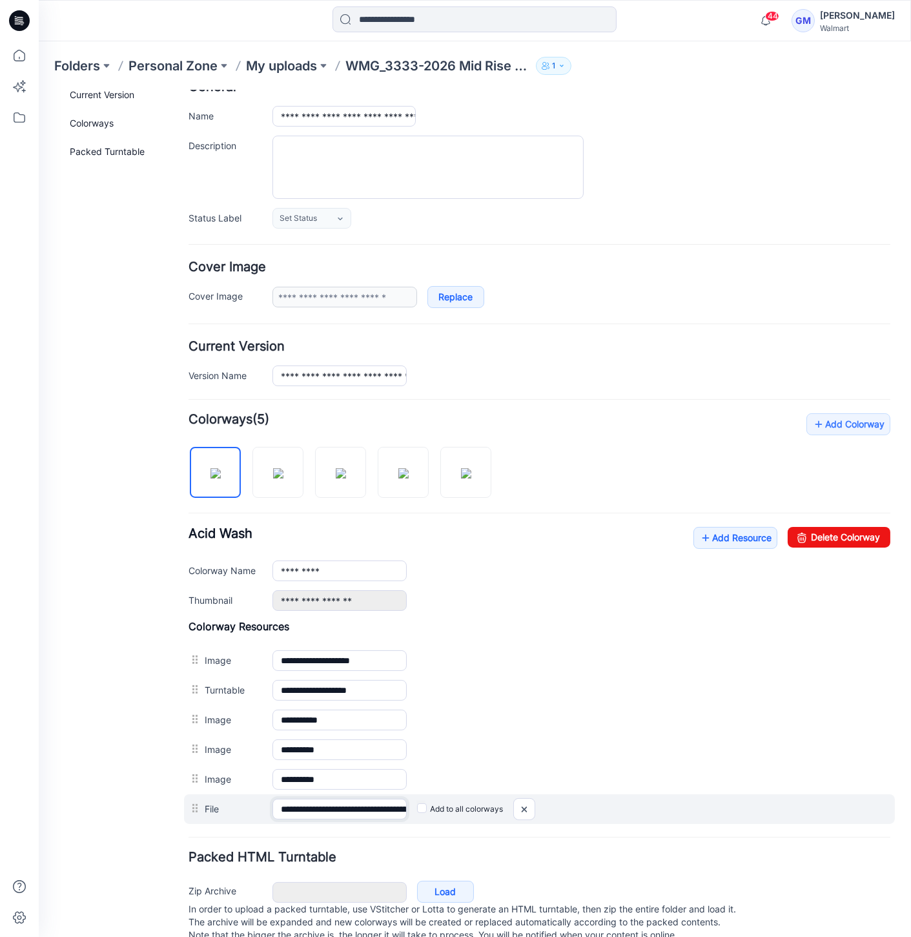
scroll to position [0, 208]
drag, startPoint x: 324, startPoint y: 798, endPoint x: 613, endPoint y: 798, distance: 289.3
click at [613, 798] on div "**********" at bounding box center [539, 809] width 711 height 30
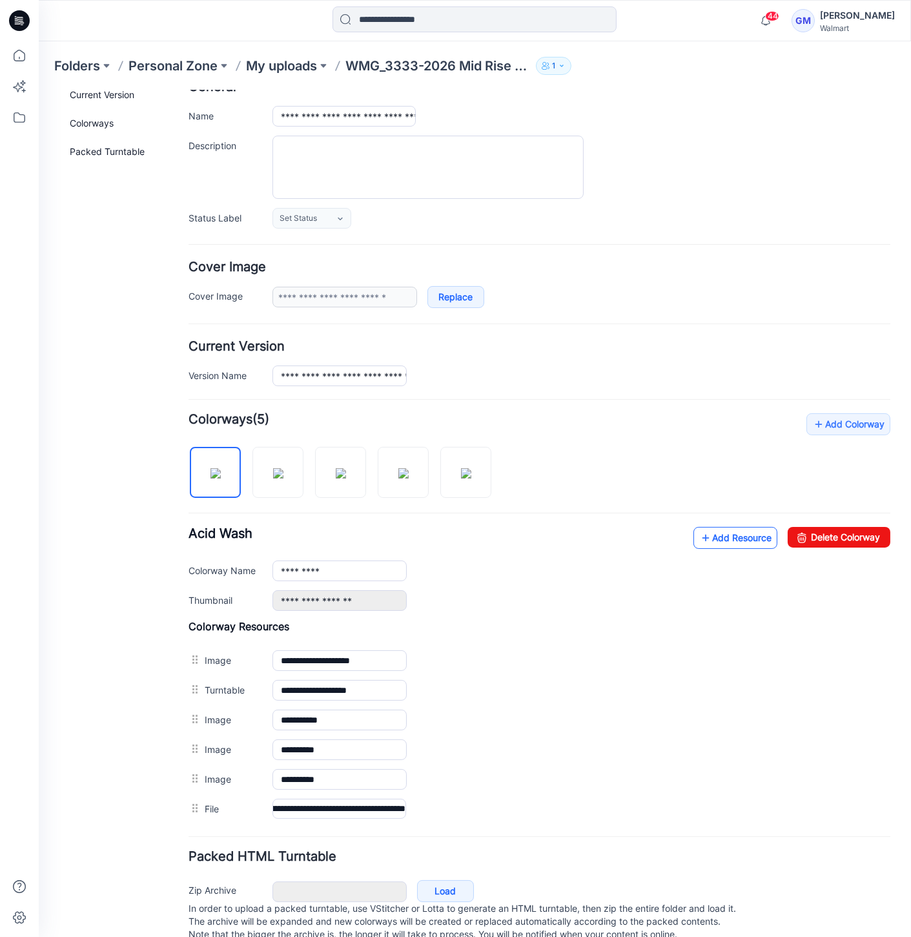
scroll to position [0, 0]
click at [730, 537] on link "Add Resource" at bounding box center [736, 537] width 84 height 22
drag, startPoint x: 316, startPoint y: 806, endPoint x: 689, endPoint y: 806, distance: 373.2
click at [689, 806] on div "**********" at bounding box center [539, 809] width 711 height 30
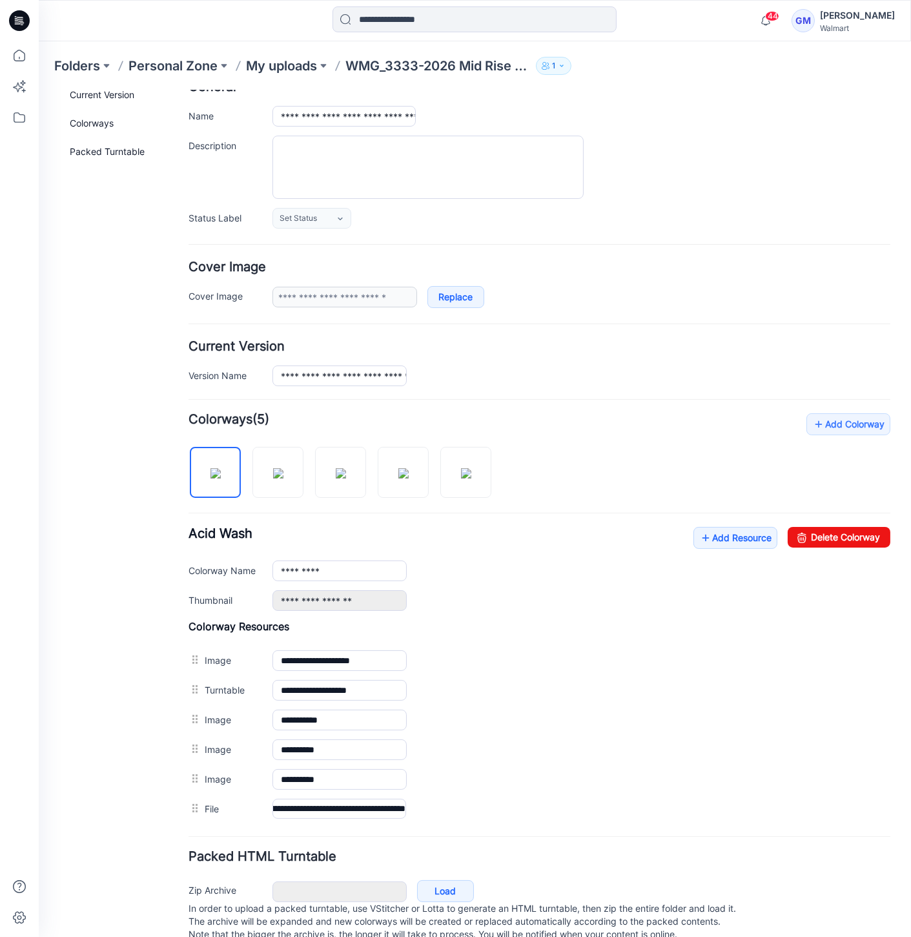
scroll to position [0, 0]
click at [750, 522] on div "Add Colorway Colorways (5) Acid Wash Add Resource Delete Colorway Colorway Name…" at bounding box center [540, 618] width 702 height 410
click at [728, 534] on link "Add Resource" at bounding box center [736, 537] width 84 height 22
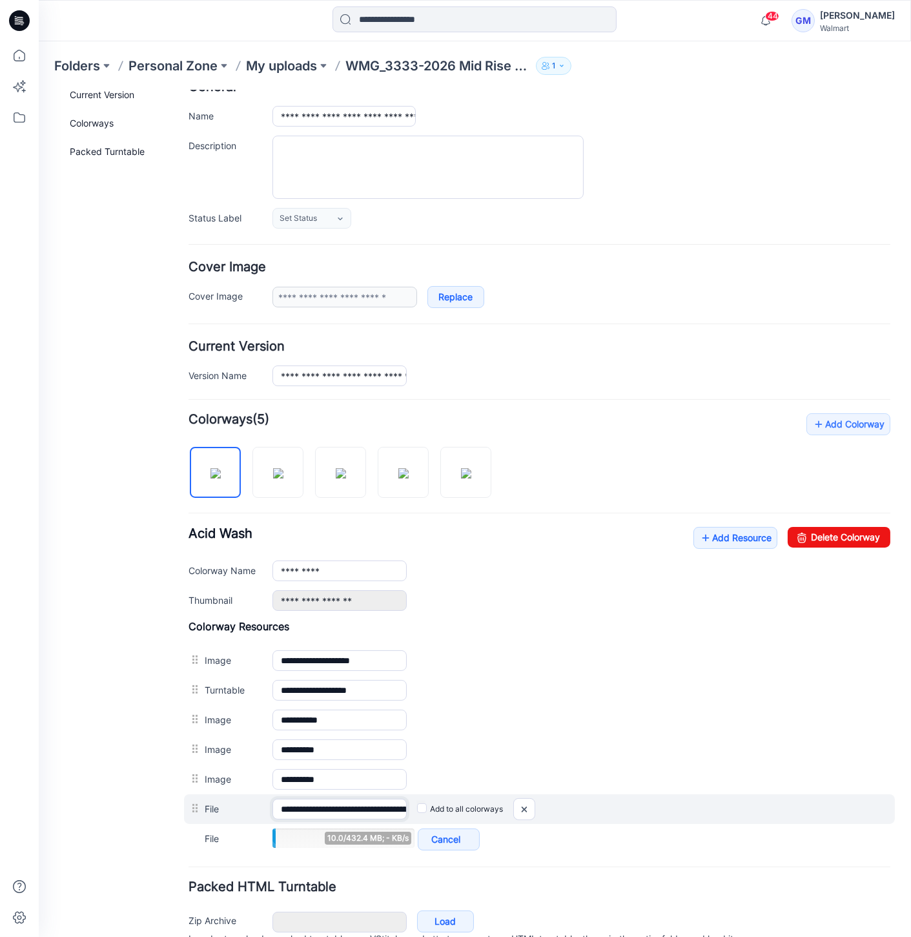
scroll to position [0, 208]
drag, startPoint x: 342, startPoint y: 804, endPoint x: 793, endPoint y: 804, distance: 451.4
click at [793, 804] on div "**********" at bounding box center [539, 809] width 711 height 30
click at [327, 807] on input "**********" at bounding box center [340, 808] width 134 height 20
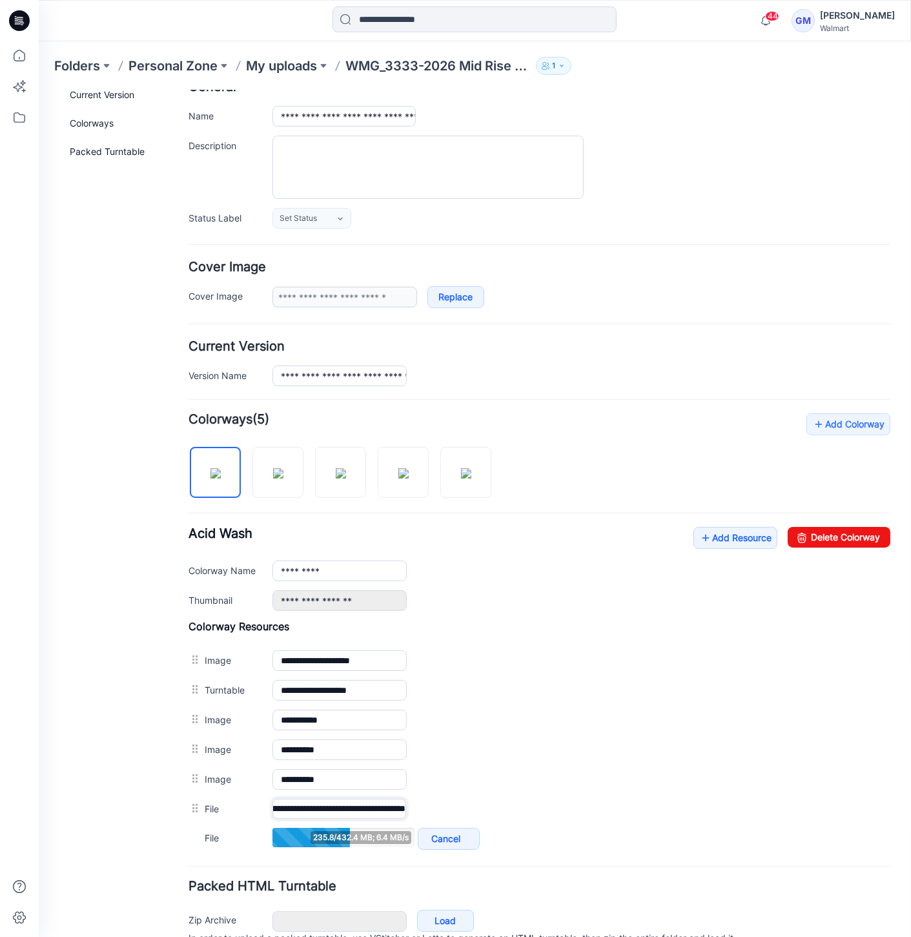
scroll to position [0, 0]
drag, startPoint x: 308, startPoint y: 807, endPoint x: 66, endPoint y: 900, distance: 259.4
click at [39, 810] on html "< Back 44 Gayan Mahawithanalage Profile Gayan Mahawithanalage Personal Settings…" at bounding box center [475, 498] width 872 height 978
click at [336, 799] on input "**********" at bounding box center [340, 808] width 134 height 20
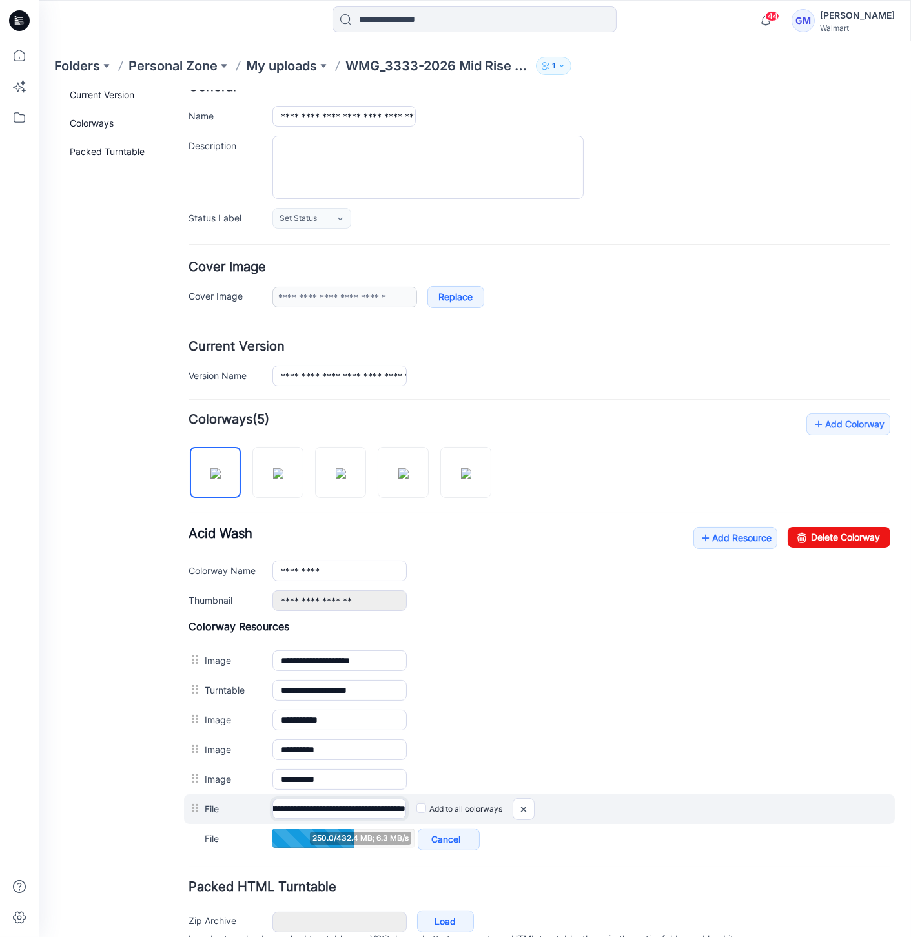
drag, startPoint x: 325, startPoint y: 808, endPoint x: 548, endPoint y: 814, distance: 222.2
click at [548, 814] on div "**********" at bounding box center [539, 809] width 711 height 30
click at [320, 805] on input "**********" at bounding box center [340, 808] width 134 height 20
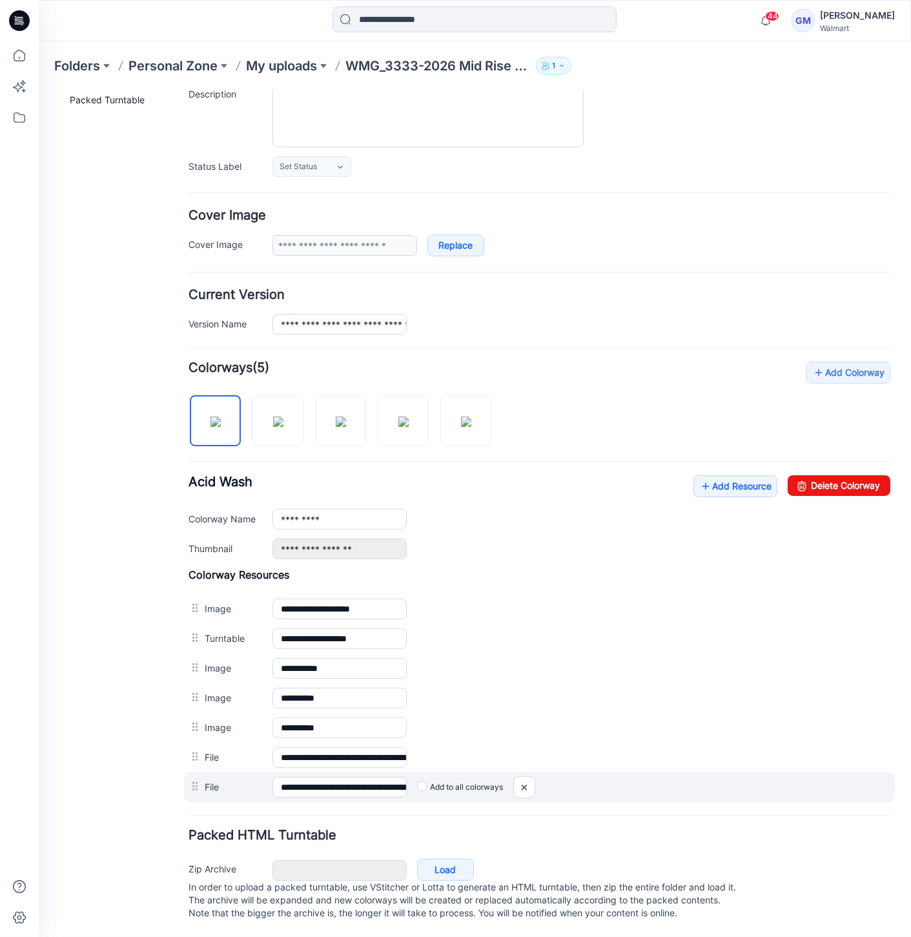
scroll to position [0, 77]
click at [635, 772] on div "**********" at bounding box center [539, 787] width 711 height 30
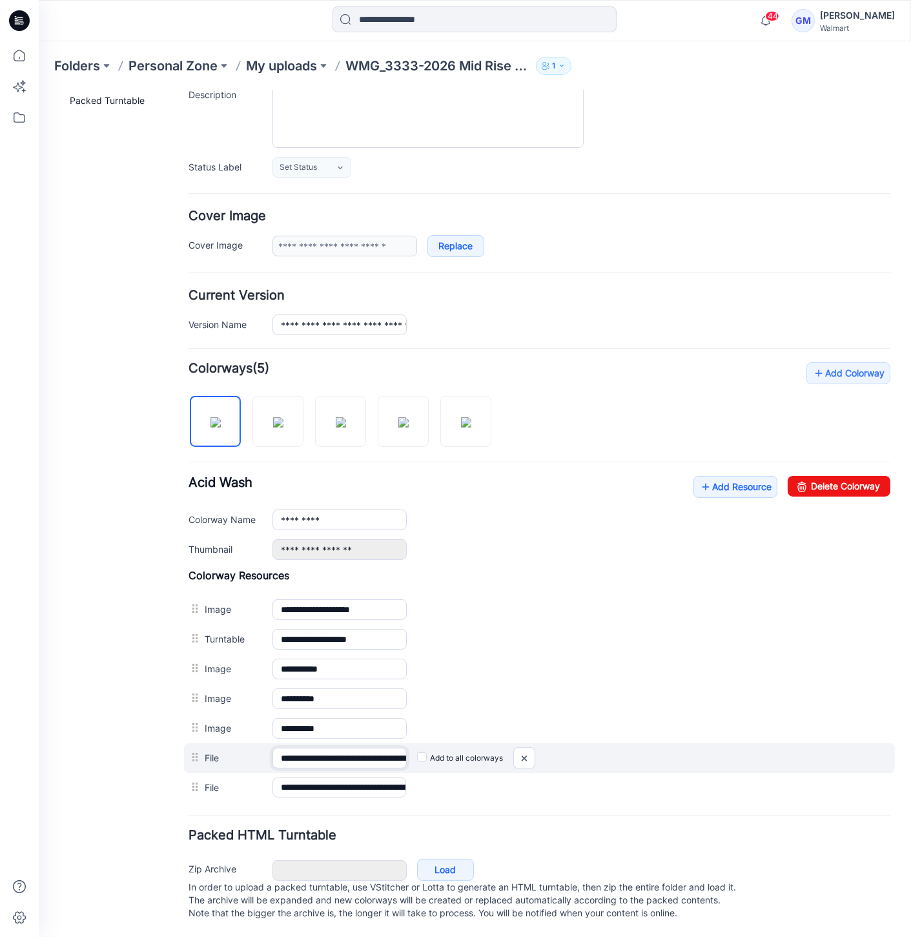
scroll to position [0, 208]
drag, startPoint x: 369, startPoint y: 740, endPoint x: 642, endPoint y: 745, distance: 272.6
click at [642, 745] on div "**********" at bounding box center [539, 758] width 711 height 30
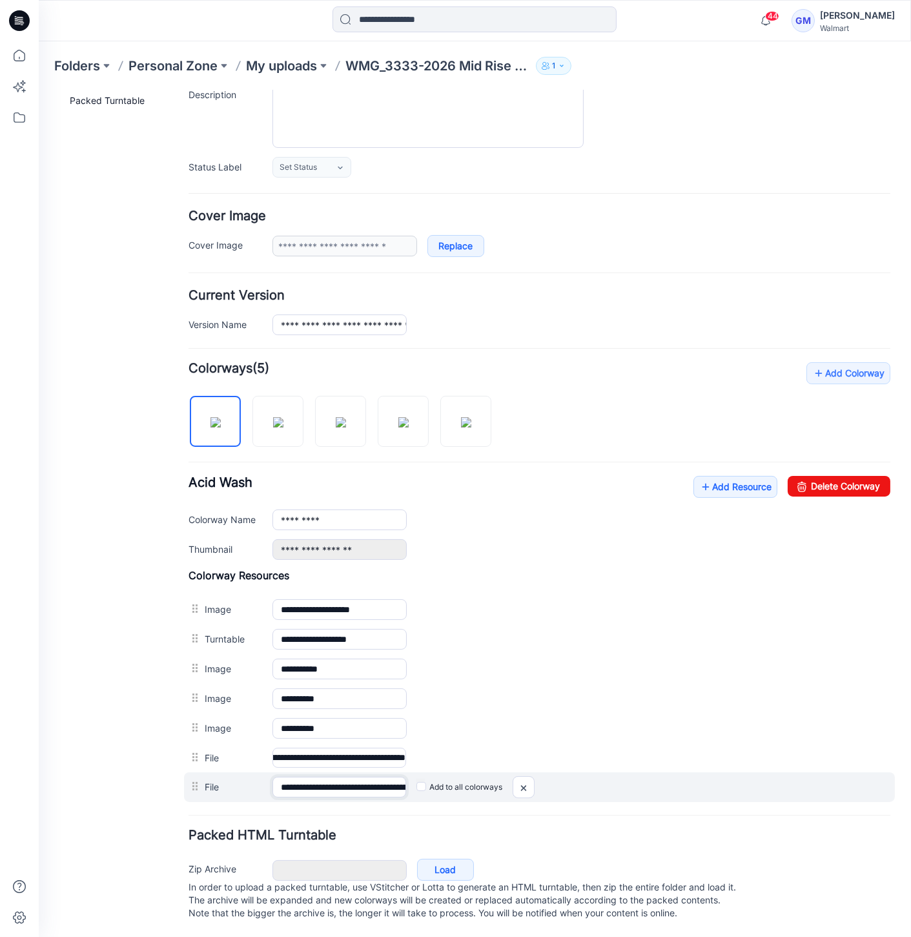
scroll to position [0, 0]
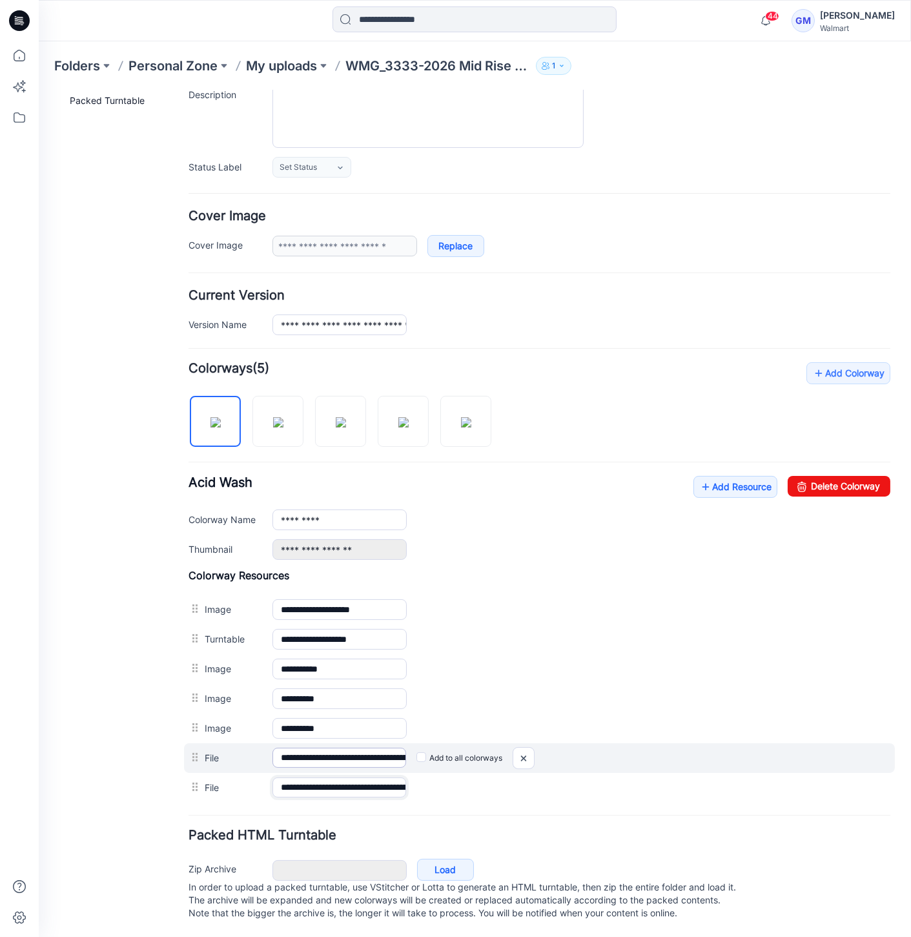
drag, startPoint x: 339, startPoint y: 774, endPoint x: 286, endPoint y: 746, distance: 59.5
click at [216, 776] on div "**********" at bounding box center [540, 786] width 702 height 29
drag, startPoint x: 308, startPoint y: 742, endPoint x: 477, endPoint y: 752, distance: 169.5
click at [513, 743] on div "**********" at bounding box center [539, 758] width 711 height 30
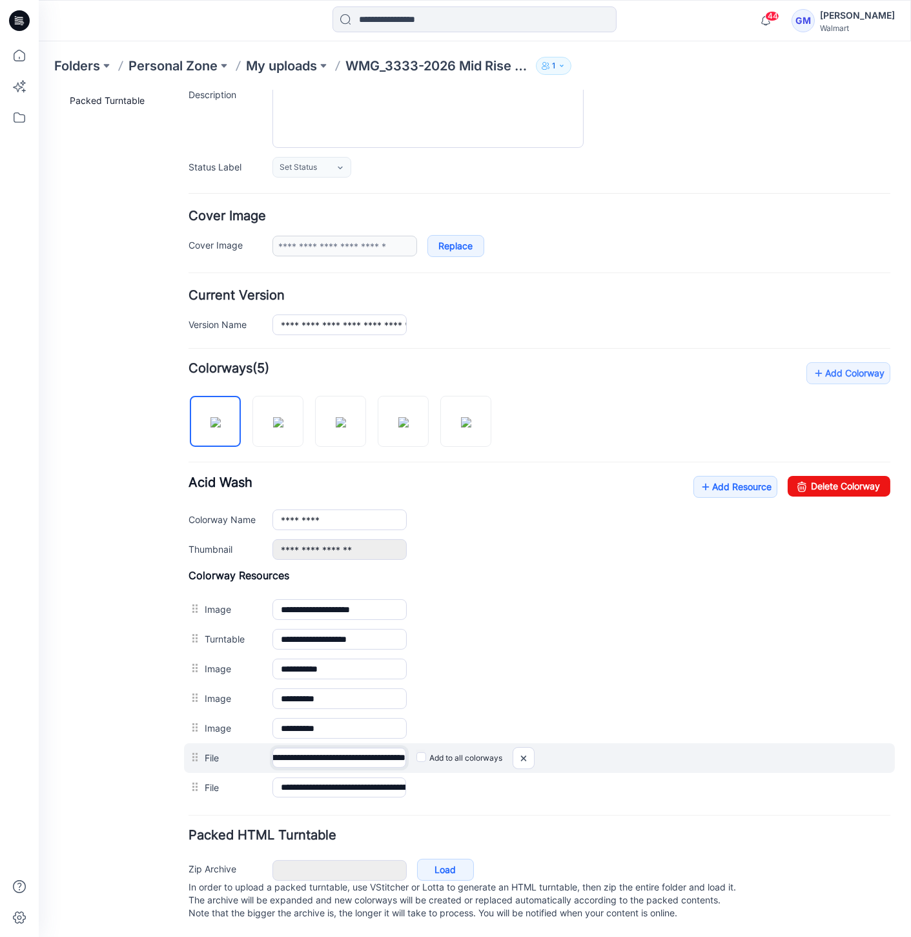
click at [370, 747] on input "**********" at bounding box center [340, 757] width 134 height 20
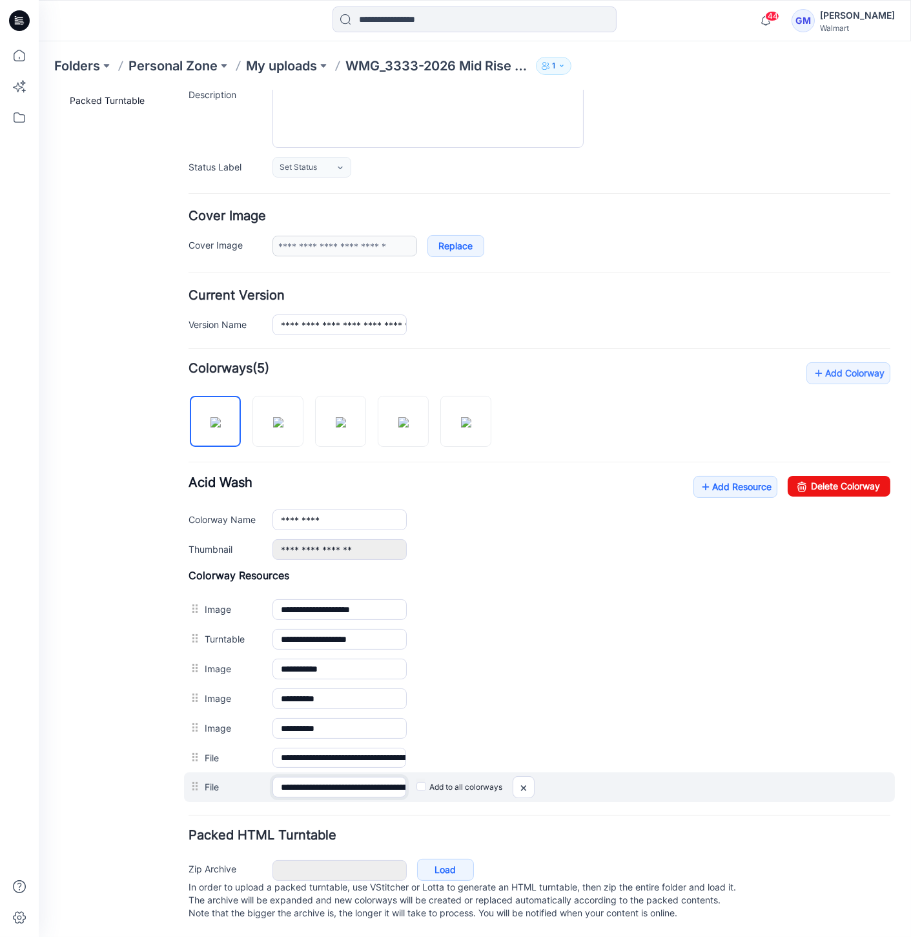
scroll to position [0, 77]
drag, startPoint x: 344, startPoint y: 776, endPoint x: 513, endPoint y: 779, distance: 169.2
click at [513, 779] on div "**********" at bounding box center [539, 787] width 711 height 30
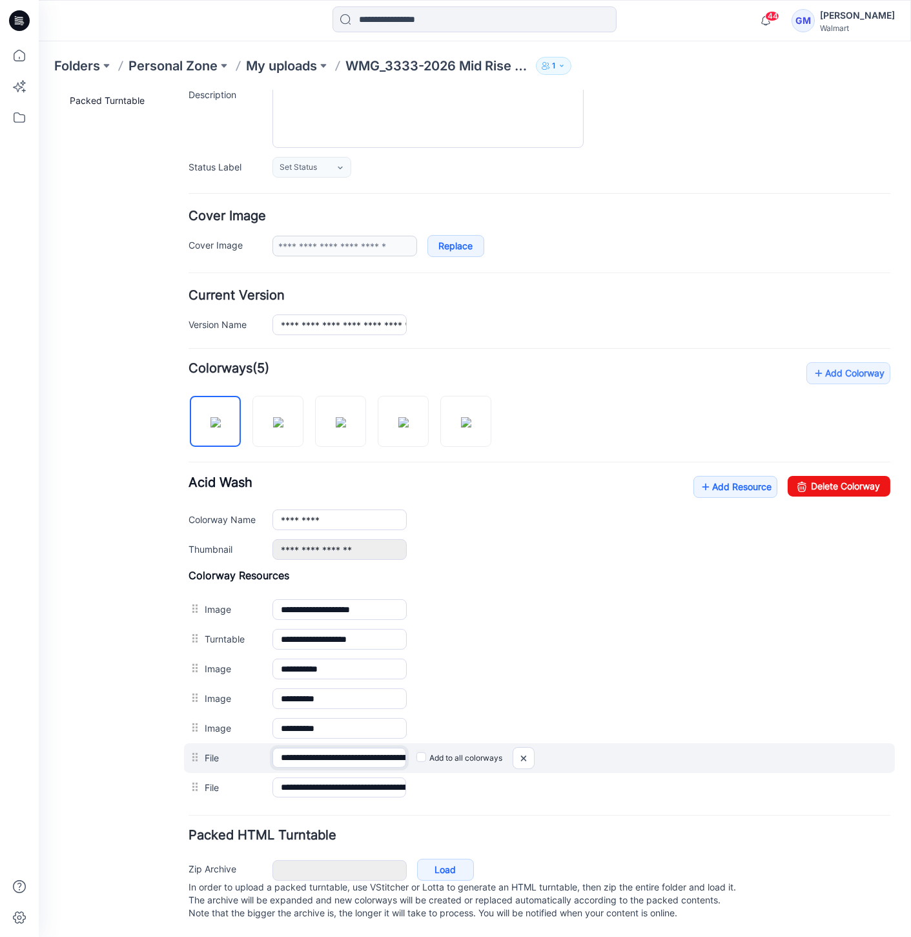
scroll to position [0, 208]
drag, startPoint x: 375, startPoint y: 741, endPoint x: 608, endPoint y: 748, distance: 232.6
click at [608, 748] on div "**********" at bounding box center [539, 758] width 711 height 30
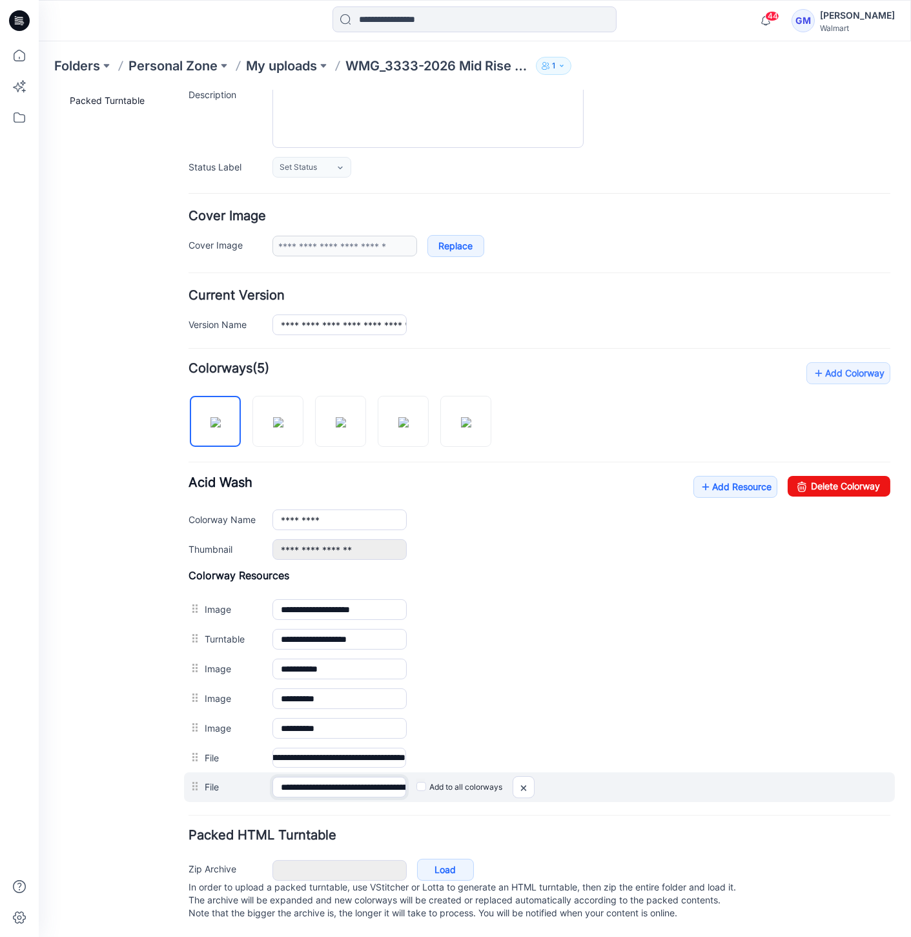
scroll to position [0, 0]
click at [402, 776] on input "**********" at bounding box center [340, 786] width 134 height 20
drag, startPoint x: 373, startPoint y: 773, endPoint x: 610, endPoint y: 774, distance: 237.6
click at [610, 774] on div "**********" at bounding box center [539, 787] width 711 height 30
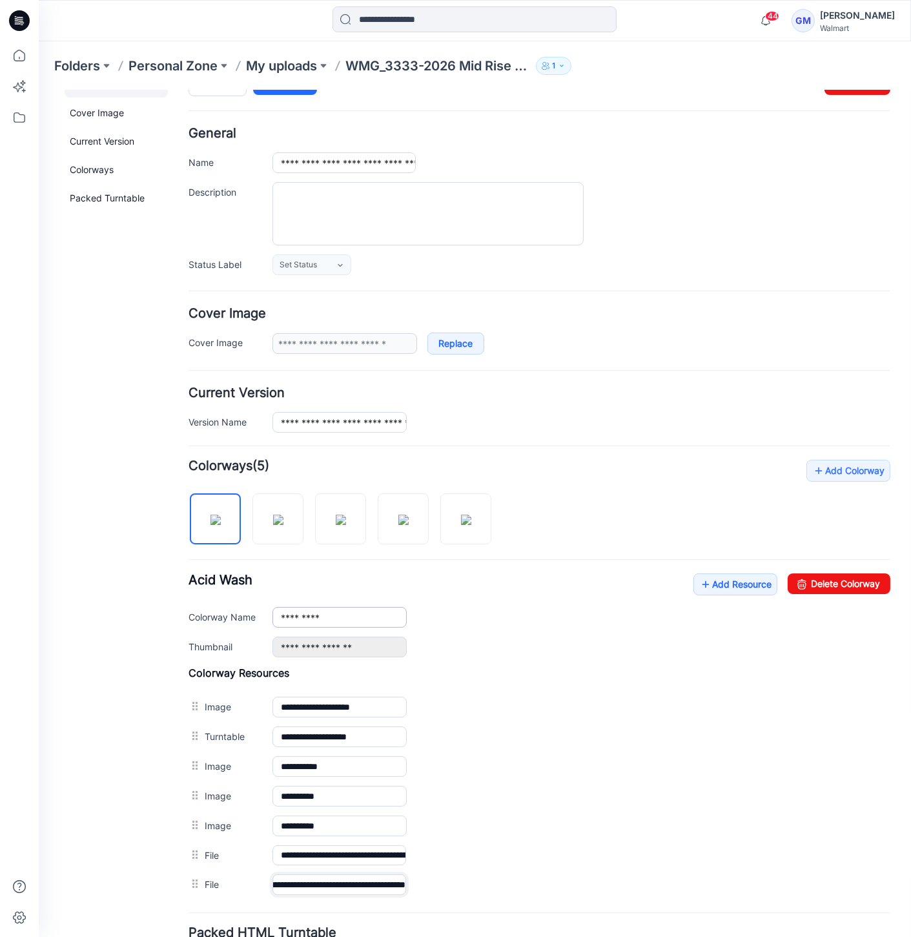
scroll to position [0, 0]
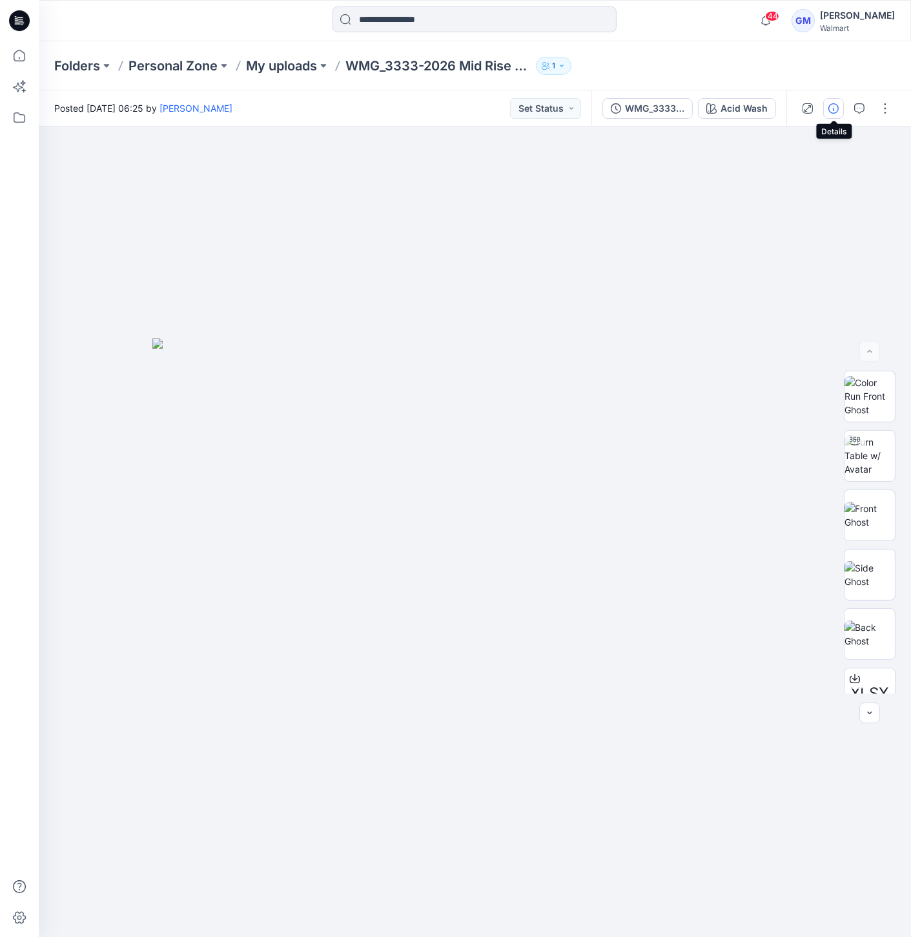
click at [832, 110] on icon "button" at bounding box center [834, 108] width 10 height 10
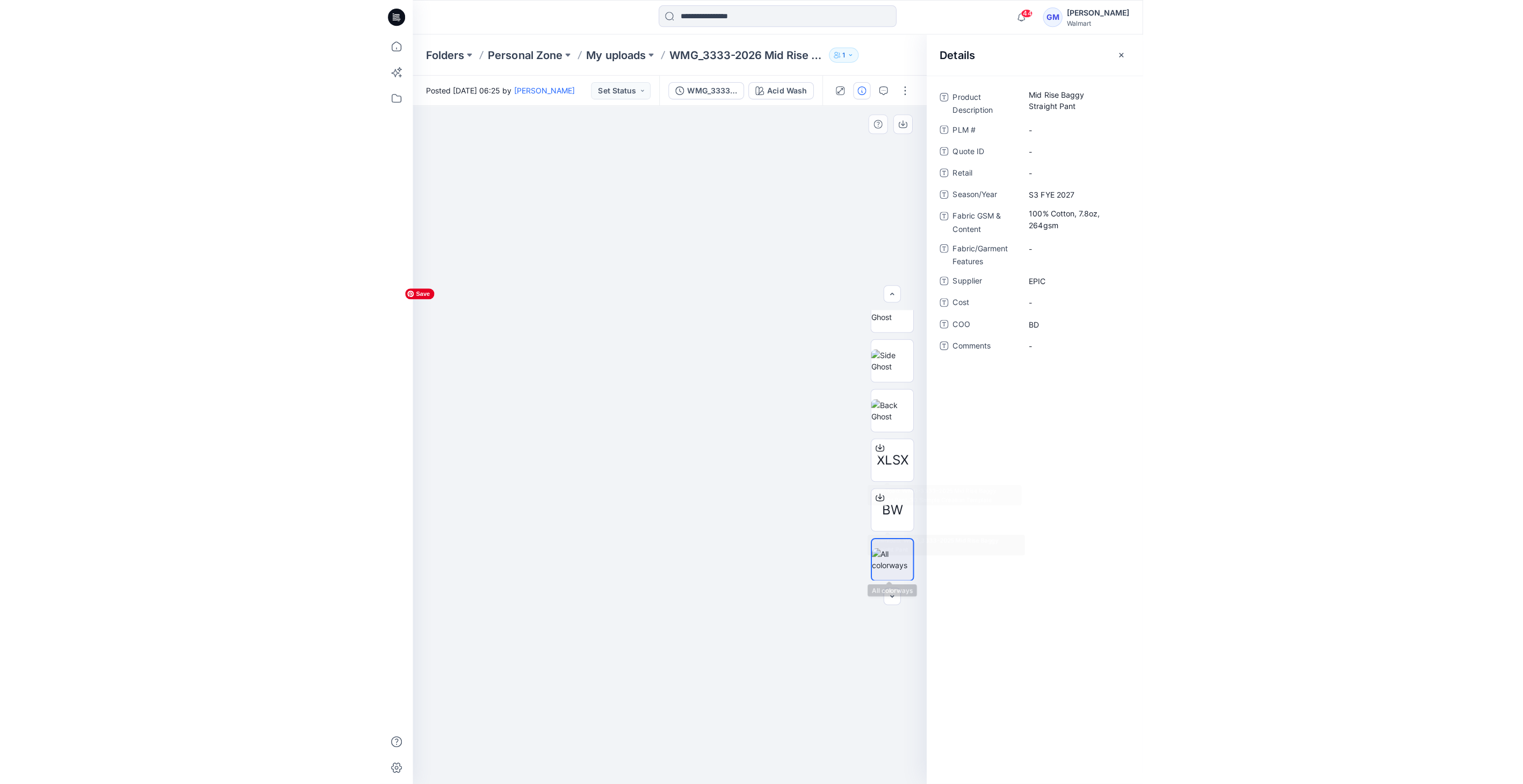
scroll to position [120, 0]
